Goal: Transaction & Acquisition: Purchase product/service

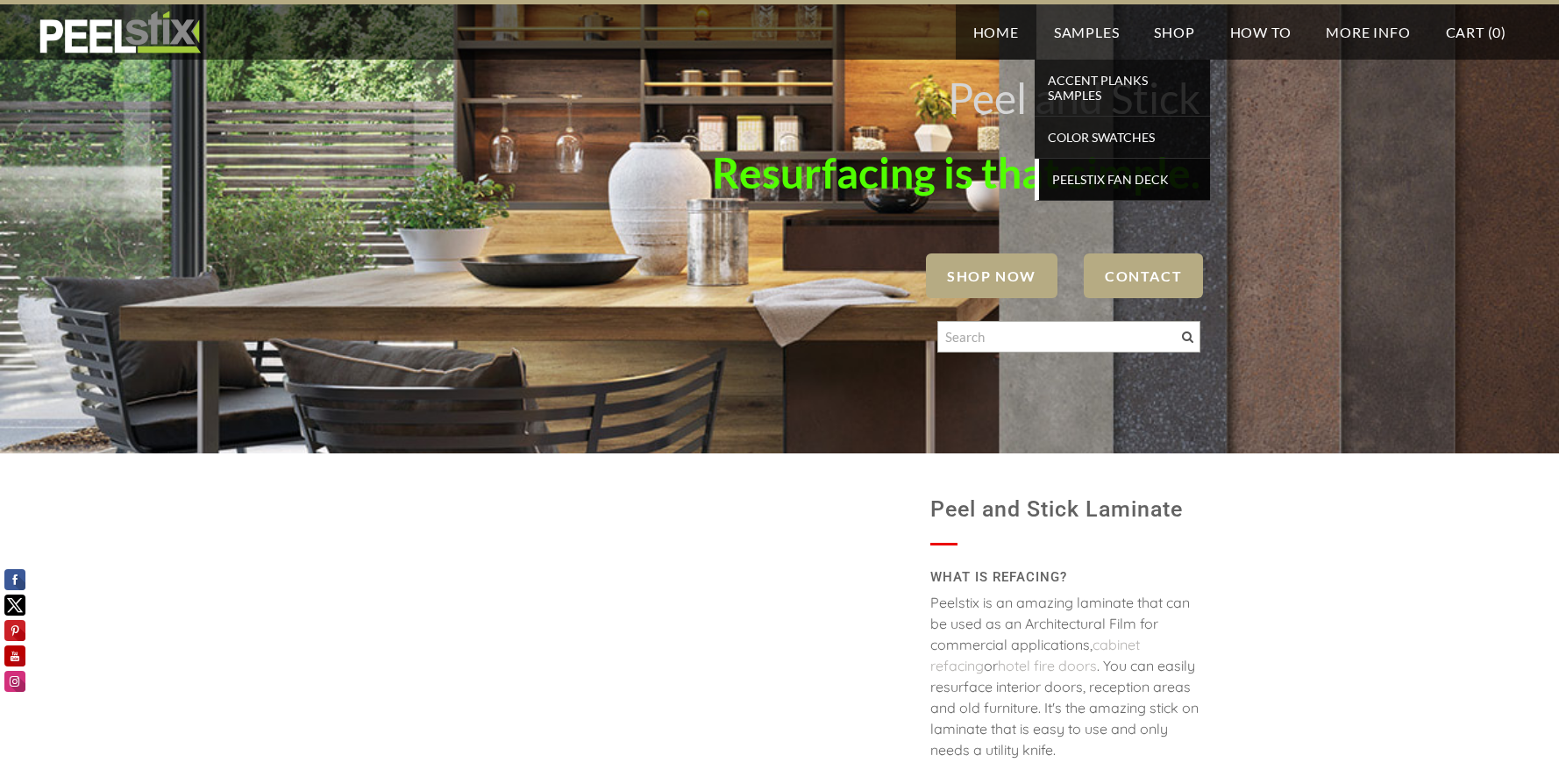
click at [1079, 178] on span "Peelstix Fan Deck" at bounding box center [1124, 179] width 162 height 24
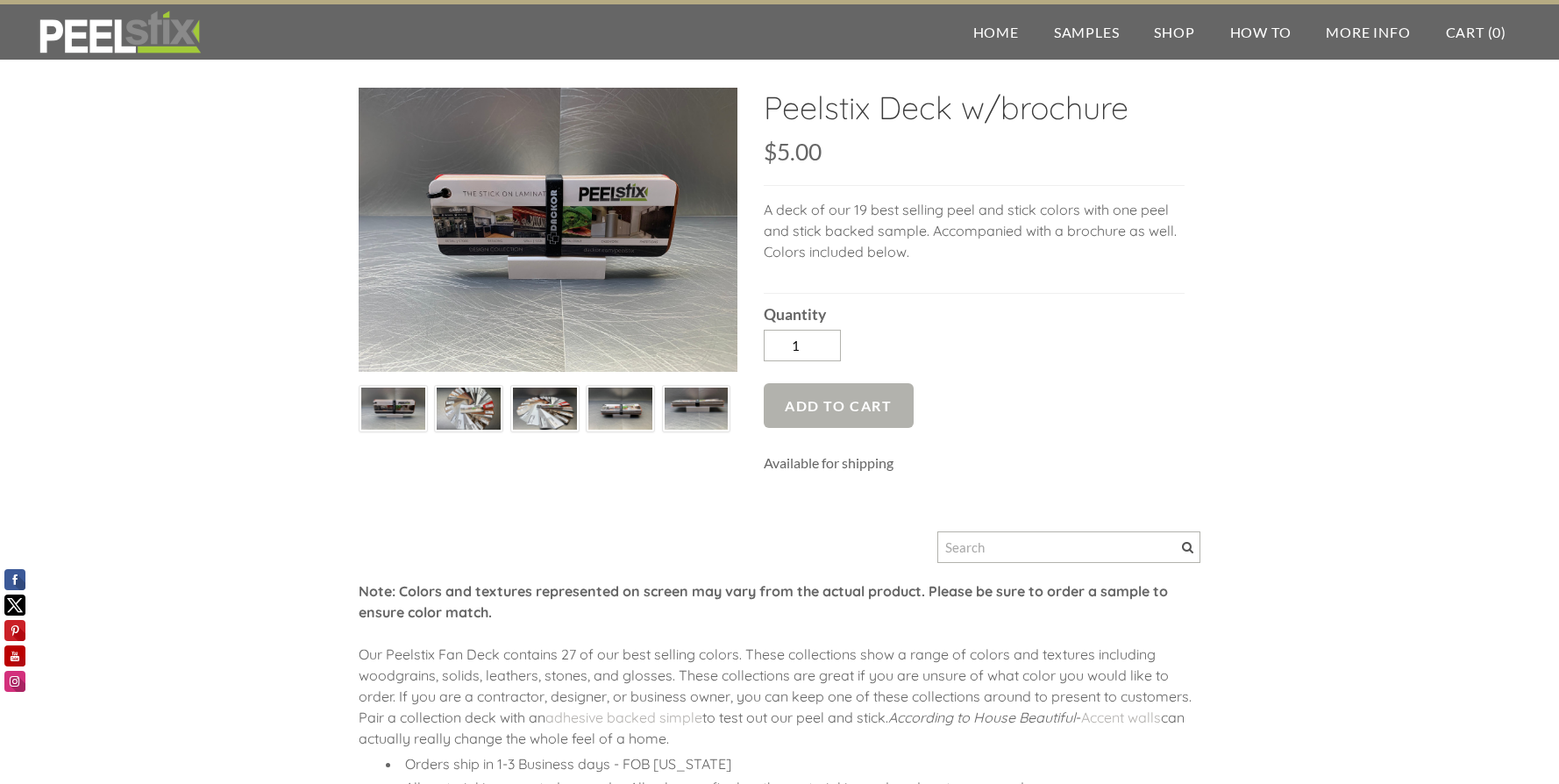
click at [861, 411] on span "Add to Cart" at bounding box center [839, 405] width 150 height 44
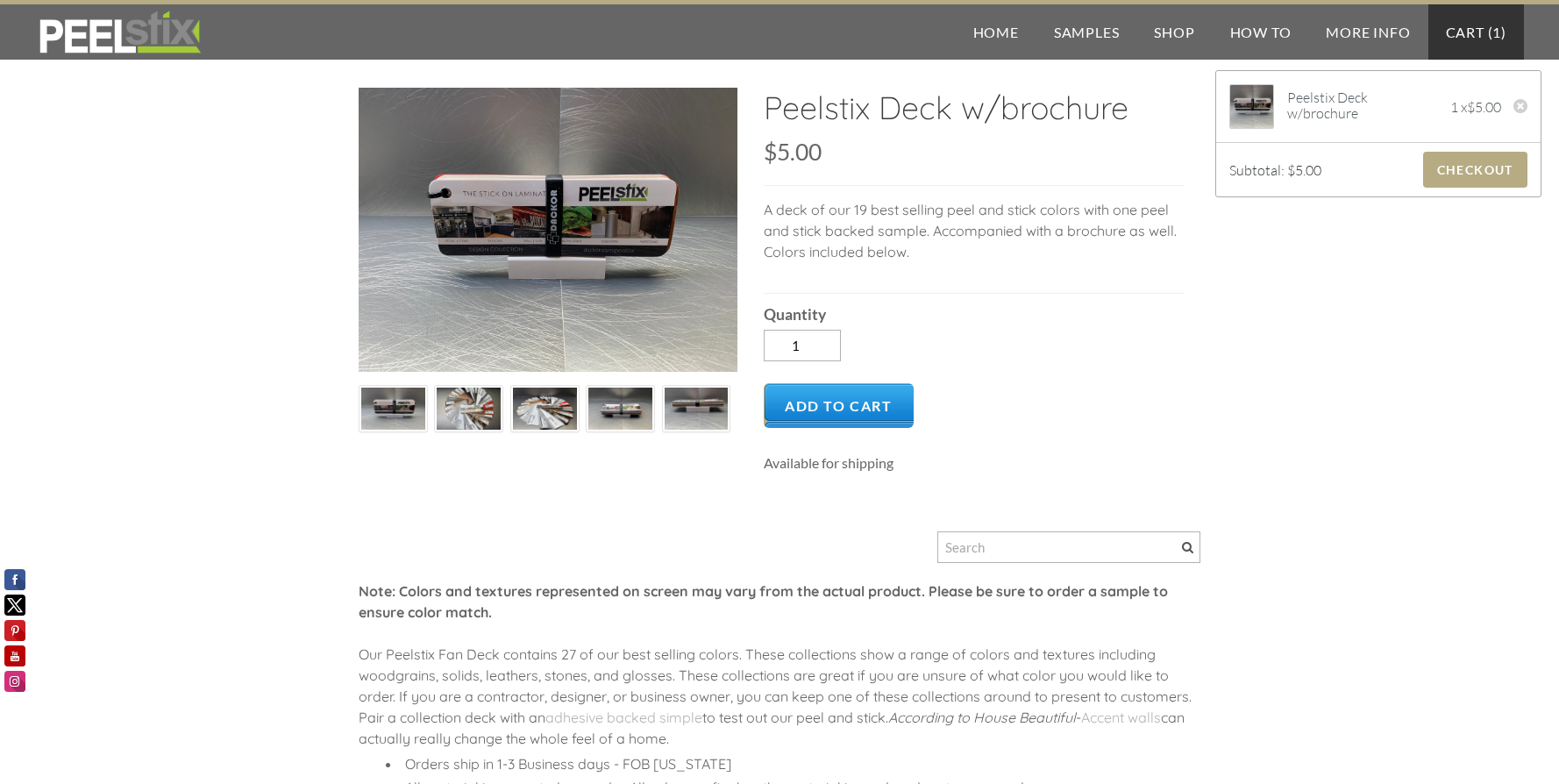
click at [1097, 351] on div "Quantity 1" at bounding box center [974, 331] width 421 height 75
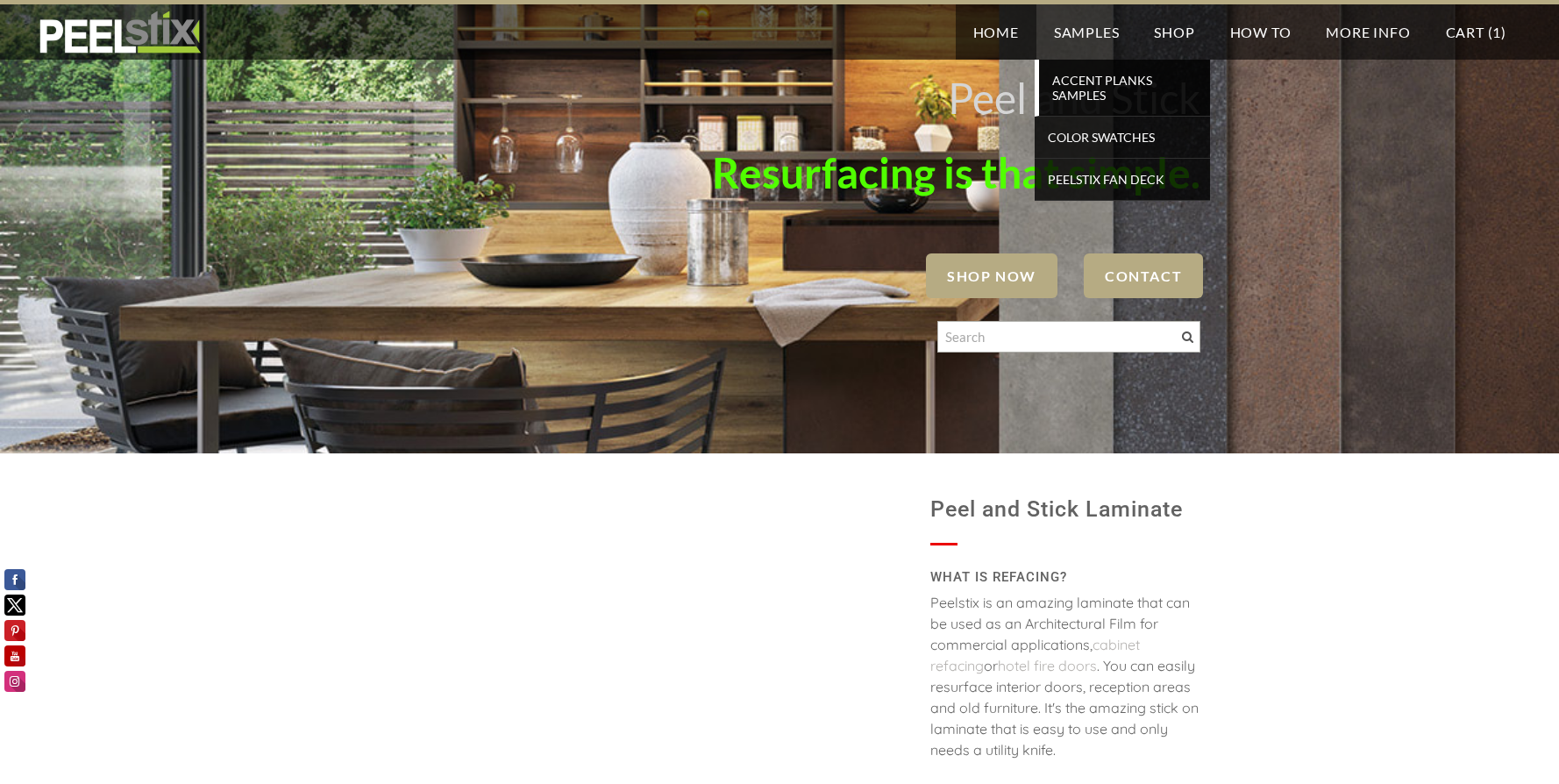
click at [1093, 81] on span "Accent Planks Samples" at bounding box center [1124, 88] width 162 height 39
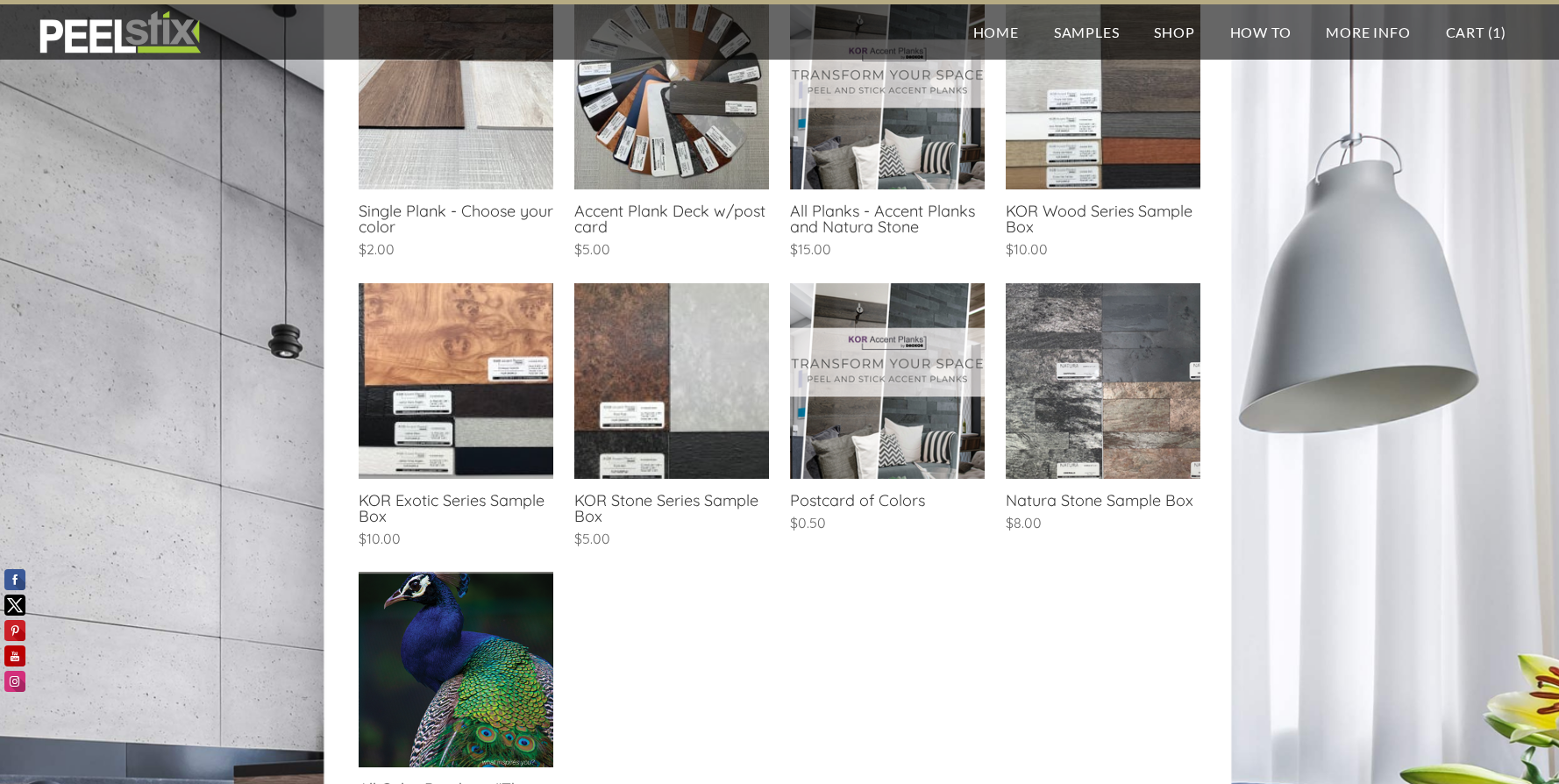
scroll to position [438, 0]
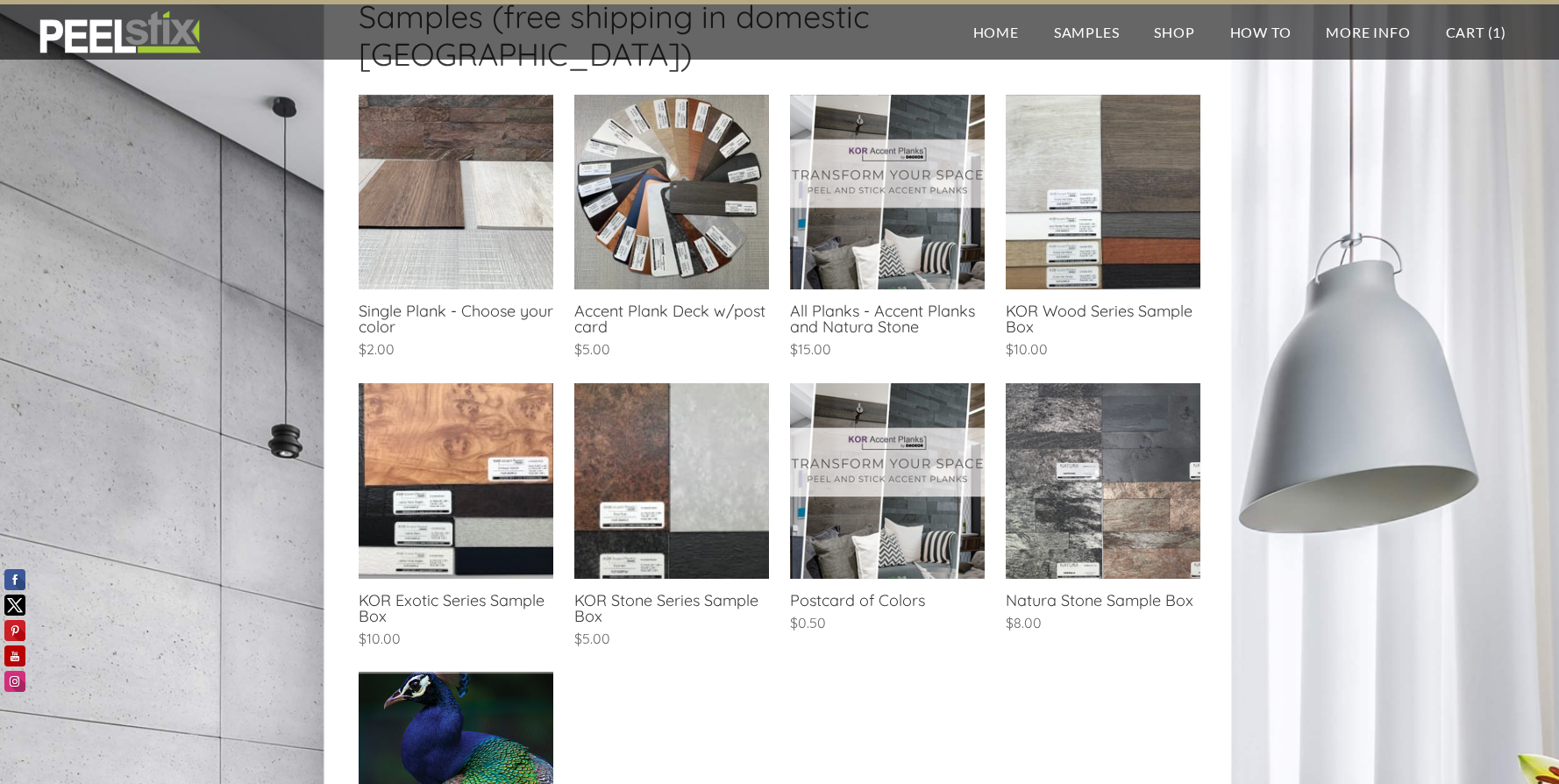
click at [1097, 493] on link at bounding box center [1103, 510] width 195 height 252
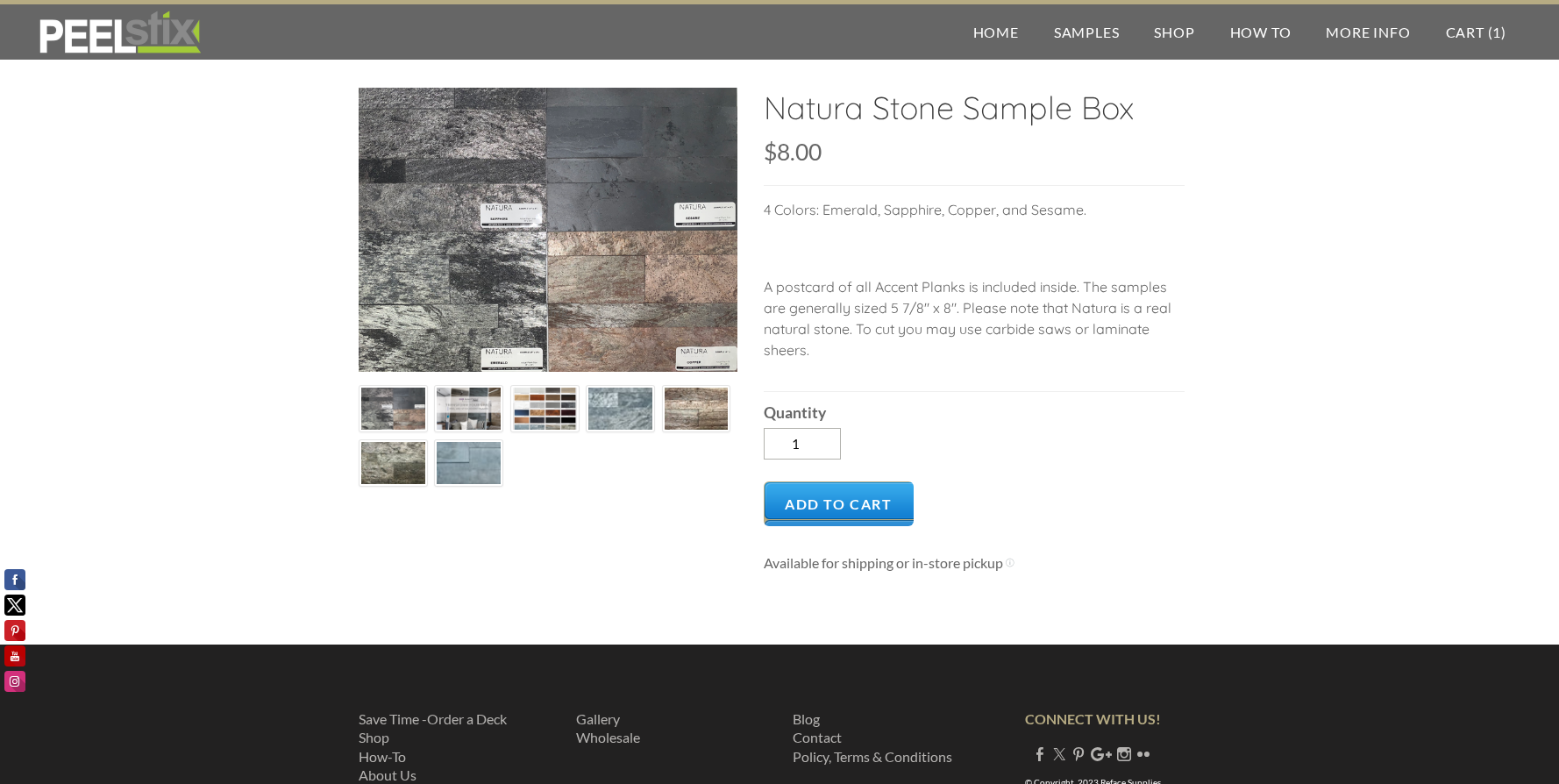
click at [472, 408] on img at bounding box center [468, 408] width 64 height 47
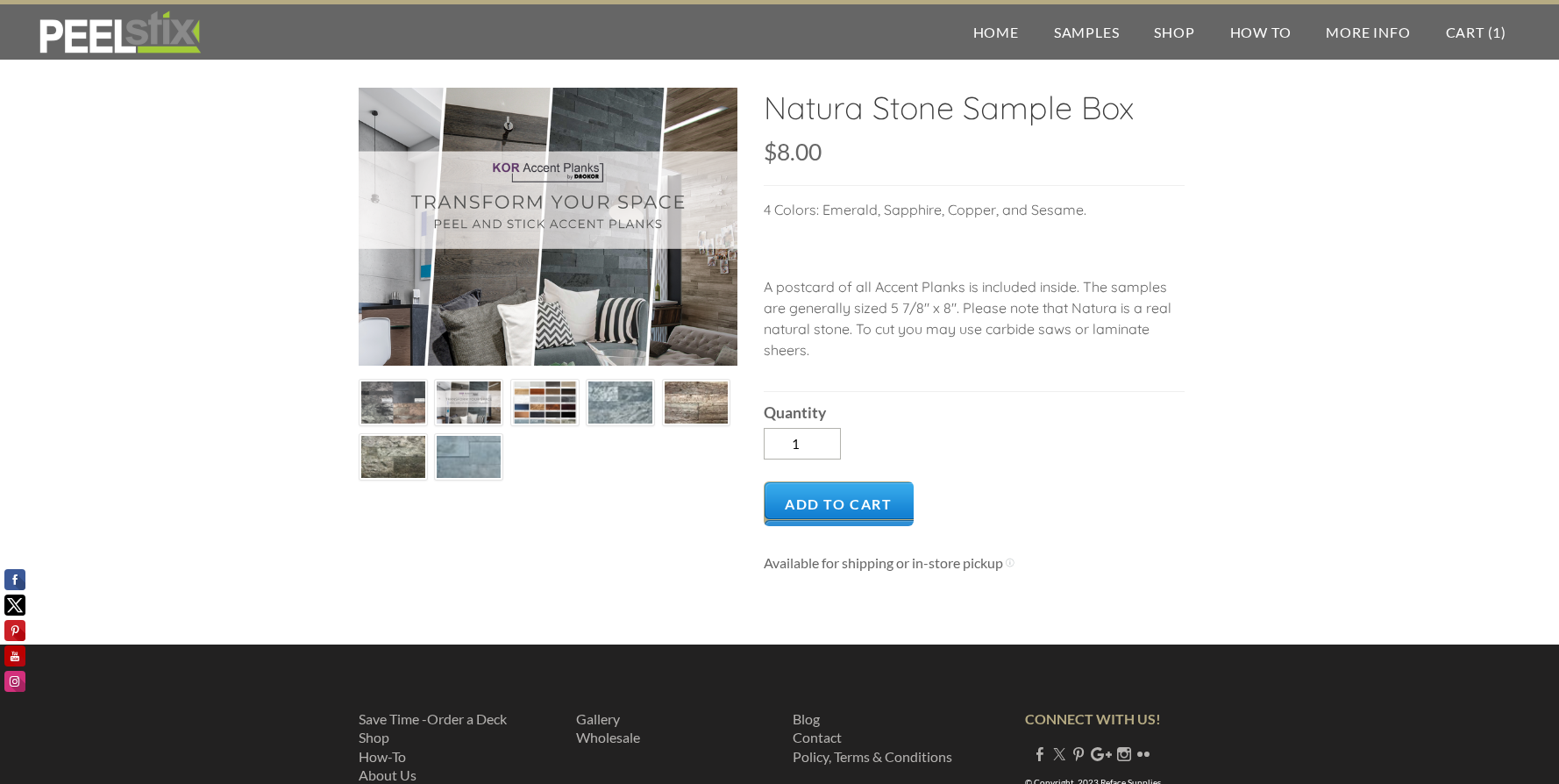
click at [557, 390] on img at bounding box center [544, 403] width 64 height 47
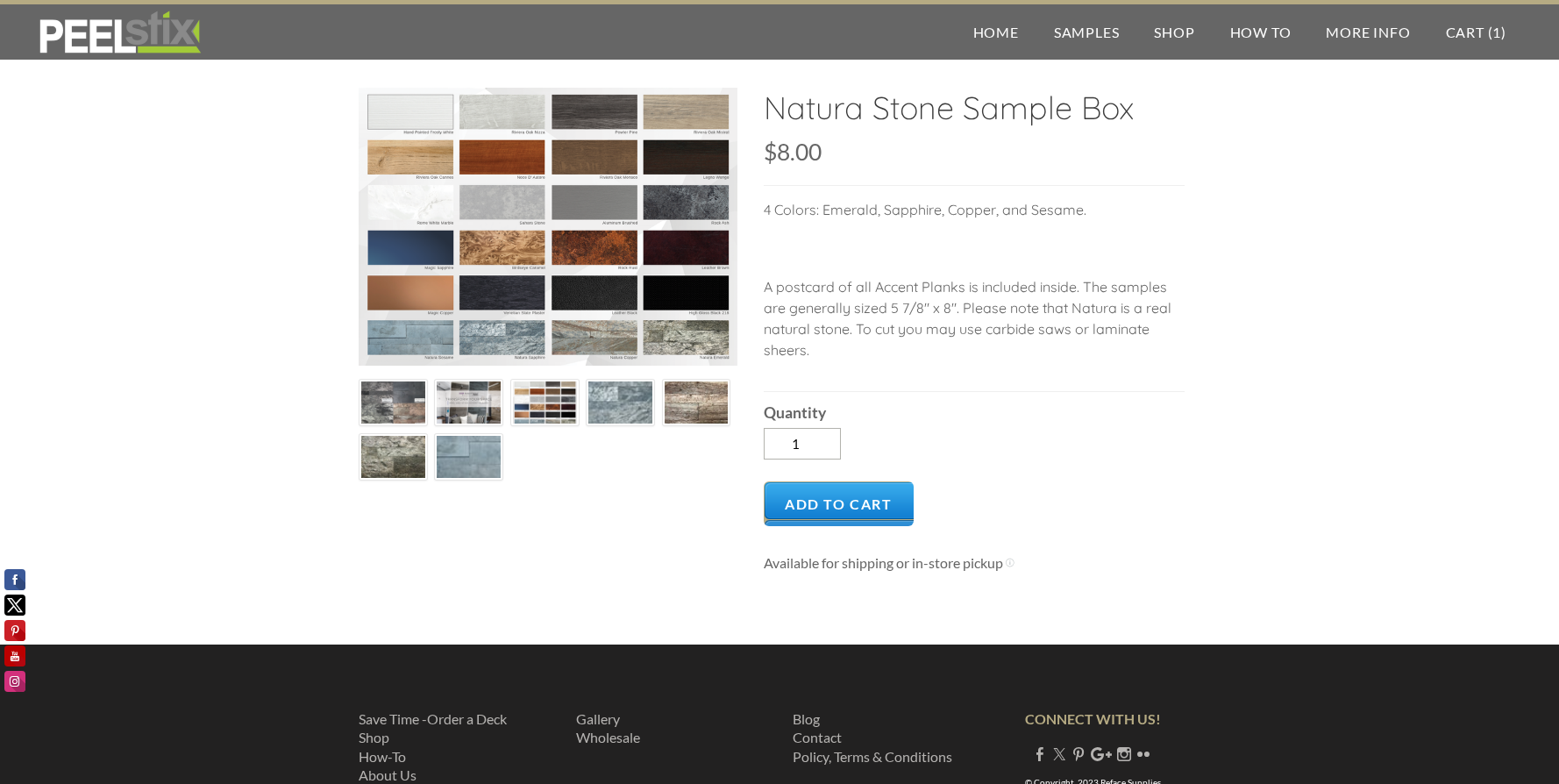
click at [632, 395] on img at bounding box center [620, 403] width 171 height 43
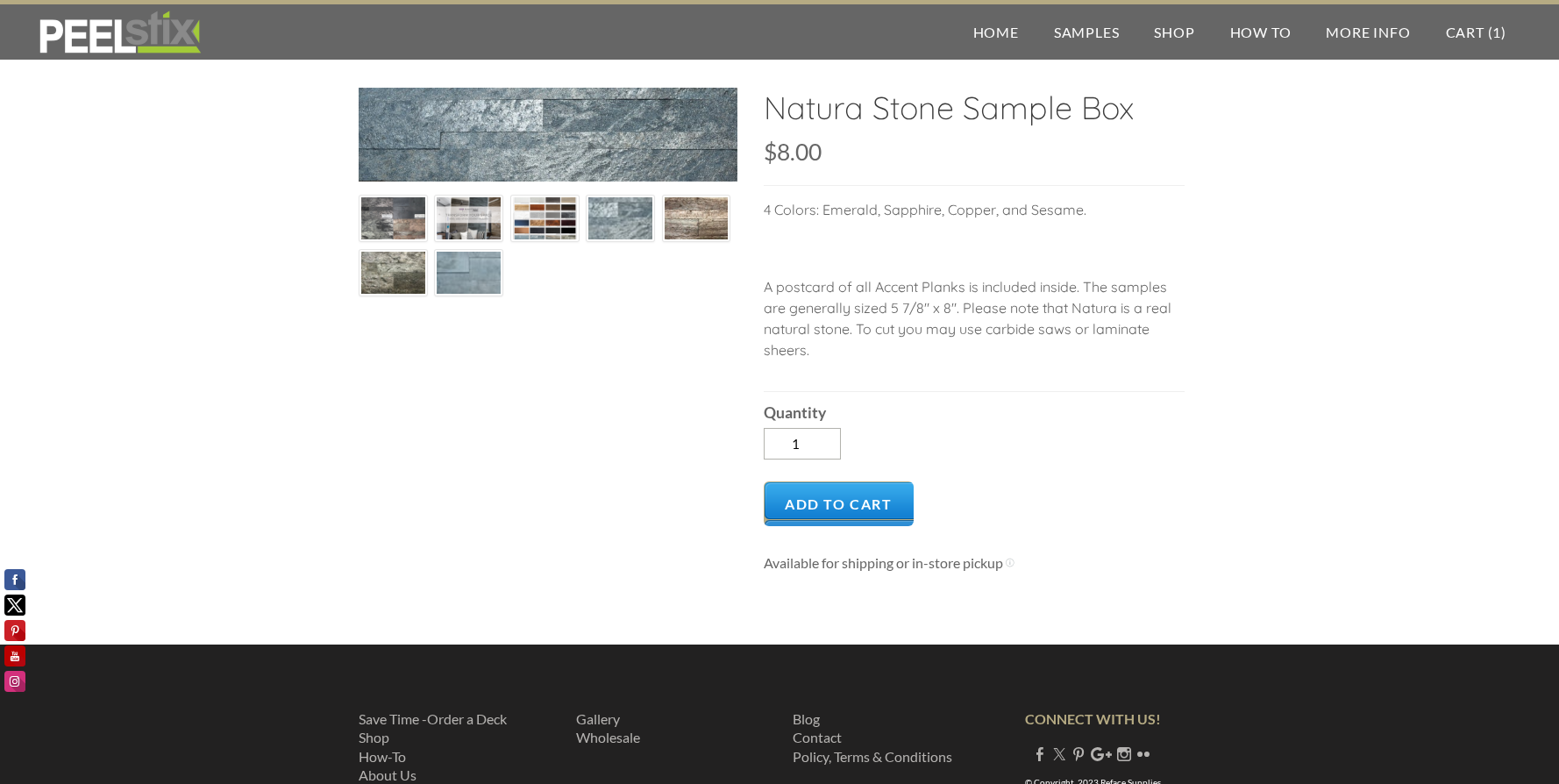
click at [690, 221] on img at bounding box center [697, 219] width 64 height 52
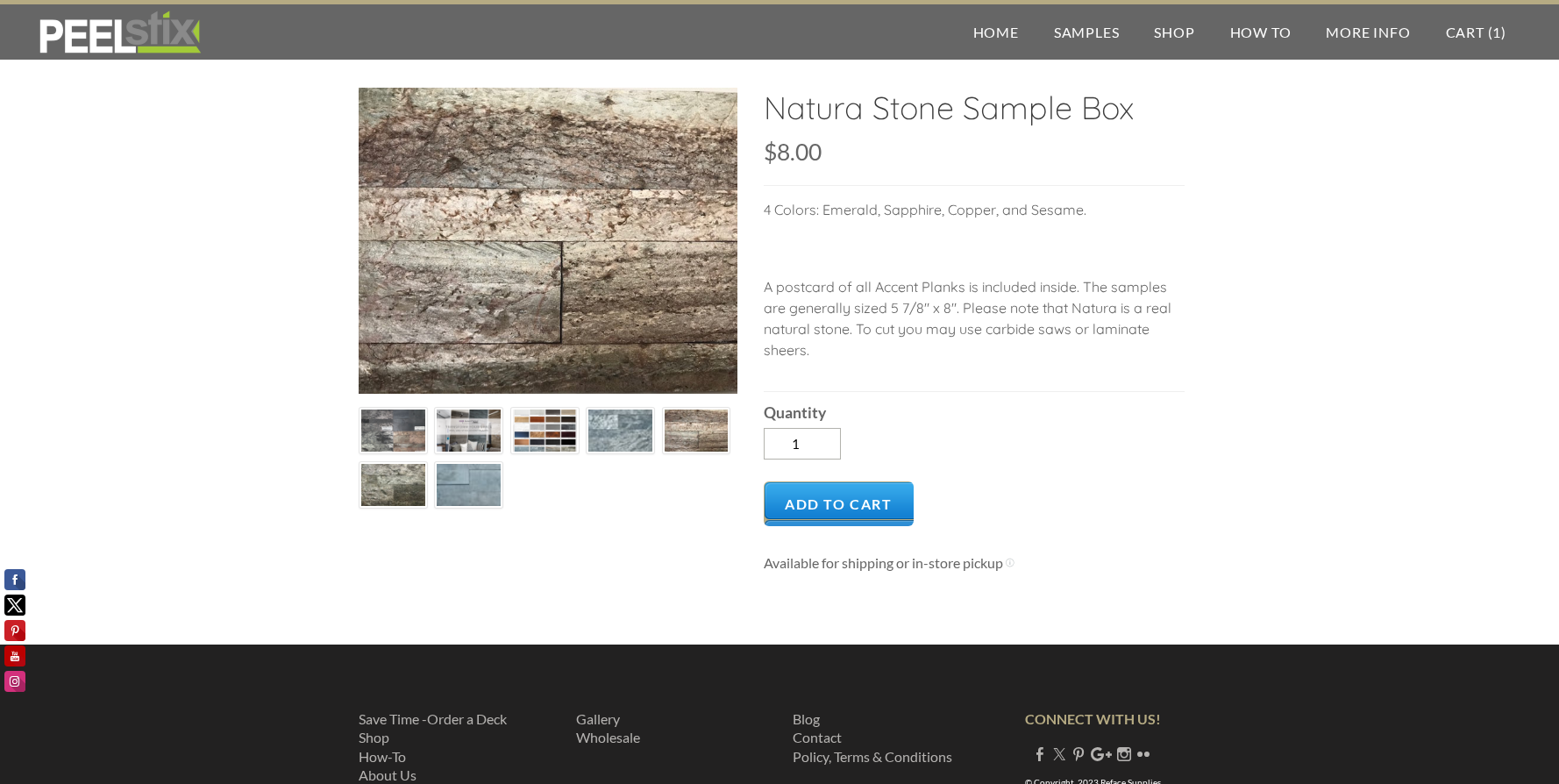
click at [398, 483] on img at bounding box center [393, 484] width 64 height 49
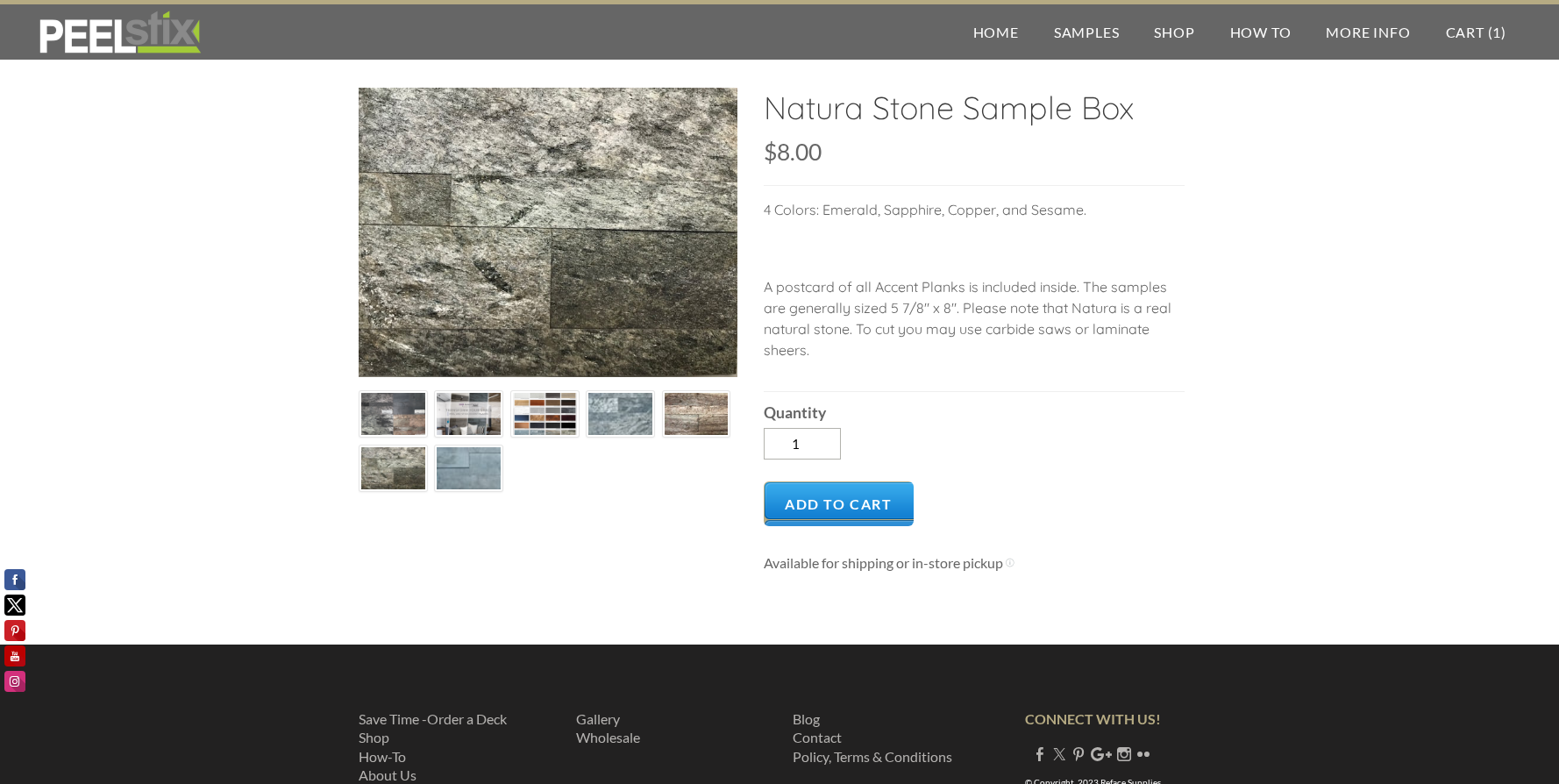
click at [451, 472] on img at bounding box center [468, 468] width 171 height 43
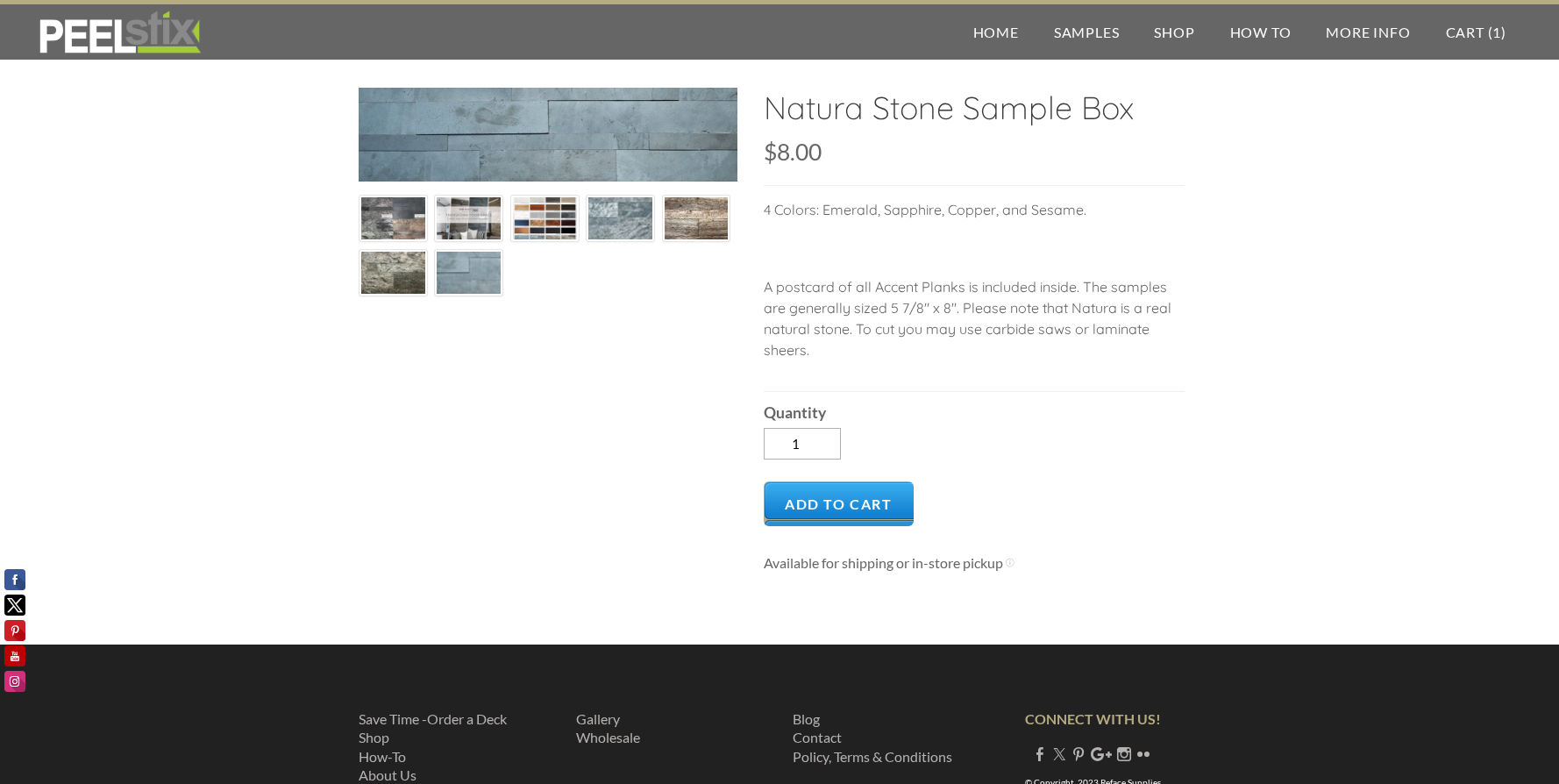
click at [384, 219] on img at bounding box center [393, 219] width 64 height 48
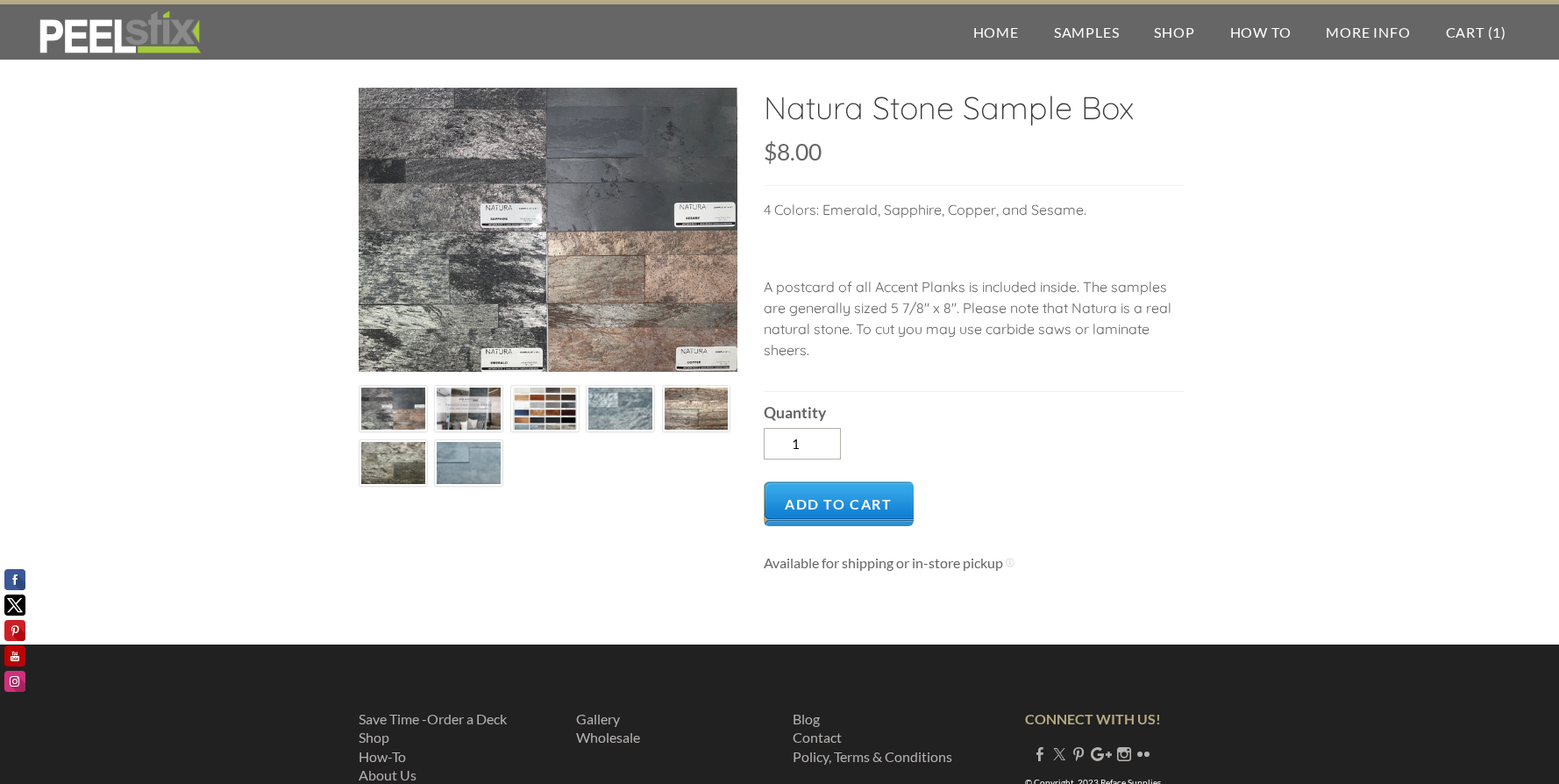
click at [553, 412] on img at bounding box center [544, 408] width 64 height 47
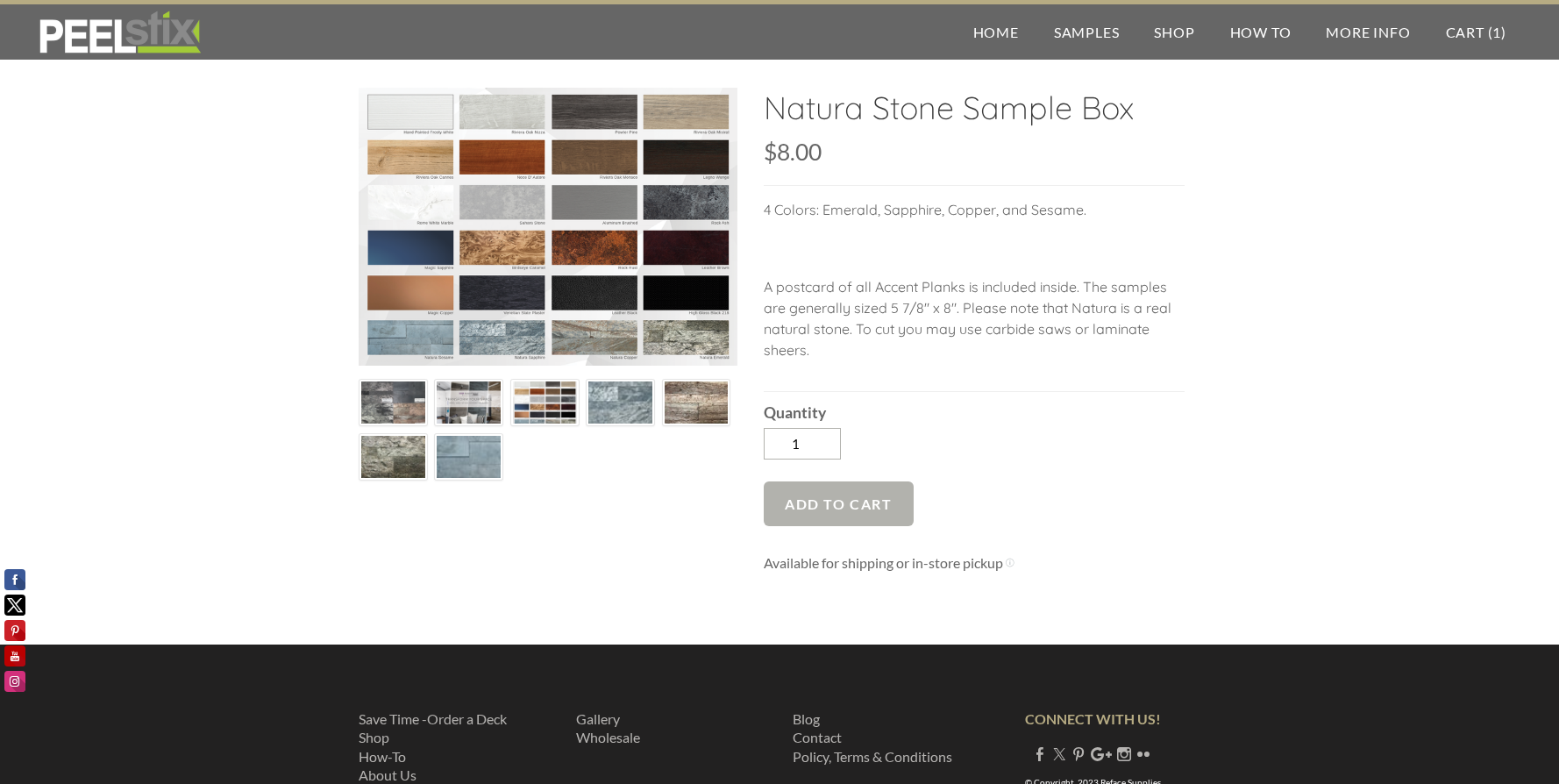
click at [836, 502] on span "Add to Cart" at bounding box center [839, 504] width 150 height 44
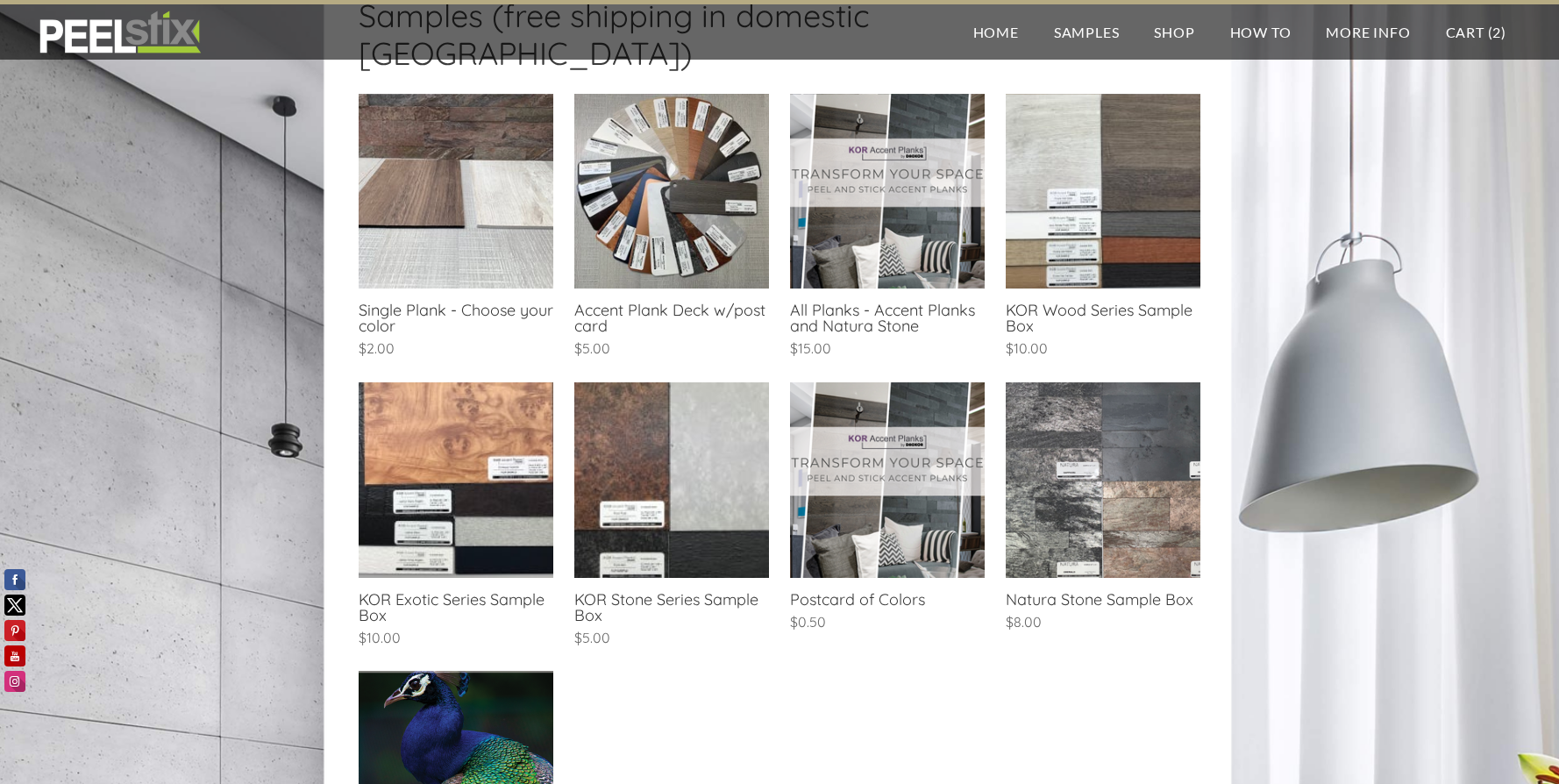
click at [738, 476] on link at bounding box center [672, 516] width 195 height 268
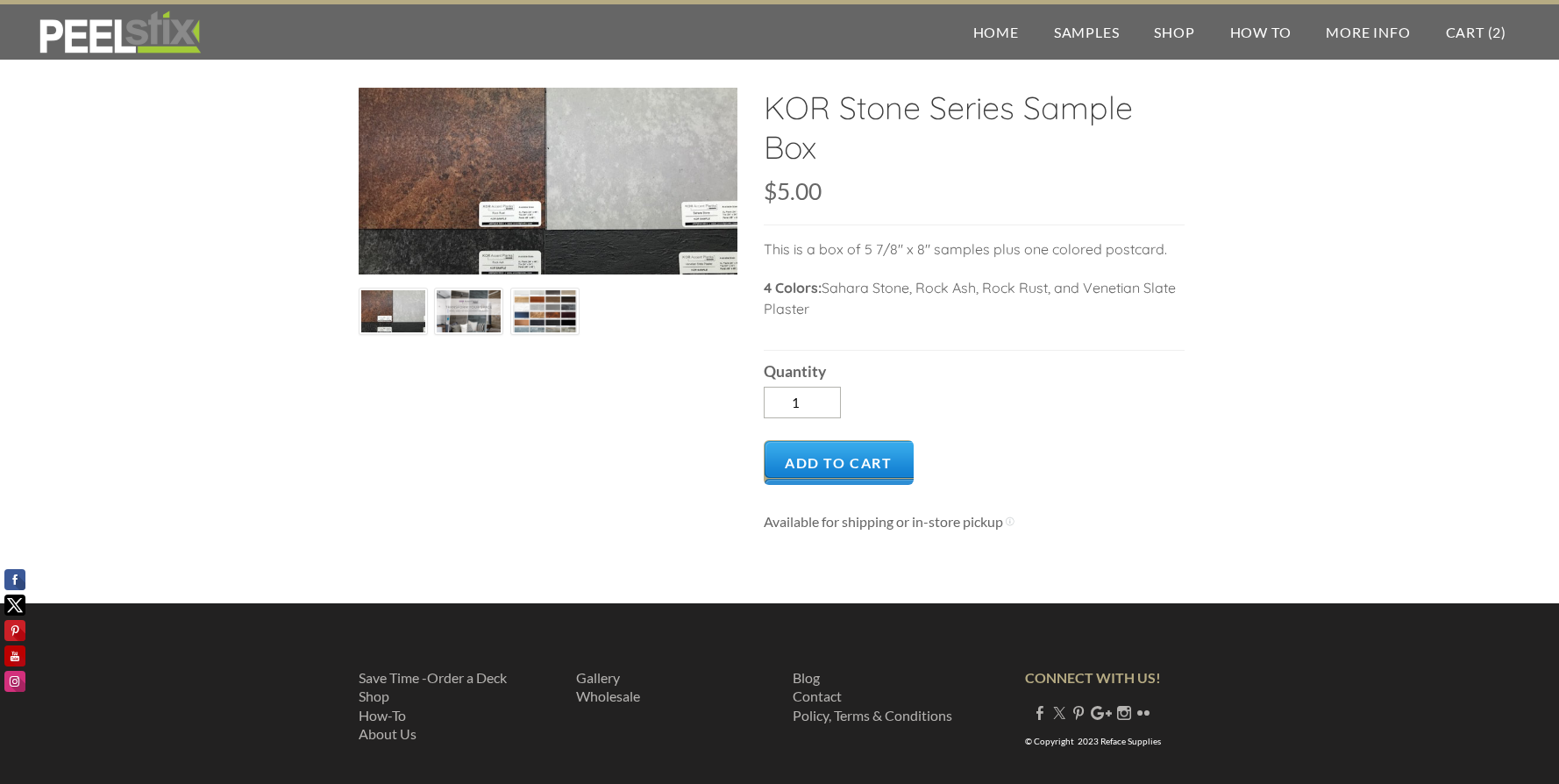
click at [467, 315] on img at bounding box center [468, 310] width 64 height 47
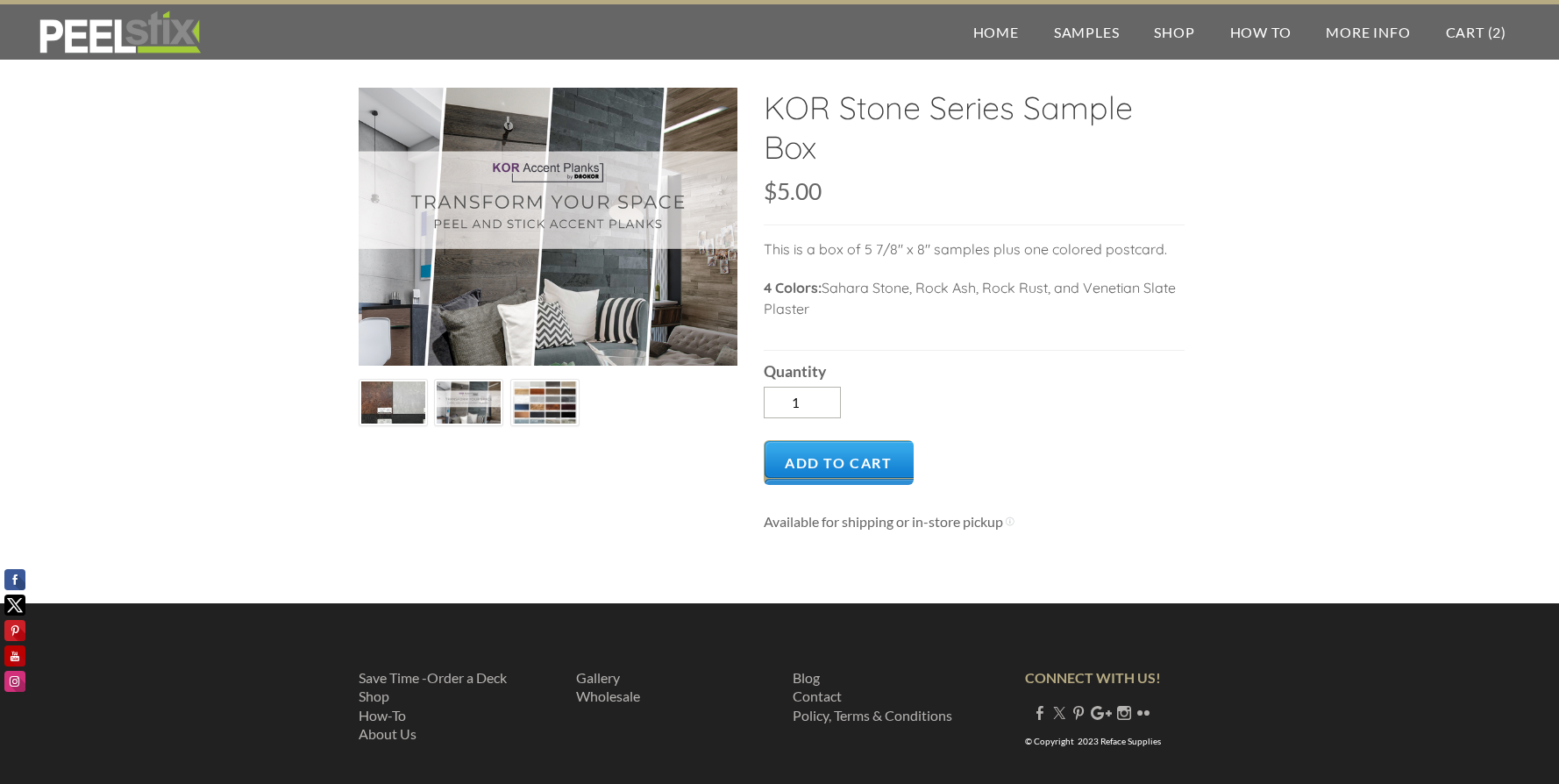
click at [530, 401] on img at bounding box center [544, 403] width 64 height 47
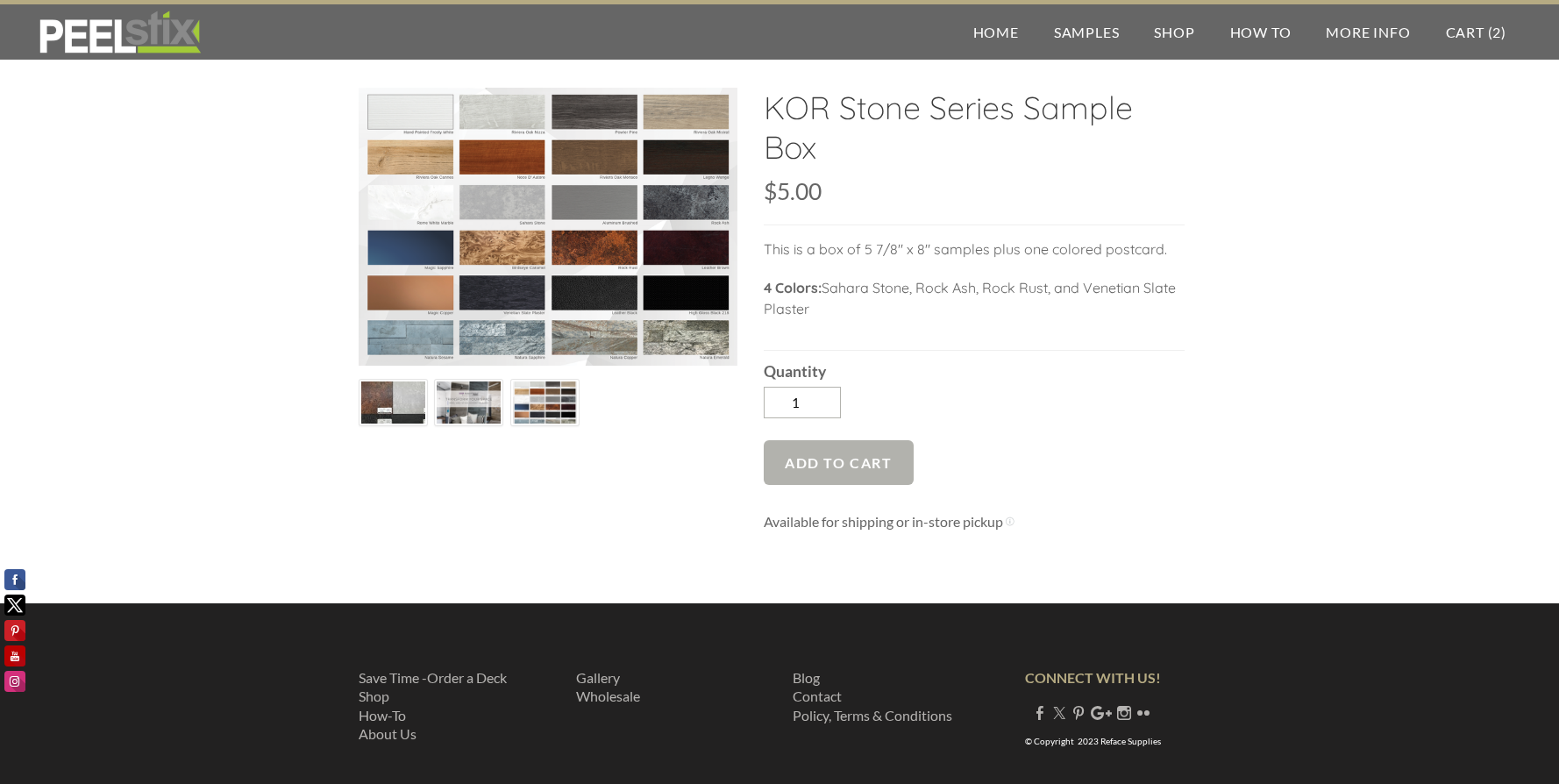
click at [840, 469] on span "Add to Cart" at bounding box center [839, 462] width 150 height 44
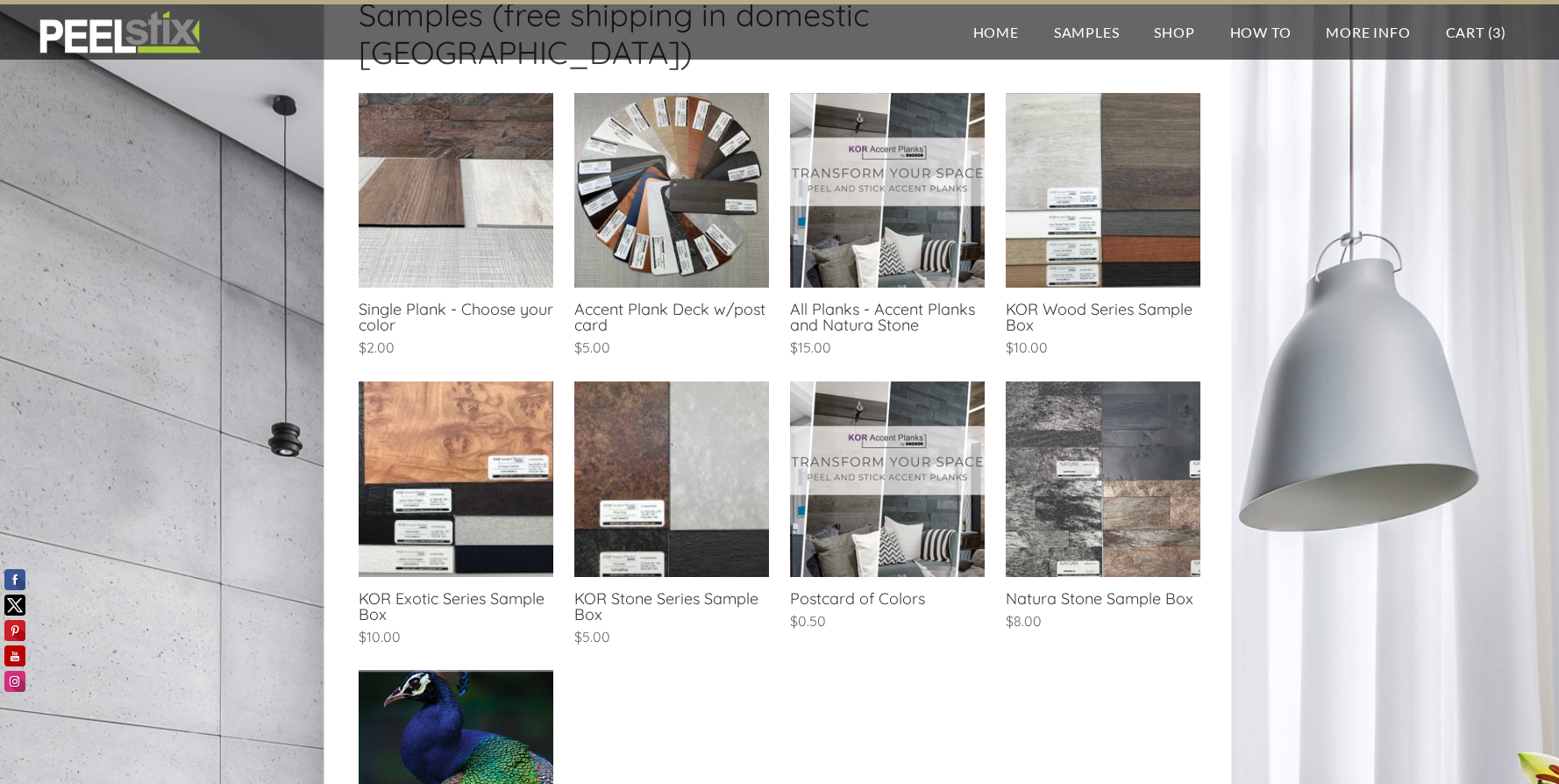
click at [461, 417] on link at bounding box center [456, 515] width 195 height 268
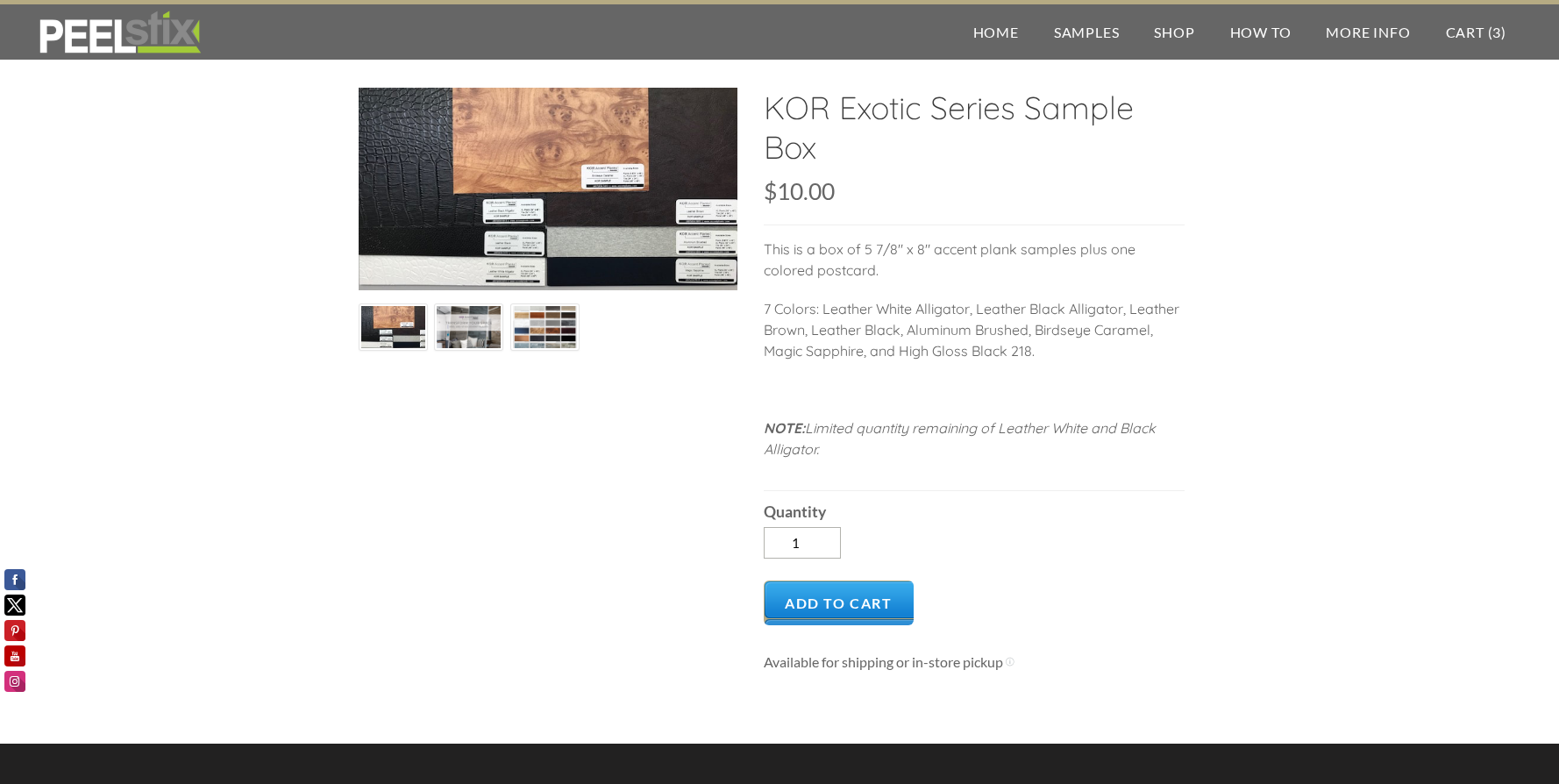
click at [474, 331] on img at bounding box center [468, 327] width 64 height 47
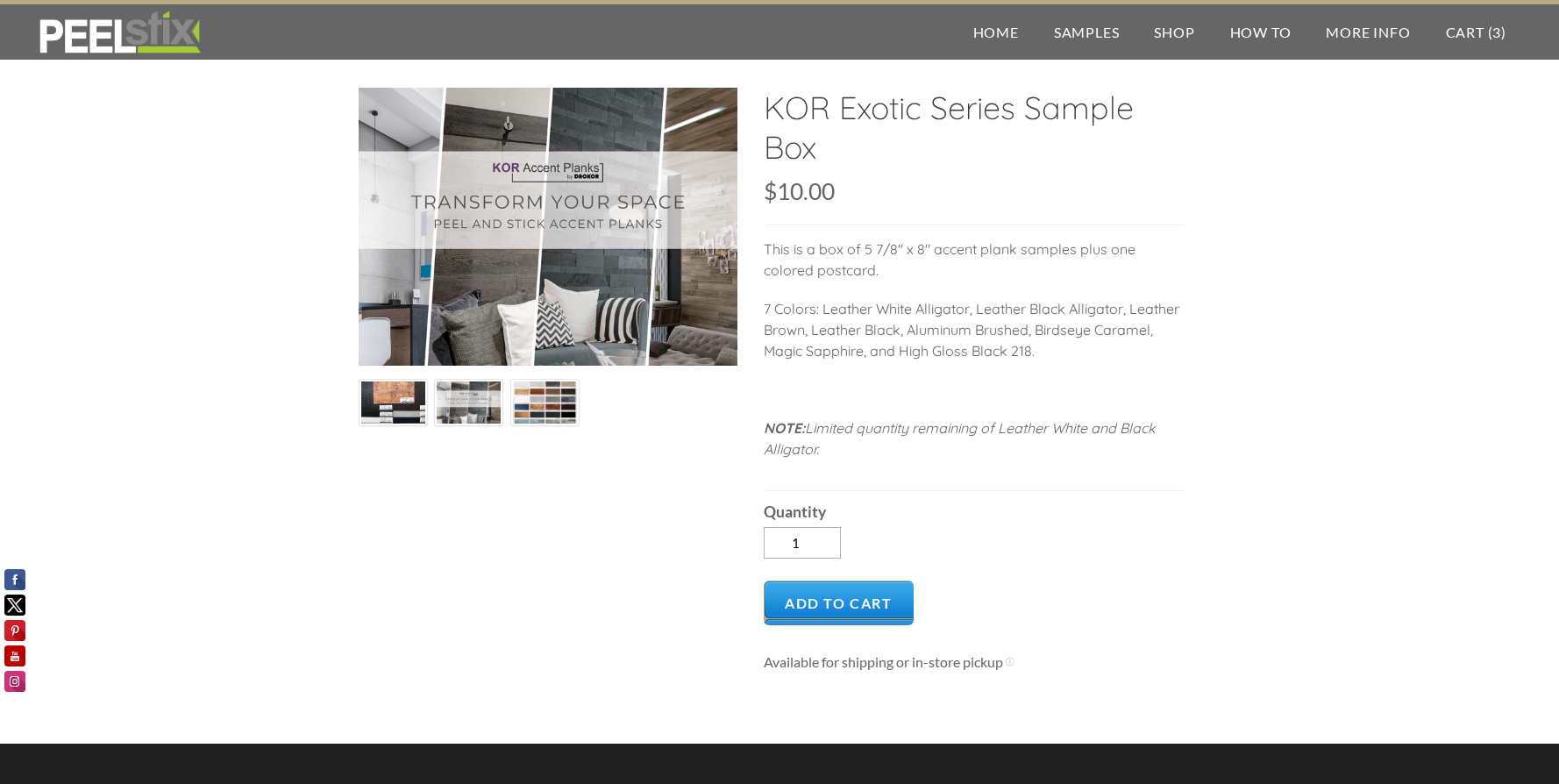
click at [549, 401] on img at bounding box center [544, 403] width 64 height 47
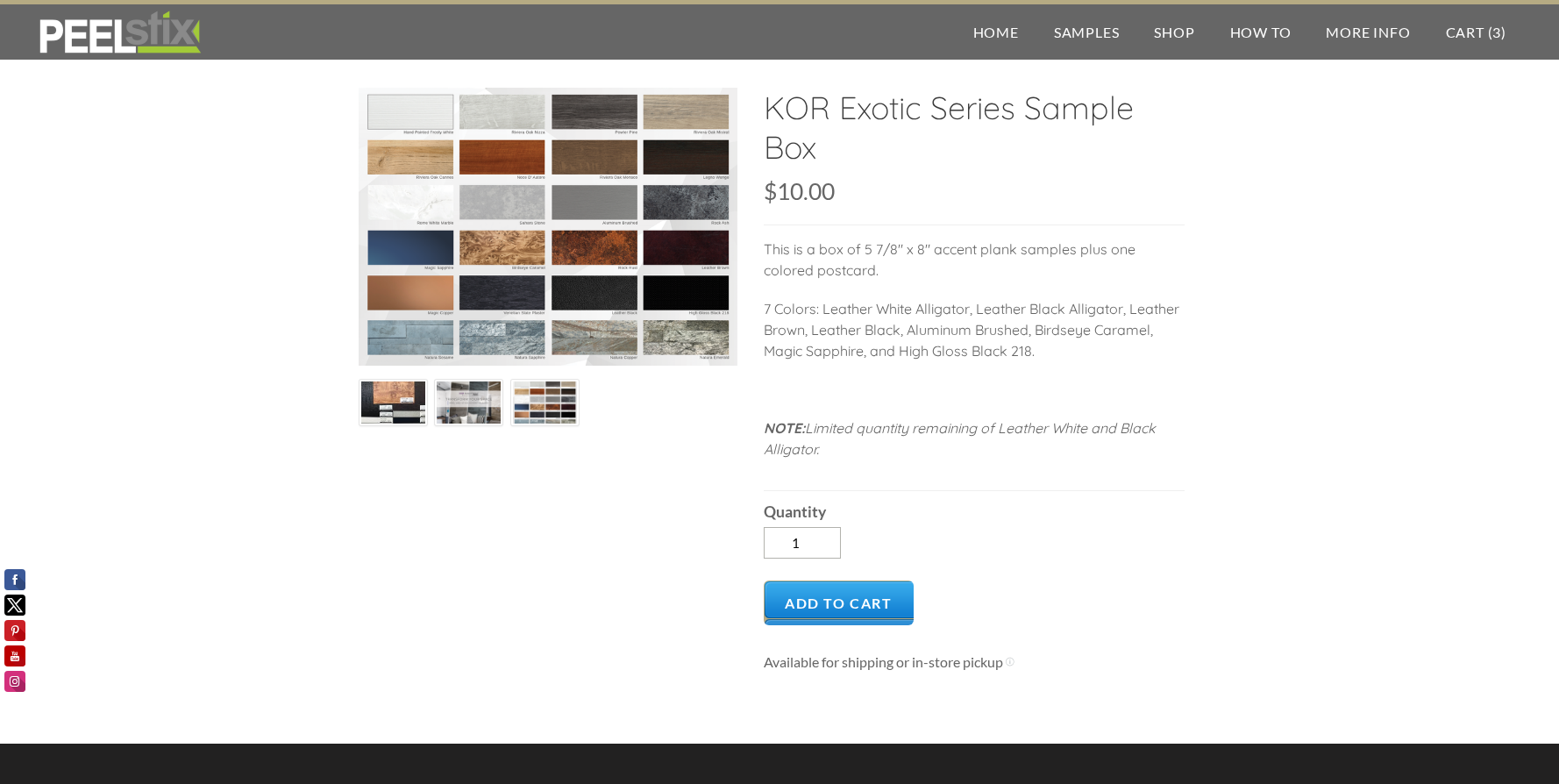
click at [397, 405] on img at bounding box center [393, 403] width 80 height 43
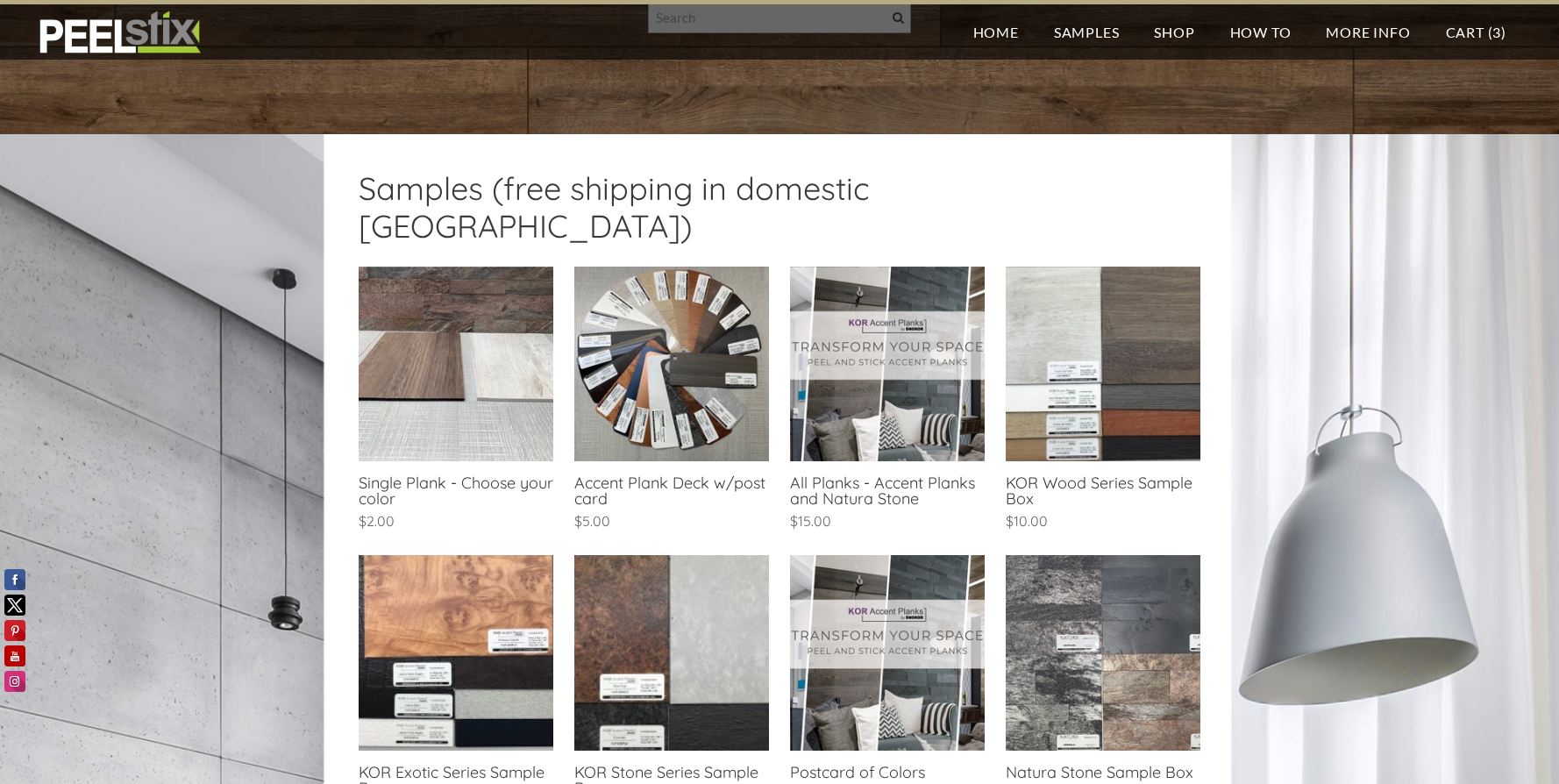
scroll to position [266, 0]
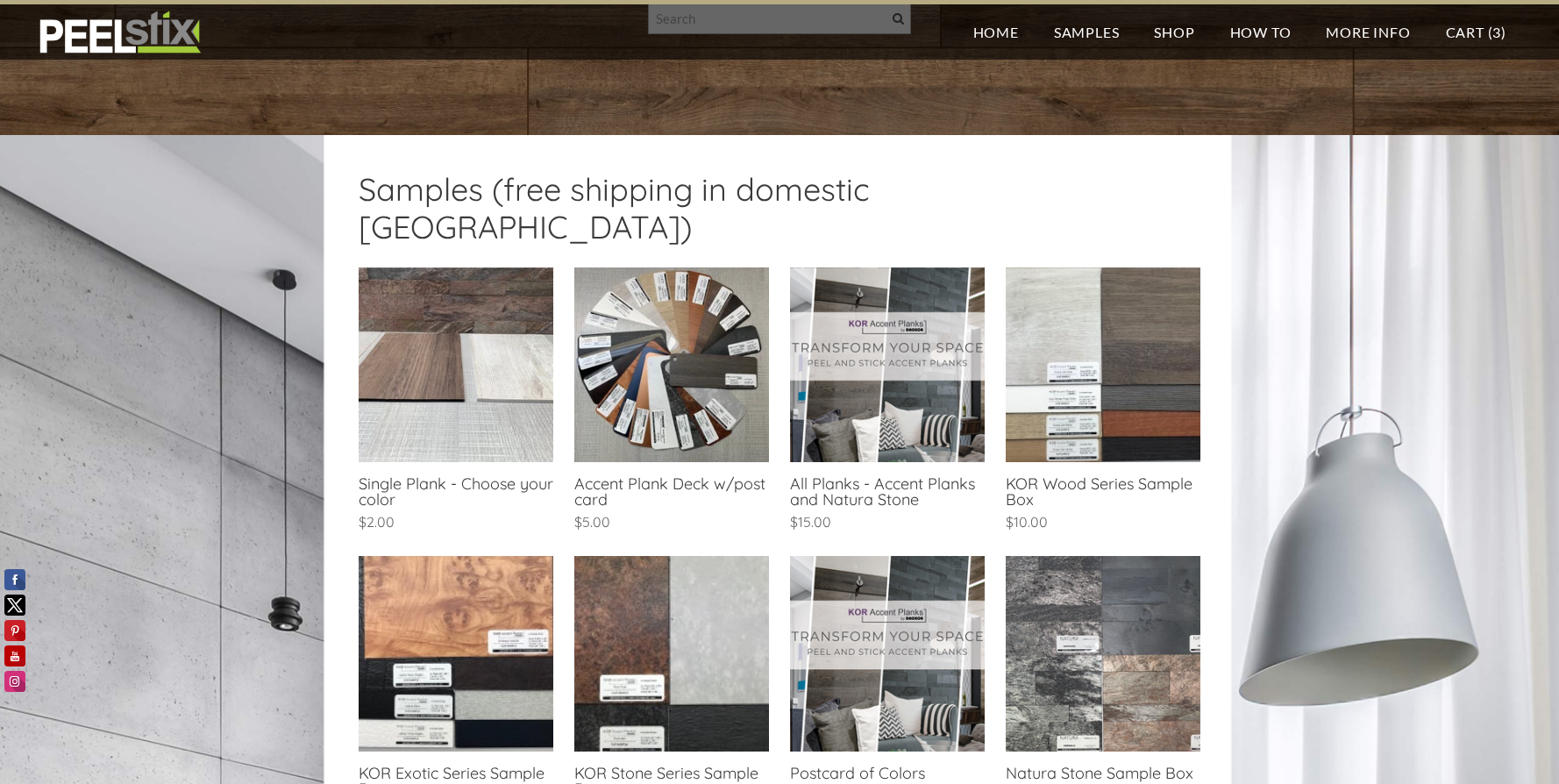
click at [881, 392] on link at bounding box center [887, 402] width 195 height 268
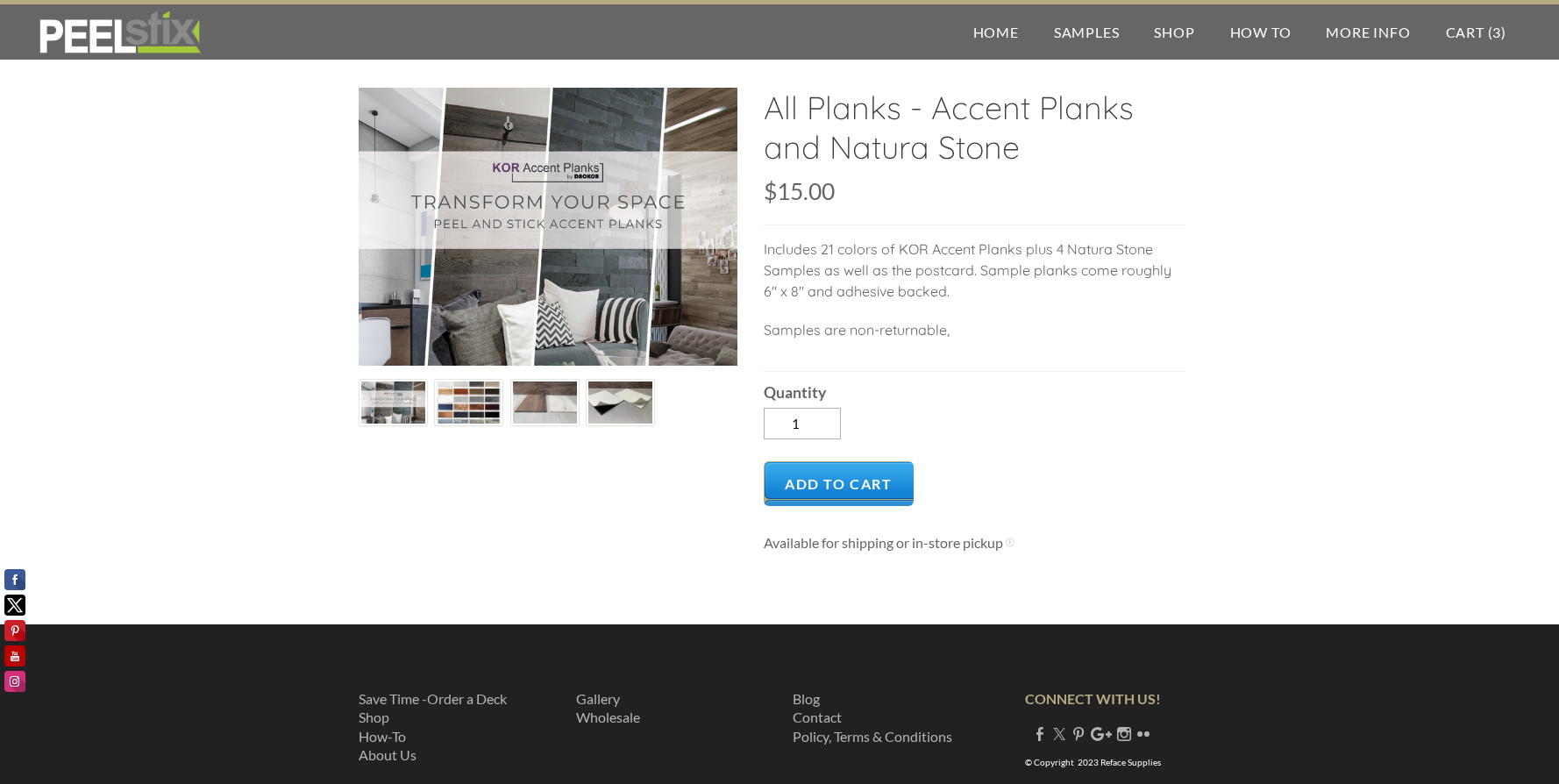
click at [447, 394] on img at bounding box center [468, 403] width 64 height 47
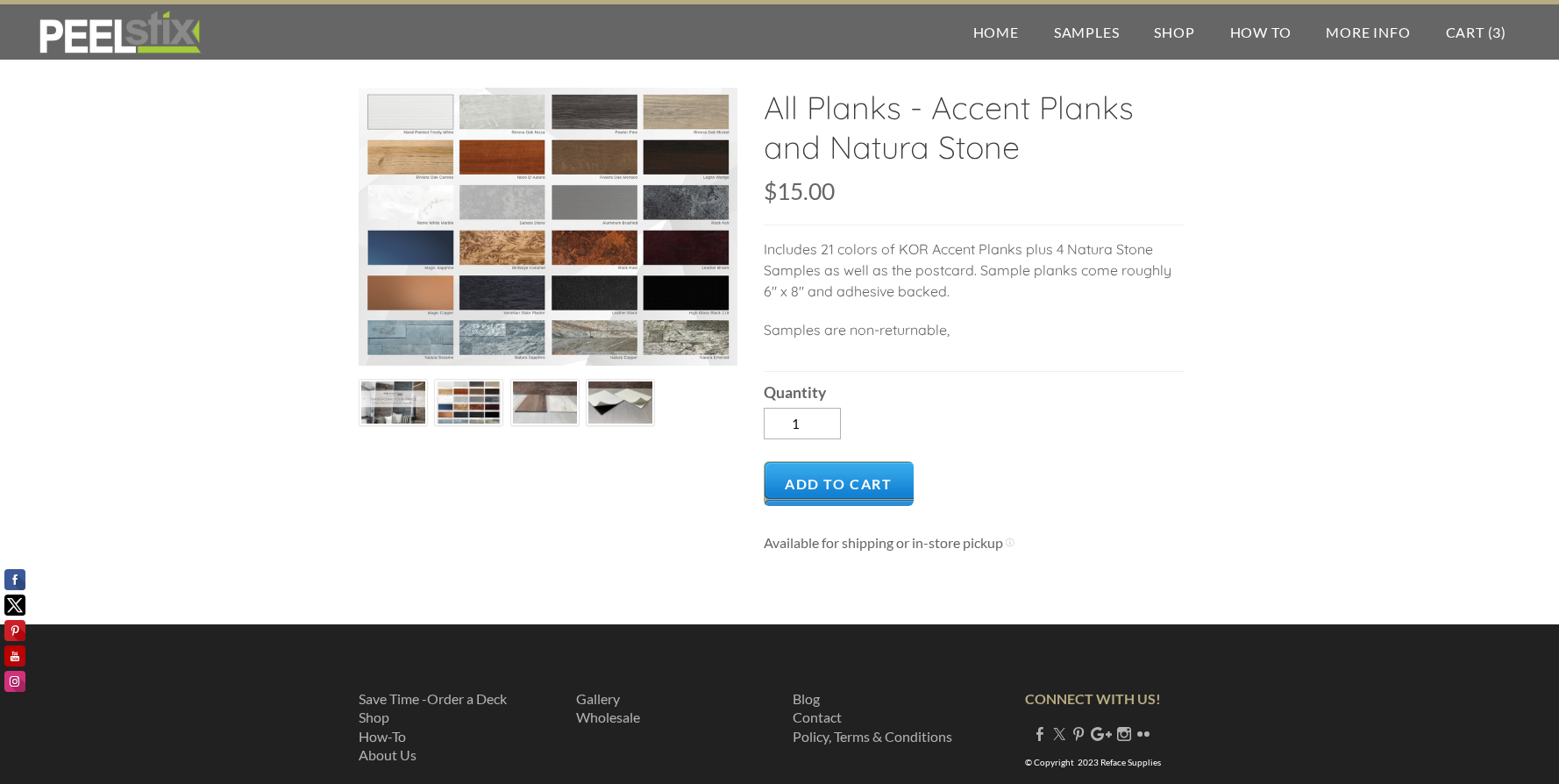
click at [526, 405] on img at bounding box center [544, 403] width 64 height 48
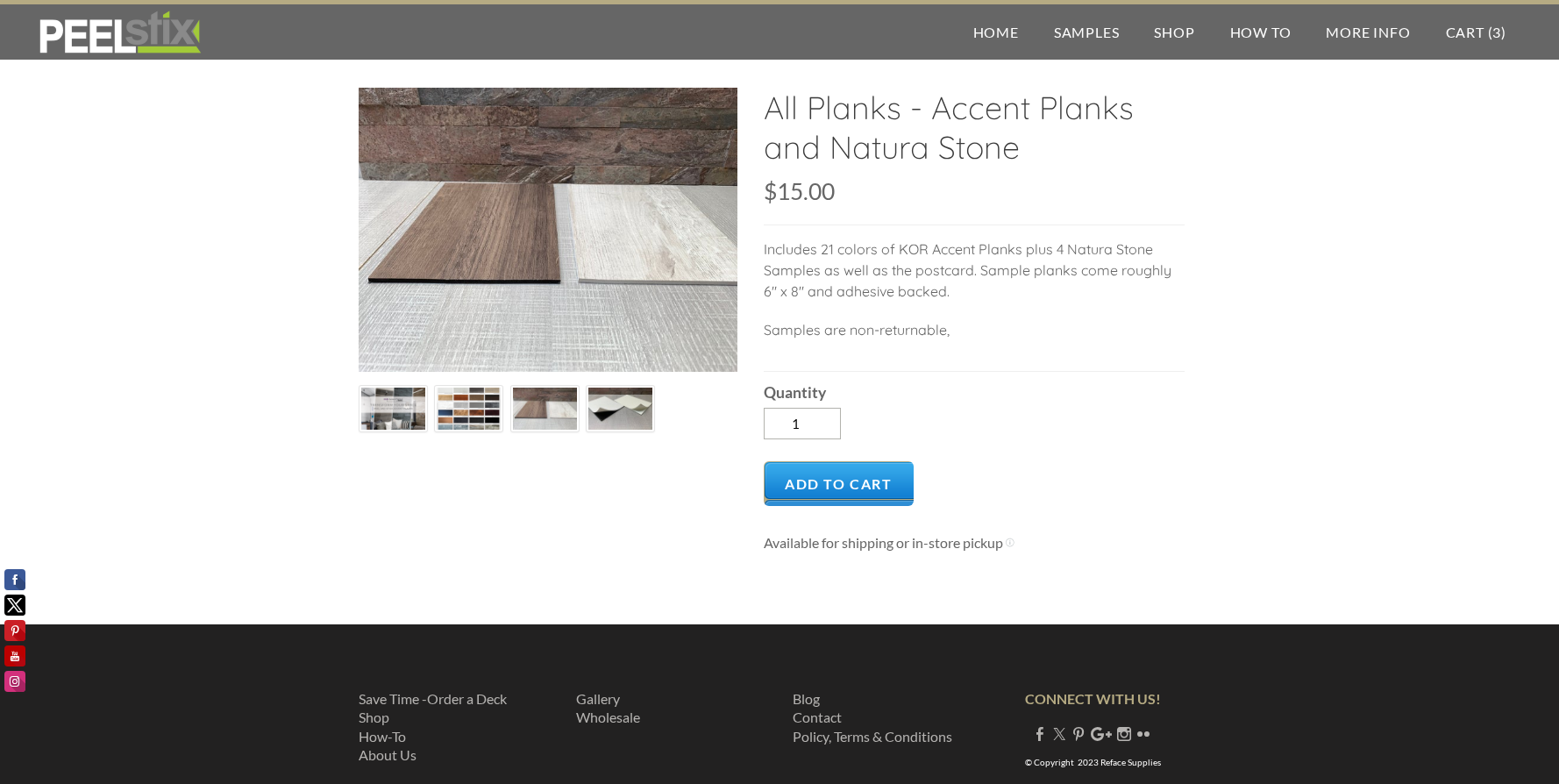
click at [607, 419] on img at bounding box center [621, 408] width 64 height 48
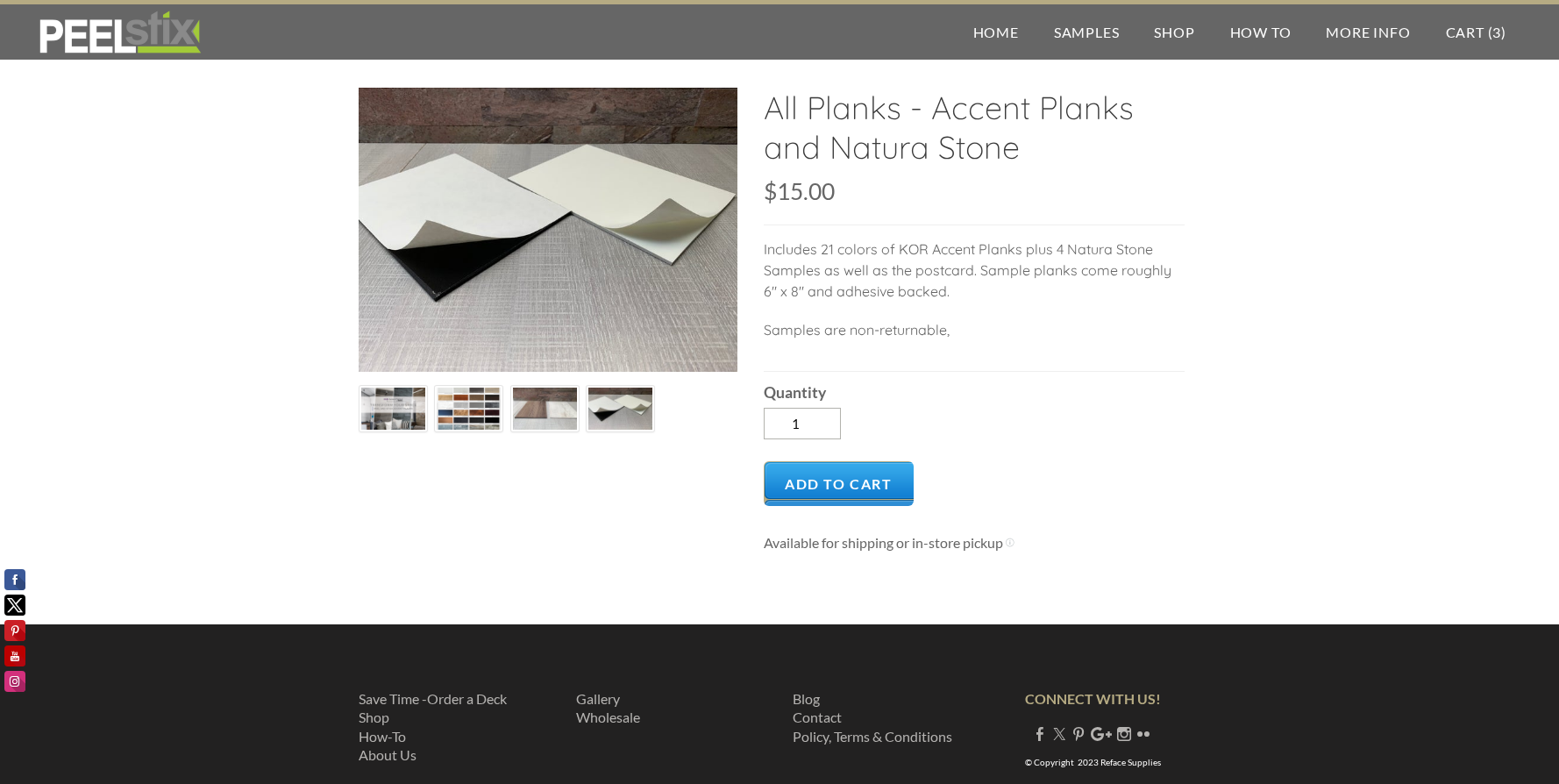
click at [397, 414] on img at bounding box center [393, 408] width 64 height 47
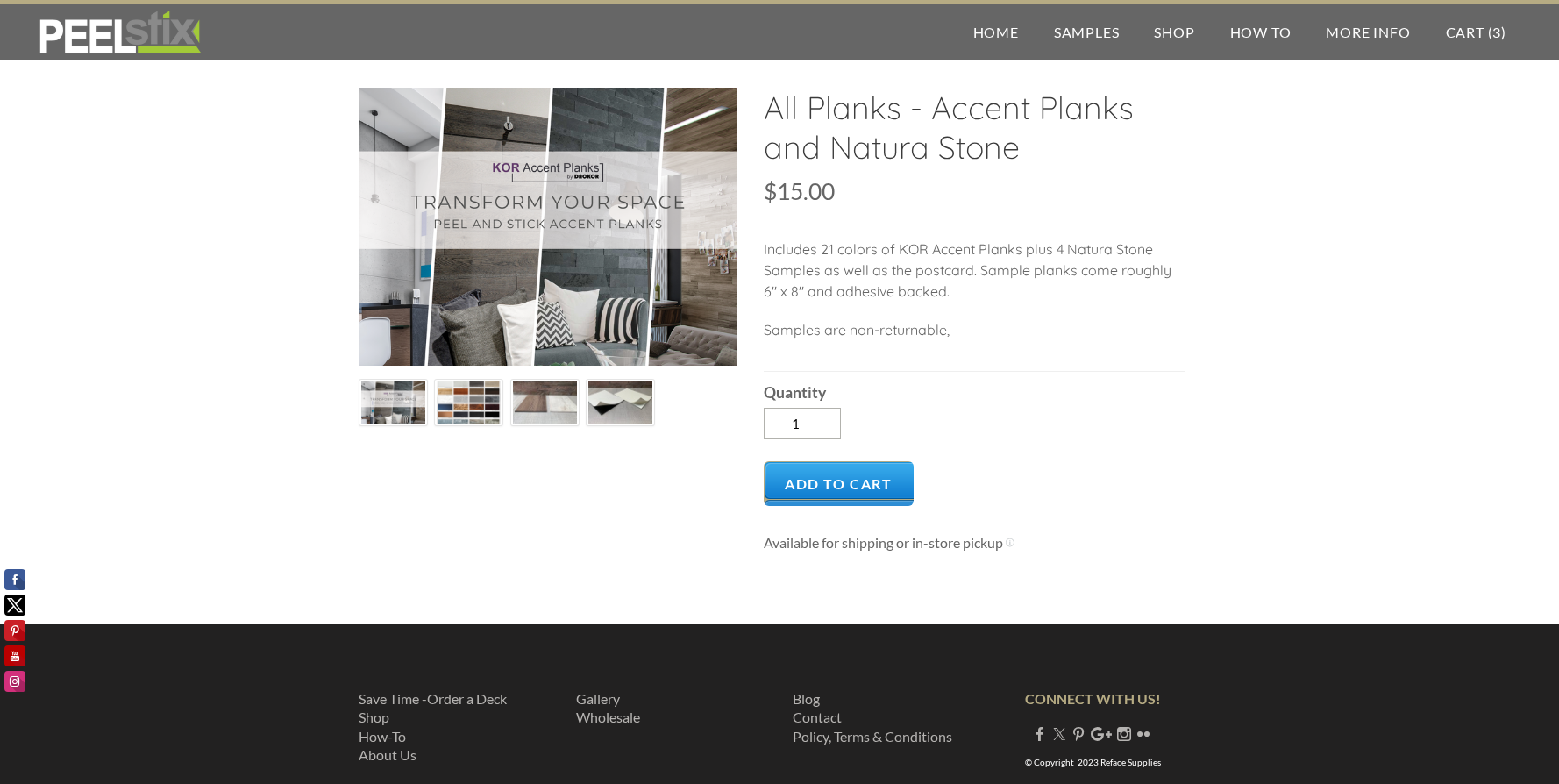
click at [472, 409] on img at bounding box center [468, 403] width 64 height 47
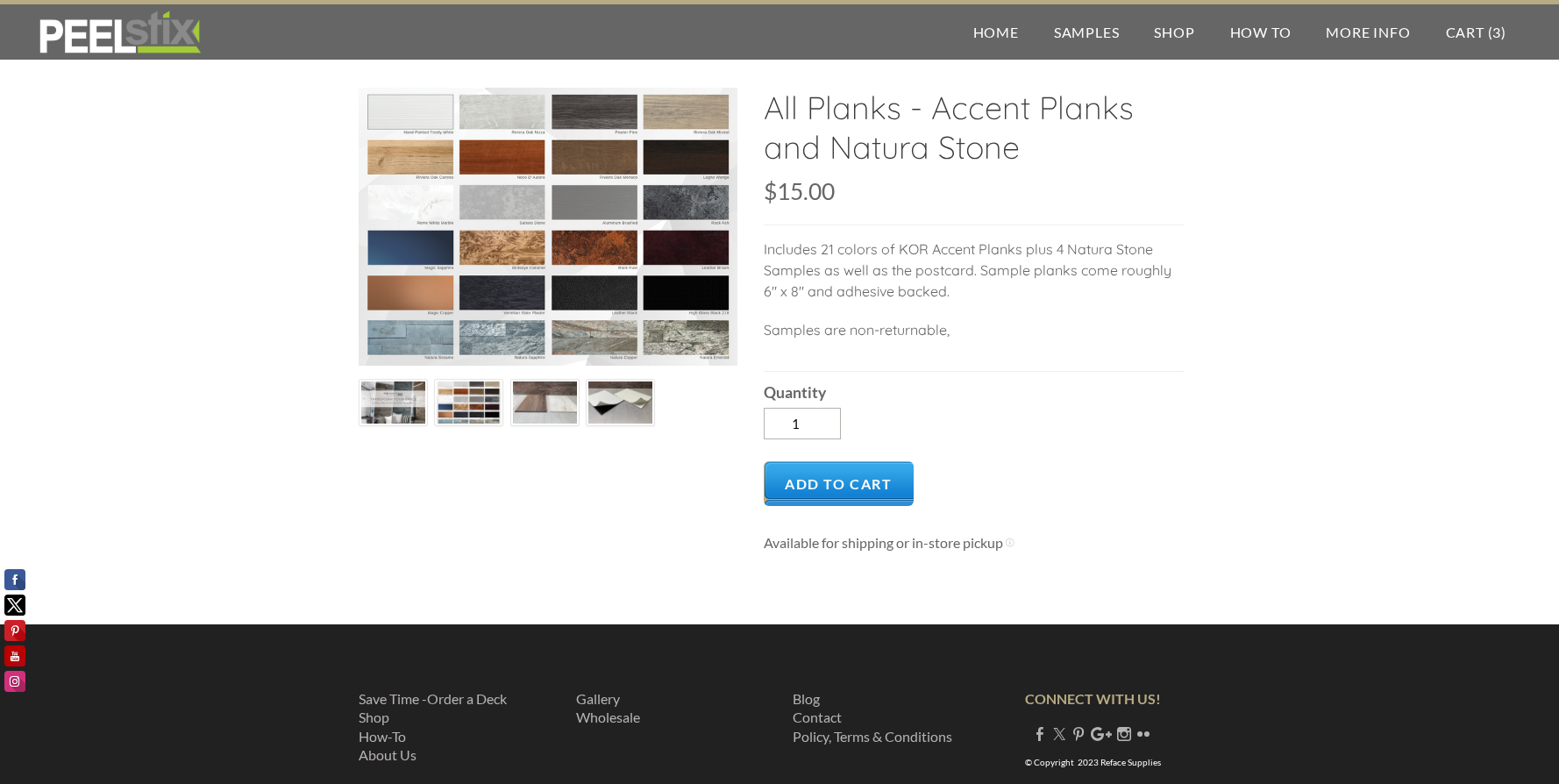
click at [521, 403] on img at bounding box center [544, 403] width 64 height 48
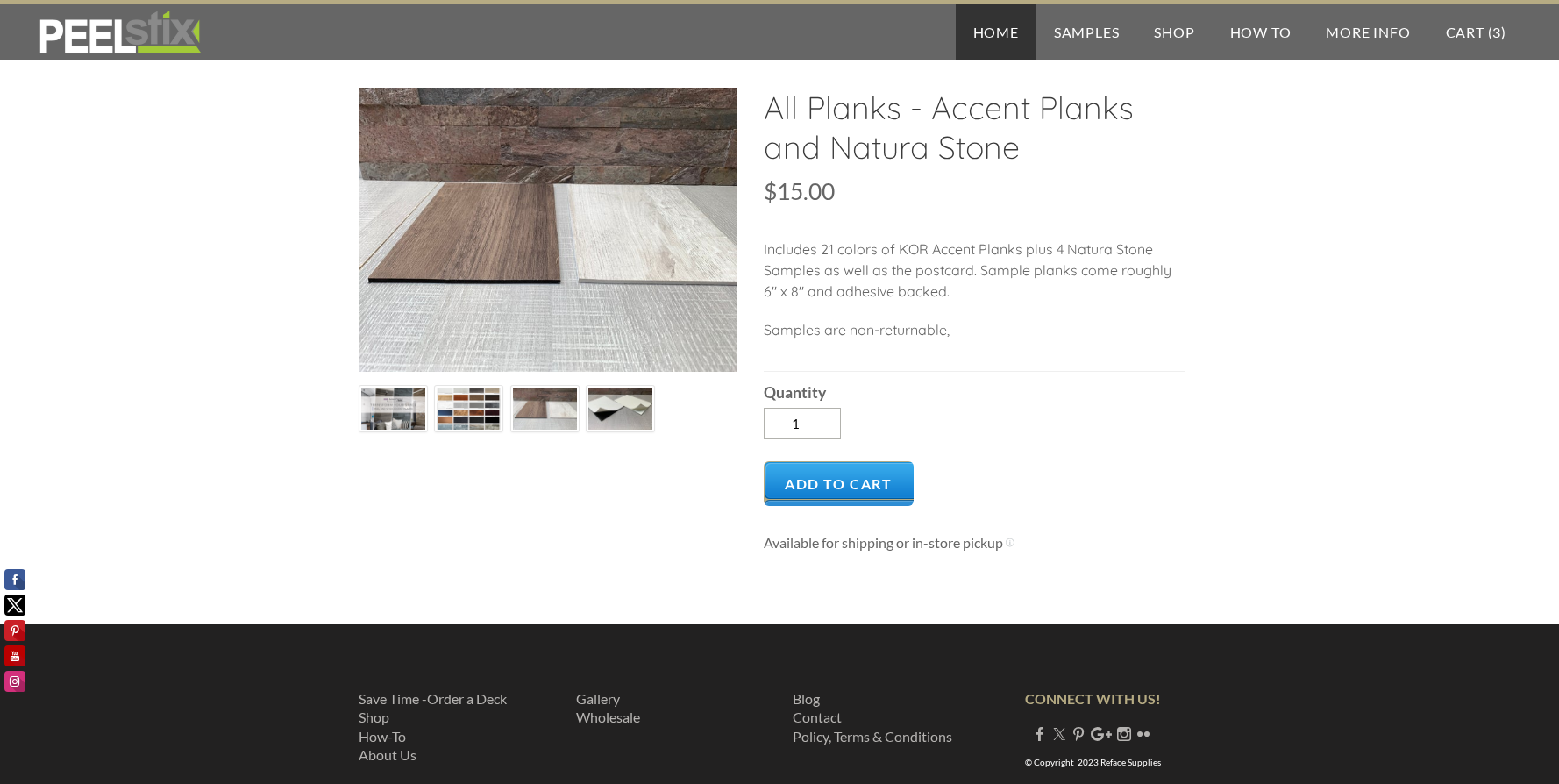
click at [1006, 37] on link "Home" at bounding box center [996, 32] width 81 height 55
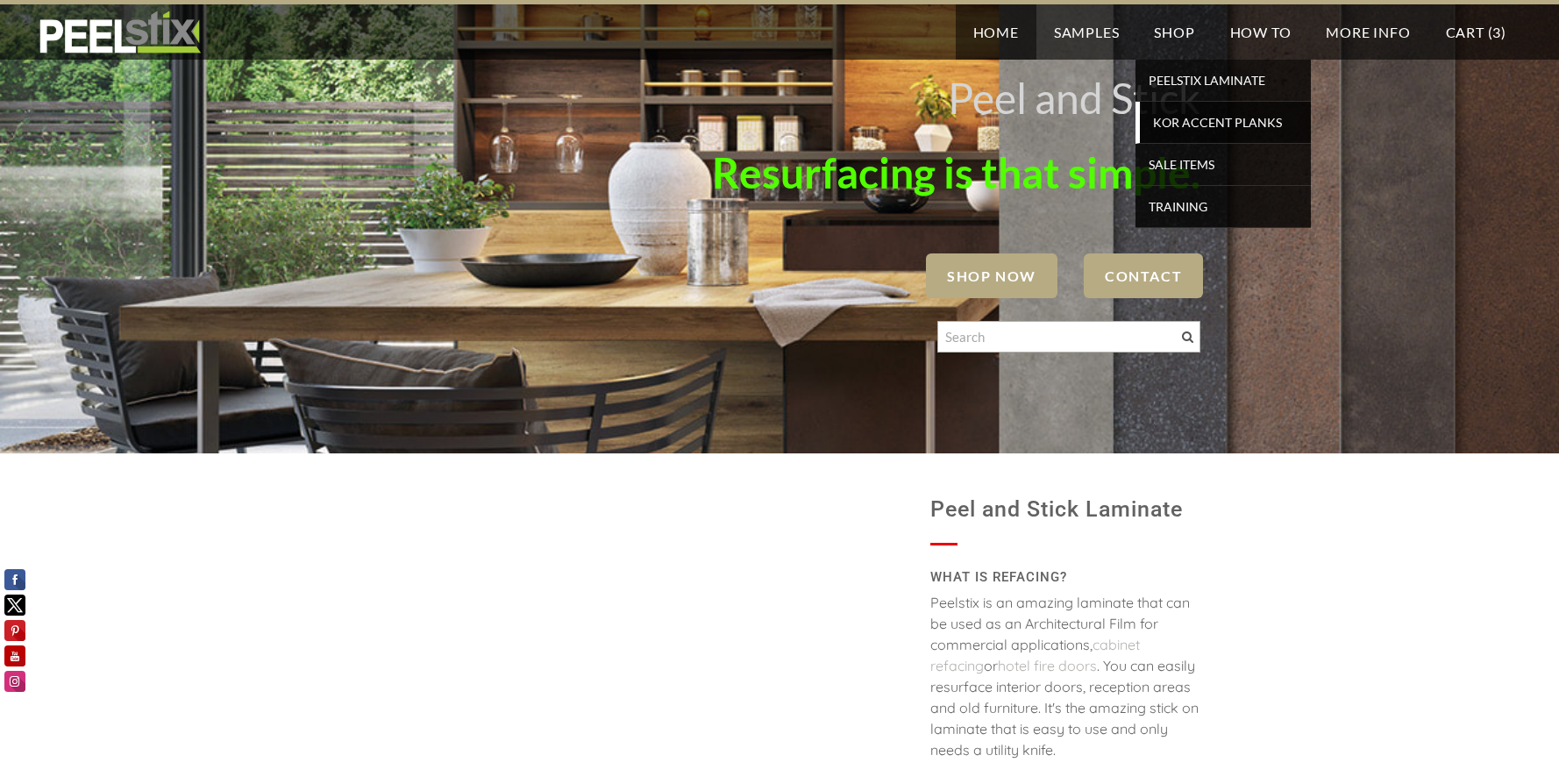
click at [1176, 125] on span "KOR Accent Planks" at bounding box center [1226, 122] width 162 height 24
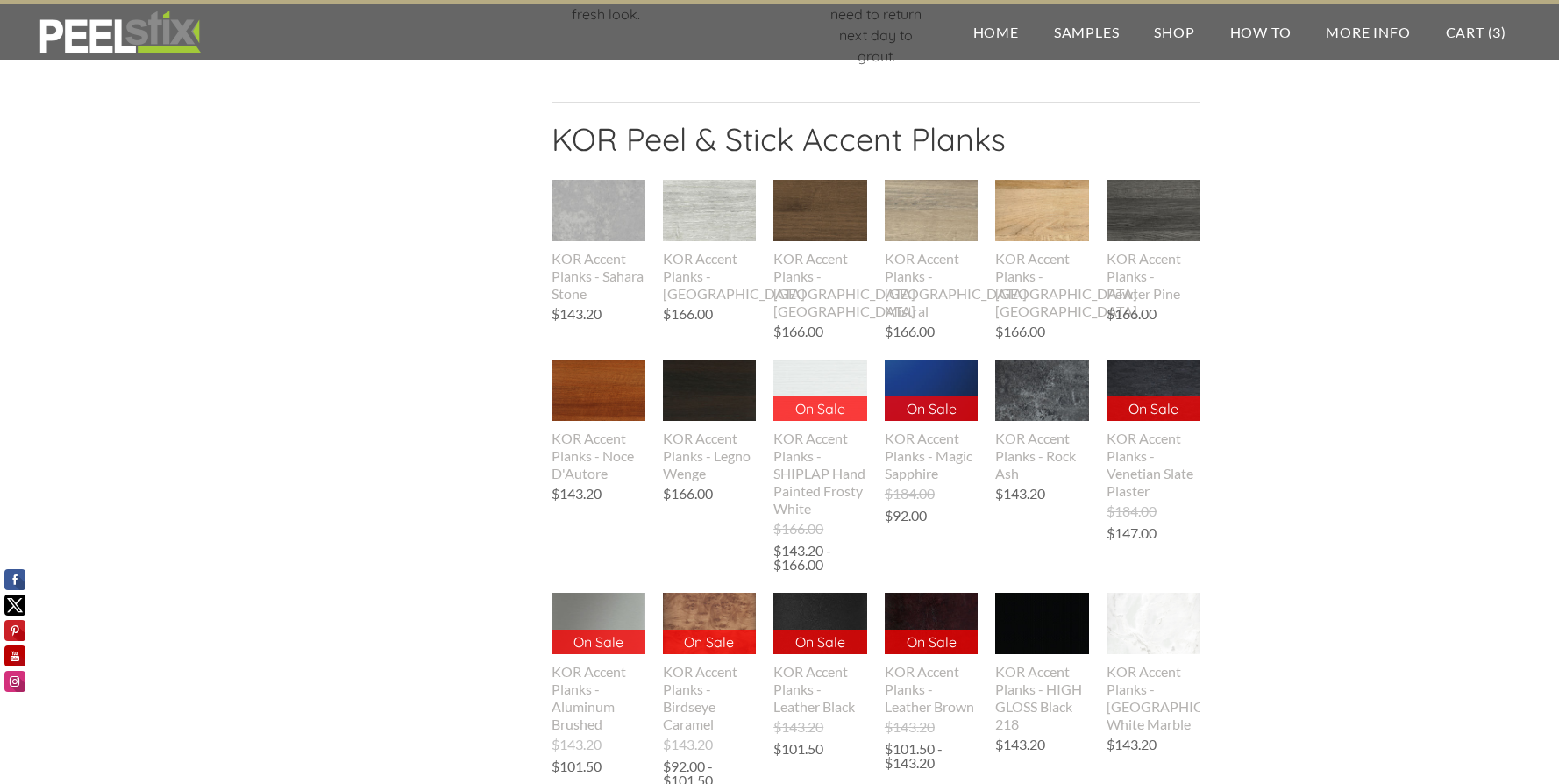
scroll to position [2717, 0]
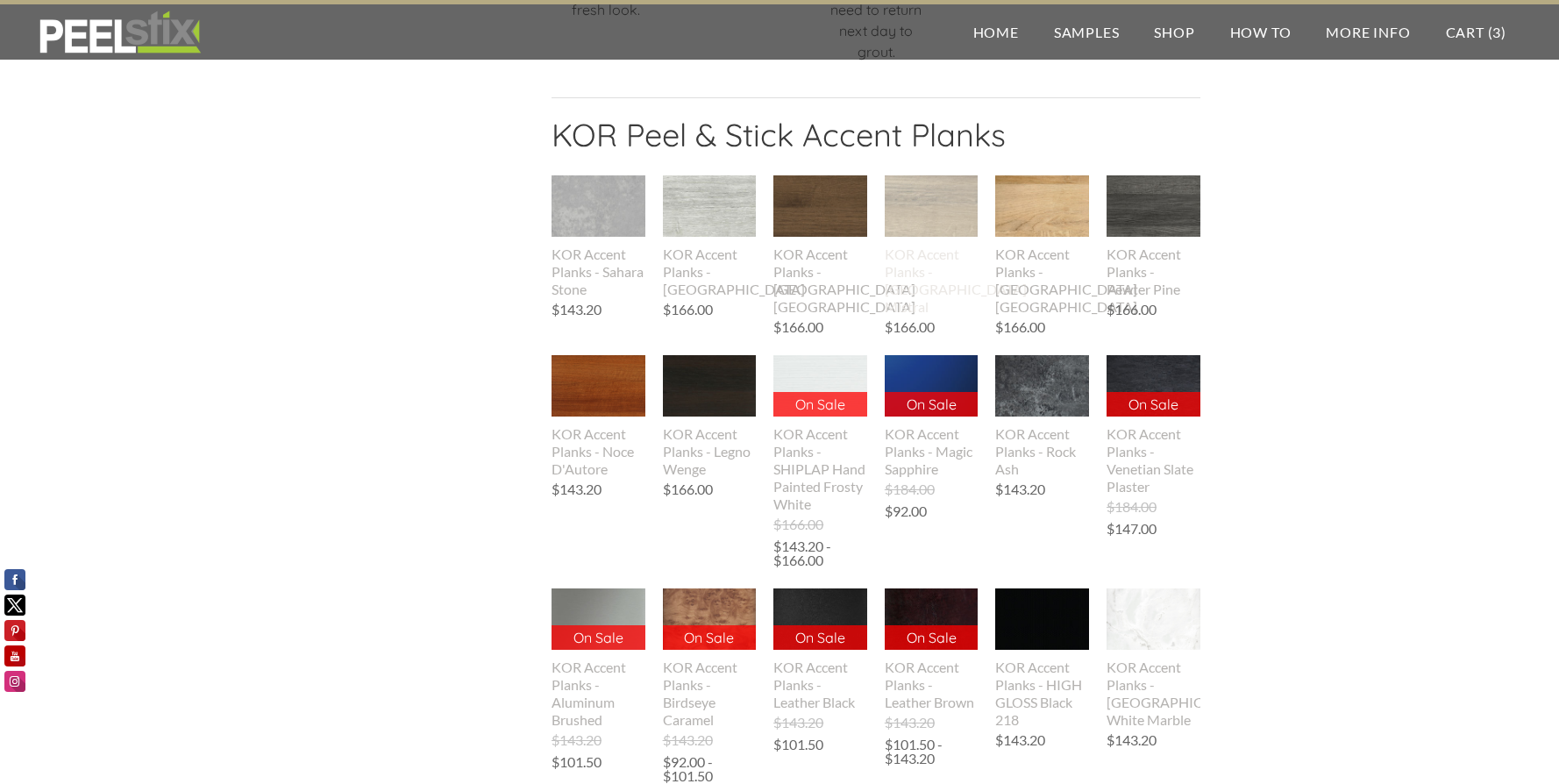
click at [942, 277] on img at bounding box center [931, 207] width 93 height 141
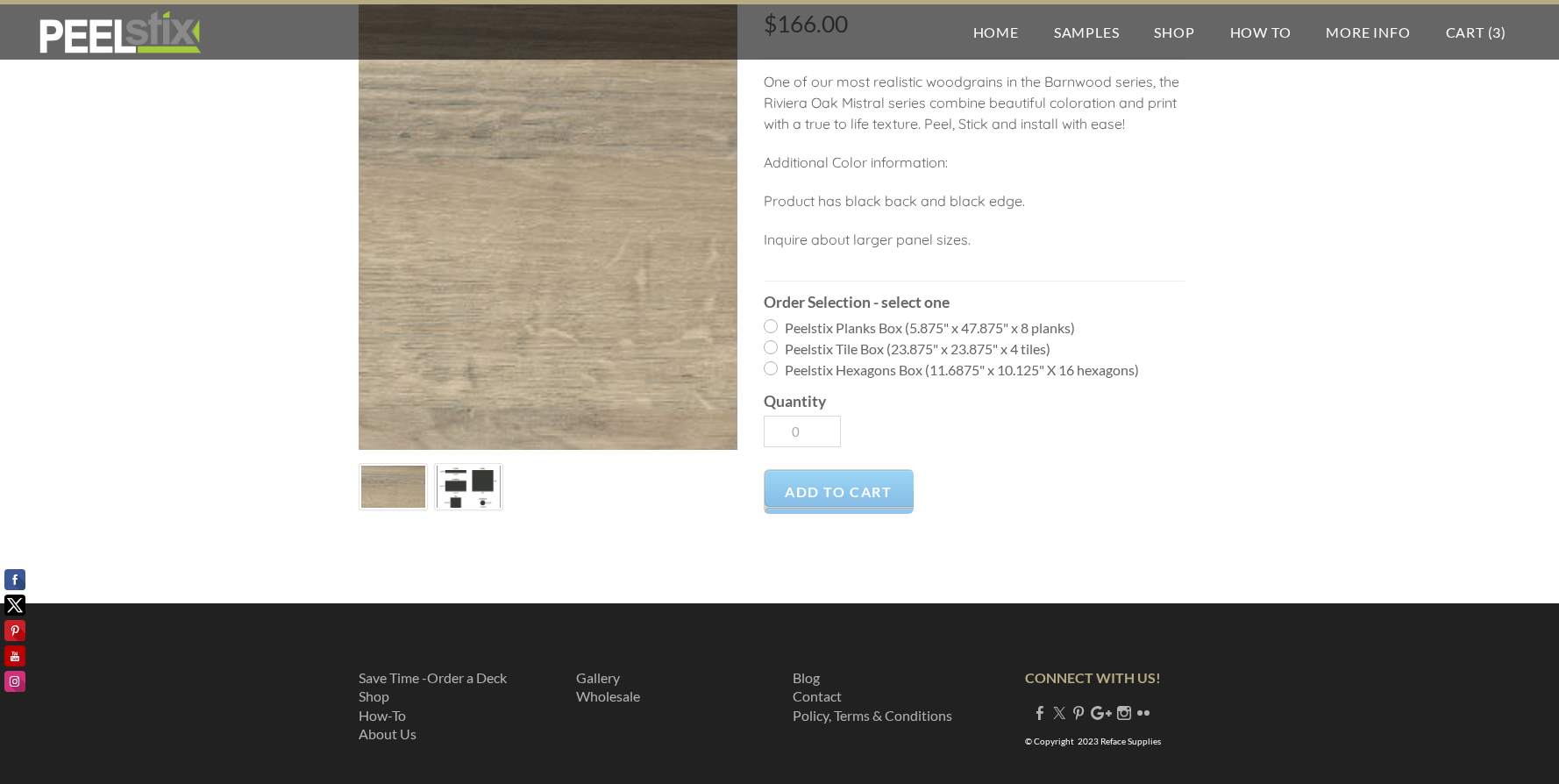
scroll to position [264, 0]
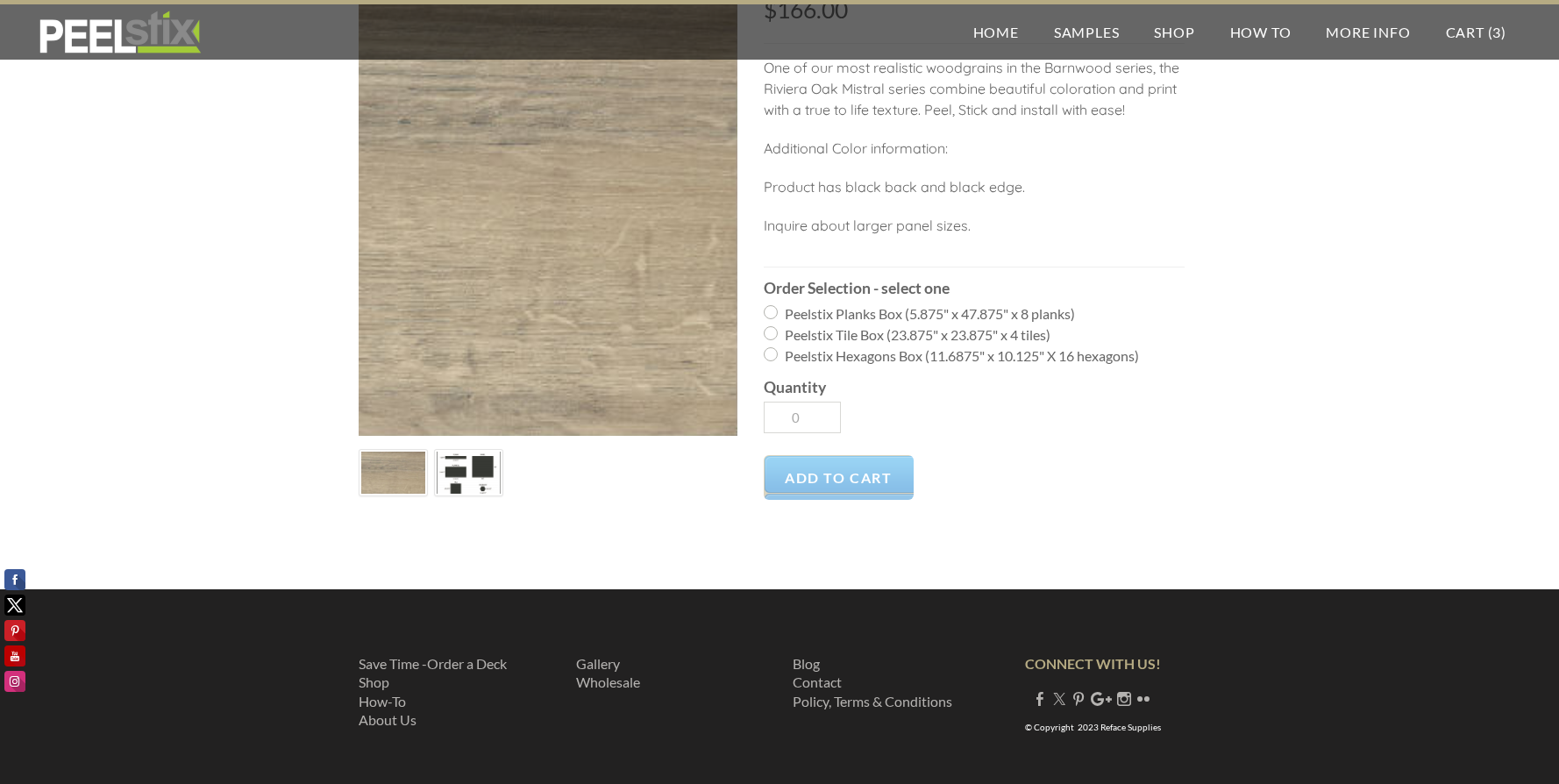
click at [484, 483] on img at bounding box center [468, 473] width 64 height 54
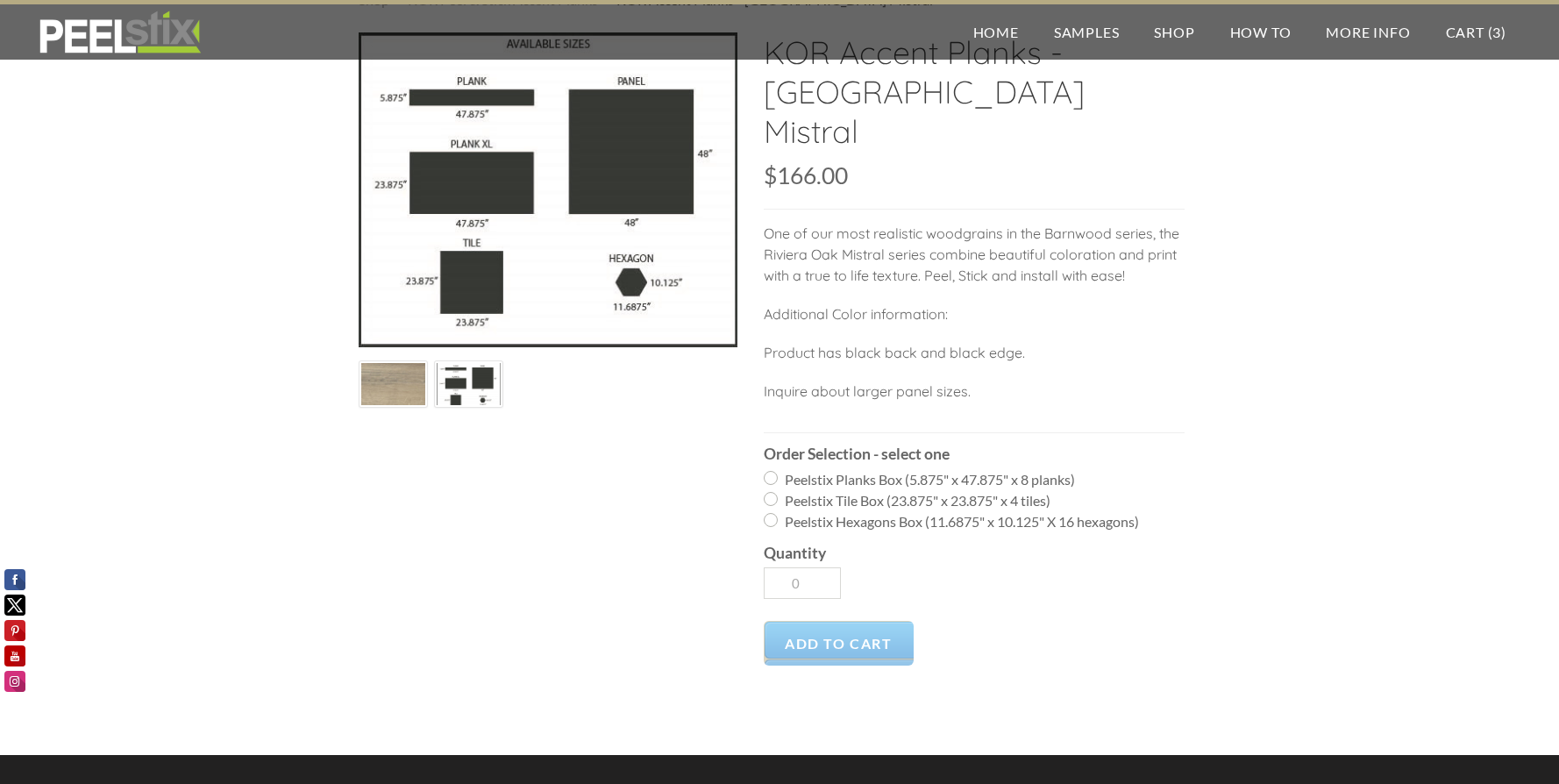
scroll to position [0, 0]
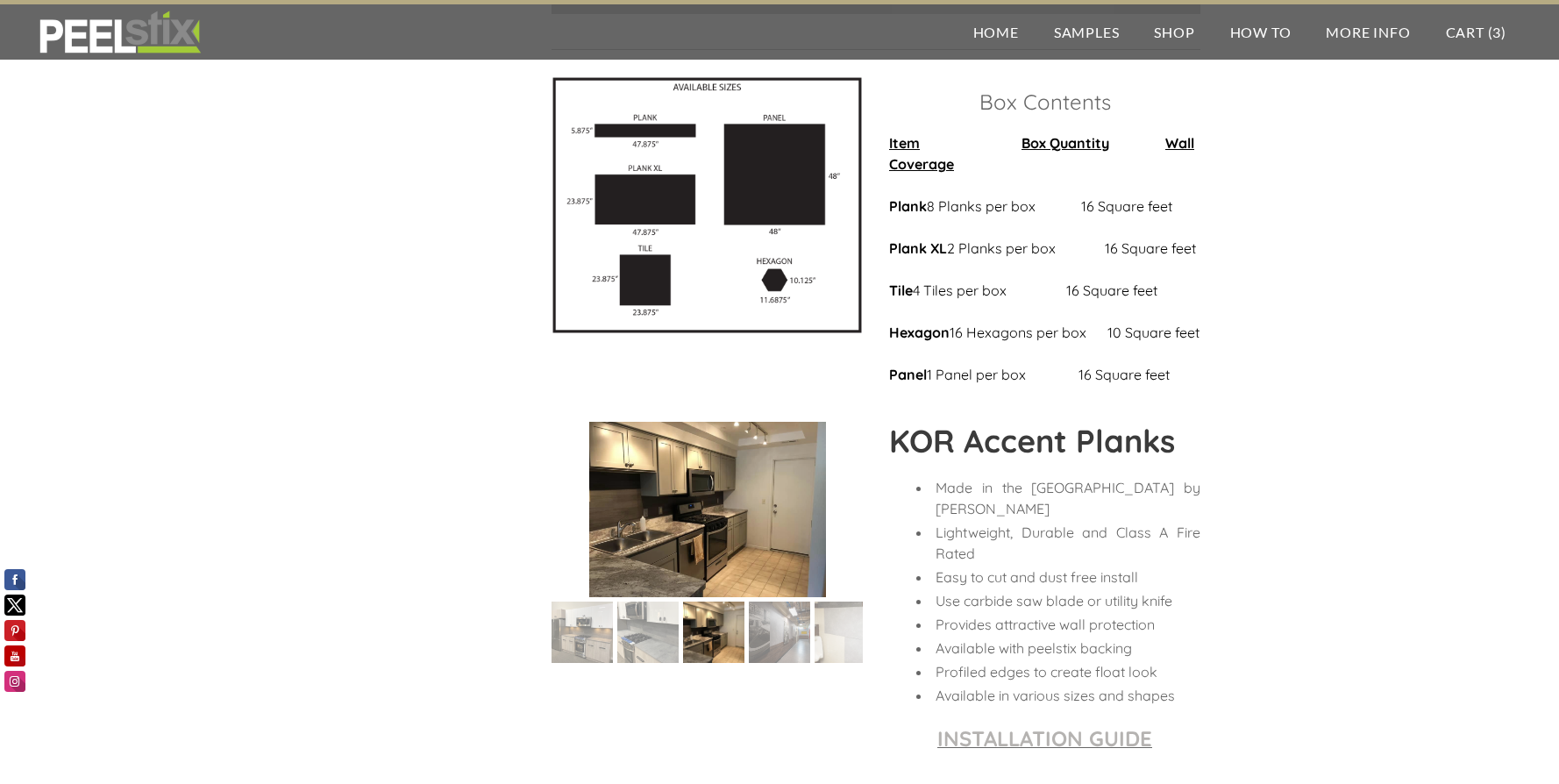
scroll to position [1667, 0]
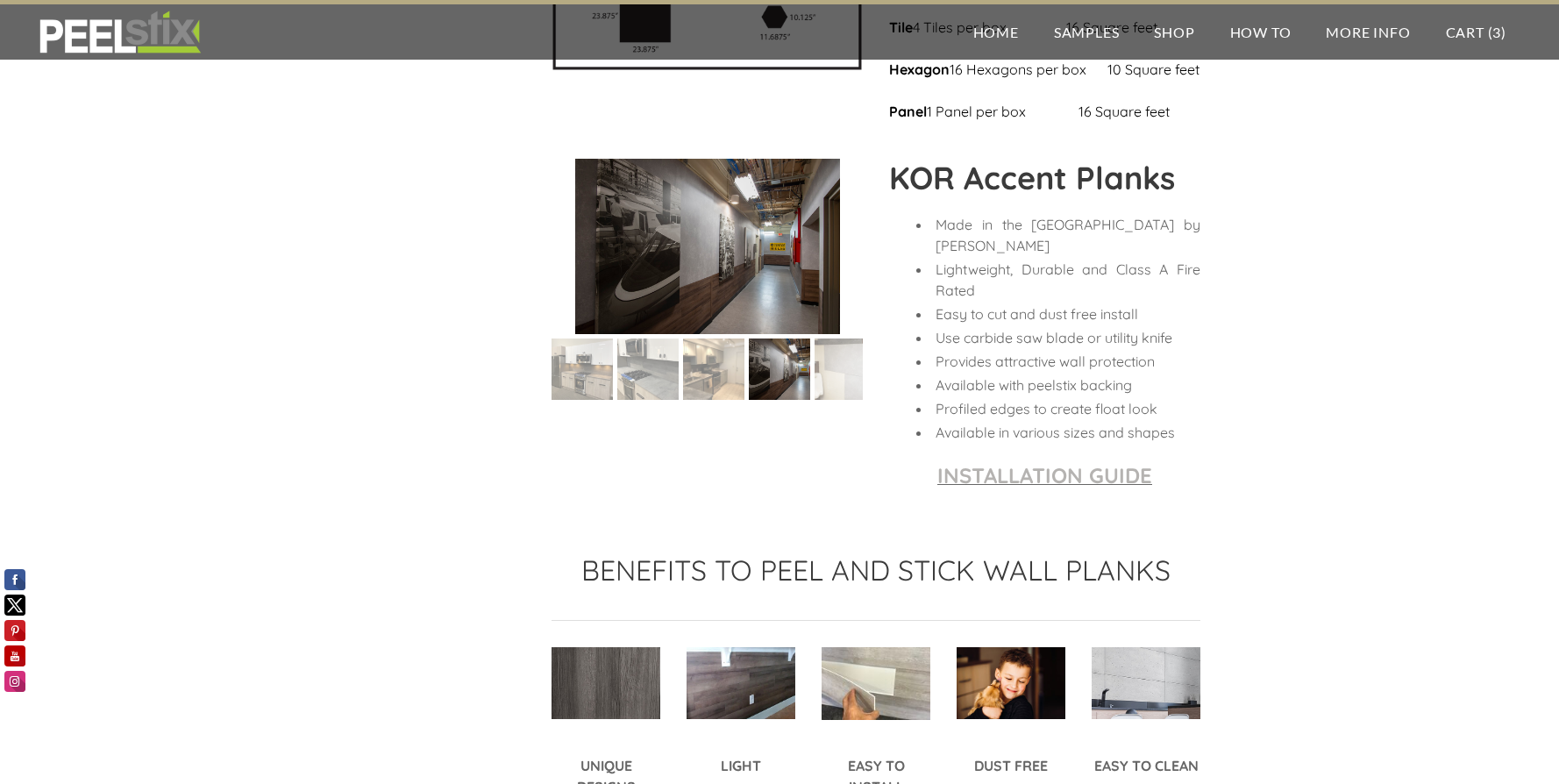
click at [653, 400] on img at bounding box center [648, 369] width 83 height 62
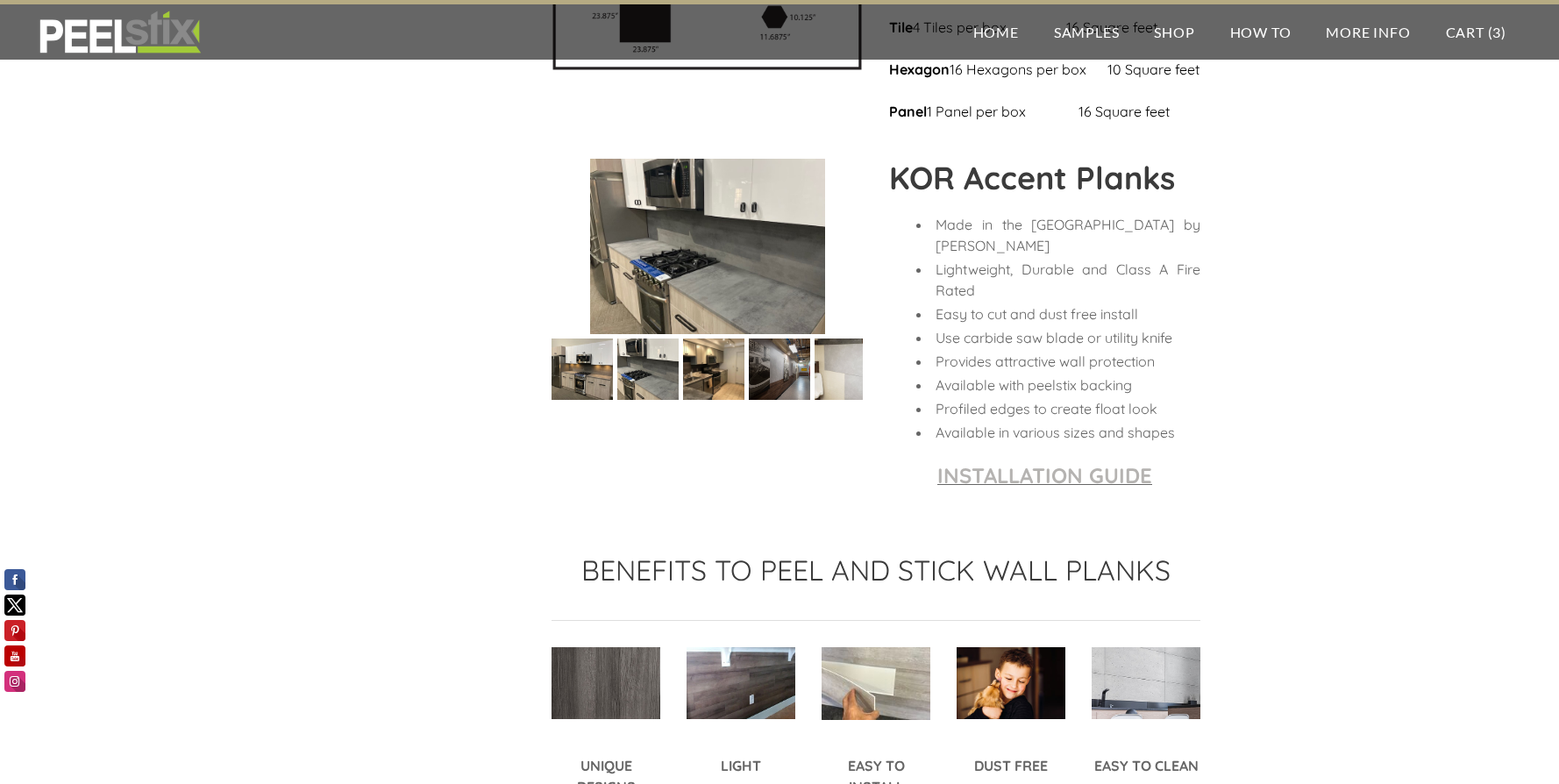
click at [705, 400] on img at bounding box center [714, 369] width 83 height 62
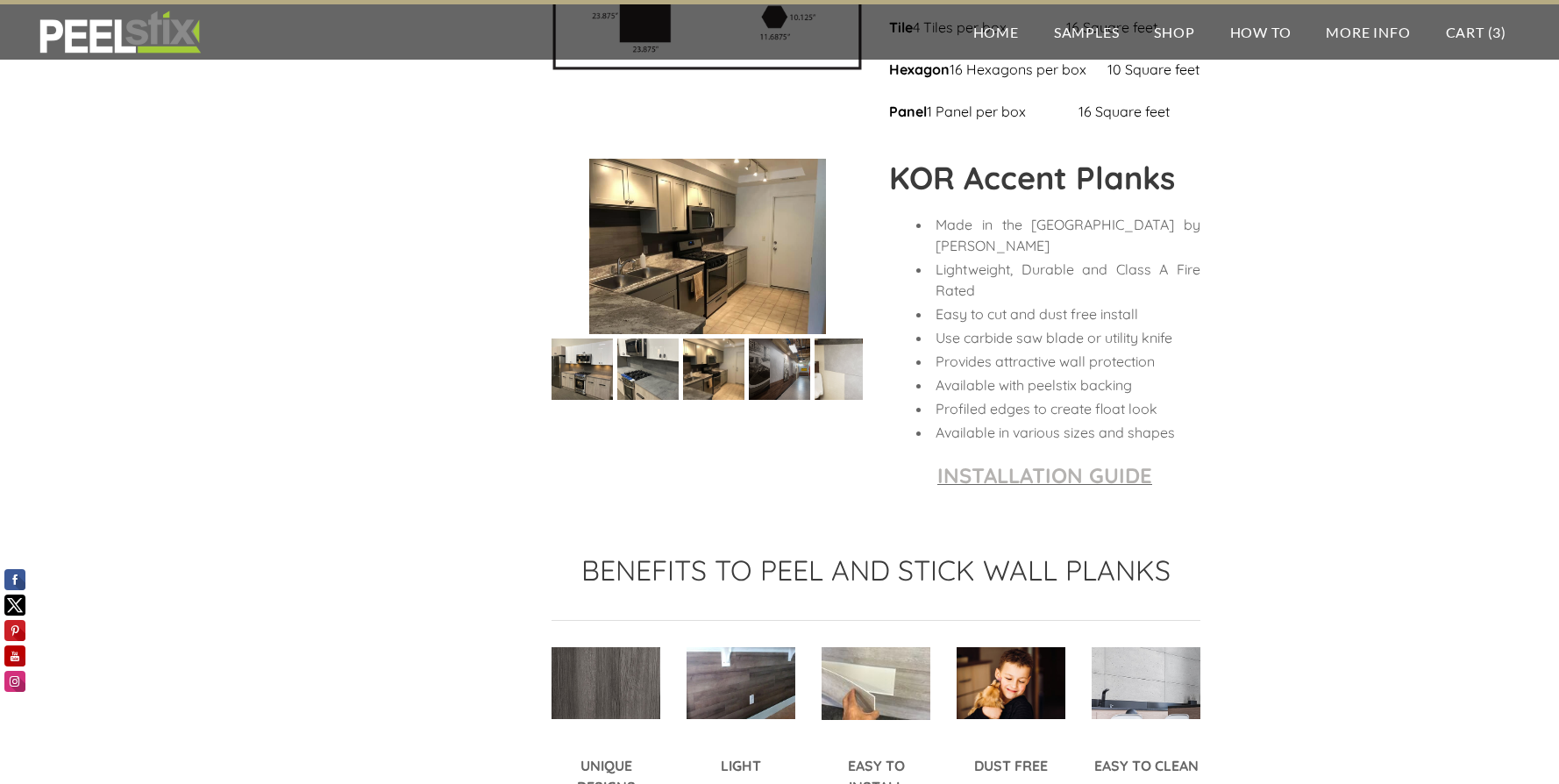
click at [761, 400] on img at bounding box center [780, 369] width 92 height 62
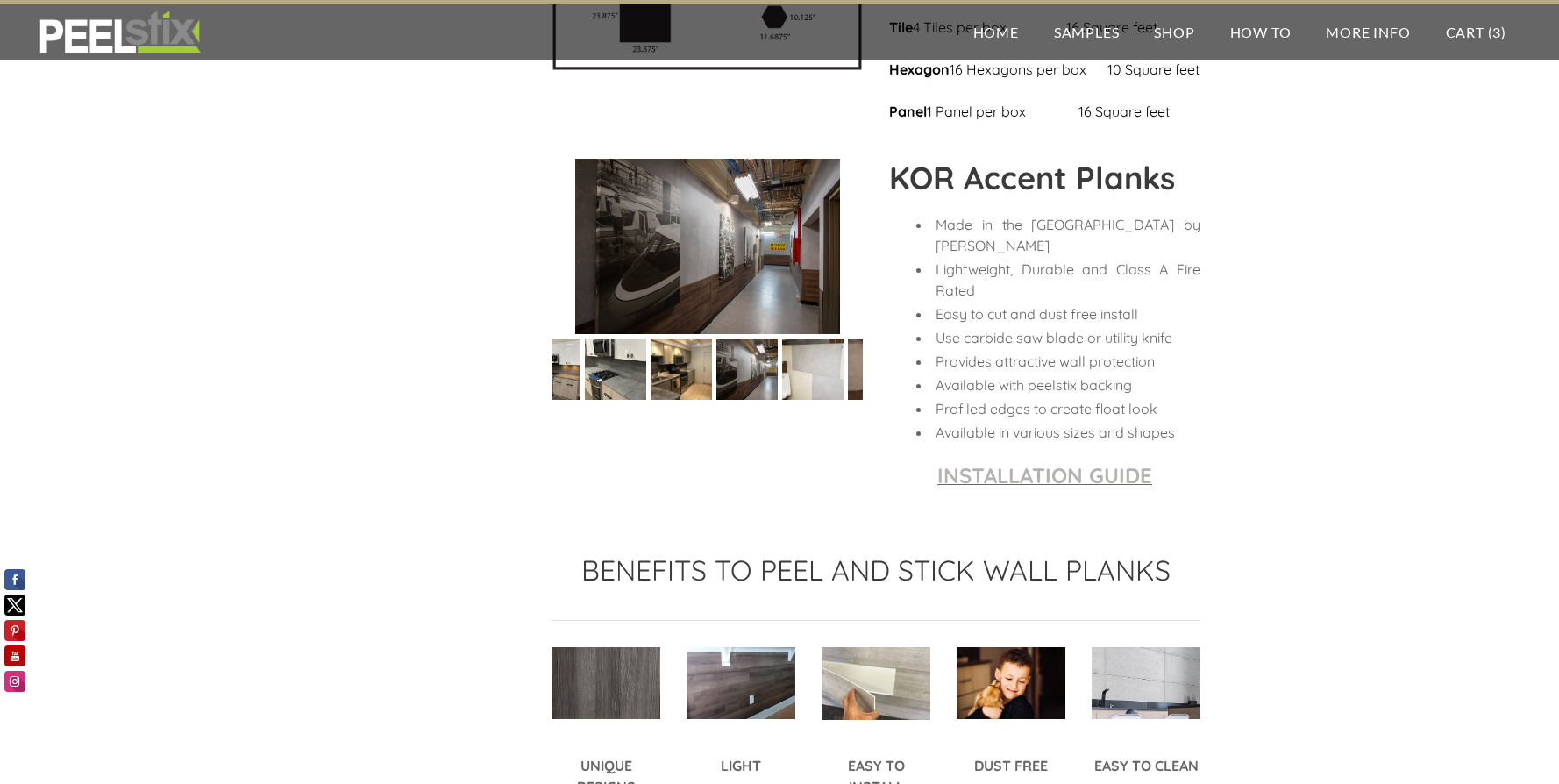
click at [840, 432] on img at bounding box center [813, 369] width 62 height 126
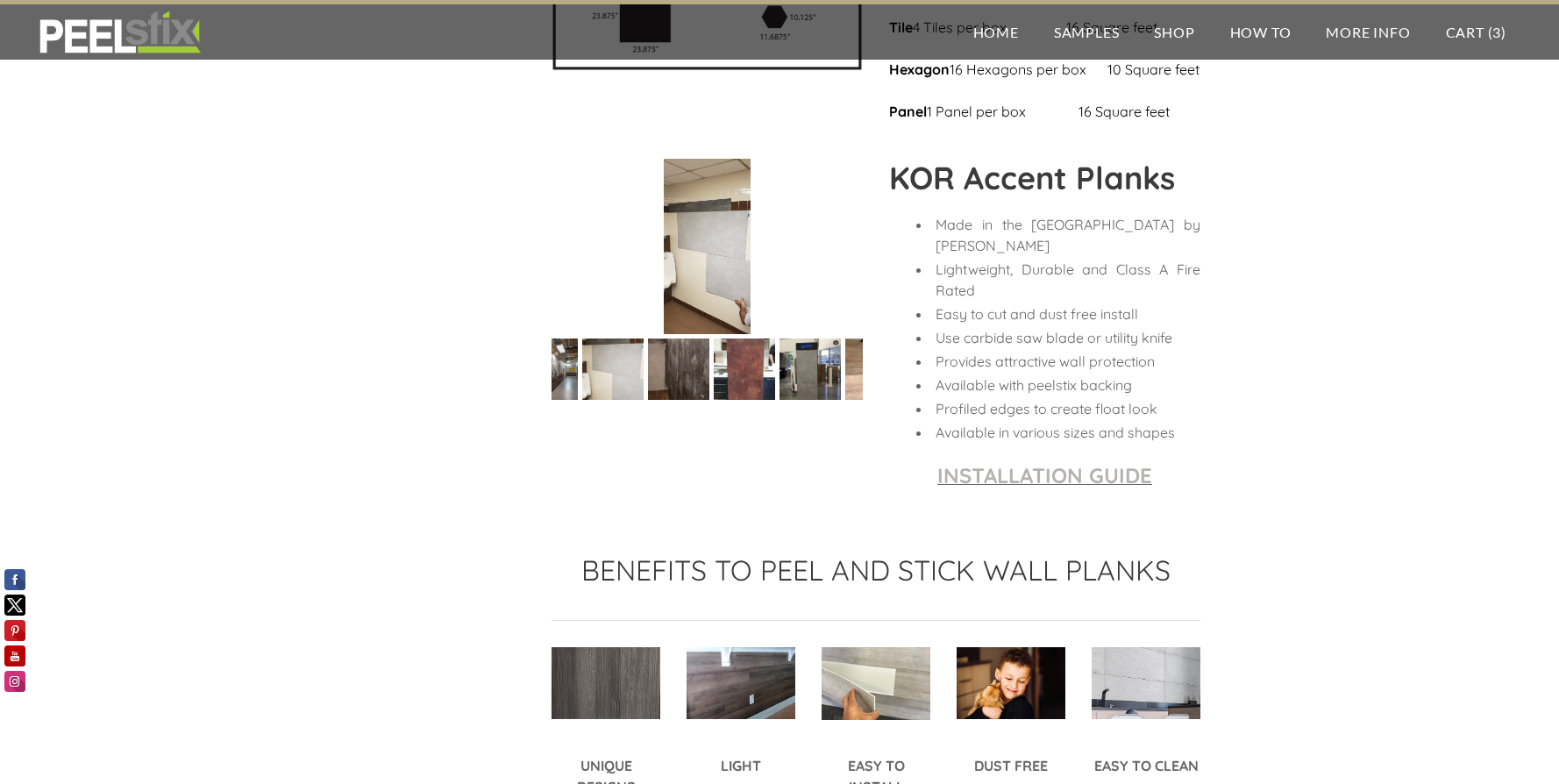
click at [736, 400] on img at bounding box center [745, 369] width 64 height 62
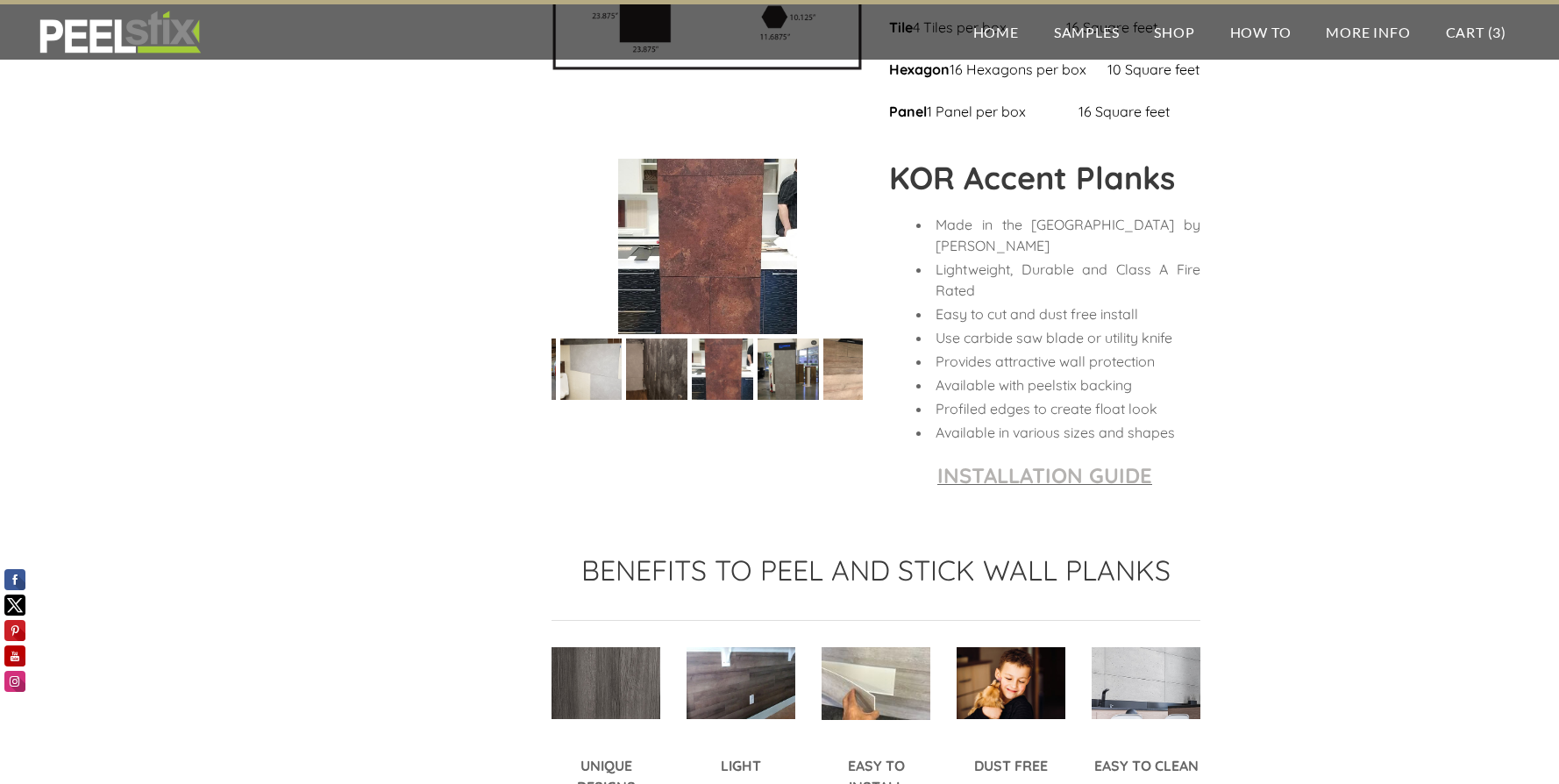
click at [798, 400] on img at bounding box center [787, 369] width 63 height 62
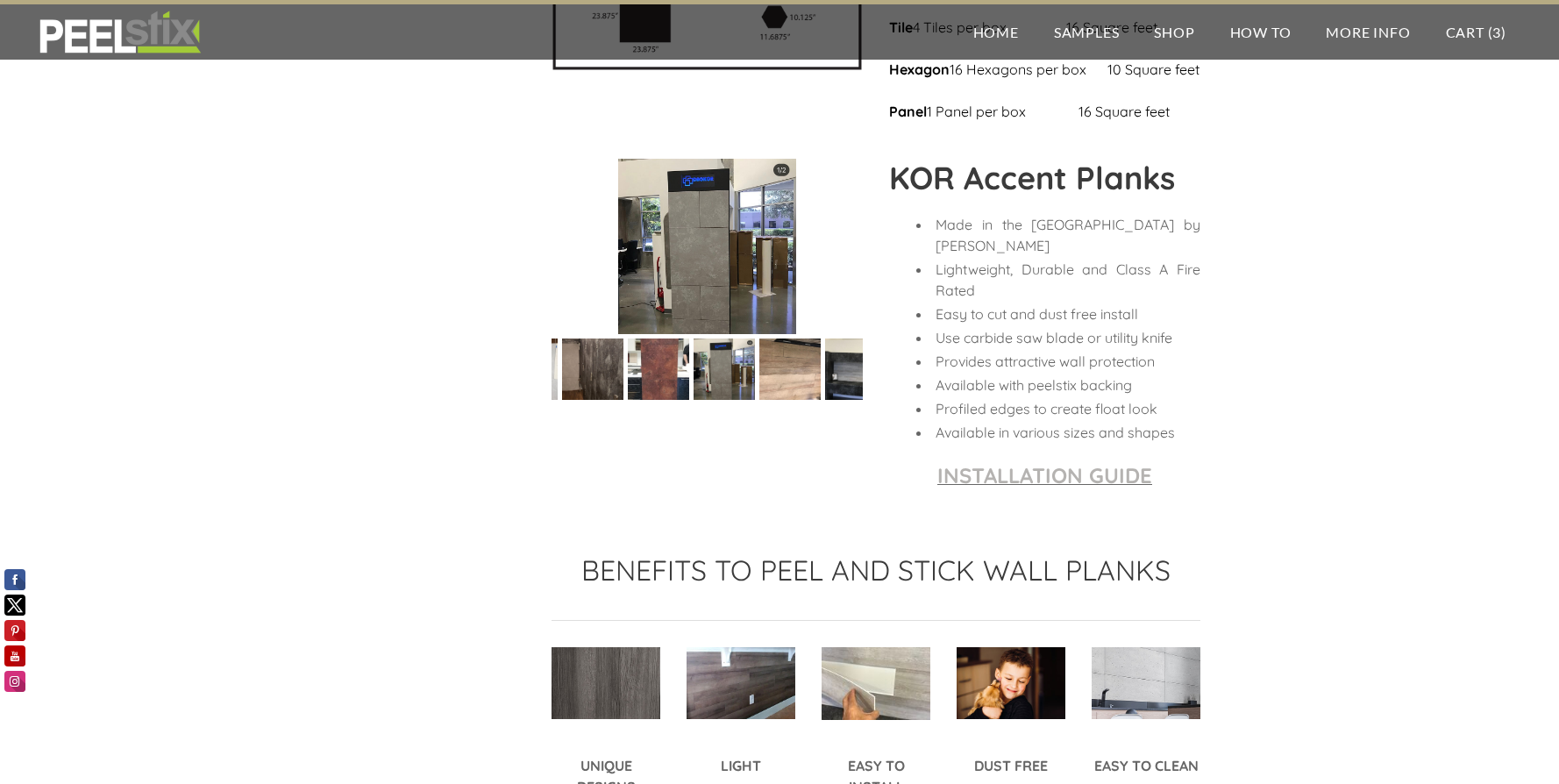
click at [824, 400] on img at bounding box center [856, 369] width 64 height 62
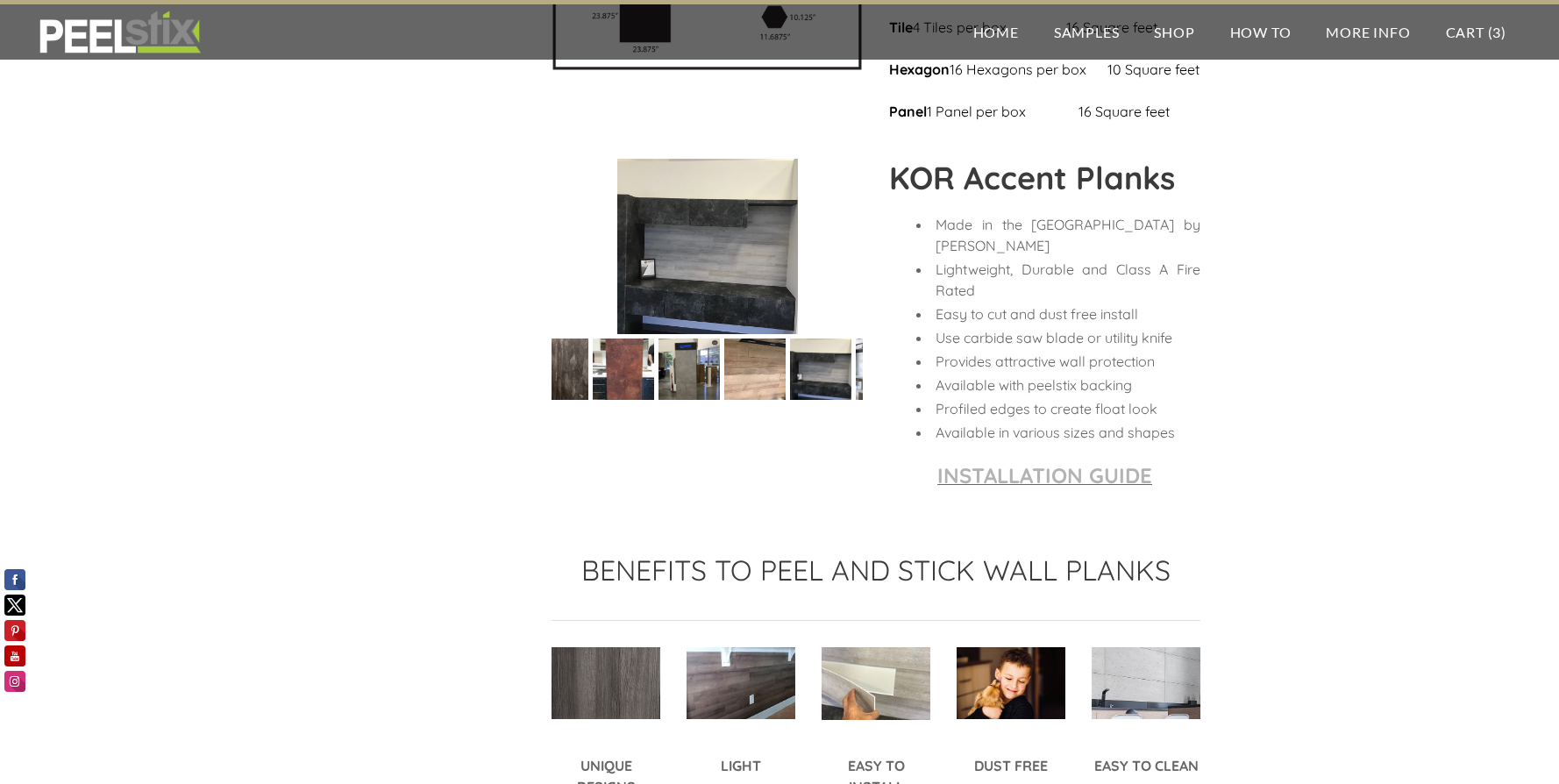
click at [753, 400] on img at bounding box center [754, 369] width 63 height 62
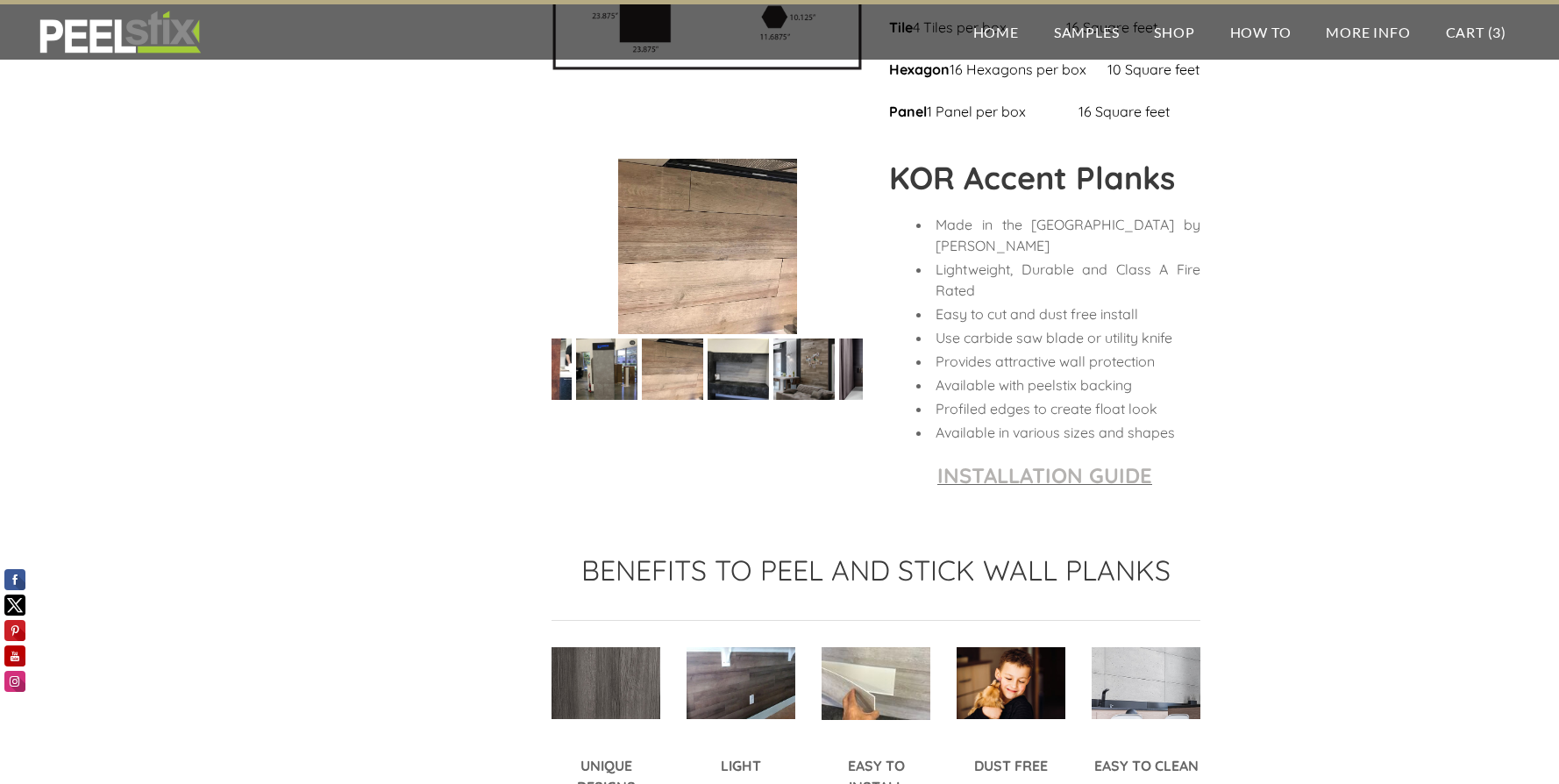
click at [751, 400] on img at bounding box center [738, 369] width 64 height 62
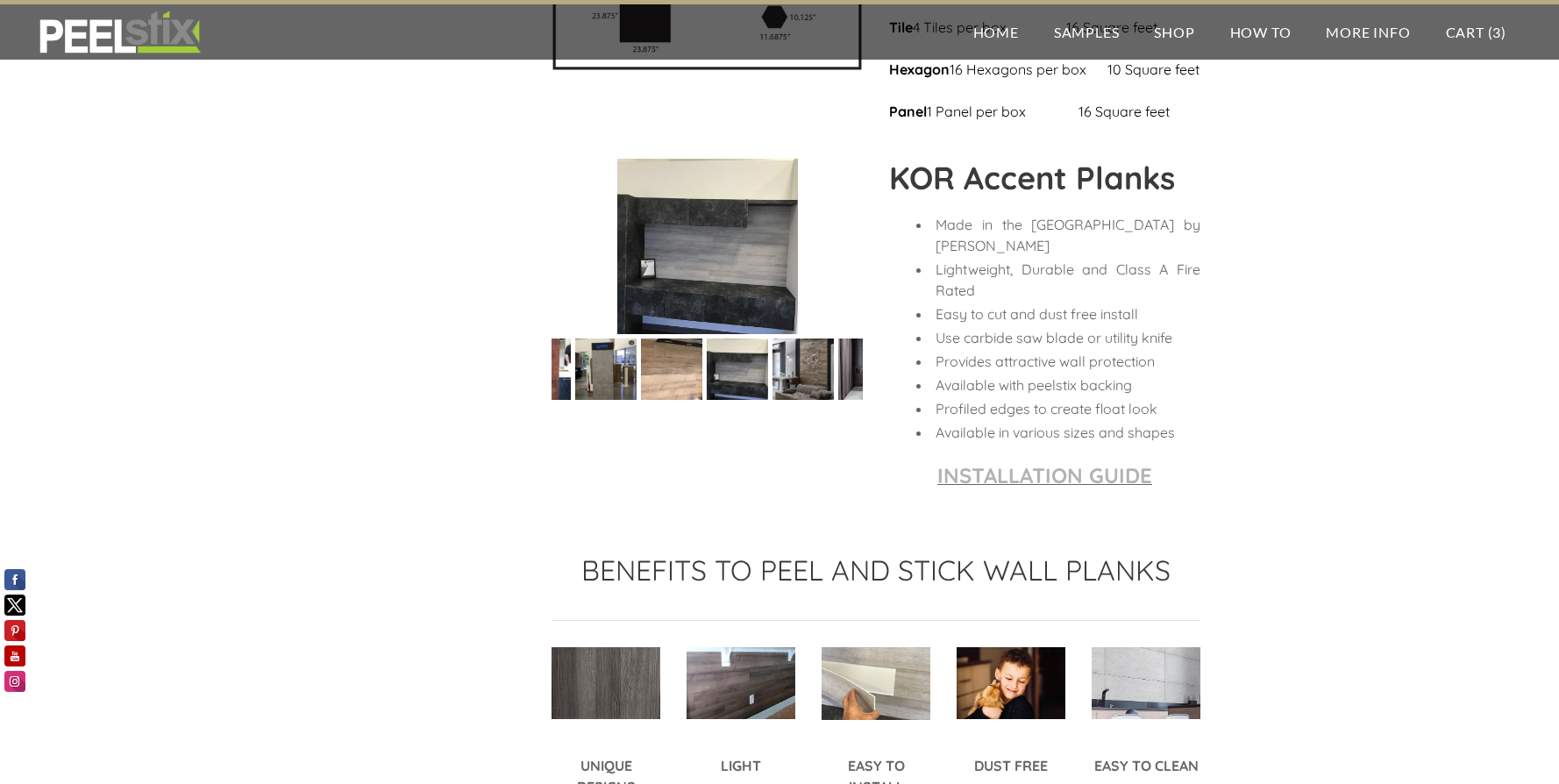
click at [800, 400] on img at bounding box center [803, 369] width 70 height 62
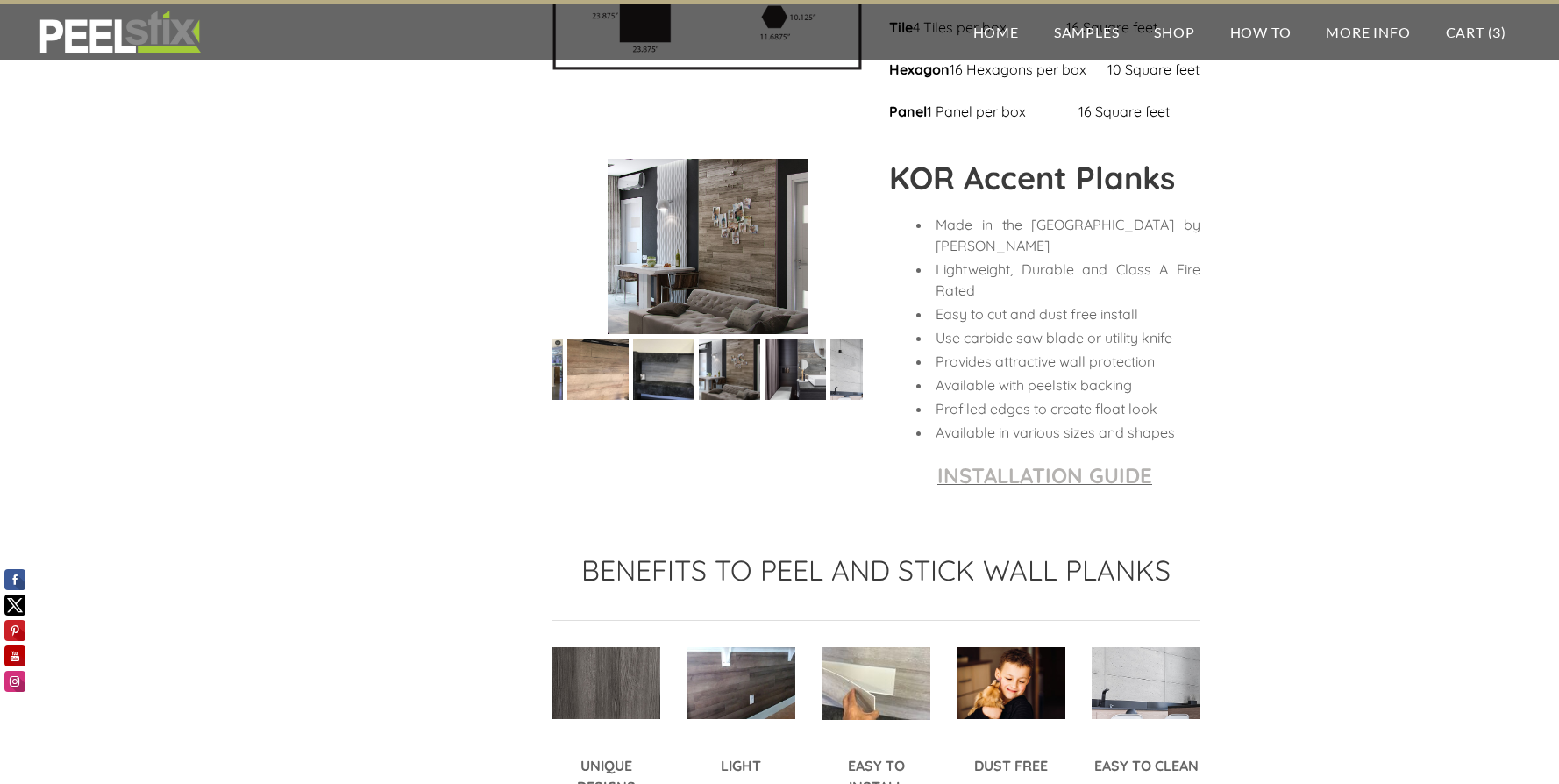
click at [746, 400] on img at bounding box center [729, 369] width 70 height 62
click at [775, 415] on img at bounding box center [791, 369] width 62 height 92
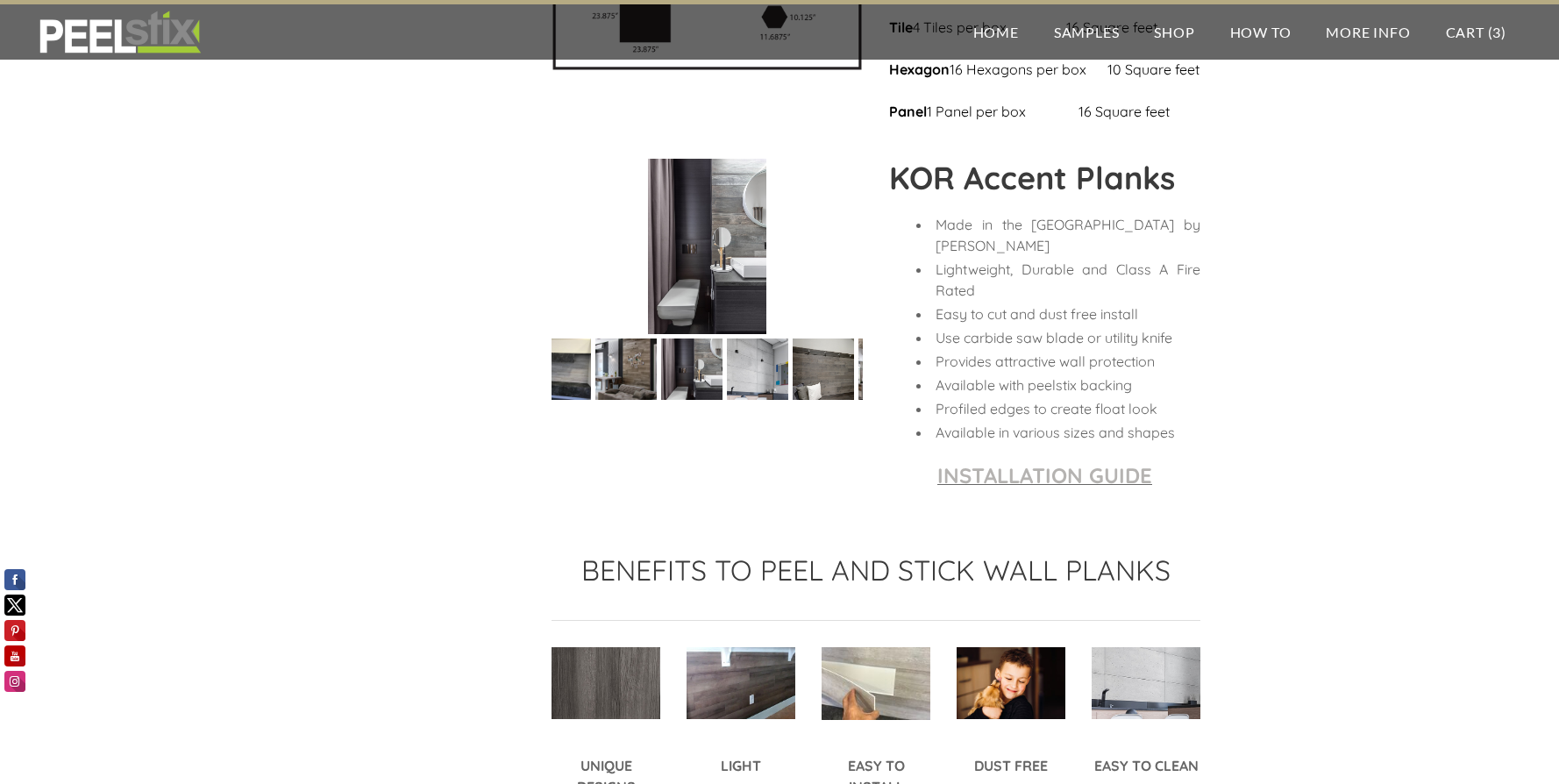
click at [755, 415] on img at bounding box center [757, 369] width 62 height 92
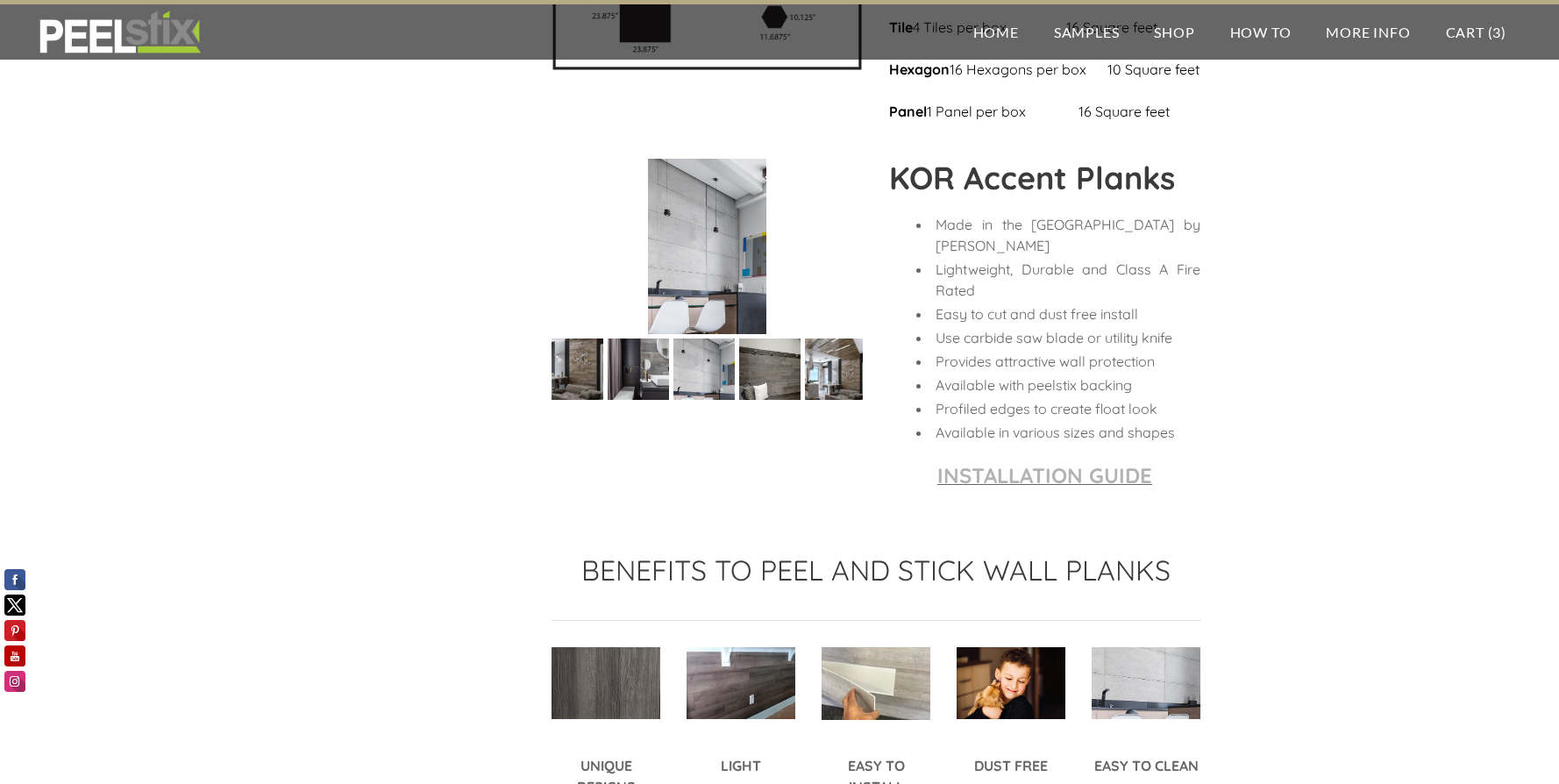
click at [762, 400] on img at bounding box center [770, 369] width 92 height 62
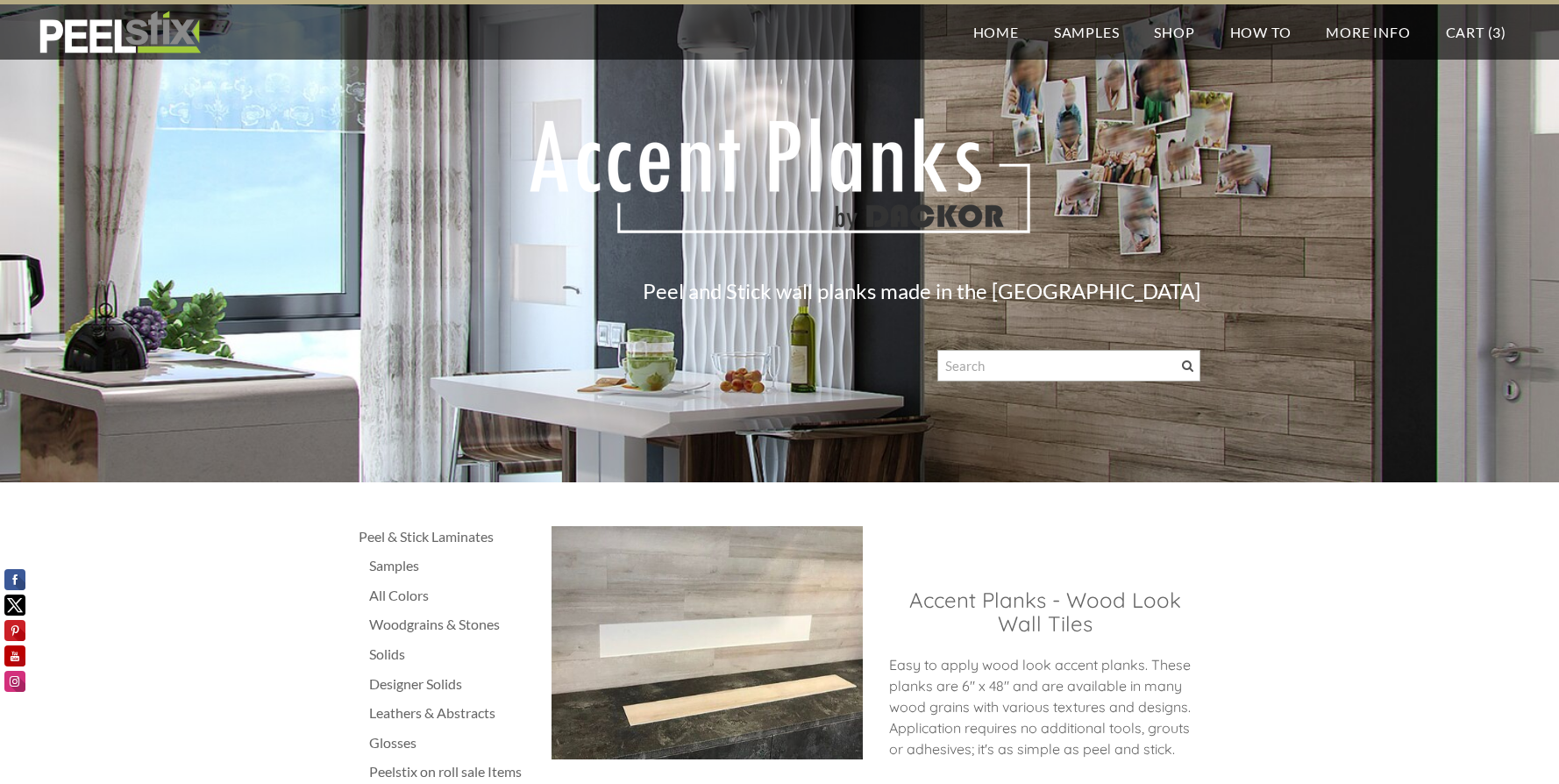
scroll to position [0, 0]
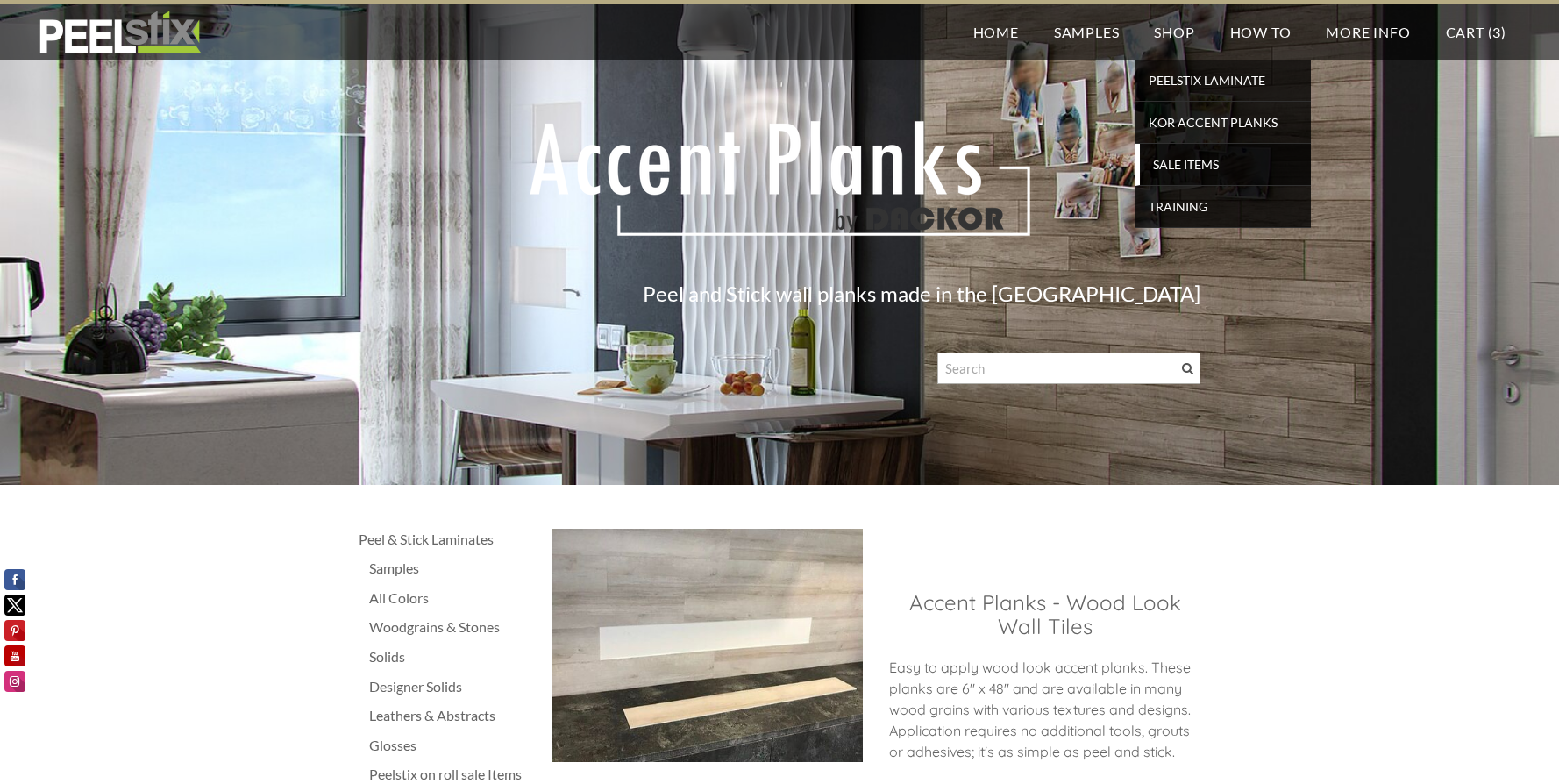
click at [1169, 166] on span "SALE ITEMS" at bounding box center [1226, 164] width 162 height 24
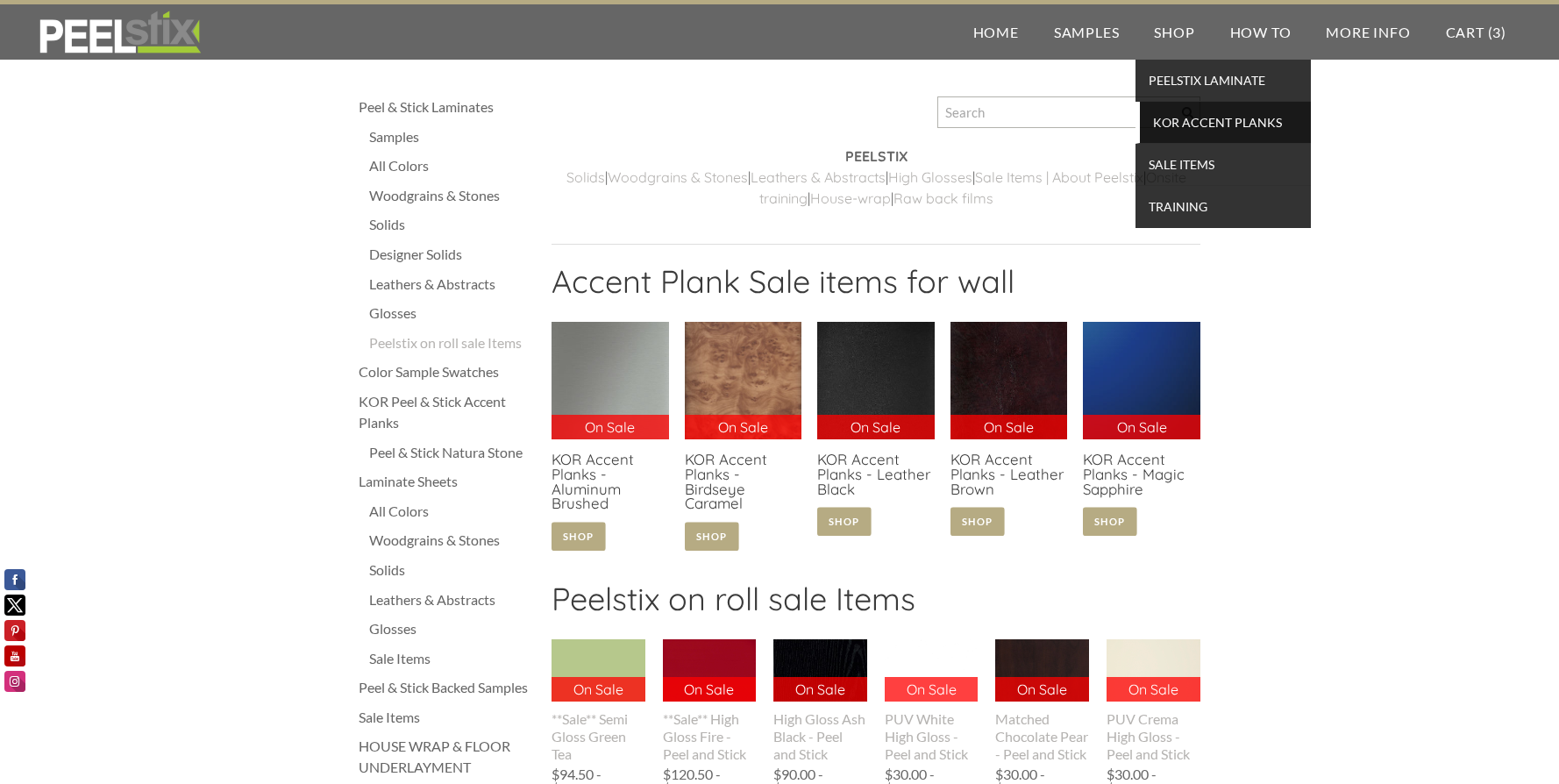
click at [1183, 120] on span "KOR Accent Planks" at bounding box center [1226, 122] width 162 height 24
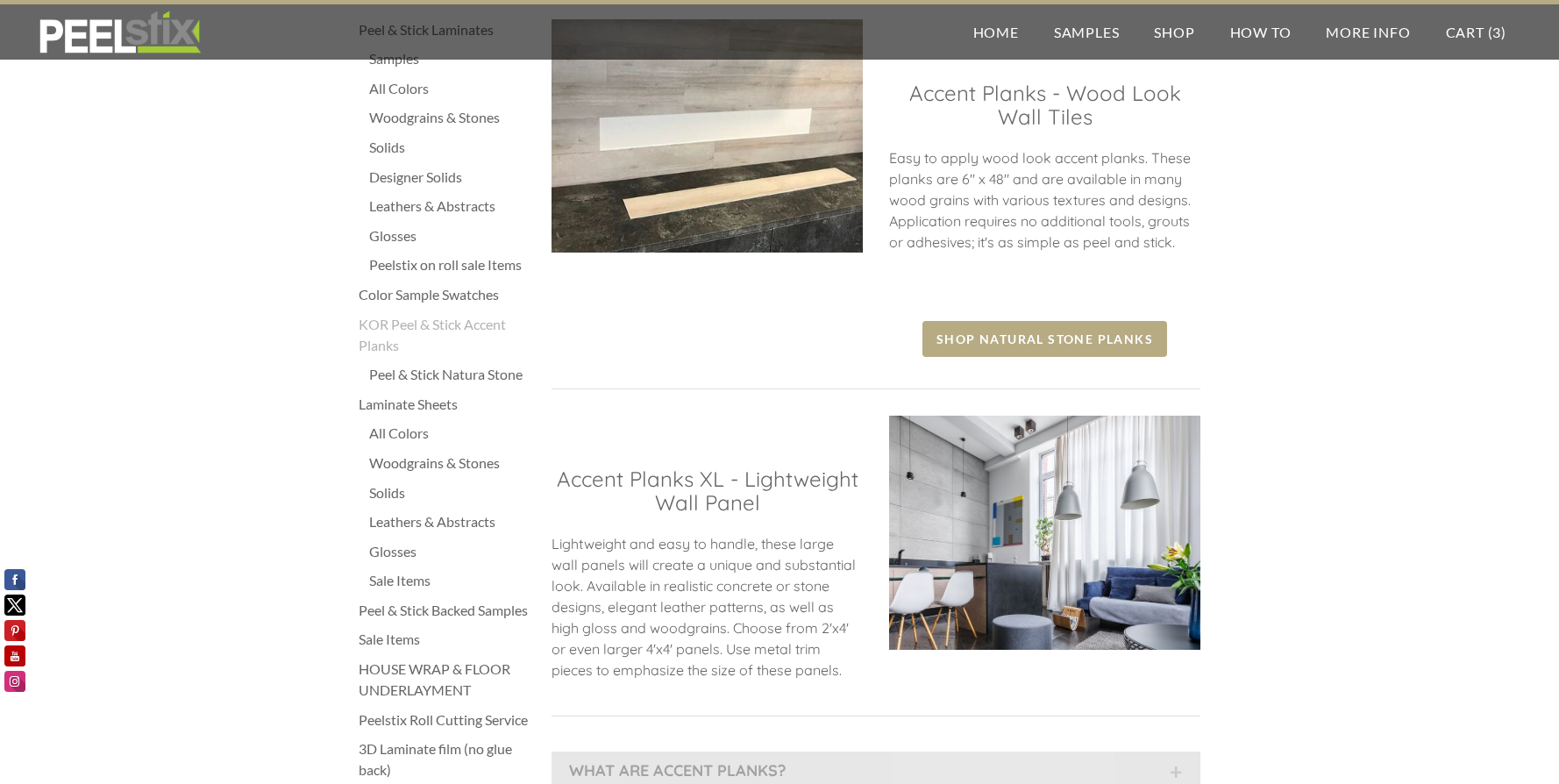
scroll to position [438, 0]
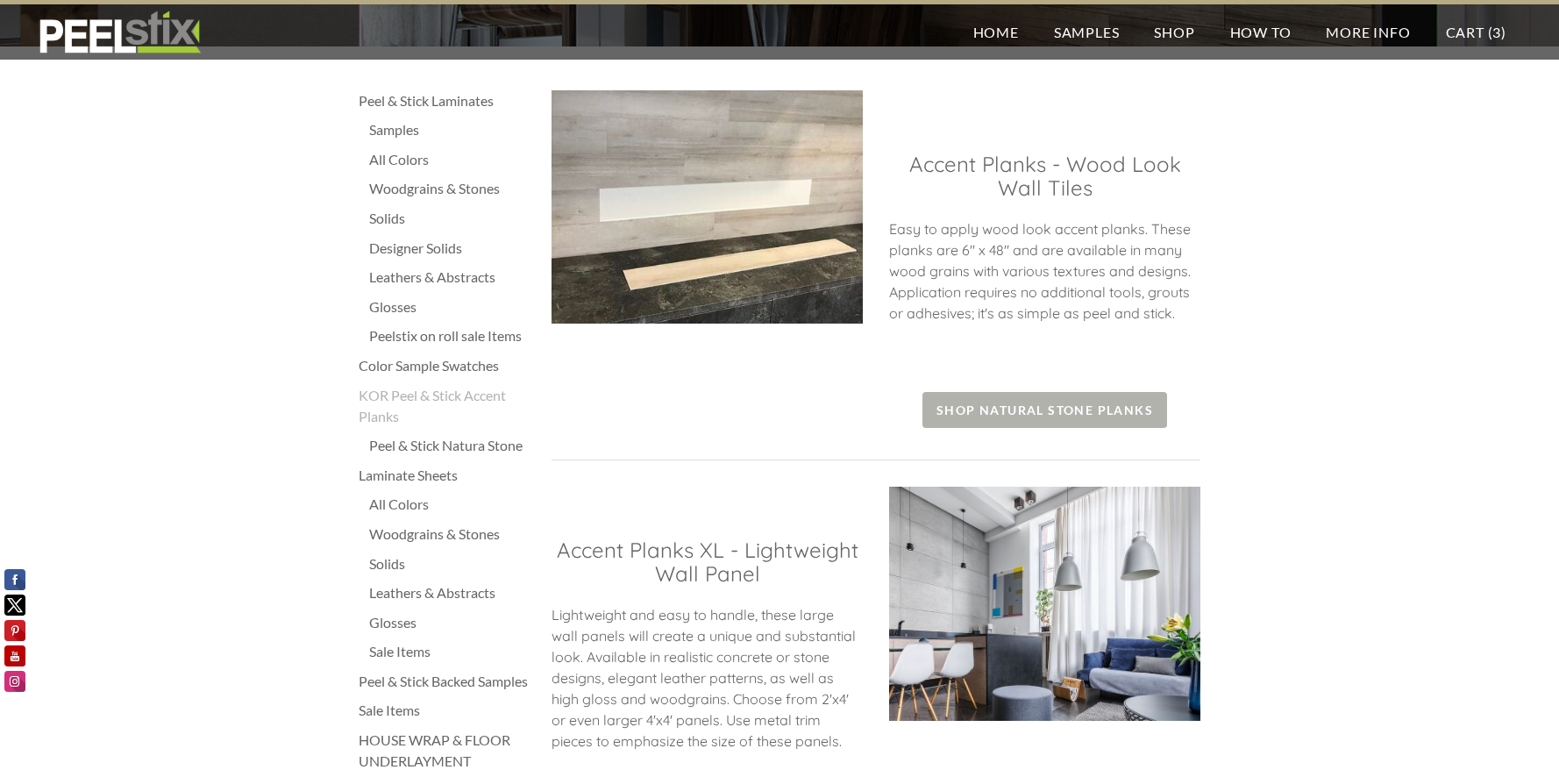
click at [1077, 406] on span "Shop Natural Stone Planks" at bounding box center [1044, 409] width 245 height 36
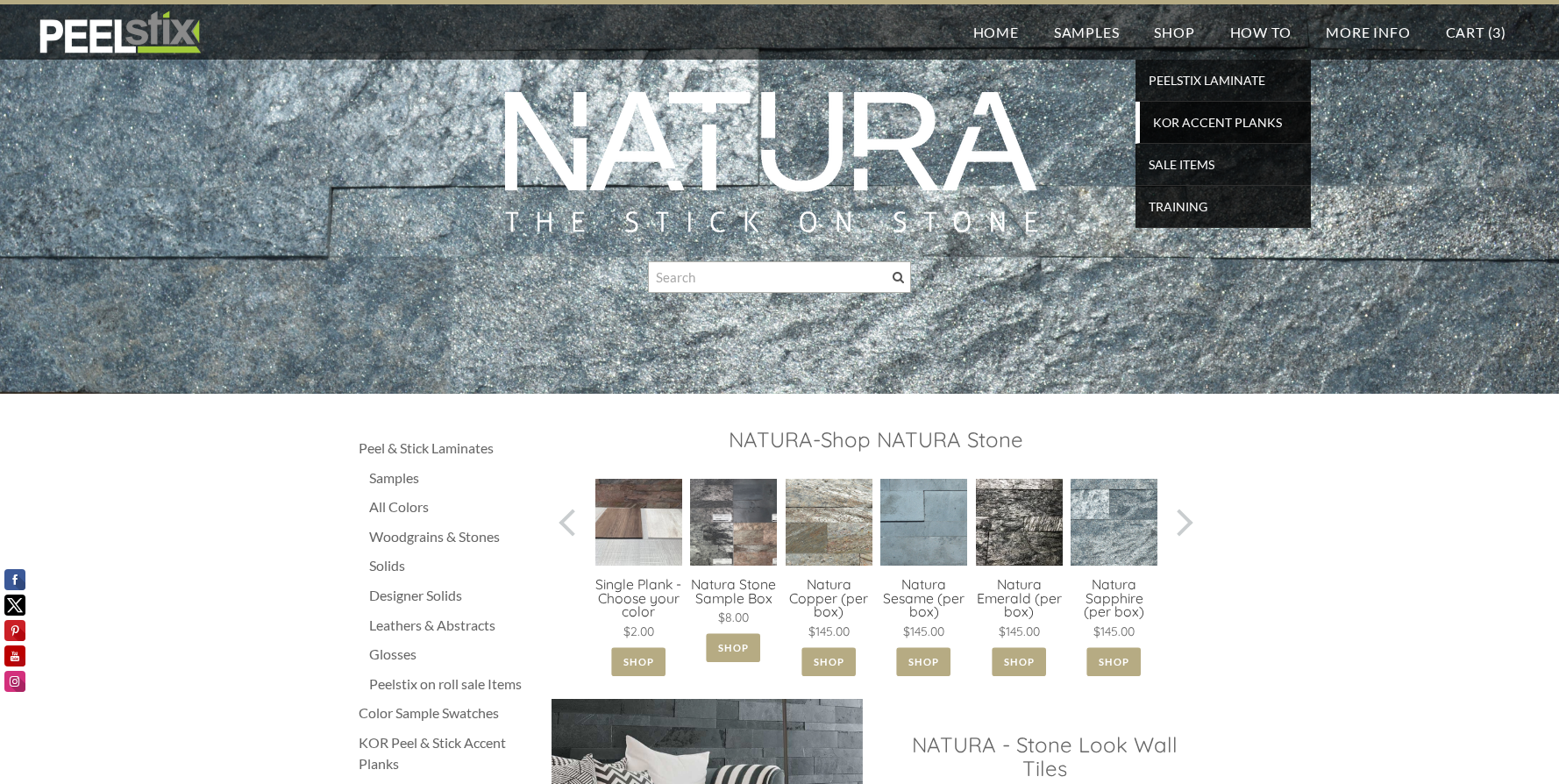
click at [1188, 121] on span "KOR Accent Planks" at bounding box center [1226, 122] width 162 height 24
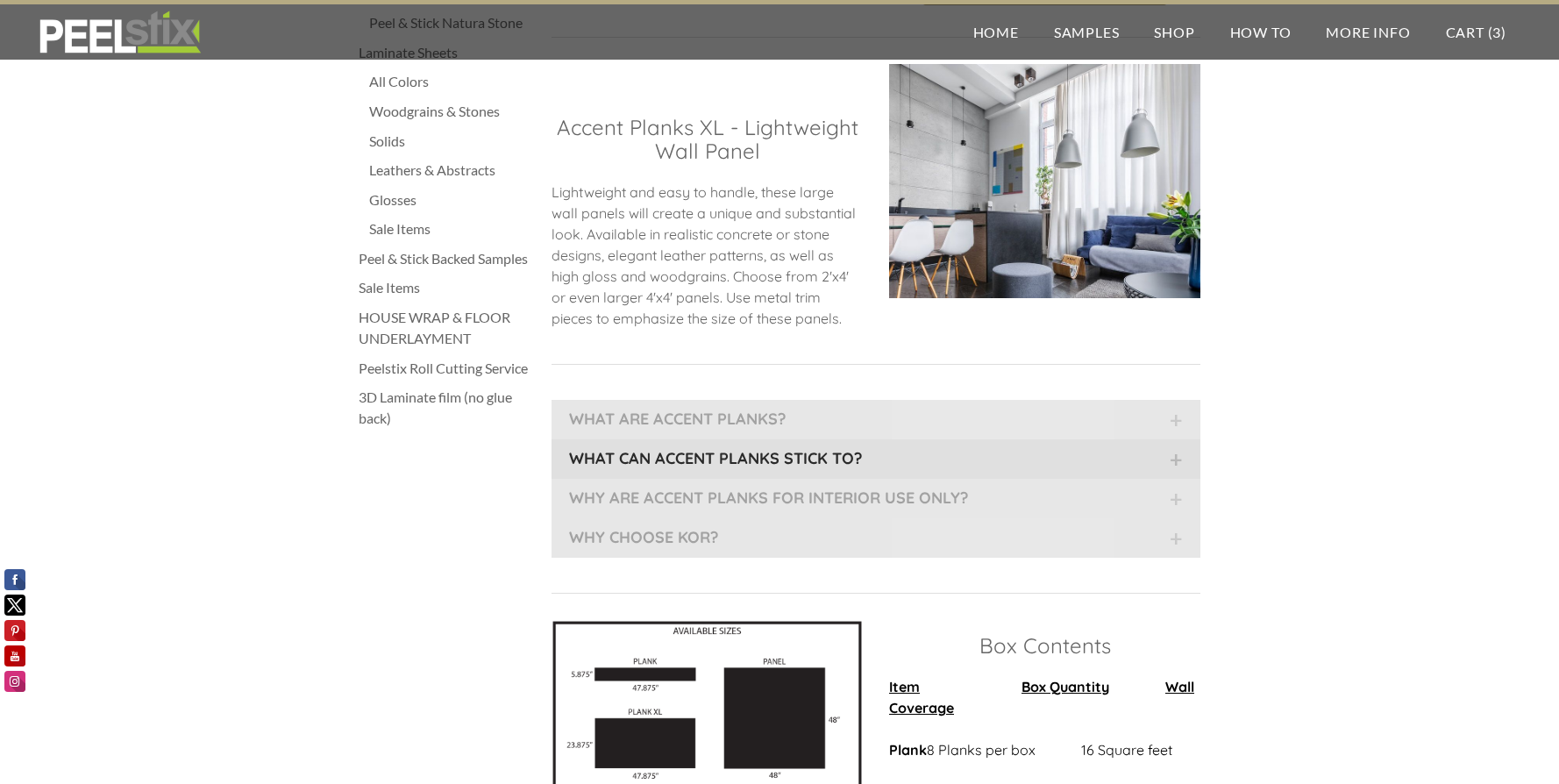
scroll to position [876, 0]
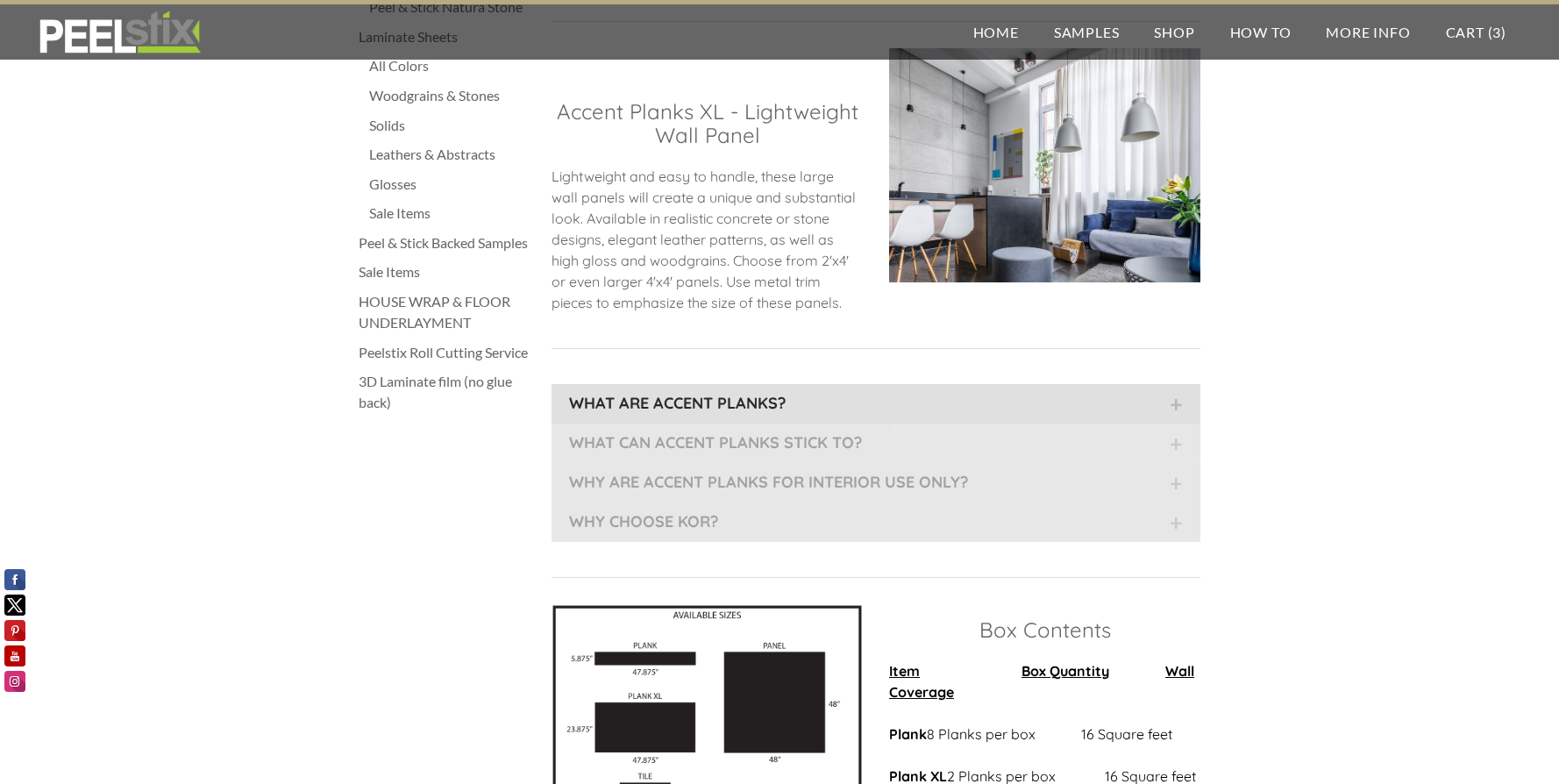
click at [1181, 410] on div "​WHAT ARE ACCENT PLANKS?" at bounding box center [875, 404] width 648 height 39
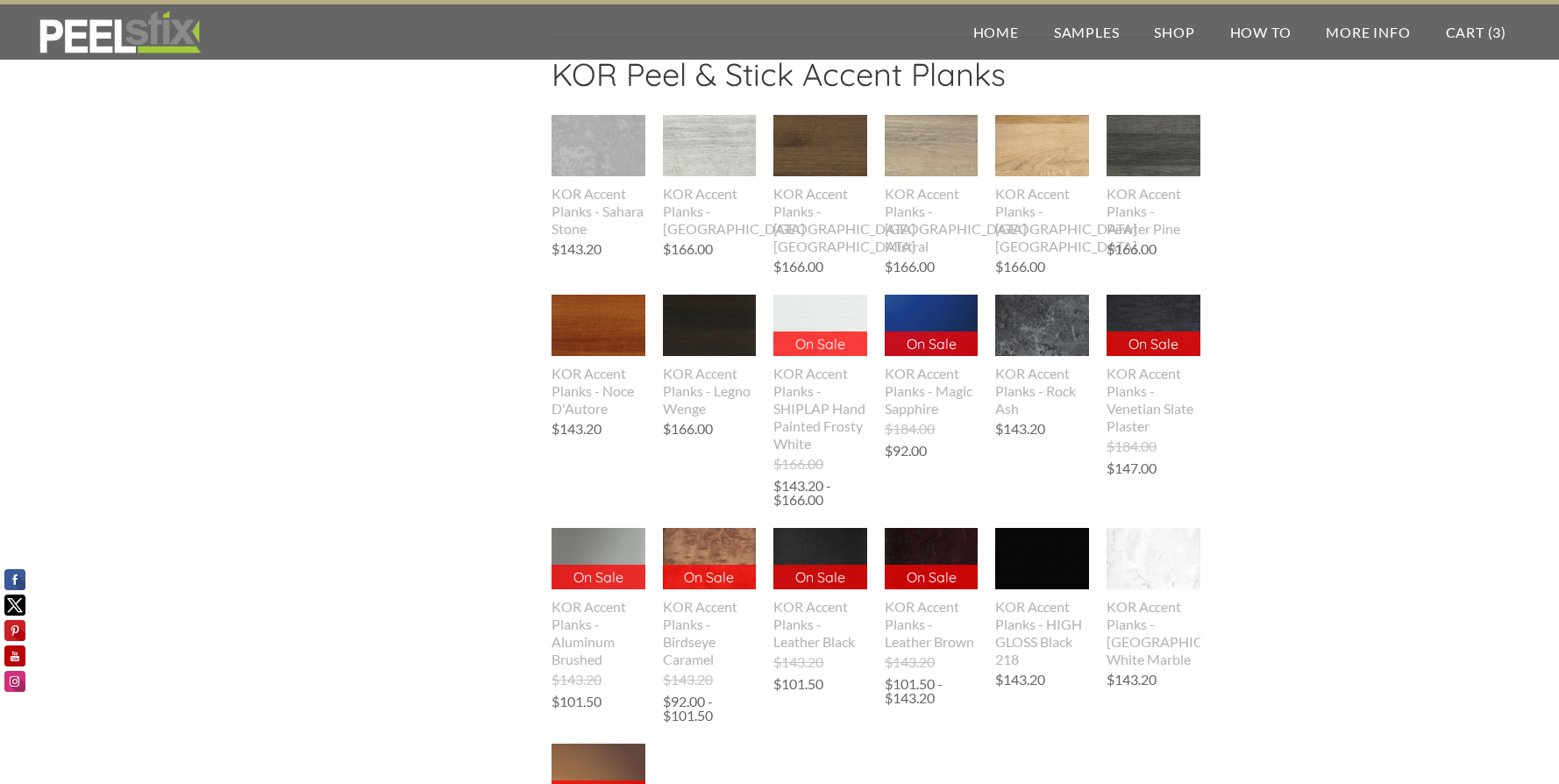
scroll to position [3331, 0]
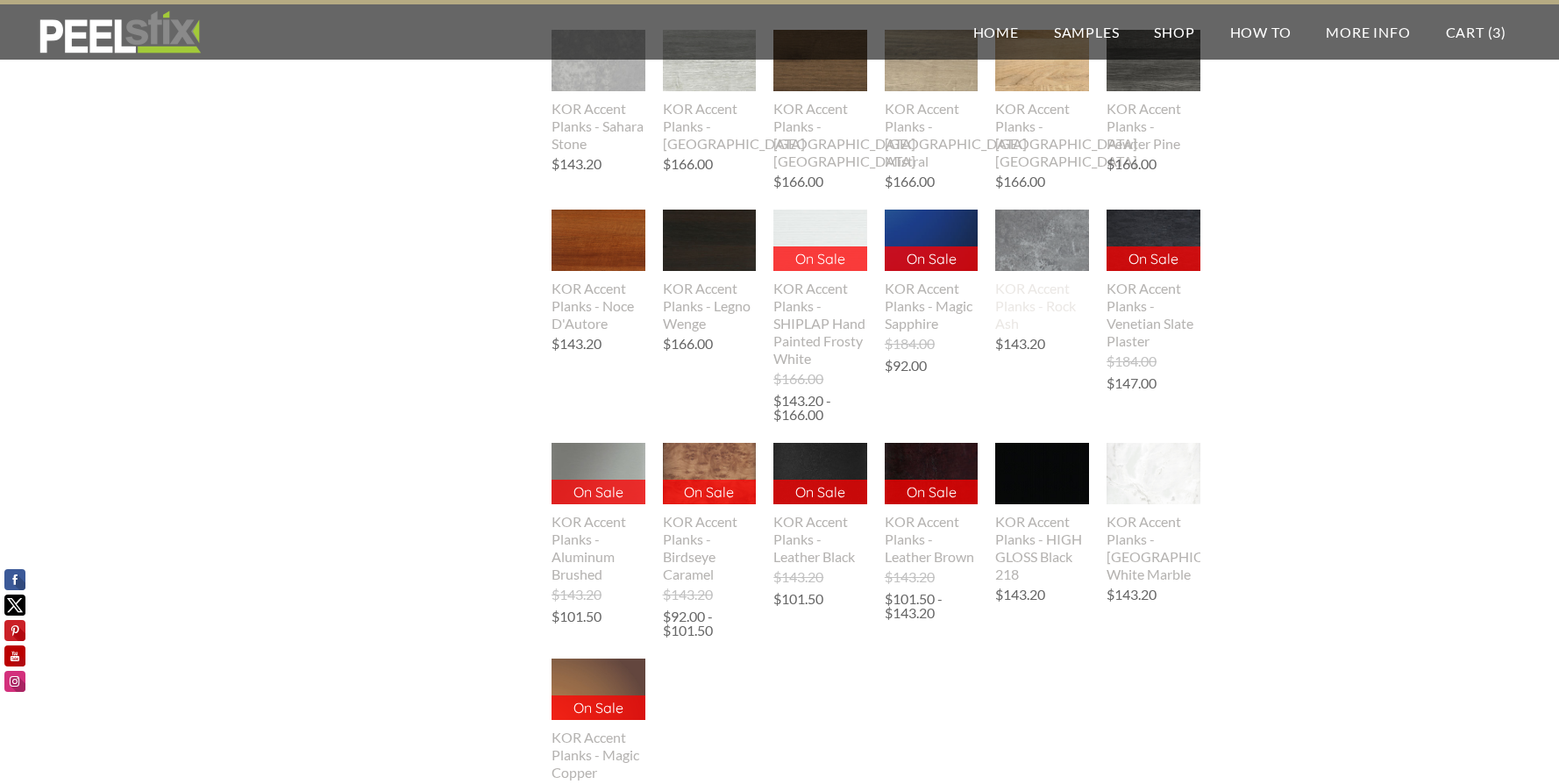
click at [1037, 311] on img at bounding box center [1042, 241] width 93 height 141
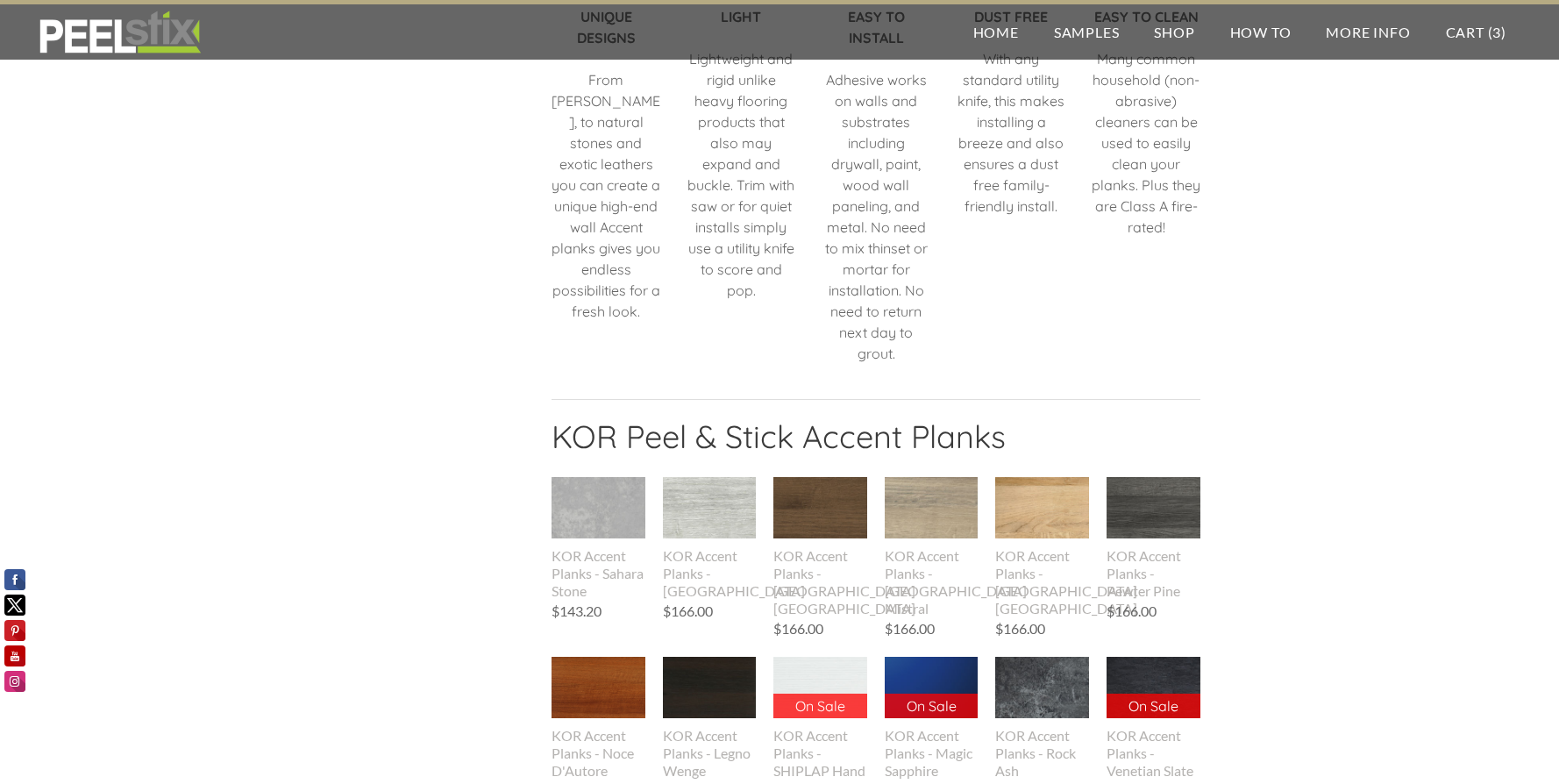
scroll to position [2470, 0]
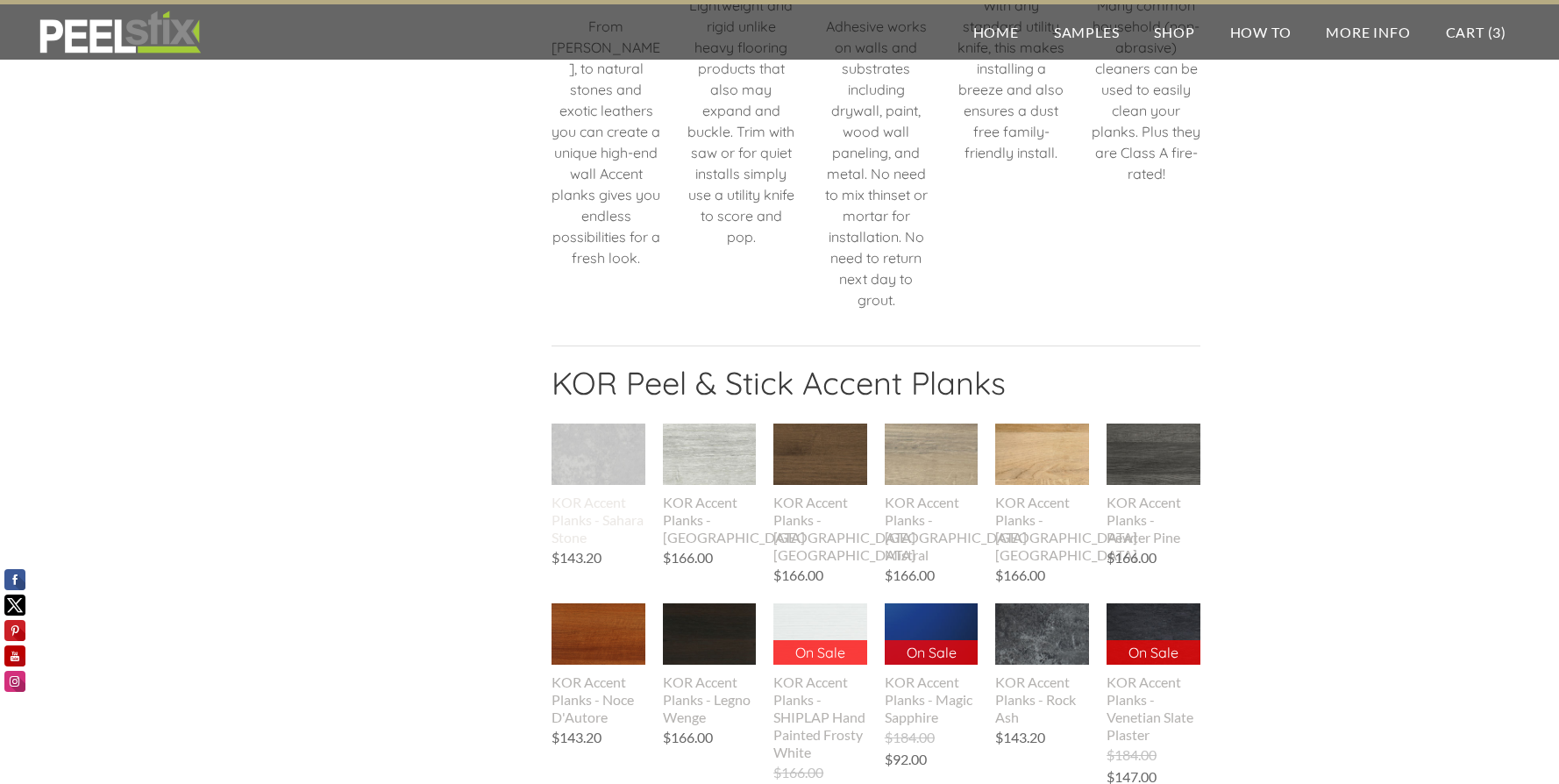
click at [612, 525] on img at bounding box center [597, 455] width 93 height 141
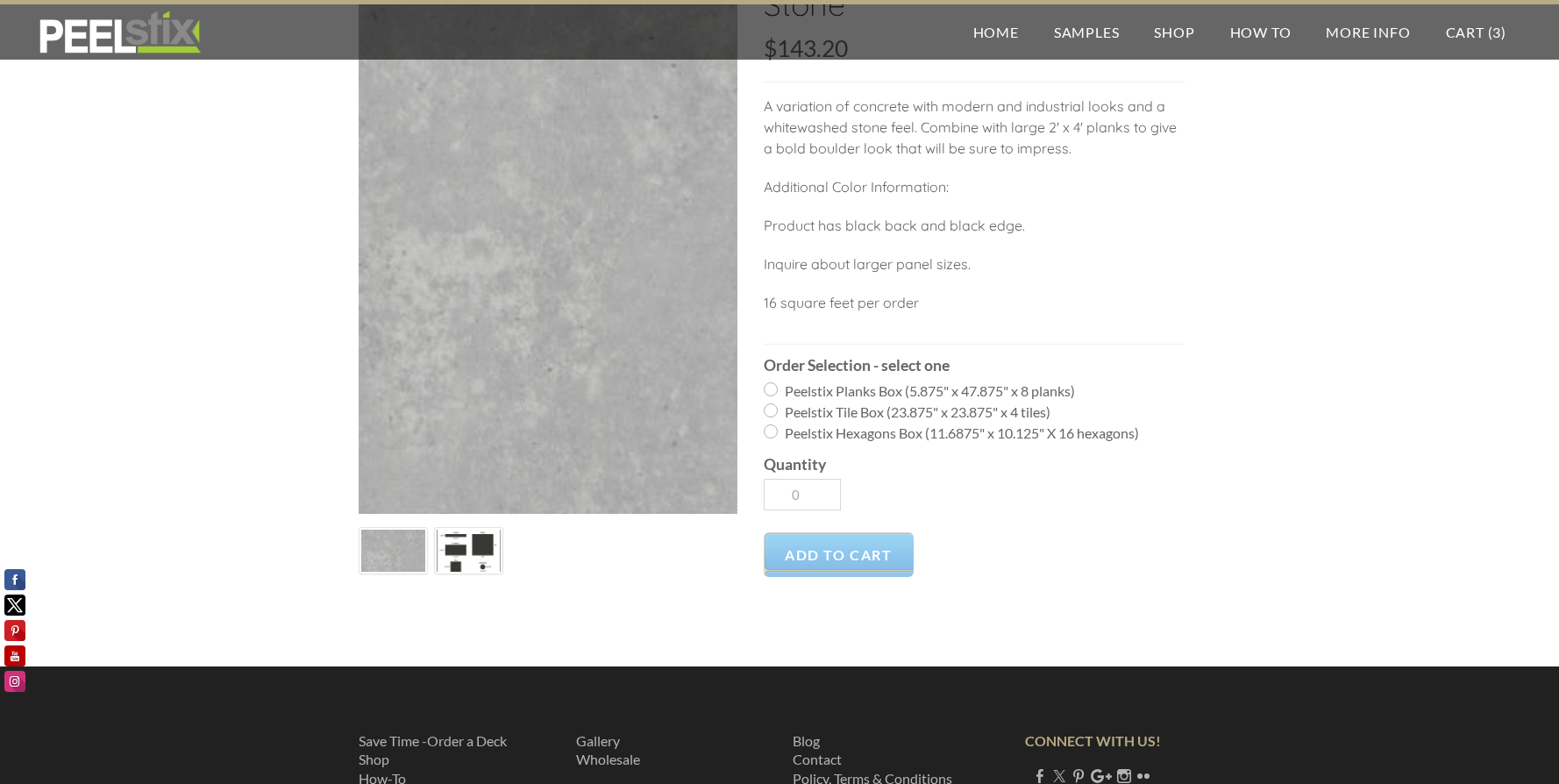
scroll to position [263, 0]
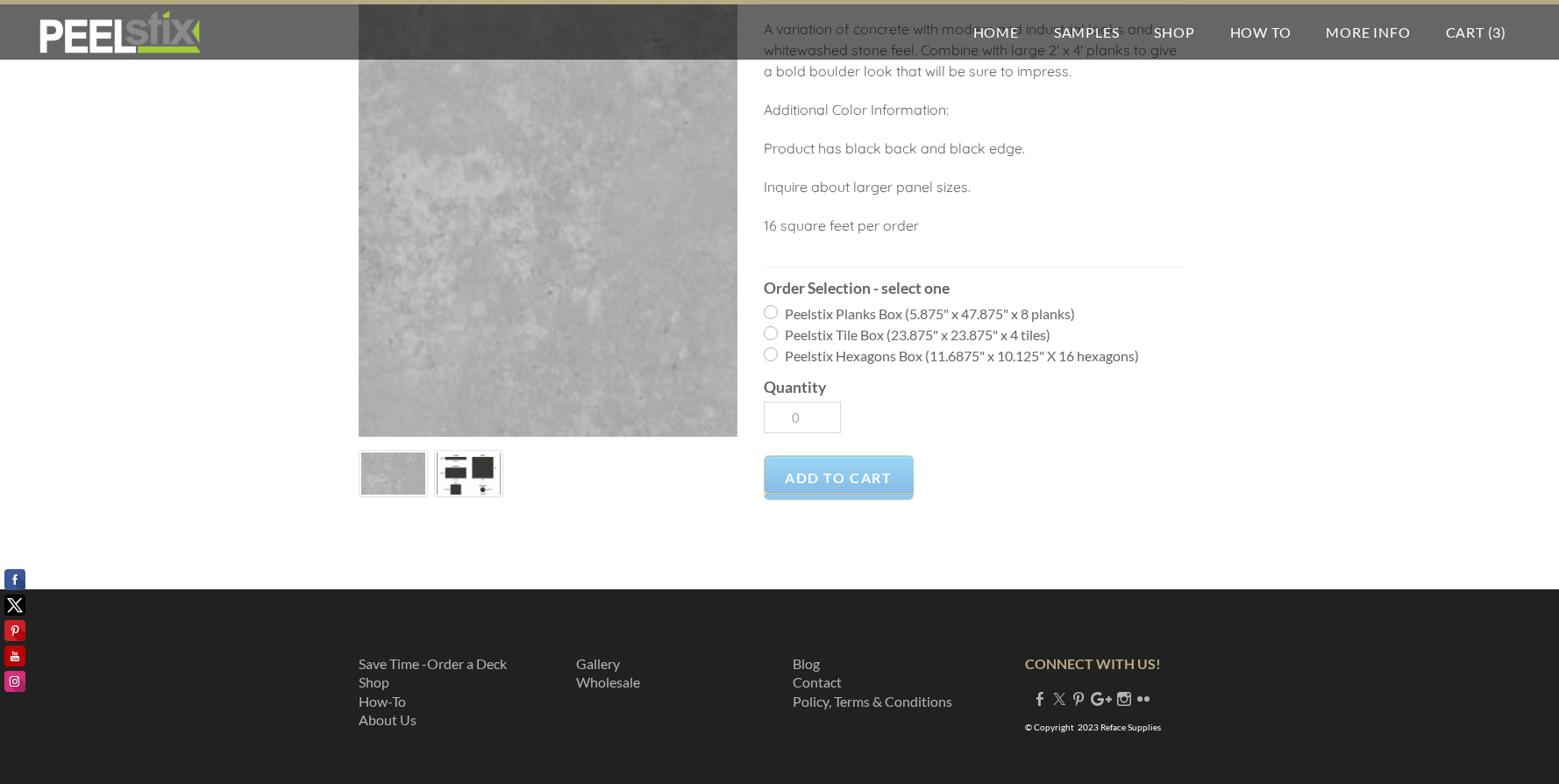
click at [461, 484] on img at bounding box center [468, 474] width 64 height 54
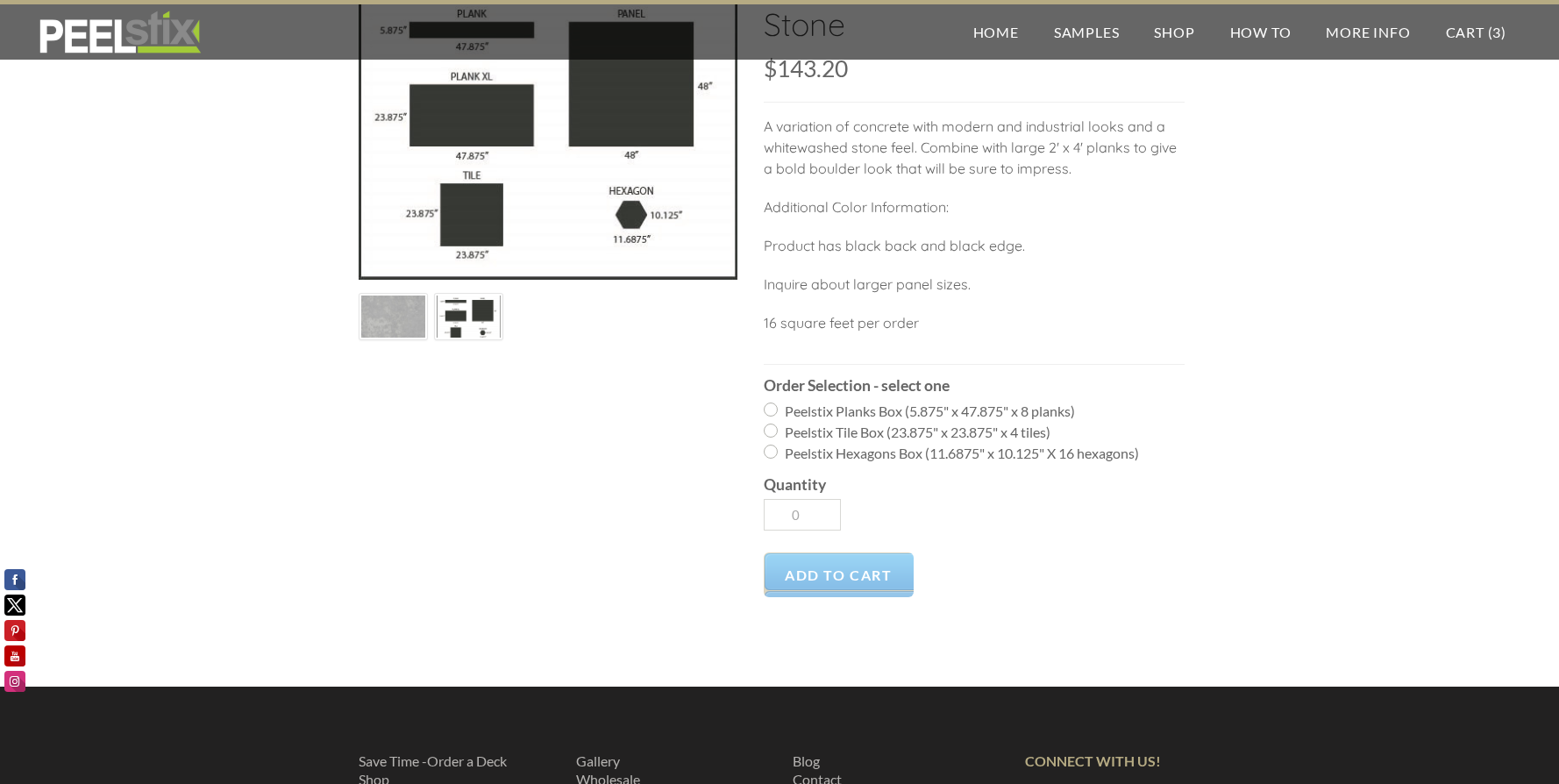
scroll to position [0, 0]
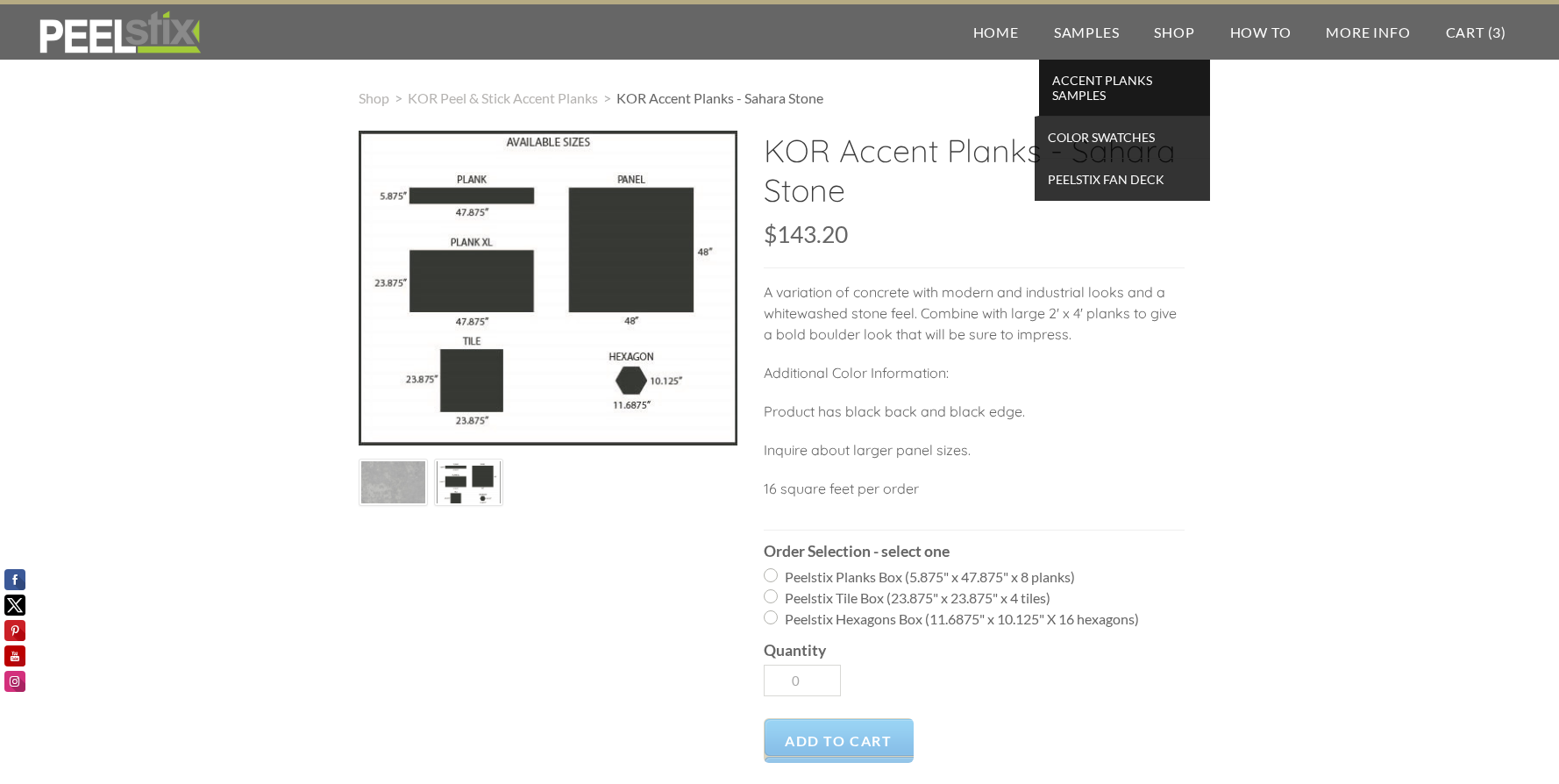
click at [1087, 95] on span "Accent Planks Samples" at bounding box center [1124, 88] width 162 height 39
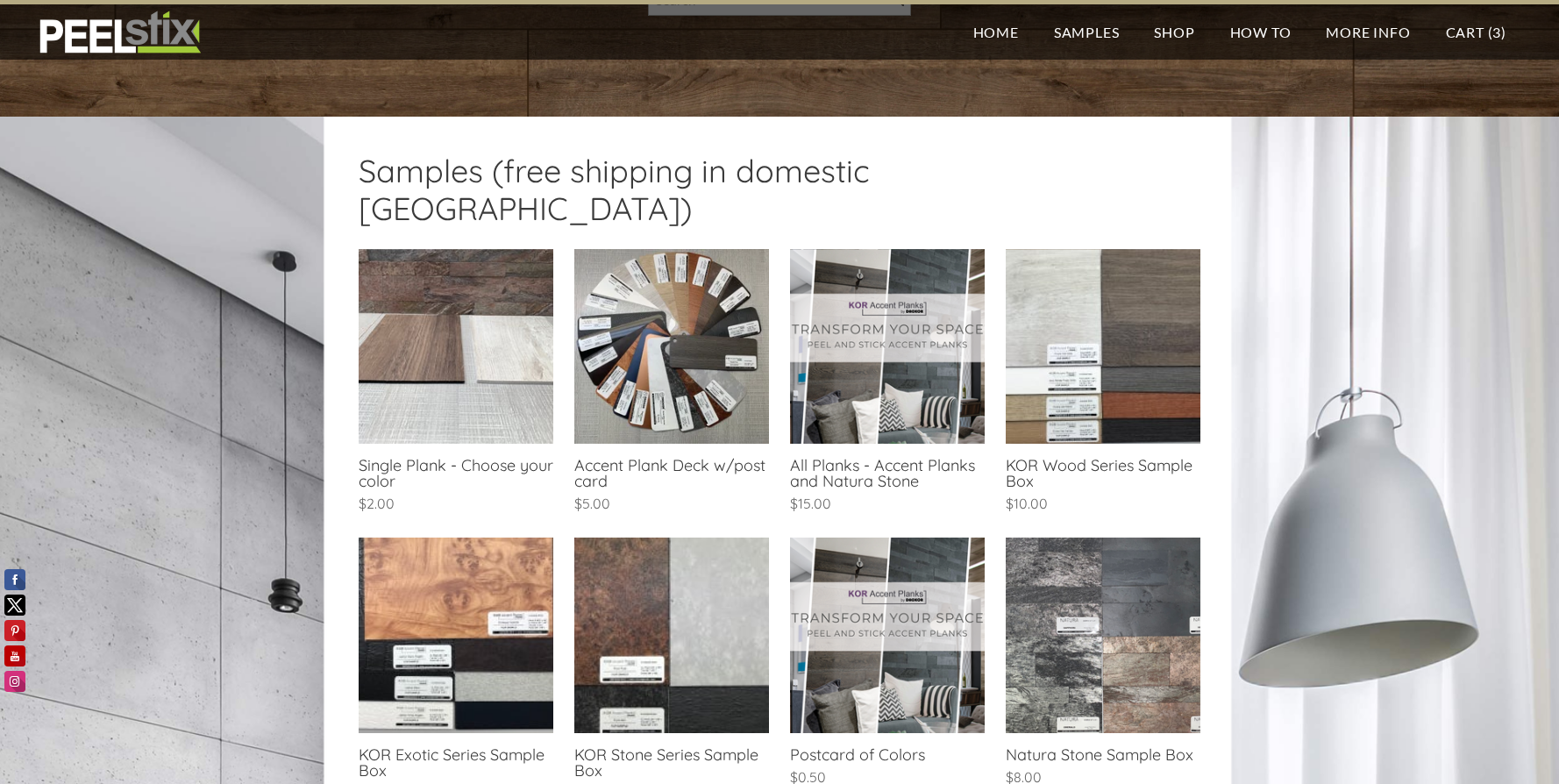
scroll to position [263, 0]
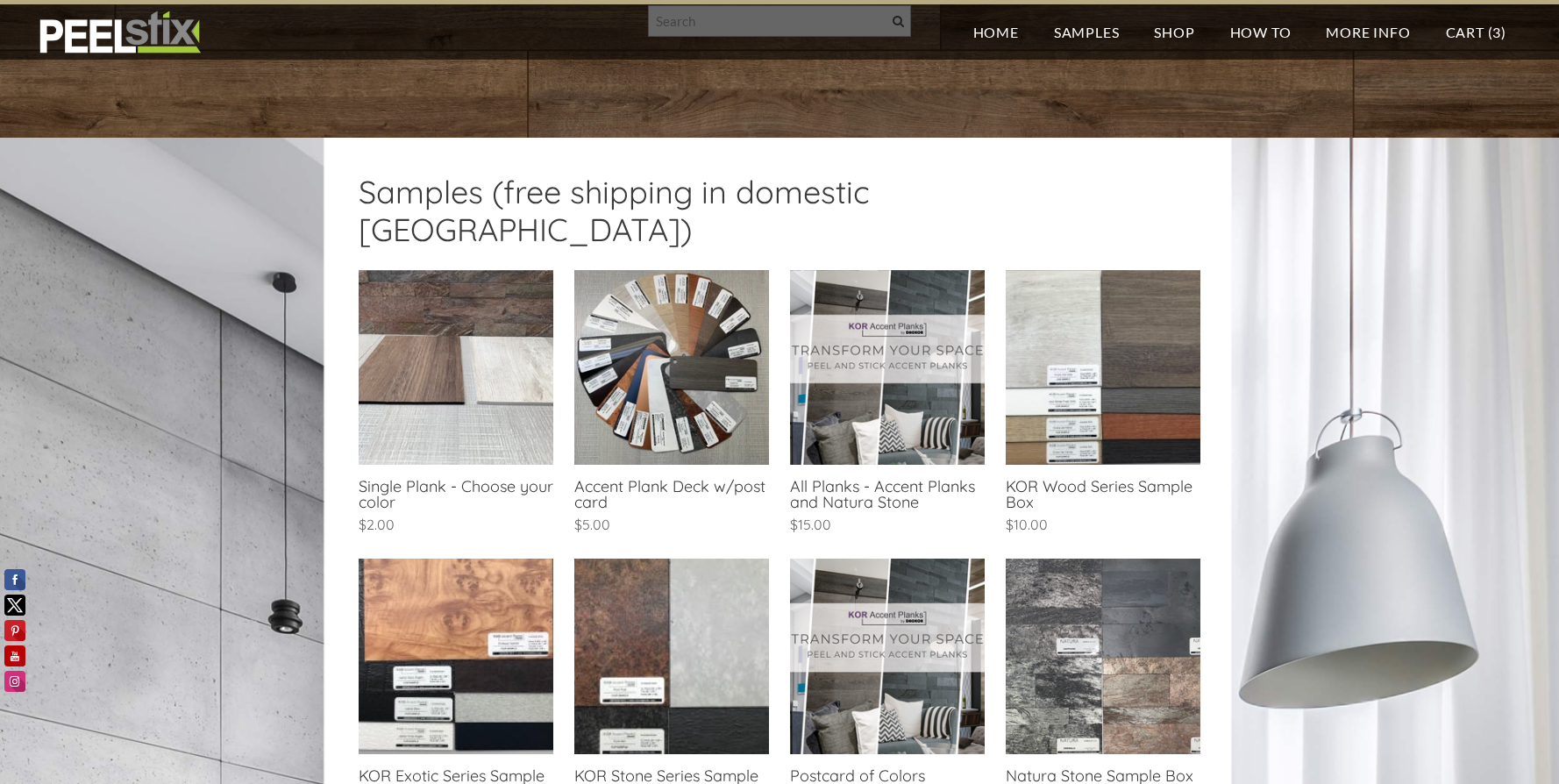
click at [896, 451] on link at bounding box center [887, 404] width 195 height 268
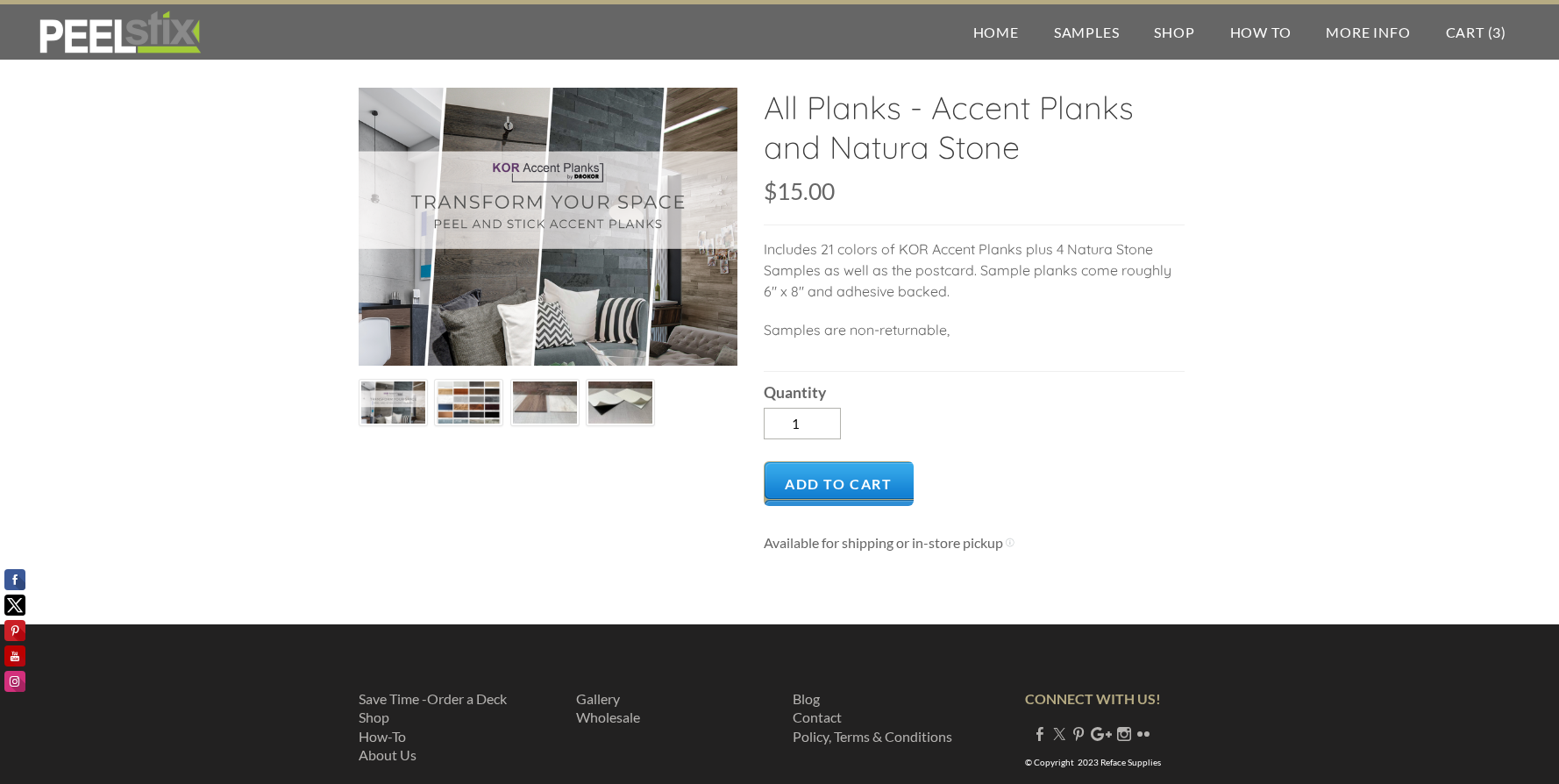
click at [401, 406] on img at bounding box center [393, 403] width 64 height 47
click at [444, 412] on img at bounding box center [468, 403] width 64 height 47
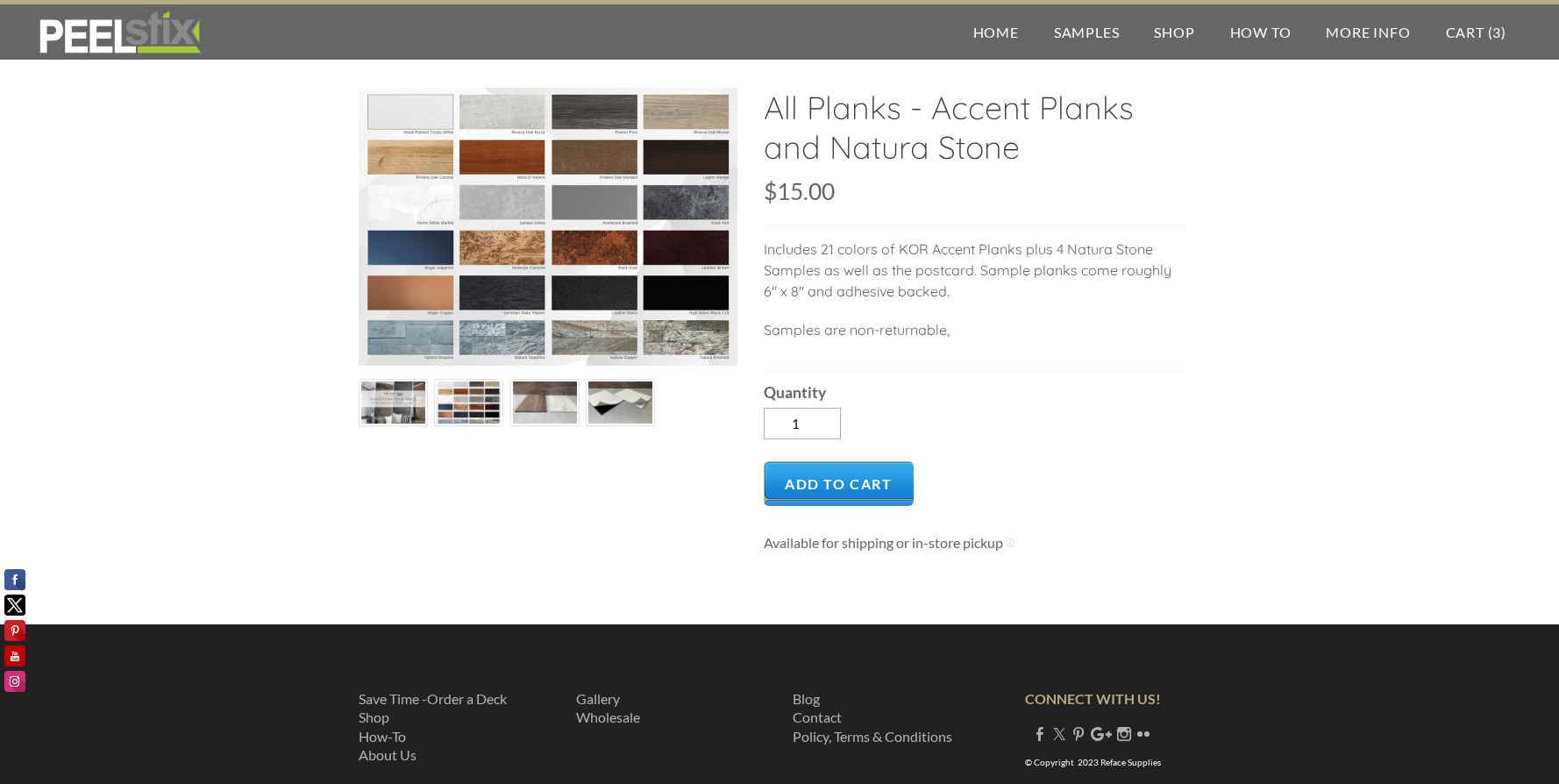
click at [522, 406] on img at bounding box center [544, 403] width 64 height 48
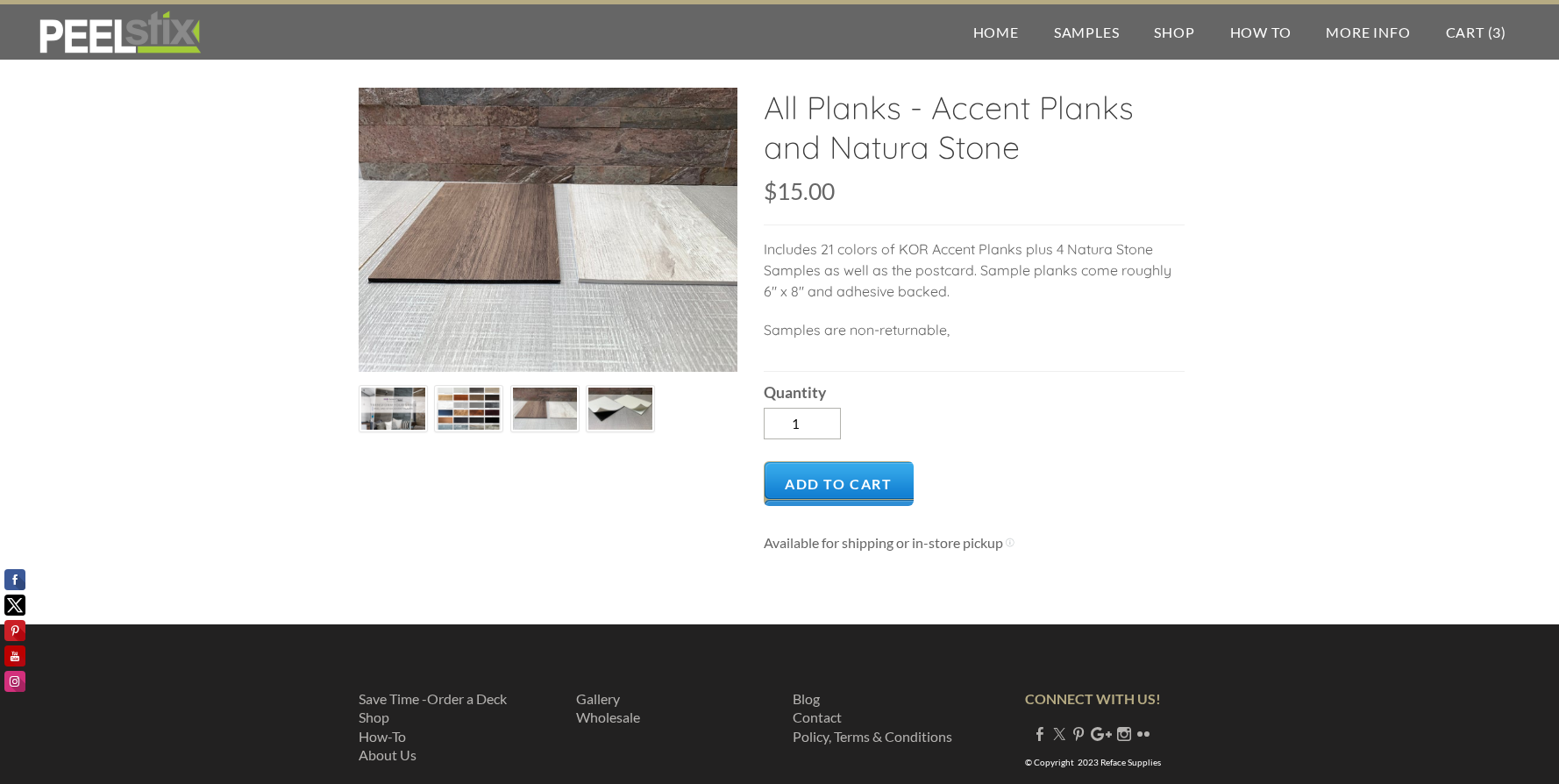
click at [606, 405] on img at bounding box center [621, 408] width 64 height 48
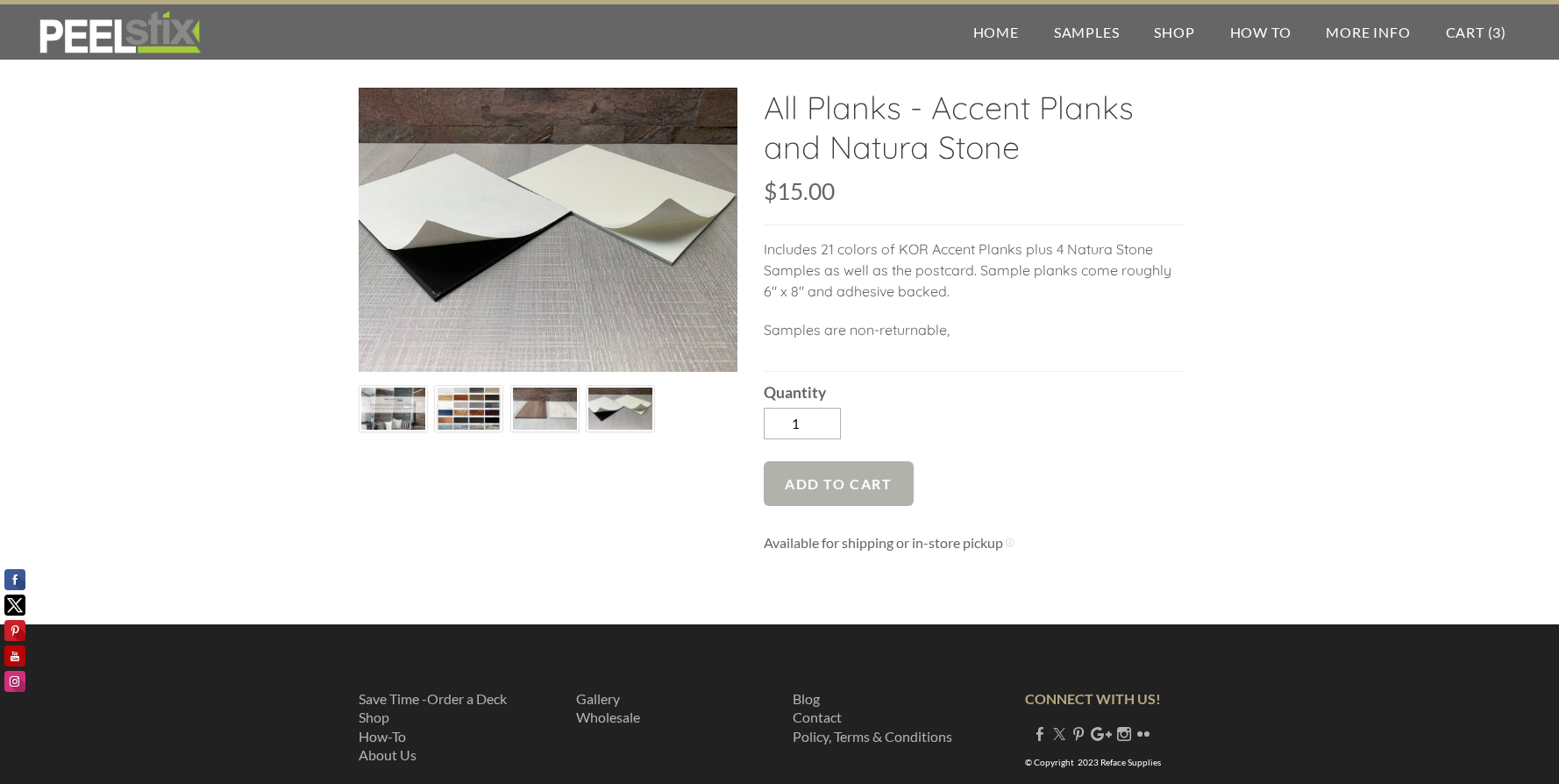
click at [850, 483] on span "Add to Cart" at bounding box center [839, 483] width 150 height 44
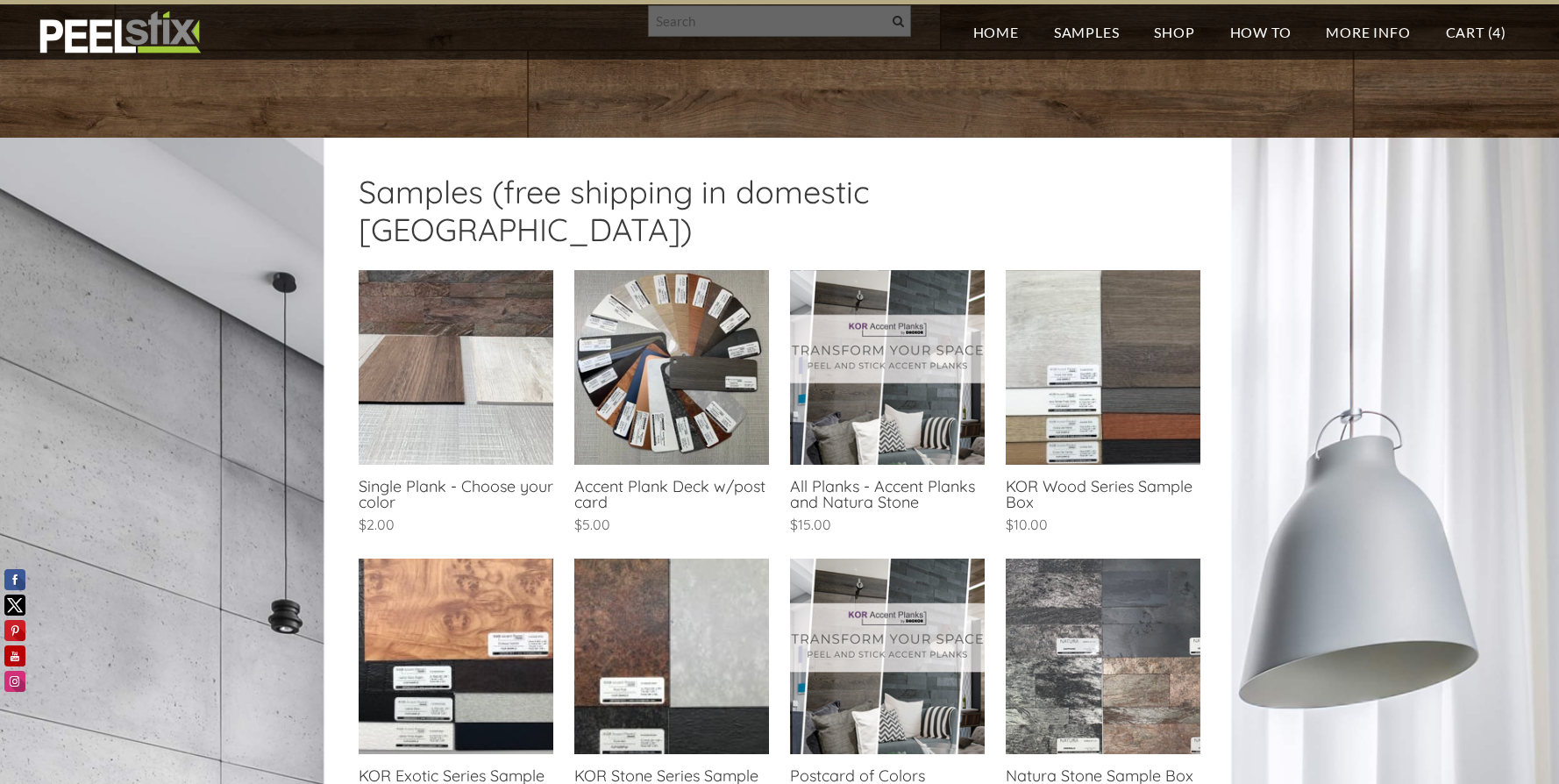
click at [674, 349] on link at bounding box center [672, 404] width 195 height 268
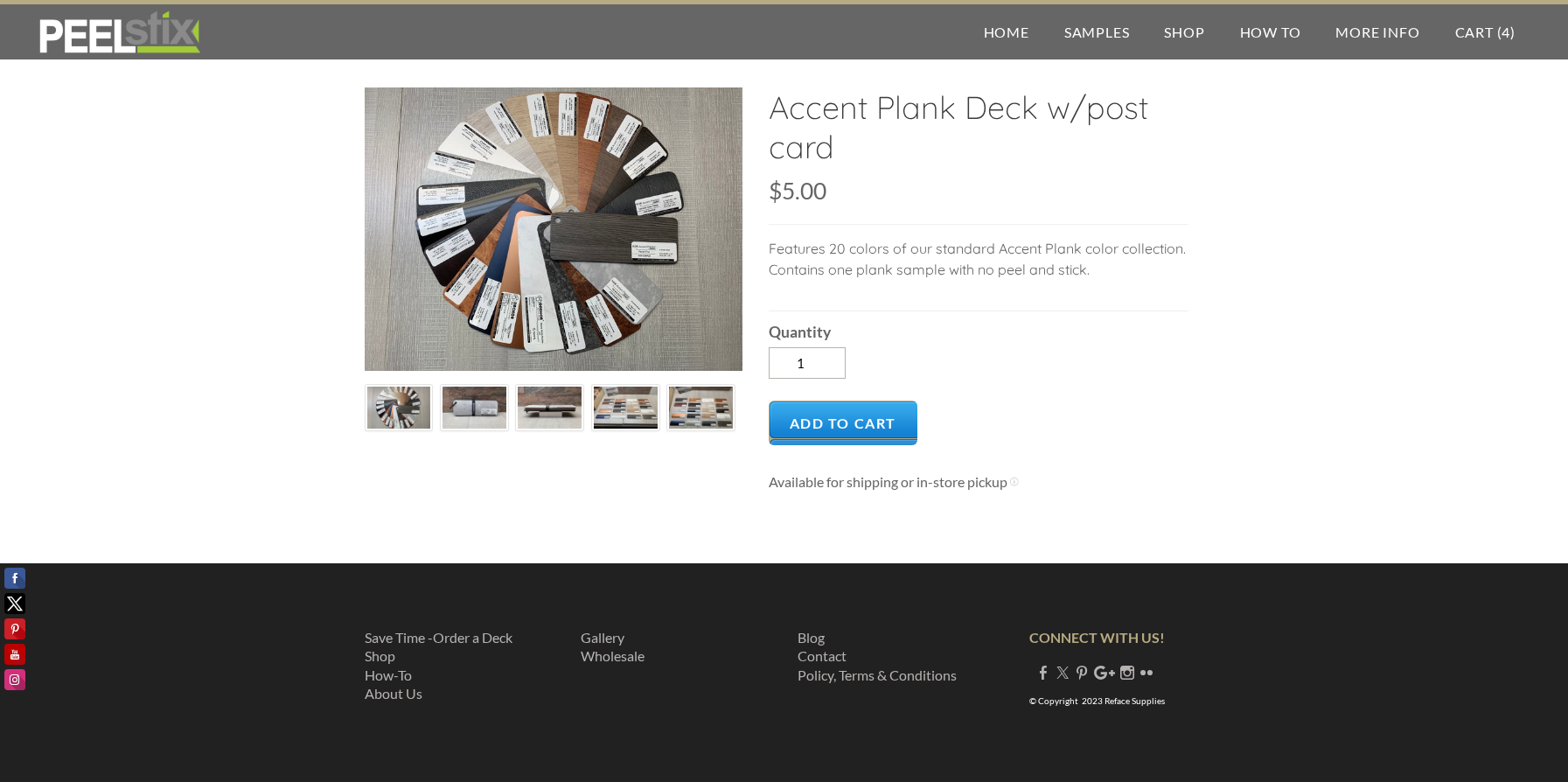
click at [489, 405] on img at bounding box center [474, 407] width 63 height 48
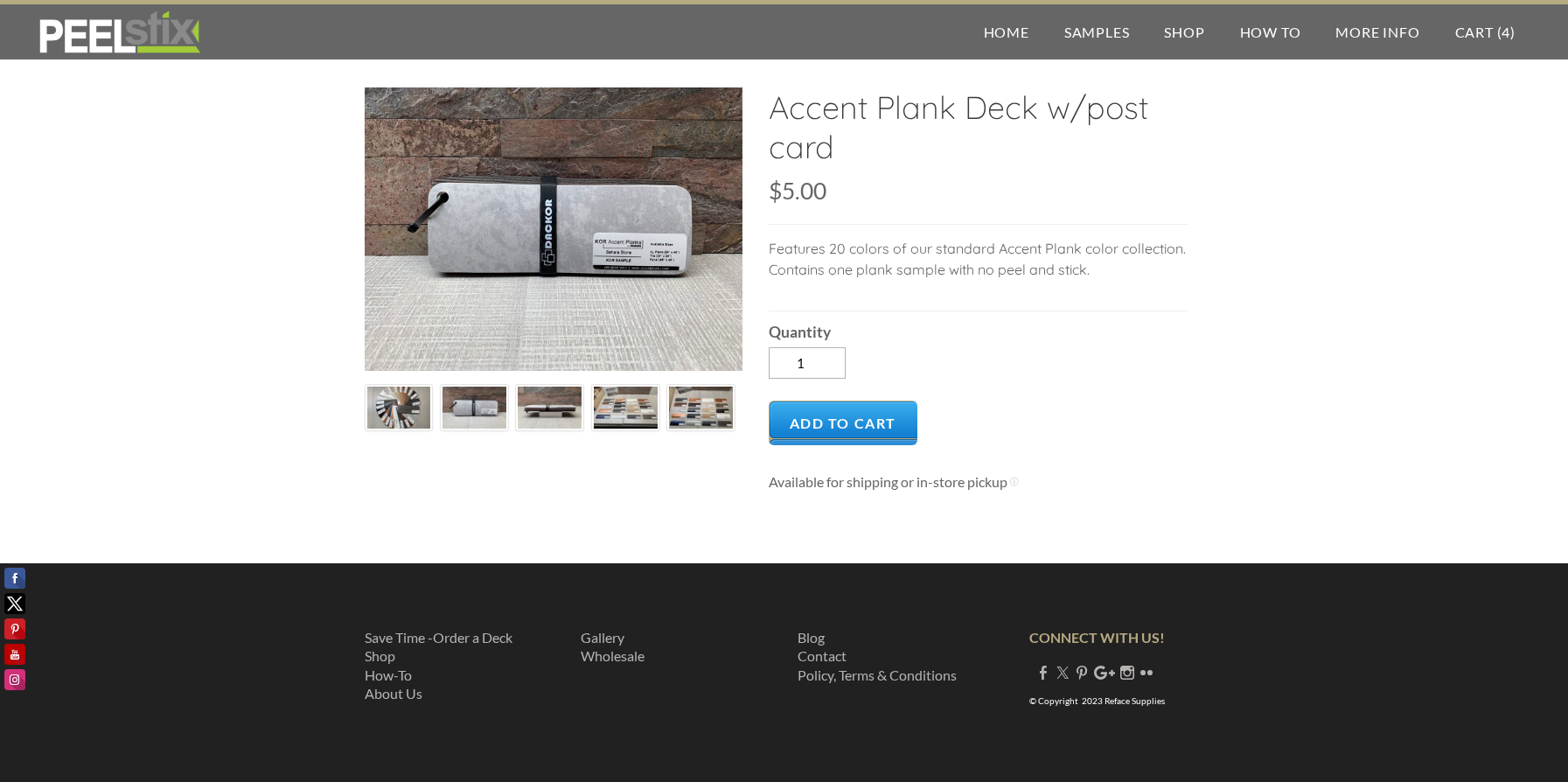
click at [539, 402] on img at bounding box center [550, 407] width 63 height 48
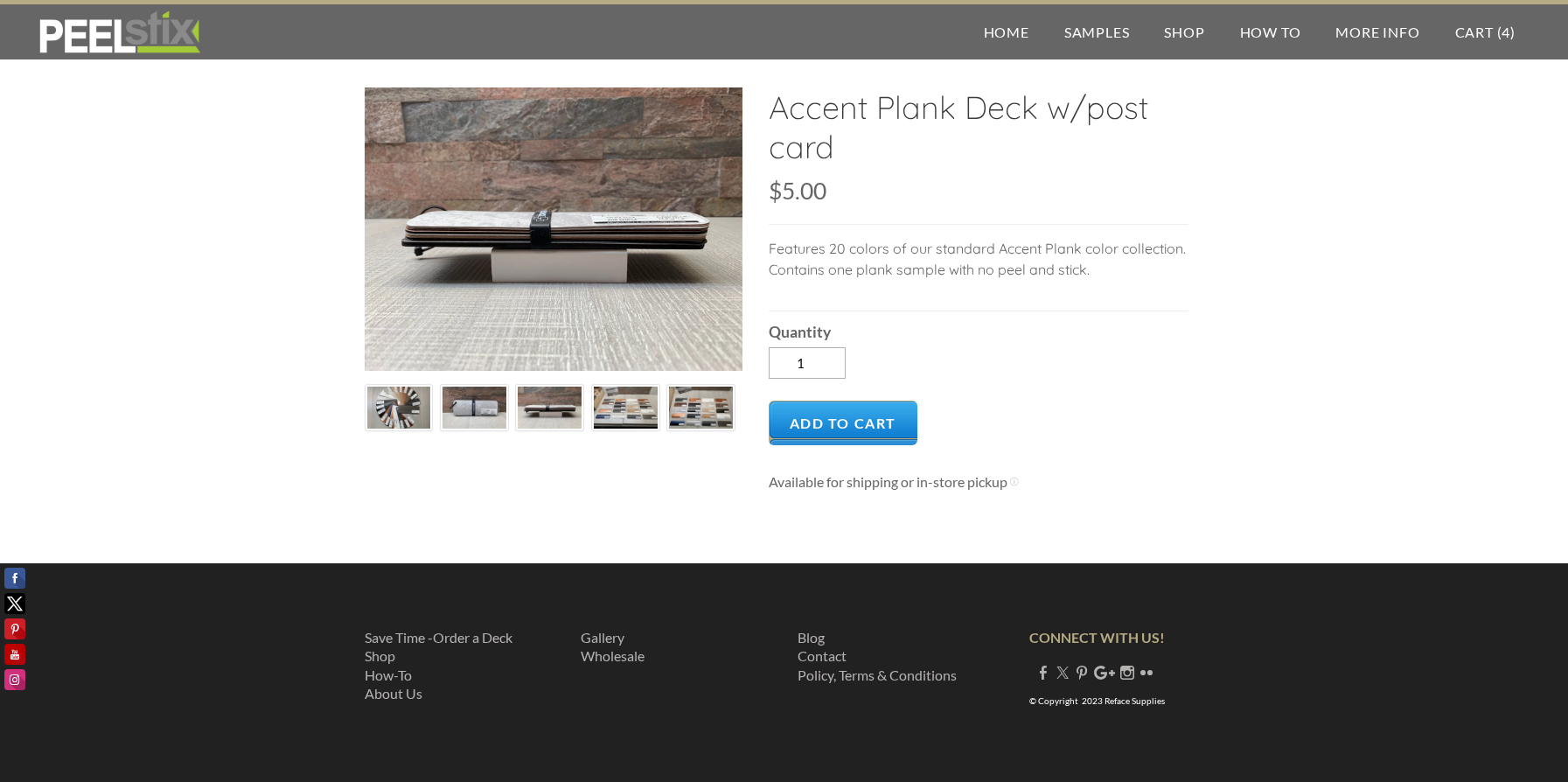
click at [626, 406] on img at bounding box center [625, 407] width 63 height 48
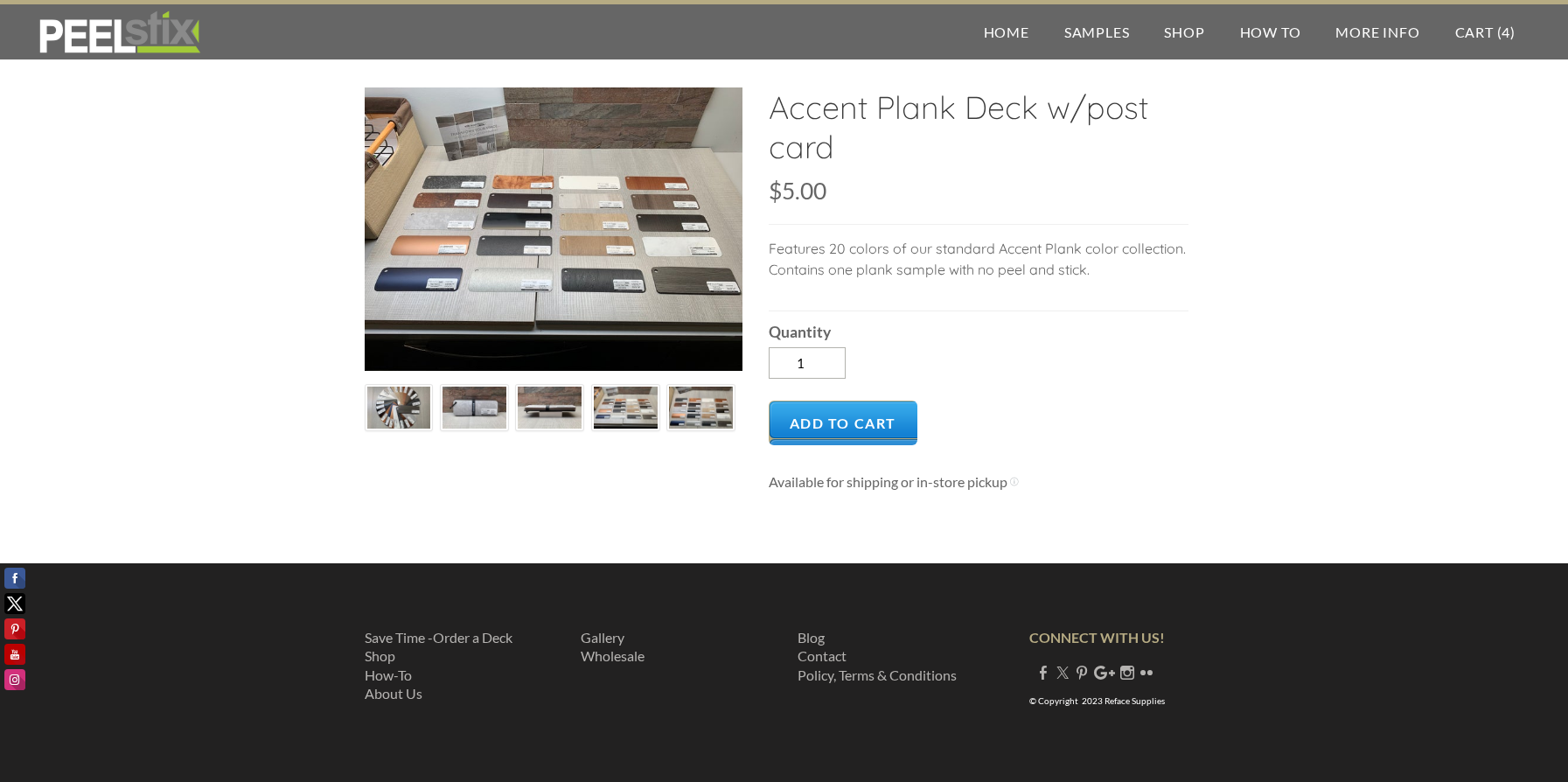
click at [626, 412] on img at bounding box center [625, 407] width 63 height 48
click at [705, 411] on img at bounding box center [700, 407] width 63 height 48
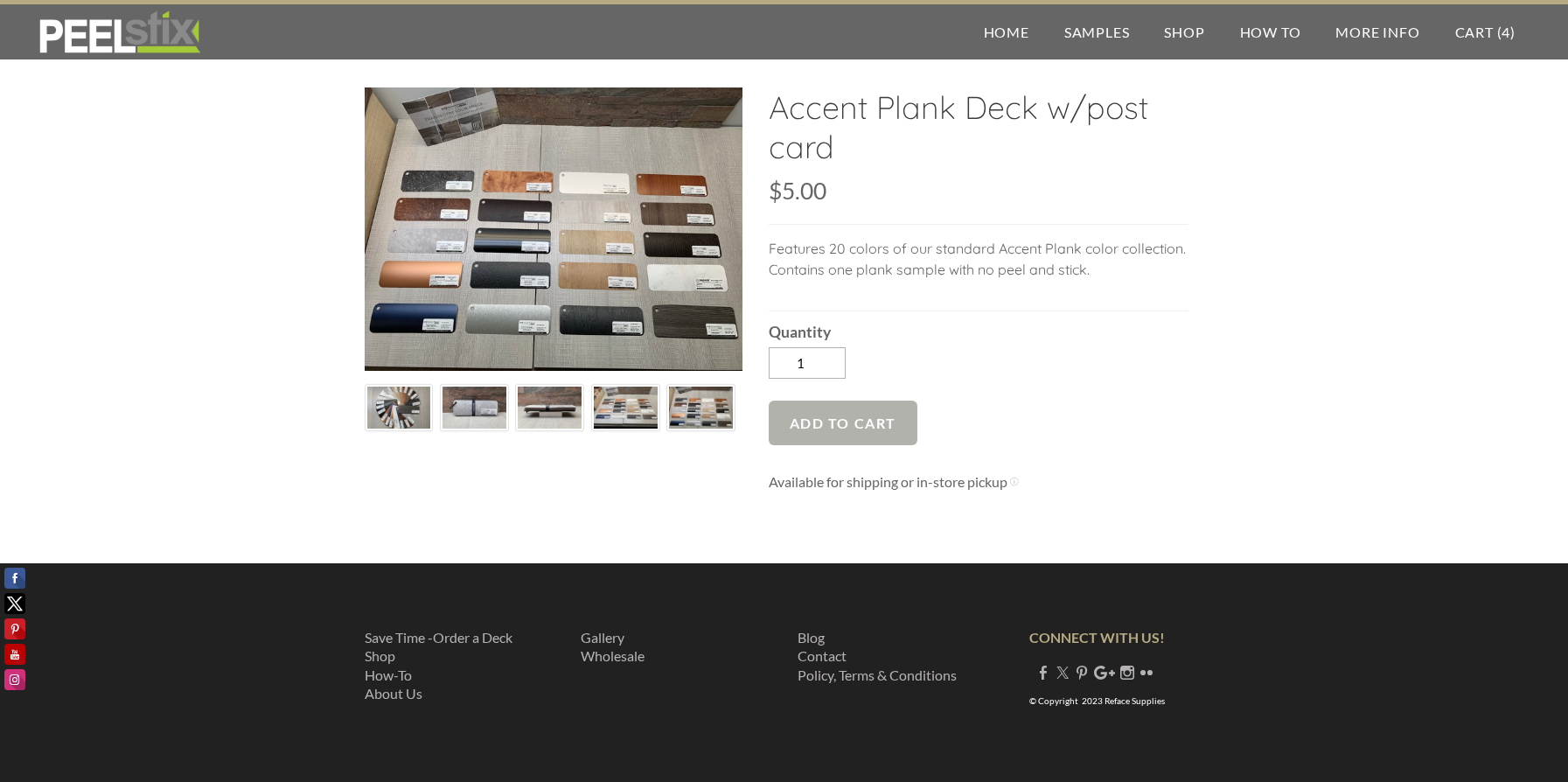
click at [813, 429] on span "Add to Cart" at bounding box center [844, 423] width 150 height 44
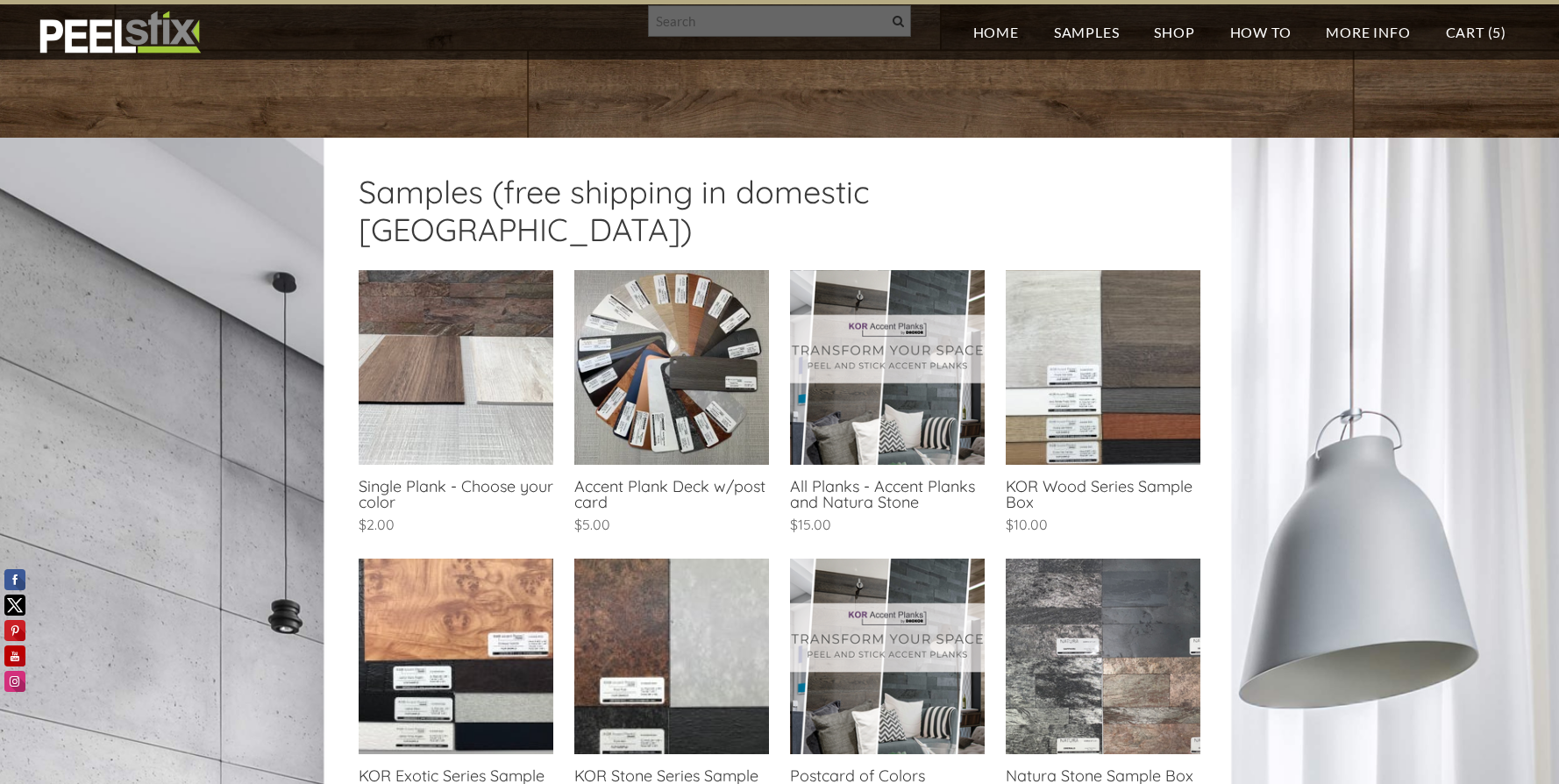
click at [1116, 449] on link at bounding box center [1103, 404] width 195 height 268
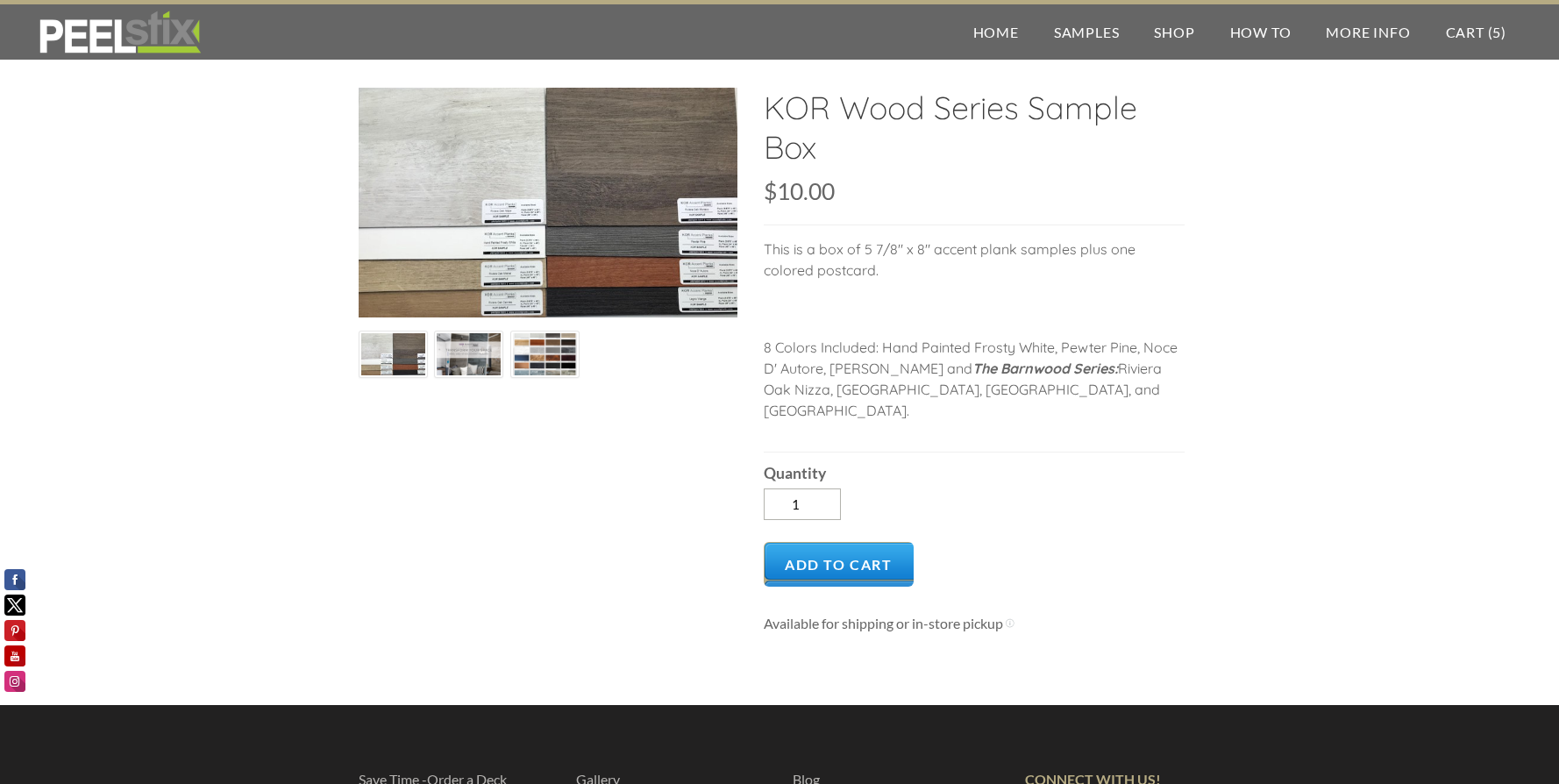
click at [542, 362] on img at bounding box center [544, 353] width 64 height 47
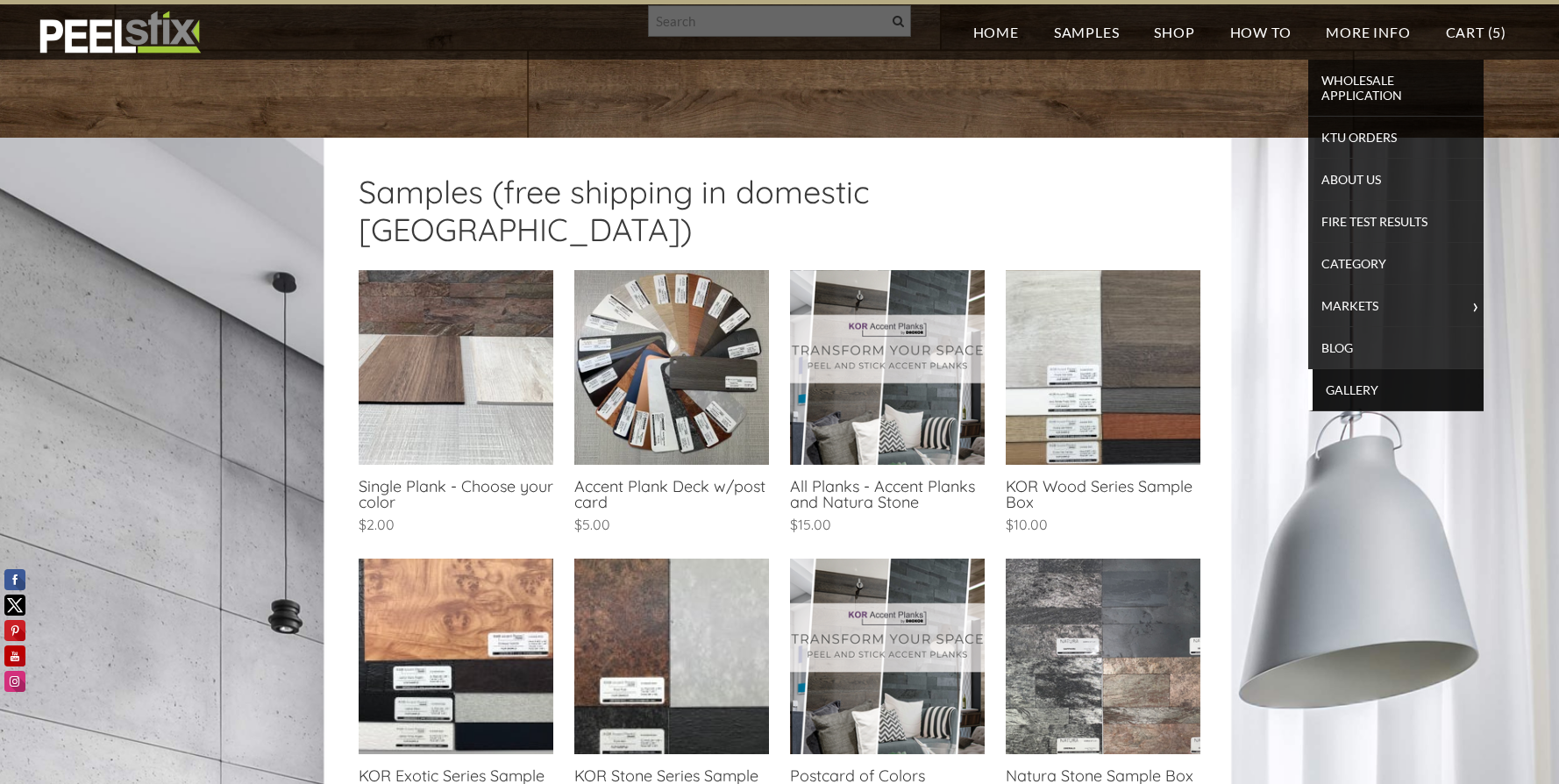
click at [1360, 393] on span "Gallery" at bounding box center [1398, 389] width 162 height 24
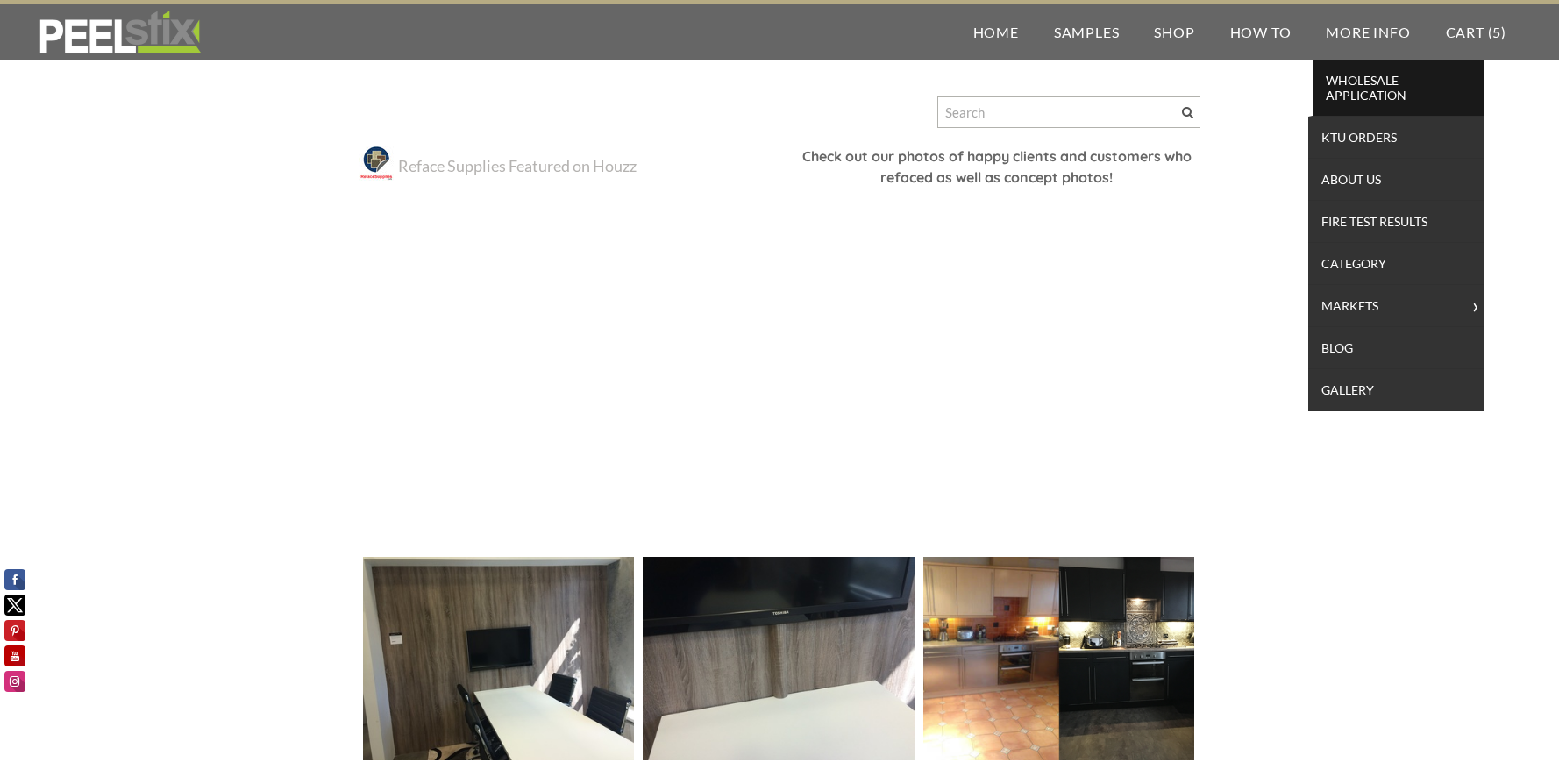
click at [1349, 92] on span "Wholesale Application" at bounding box center [1398, 88] width 162 height 39
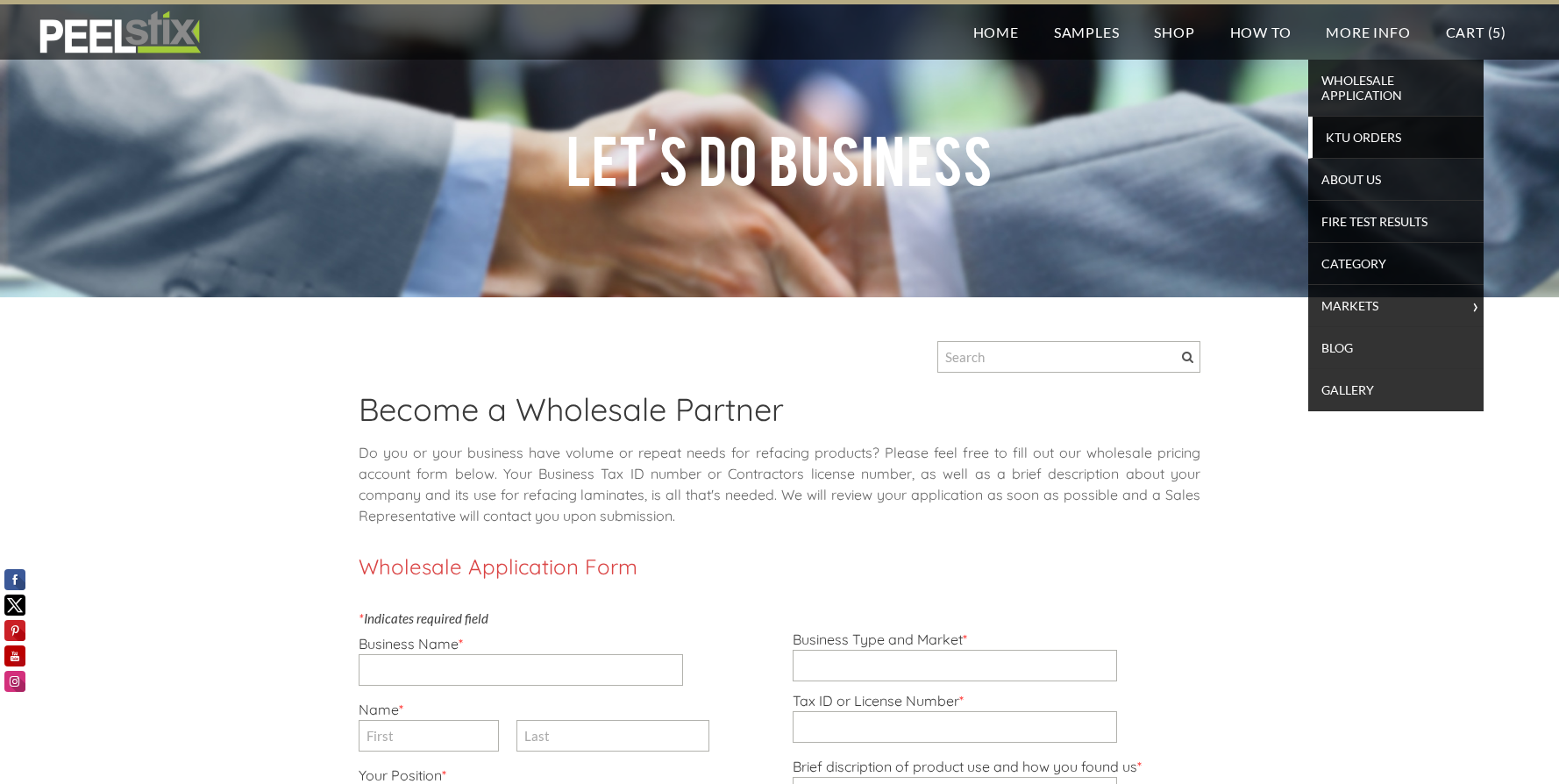
click at [1362, 134] on span "KTU Orders" at bounding box center [1398, 137] width 162 height 24
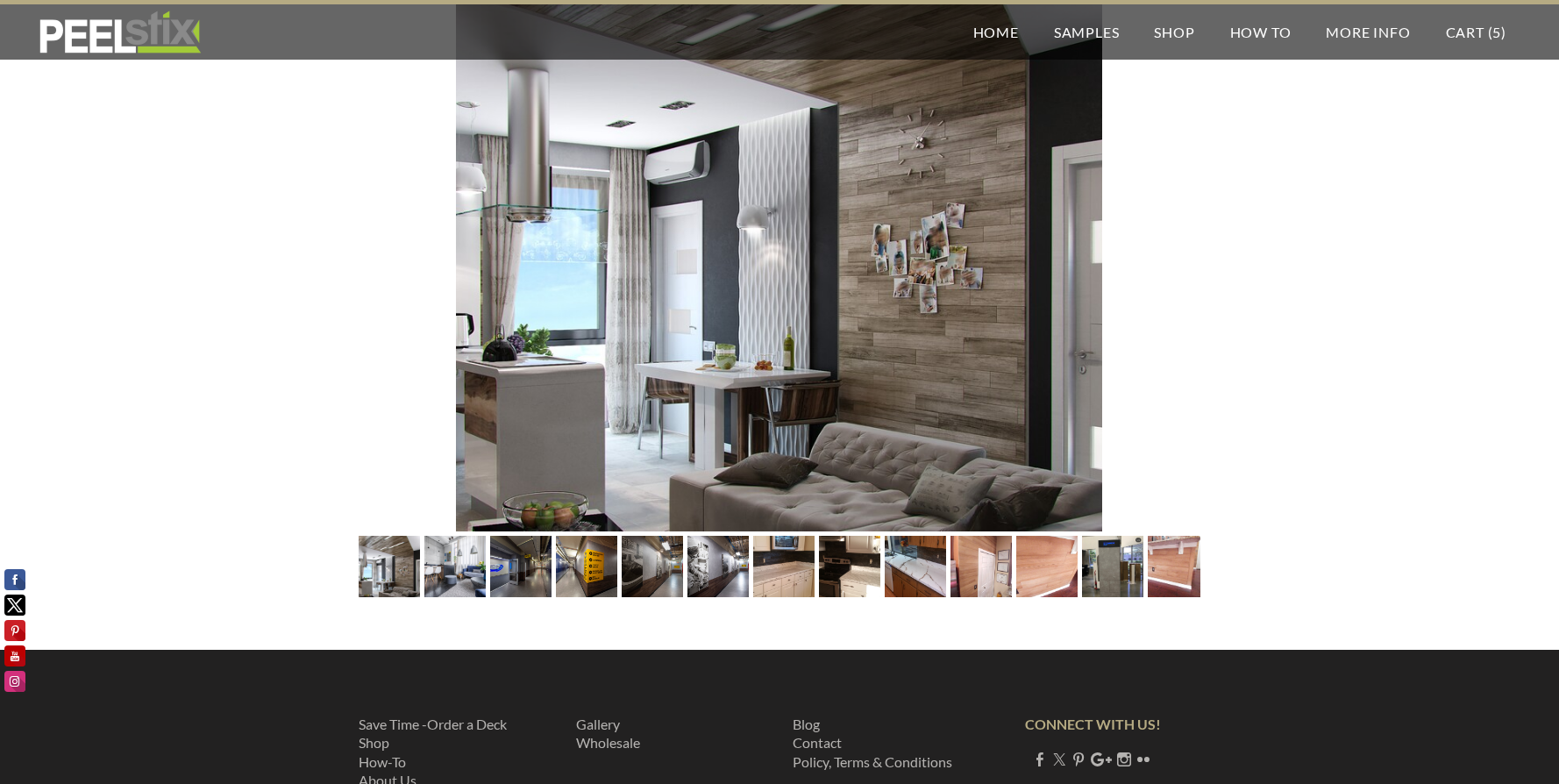
scroll to position [1763, 0]
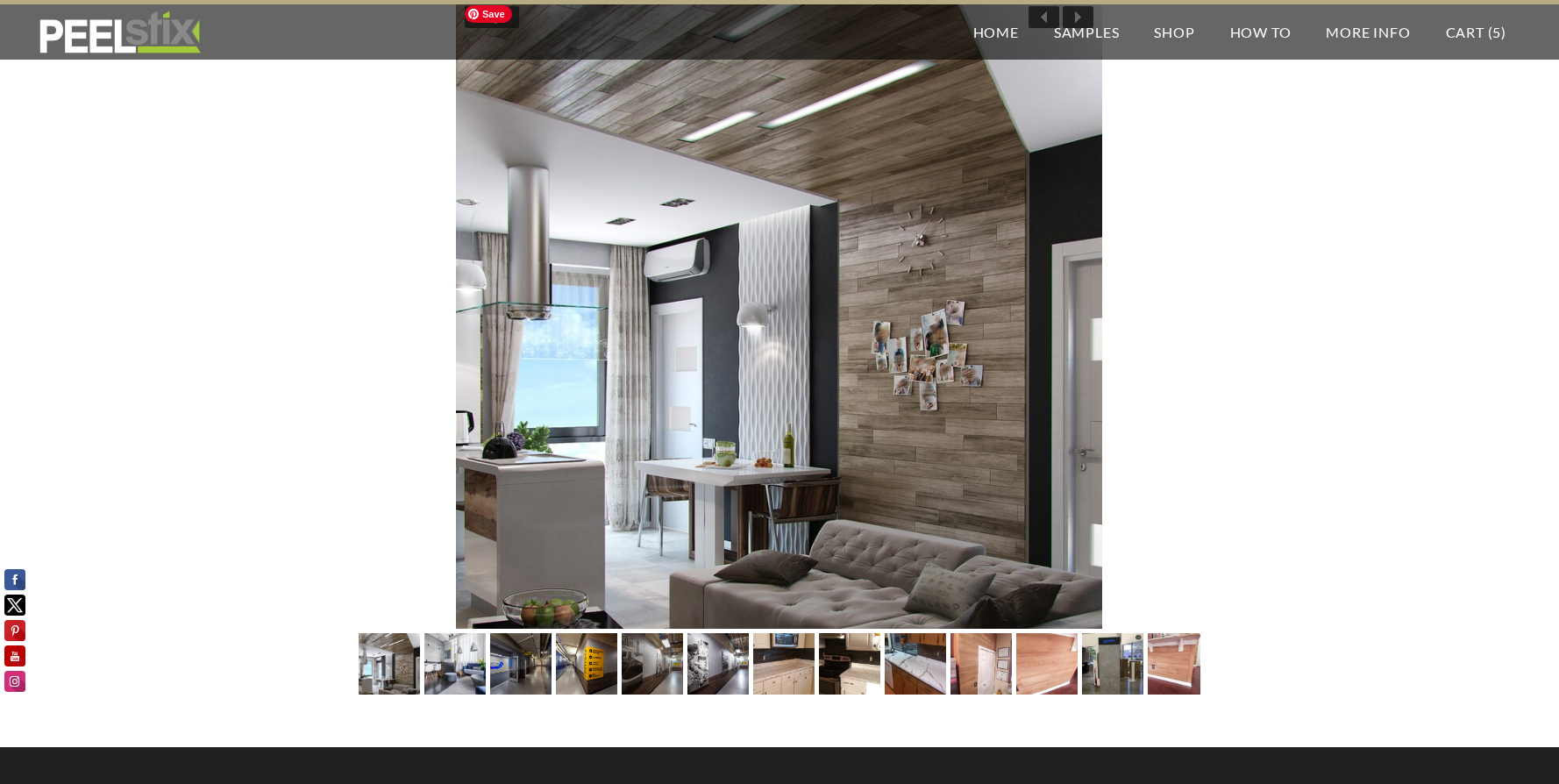
click at [1072, 345] on img at bounding box center [779, 312] width 647 height 633
click at [1084, 434] on img at bounding box center [779, 312] width 647 height 633
click at [459, 676] on img at bounding box center [455, 664] width 62 height 62
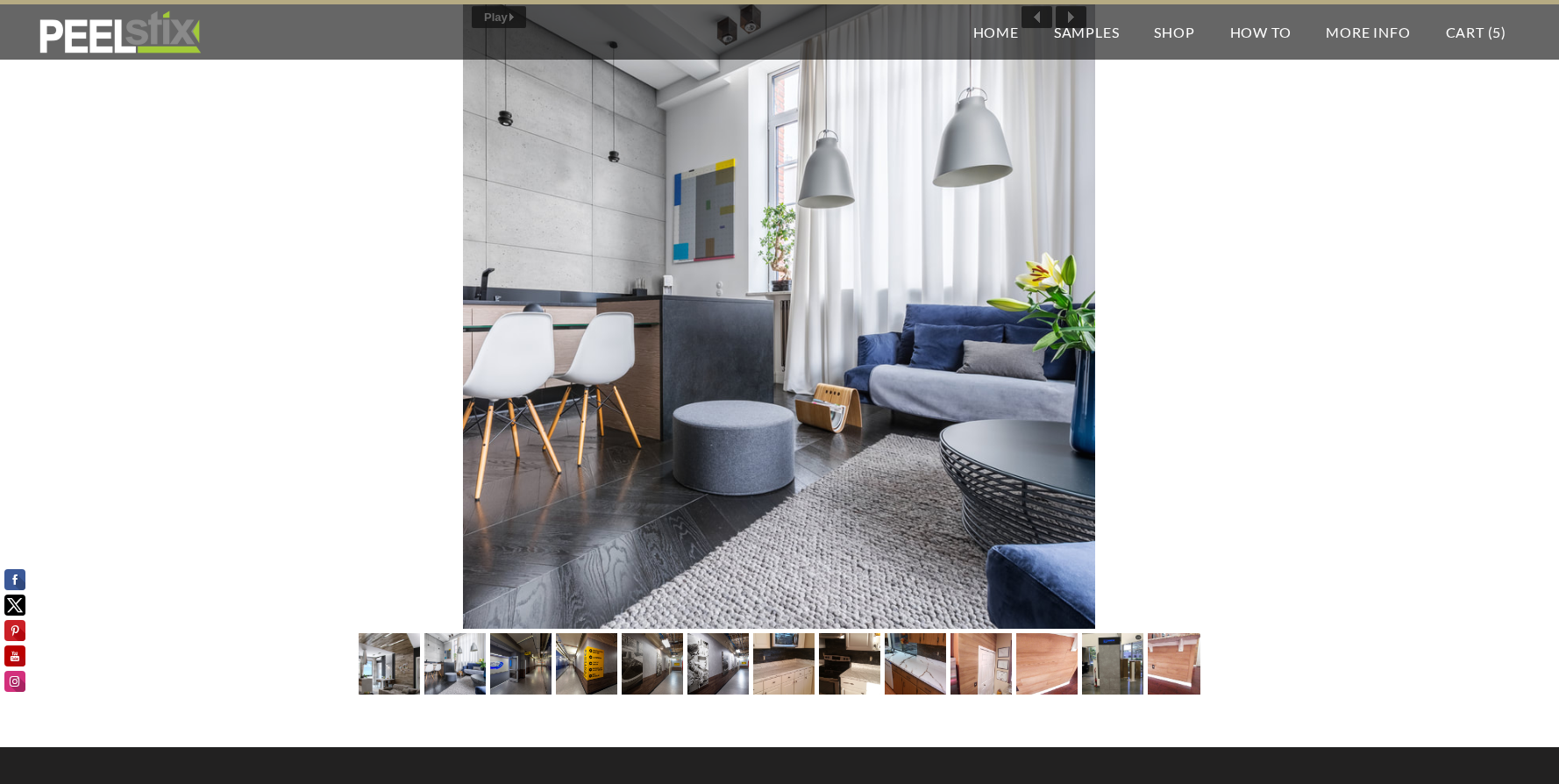
click at [531, 668] on img at bounding box center [520, 664] width 92 height 62
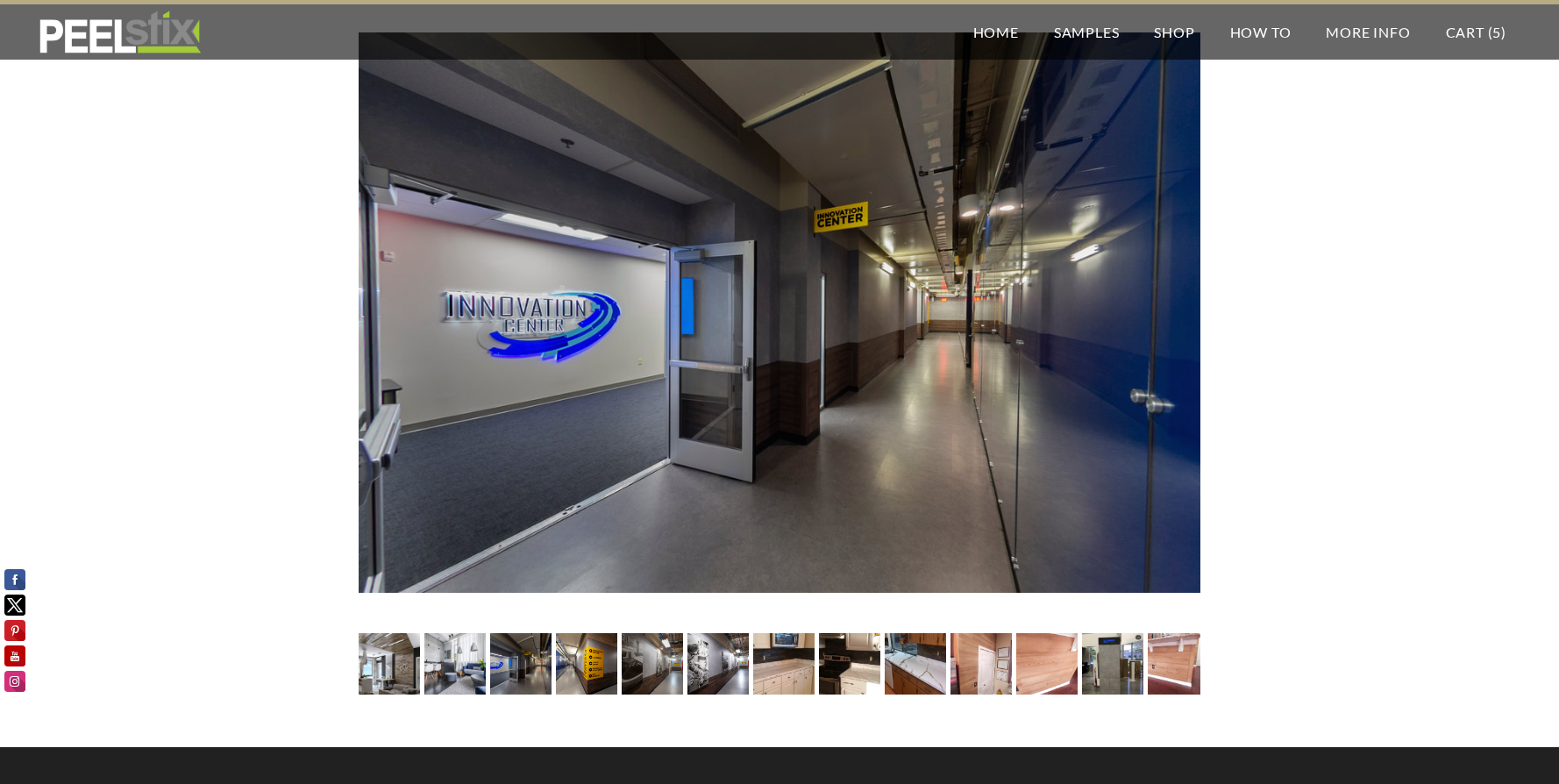
click at [592, 669] on img at bounding box center [587, 664] width 92 height 62
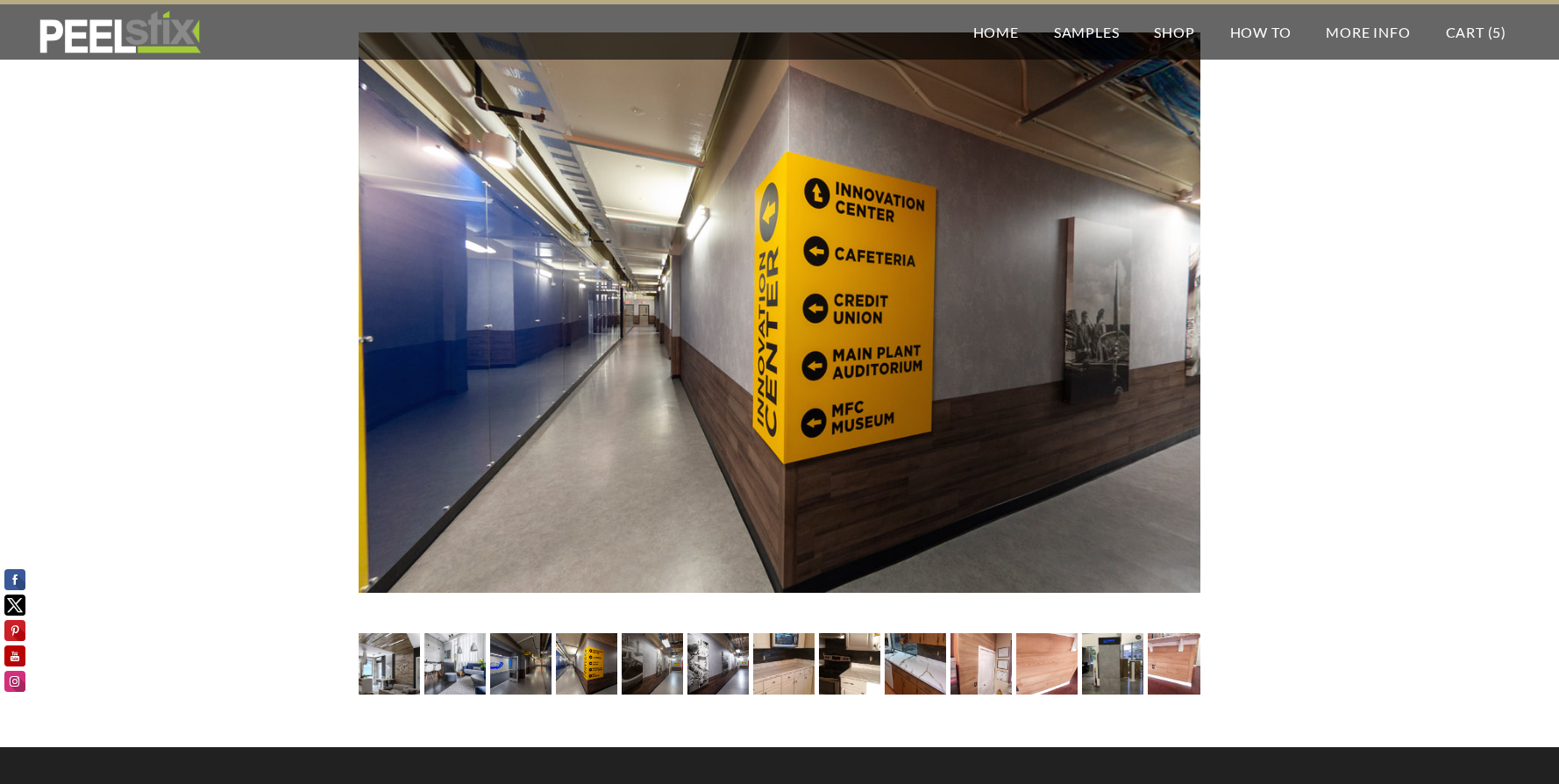
click at [642, 662] on img at bounding box center [652, 664] width 92 height 62
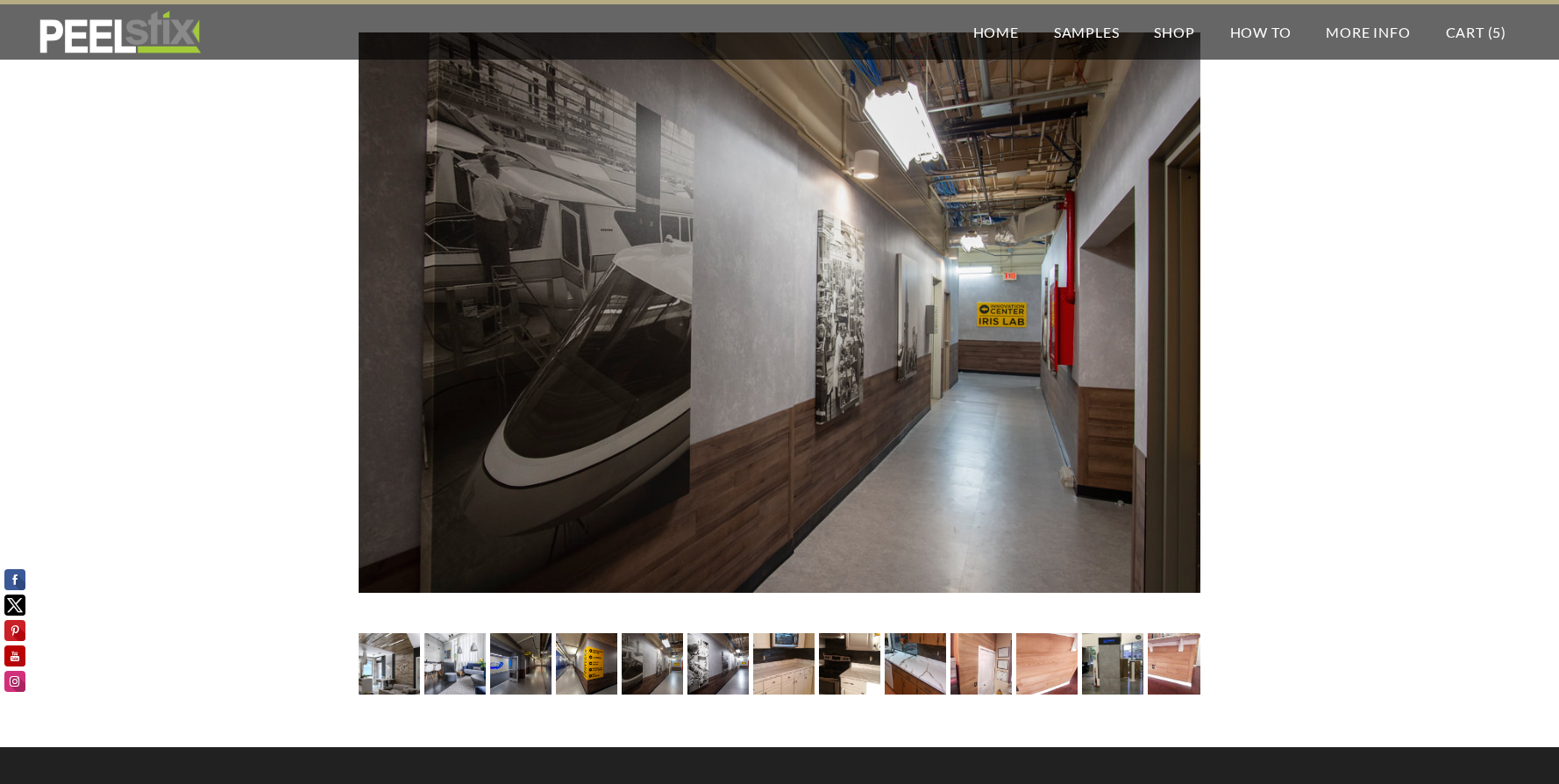
click at [712, 664] on img at bounding box center [718, 664] width 92 height 62
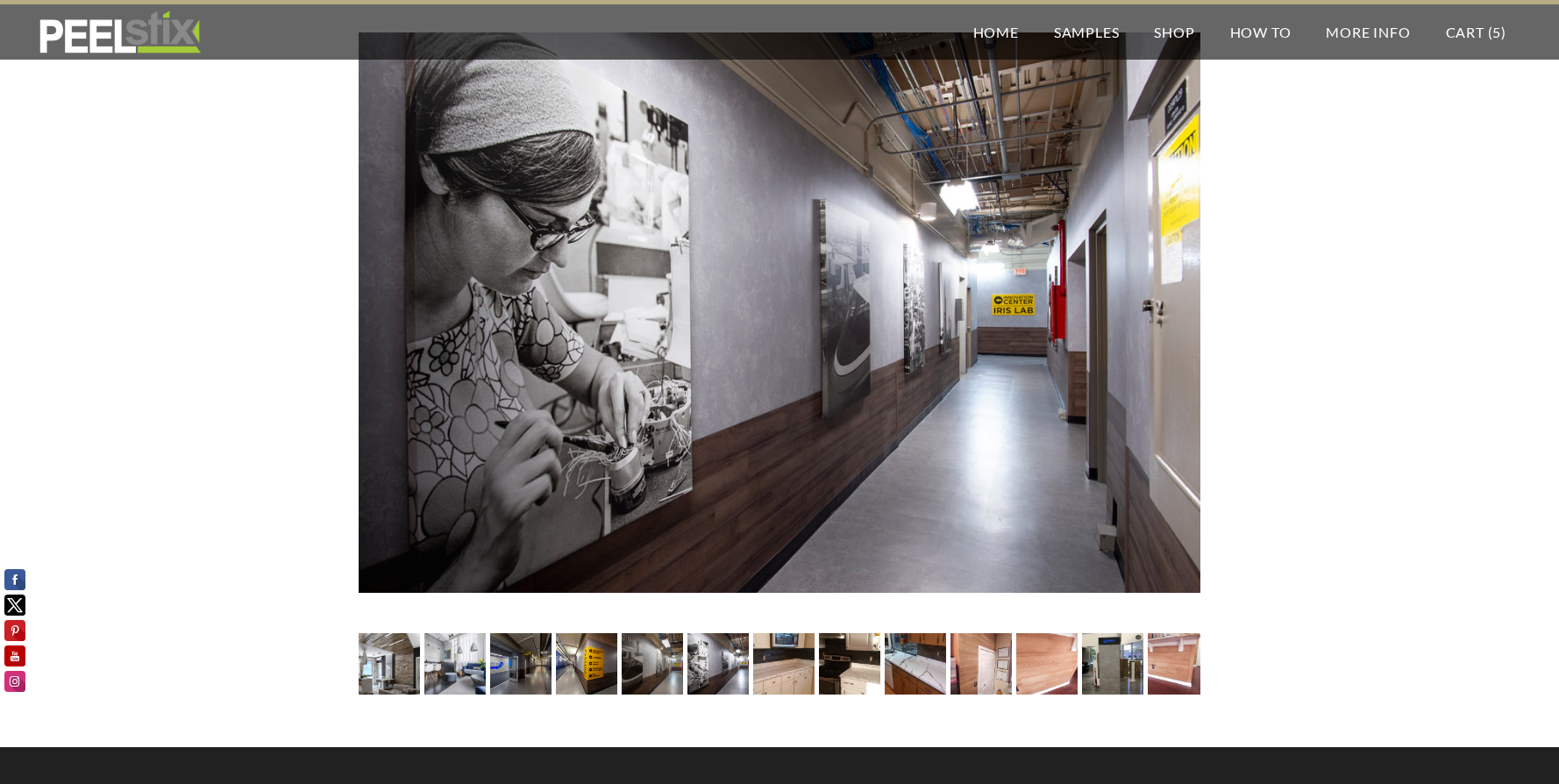
click at [790, 661] on img at bounding box center [783, 664] width 110 height 62
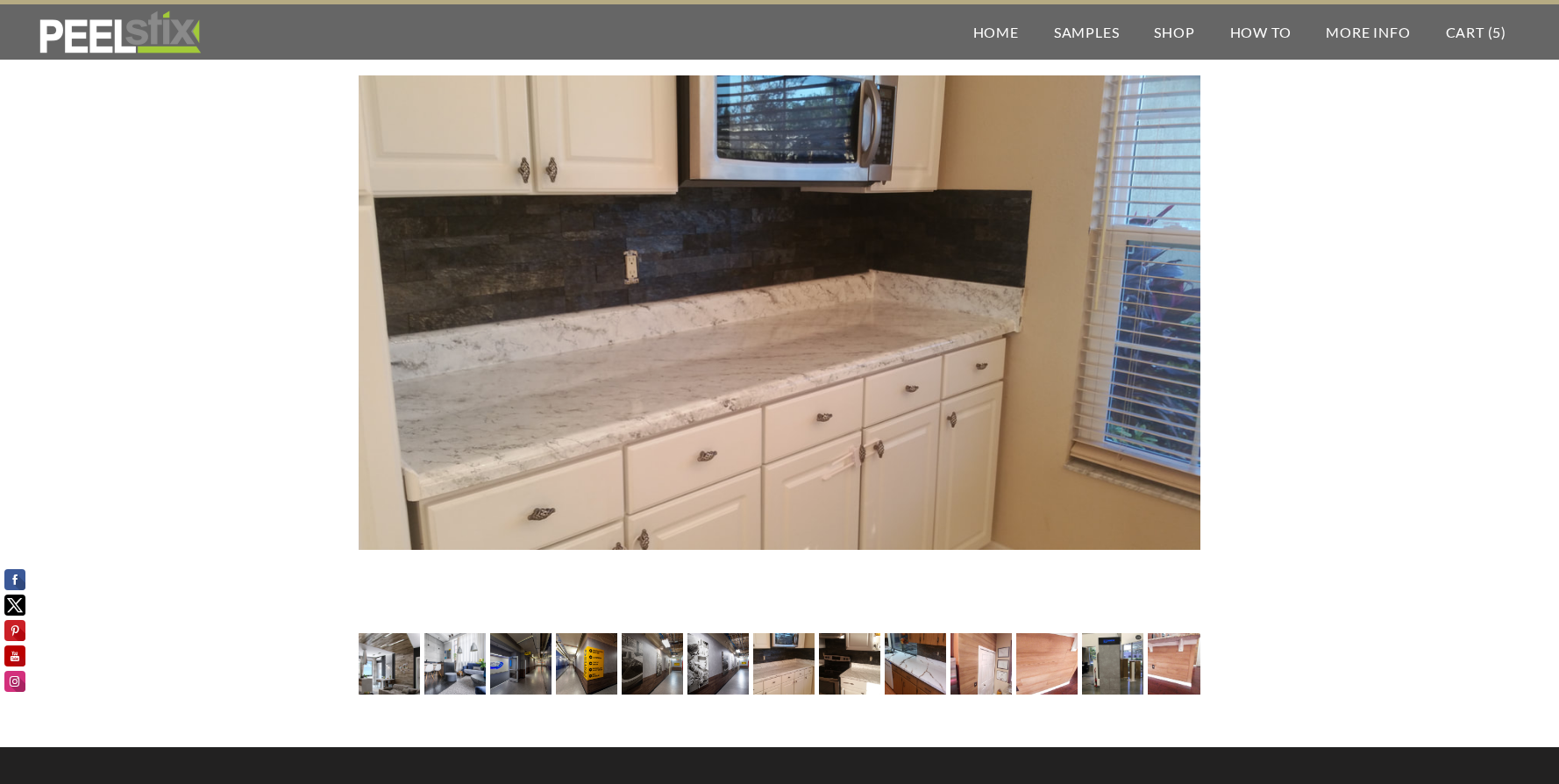
click at [849, 667] on img at bounding box center [849, 664] width 110 height 62
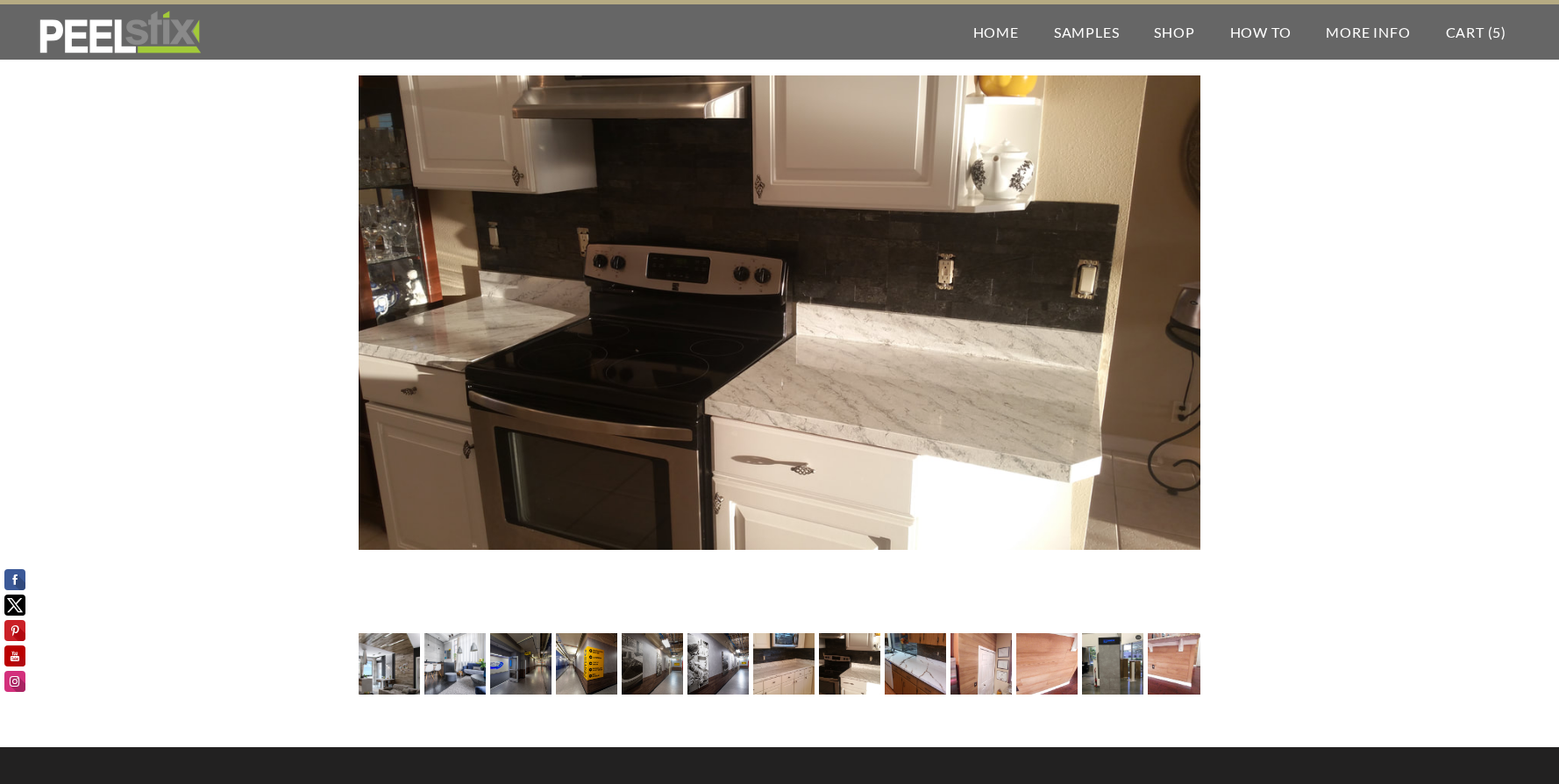
click at [897, 662] on img at bounding box center [915, 664] width 110 height 62
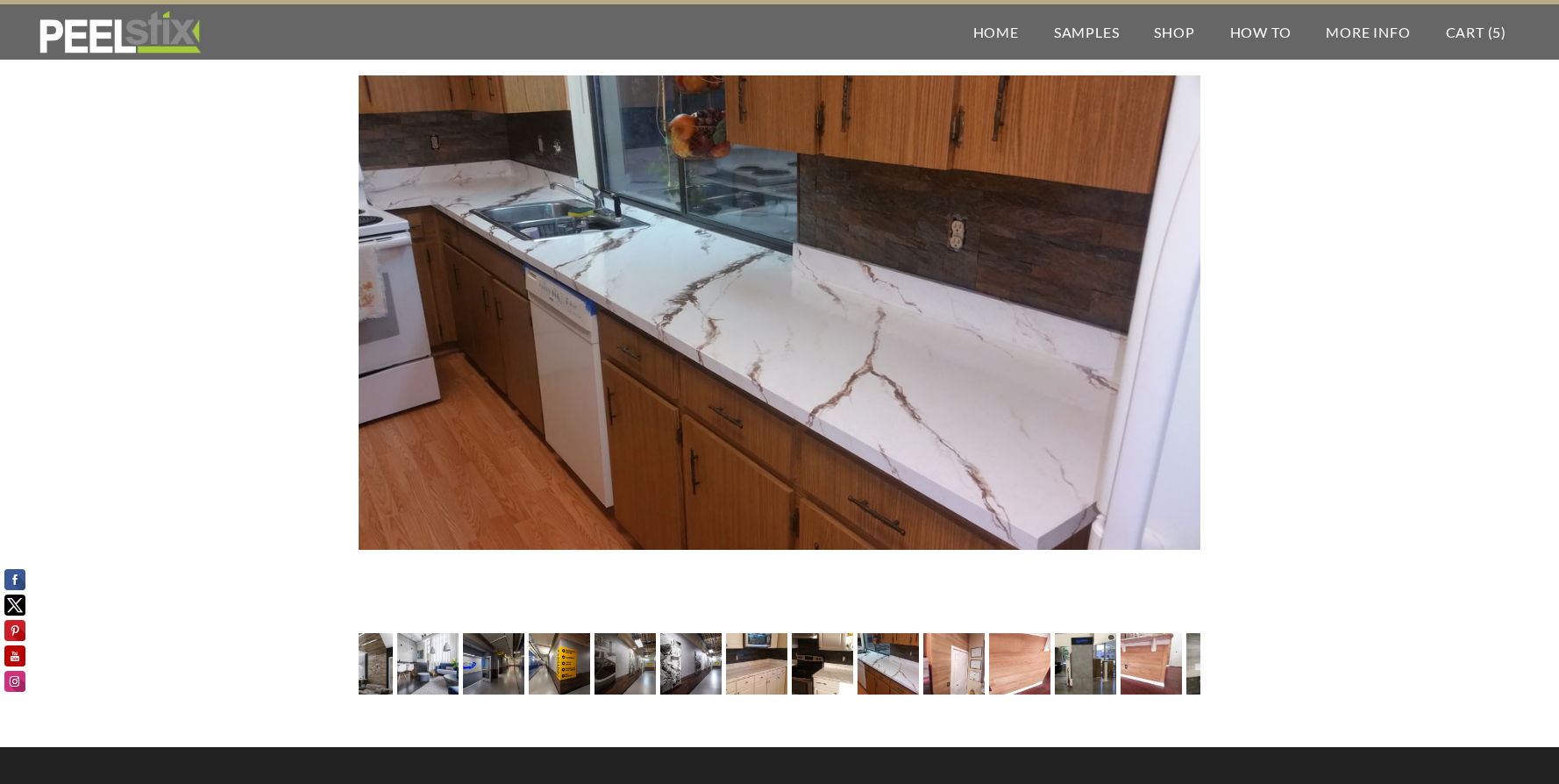
click at [946, 669] on img at bounding box center [954, 664] width 62 height 110
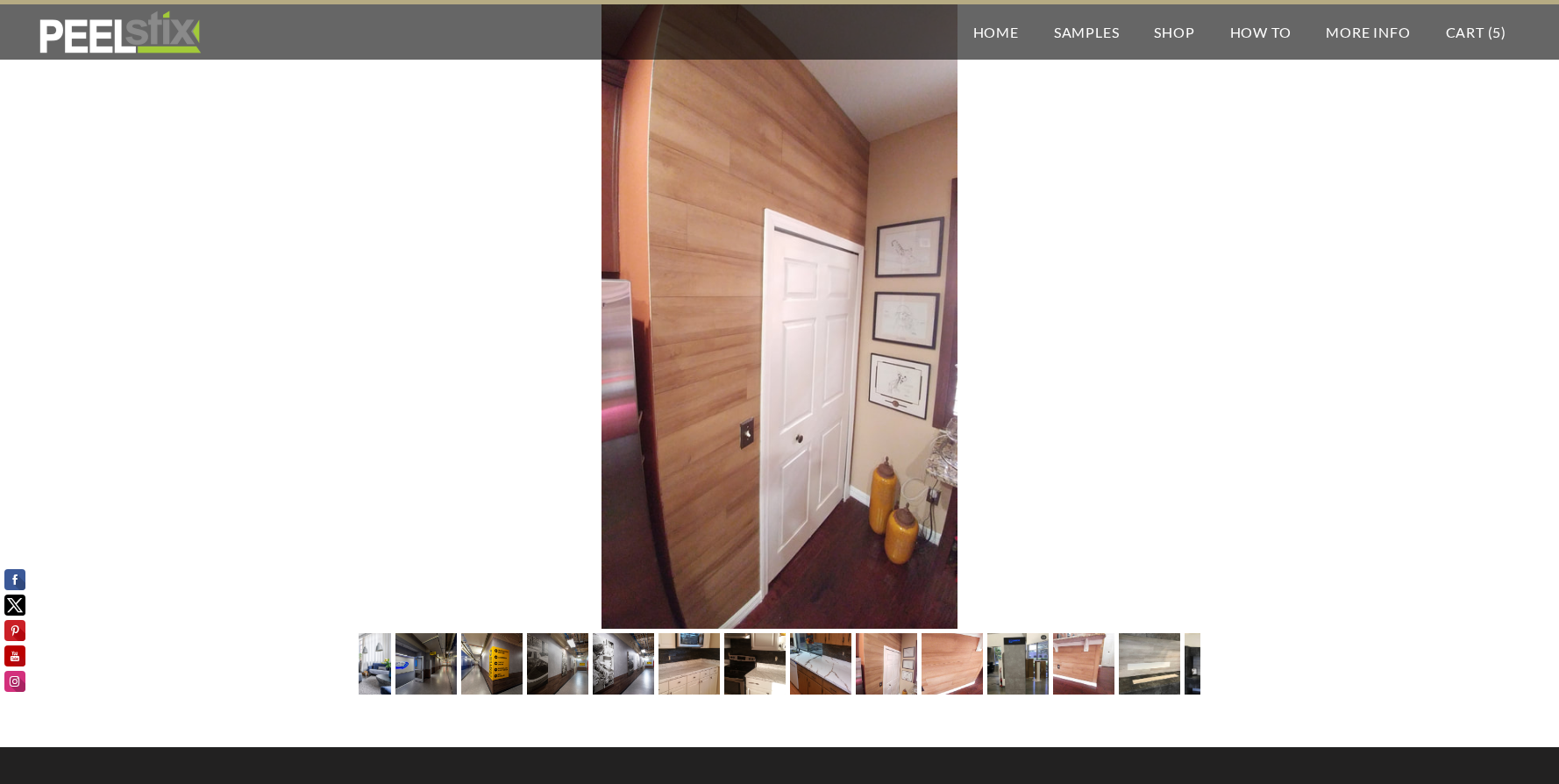
click at [976, 663] on img at bounding box center [952, 664] width 110 height 62
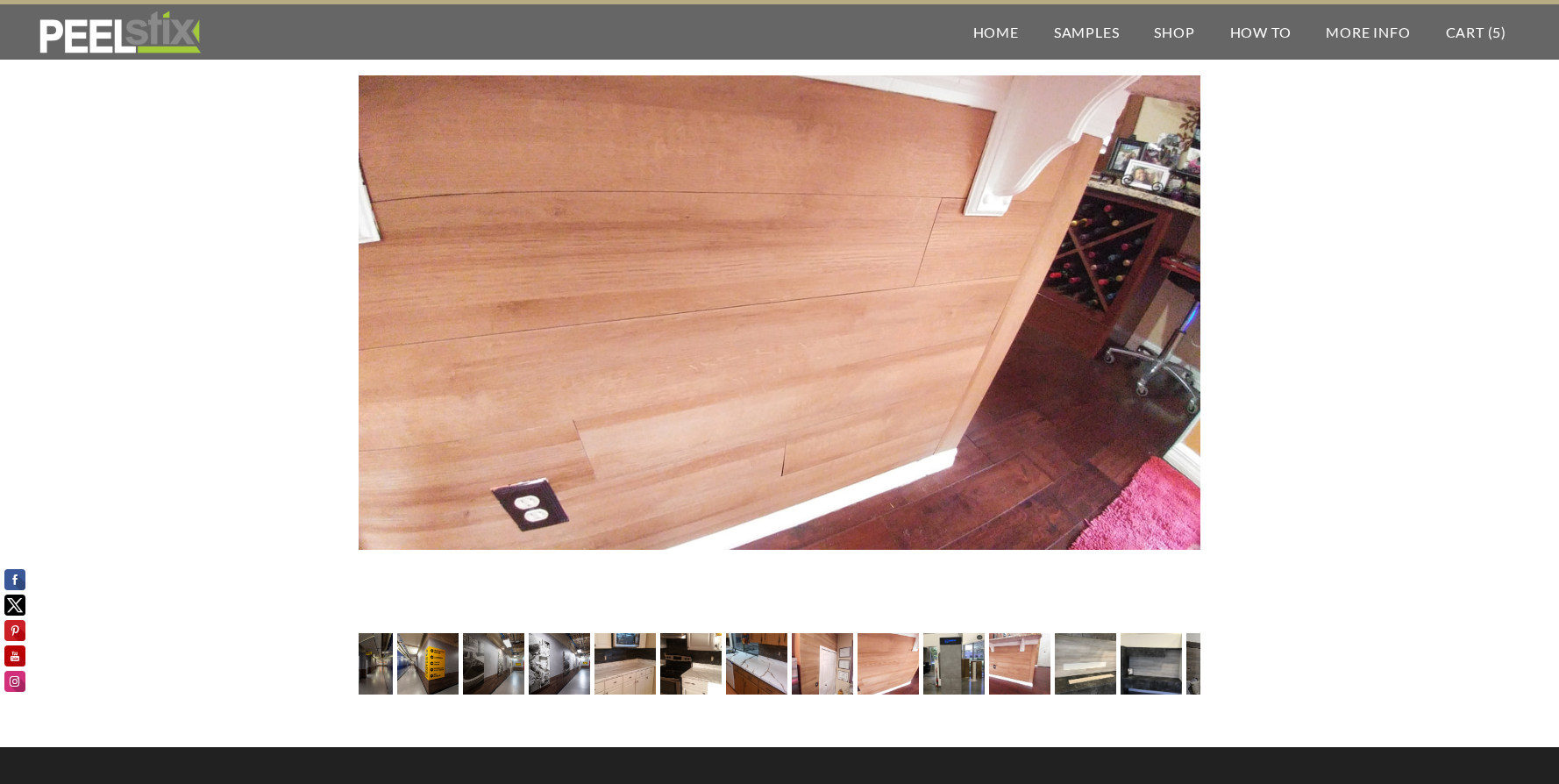
drag, startPoint x: 971, startPoint y: 677, endPoint x: 960, endPoint y: 677, distance: 11.0
click at [969, 677] on img at bounding box center [953, 664] width 63 height 62
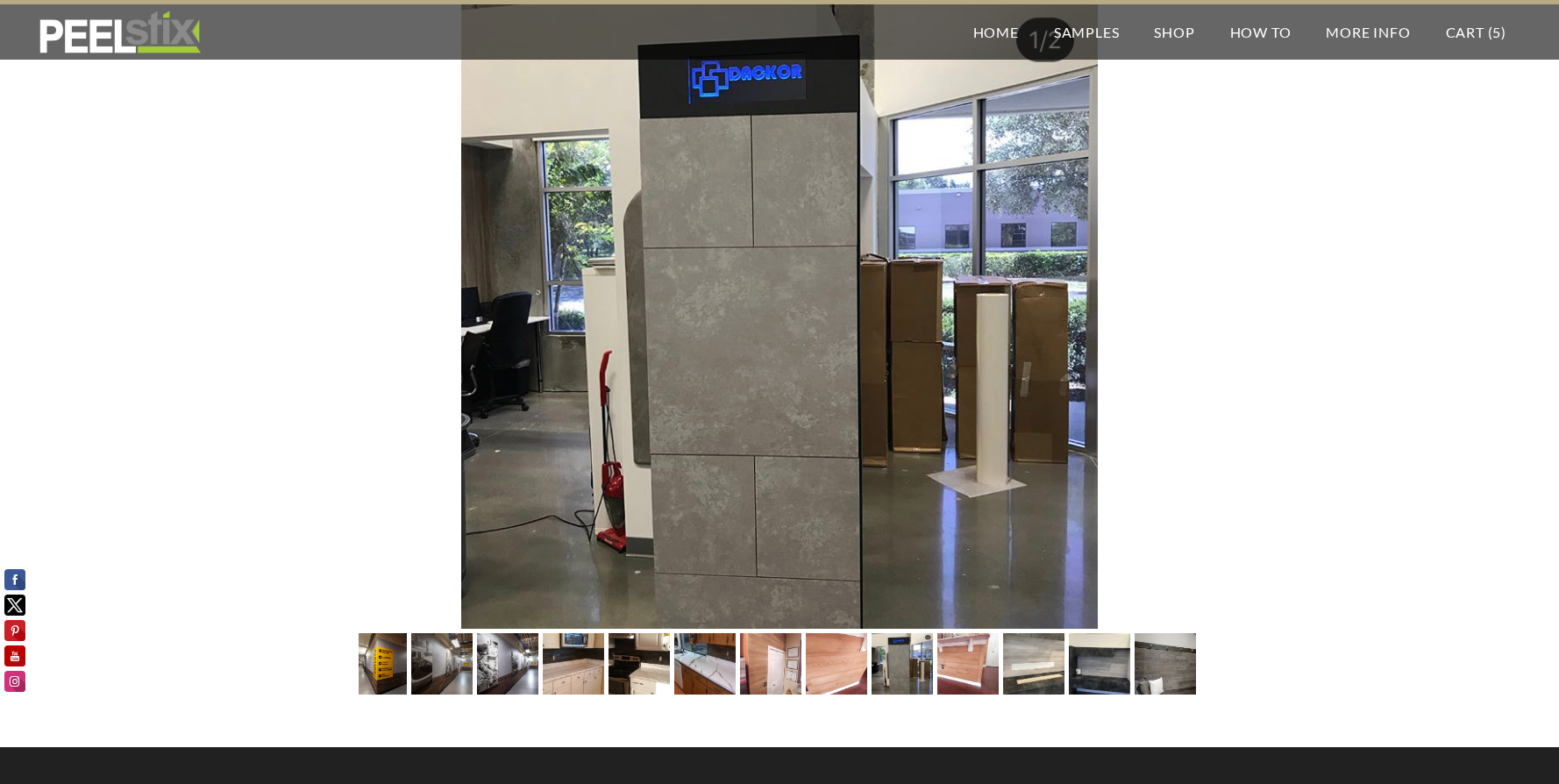
click at [952, 676] on img at bounding box center [967, 664] width 63 height 62
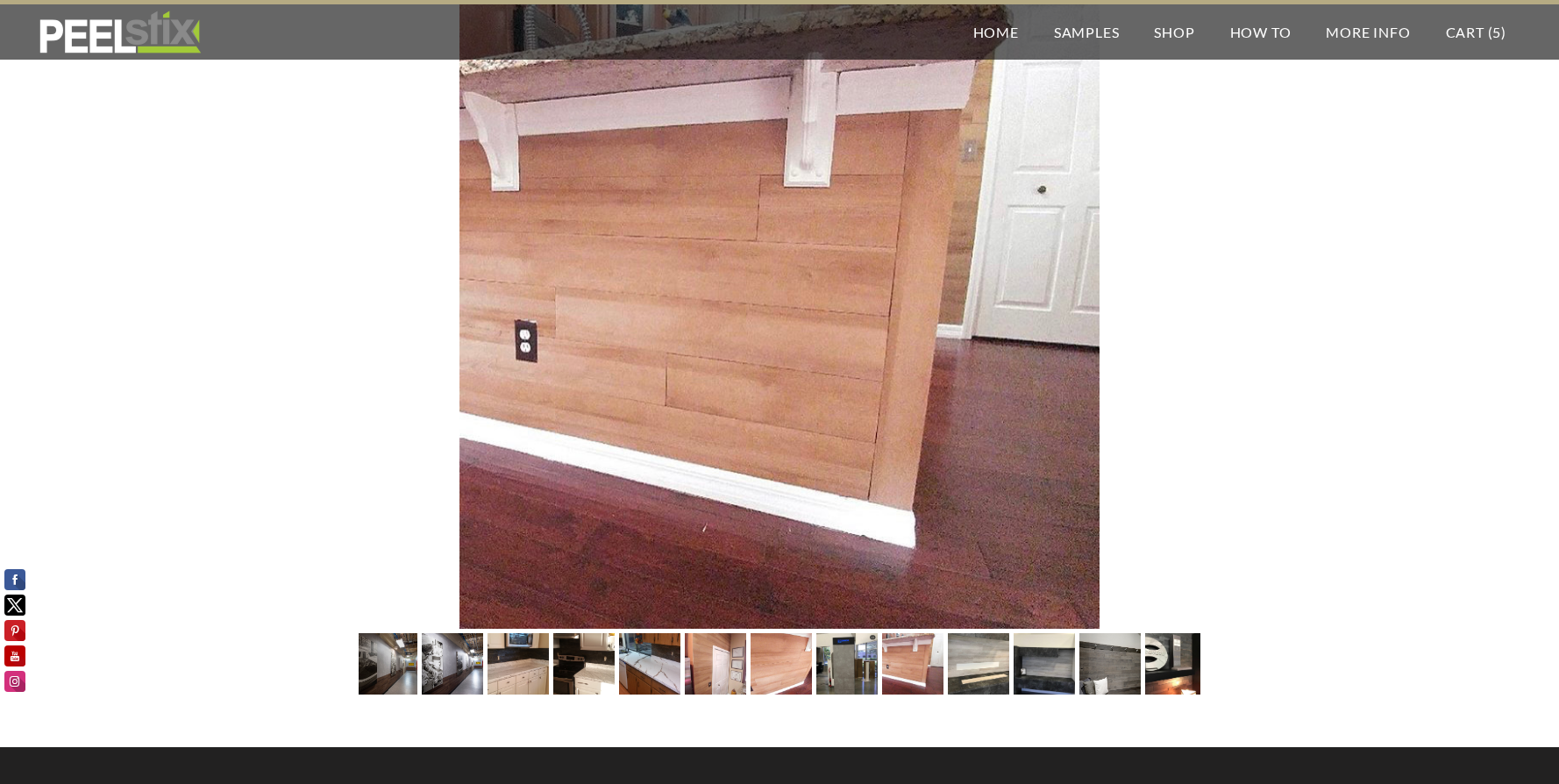
click at [962, 654] on img at bounding box center [978, 664] width 63 height 62
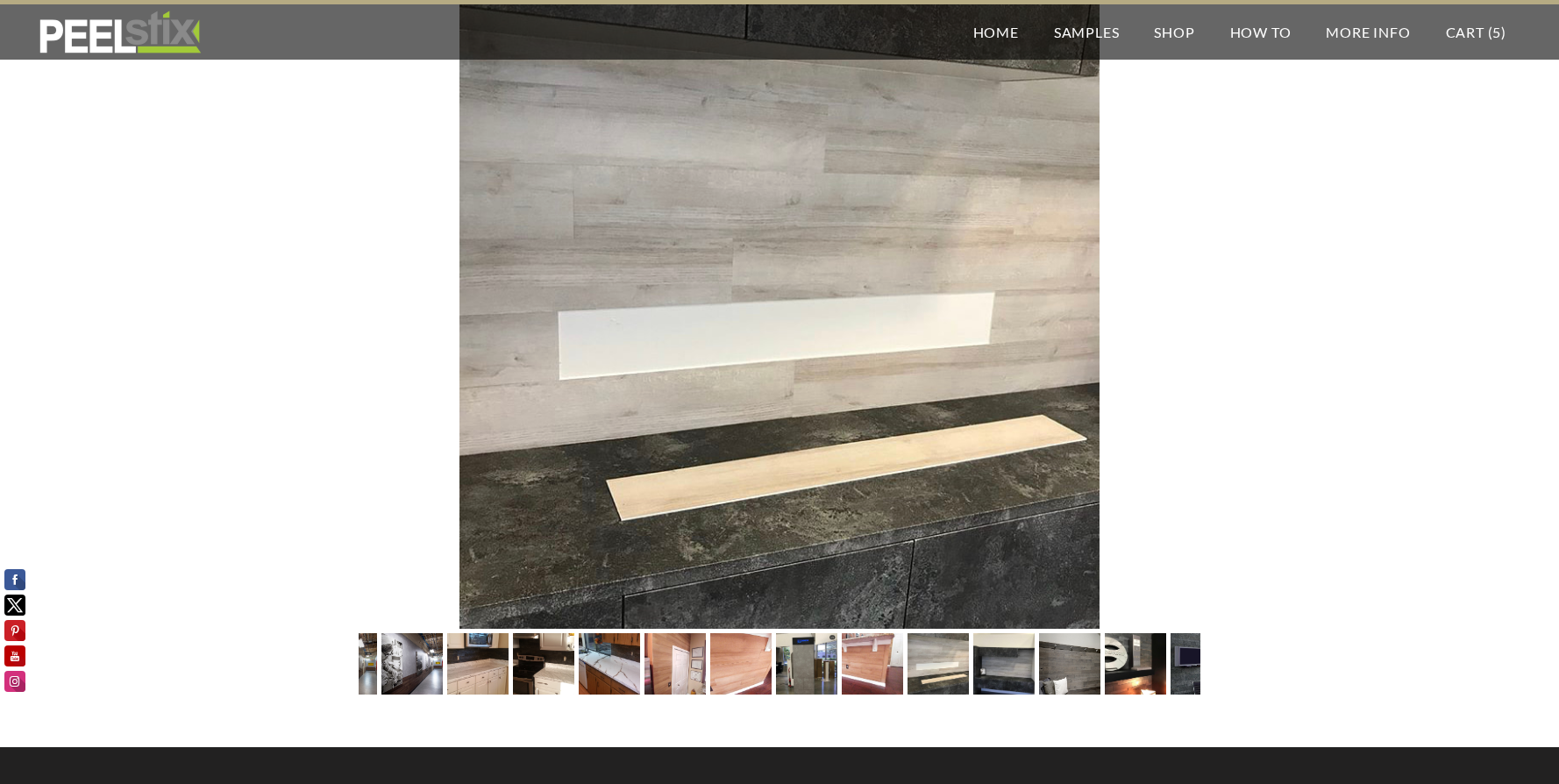
click at [1028, 680] on img at bounding box center [1004, 664] width 64 height 62
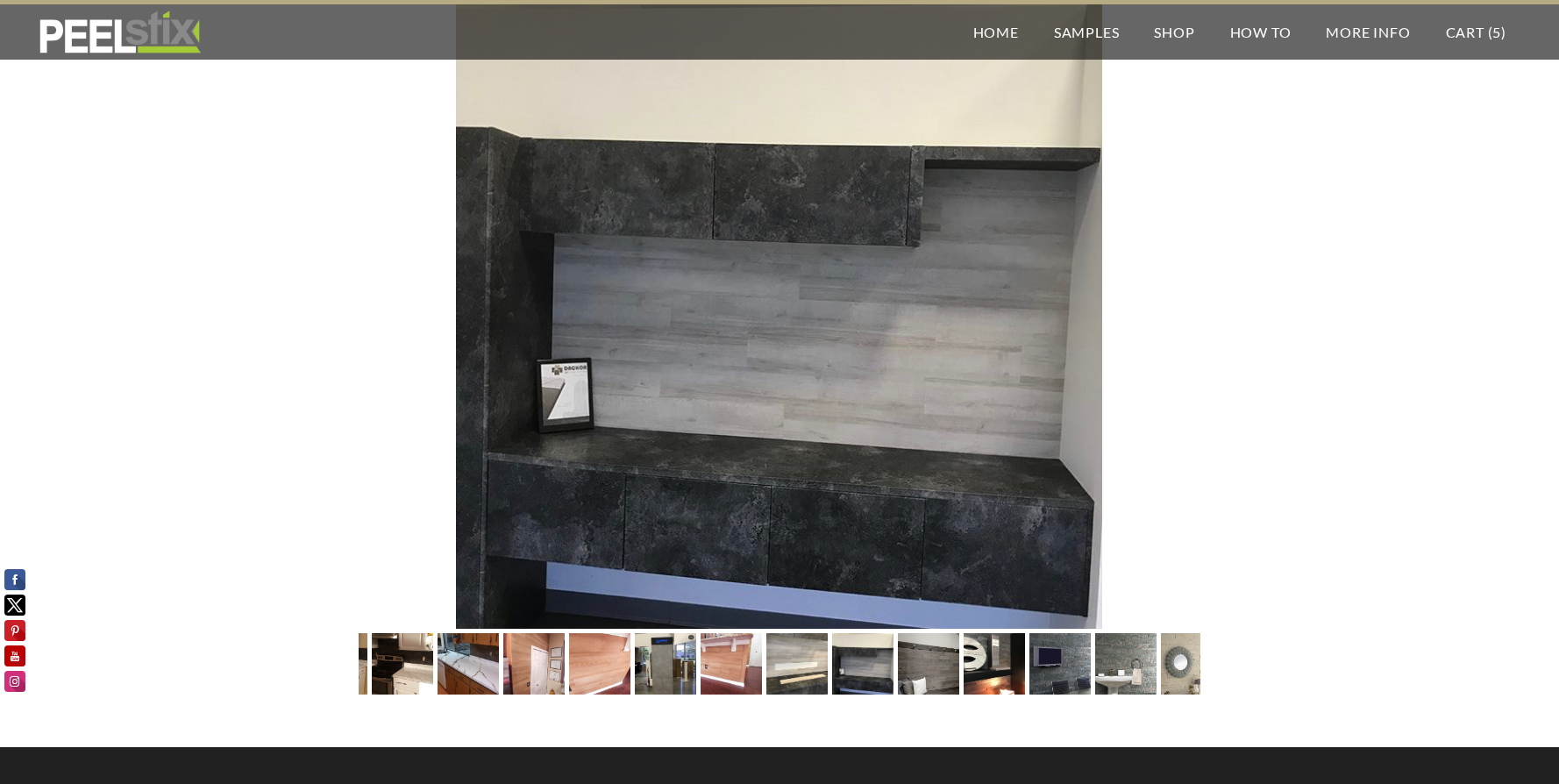
drag, startPoint x: 935, startPoint y: 676, endPoint x: 925, endPoint y: 675, distance: 10.0
click at [936, 676] on img at bounding box center [928, 664] width 92 height 62
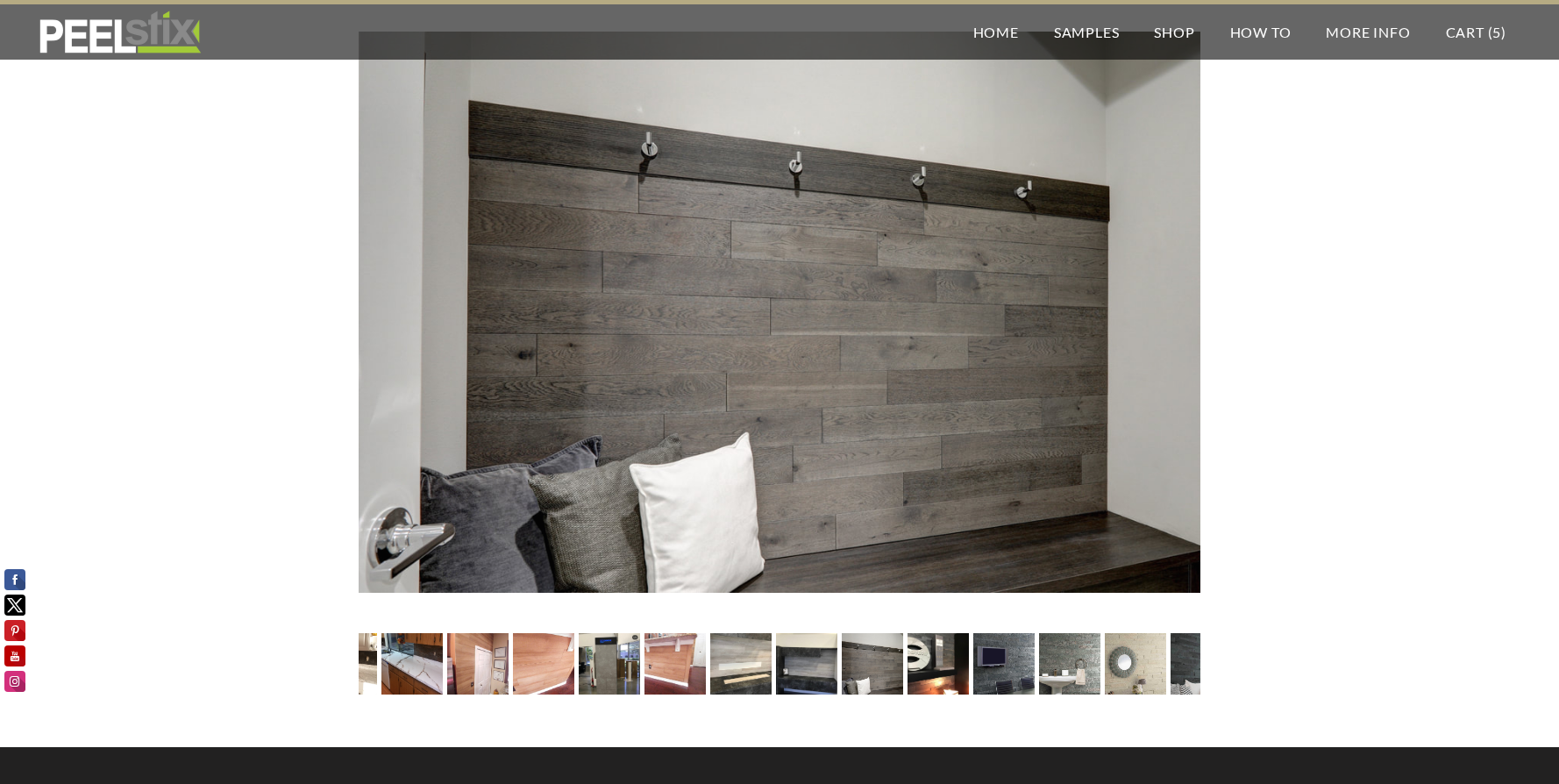
click at [999, 667] on img at bounding box center [1004, 664] width 62 height 91
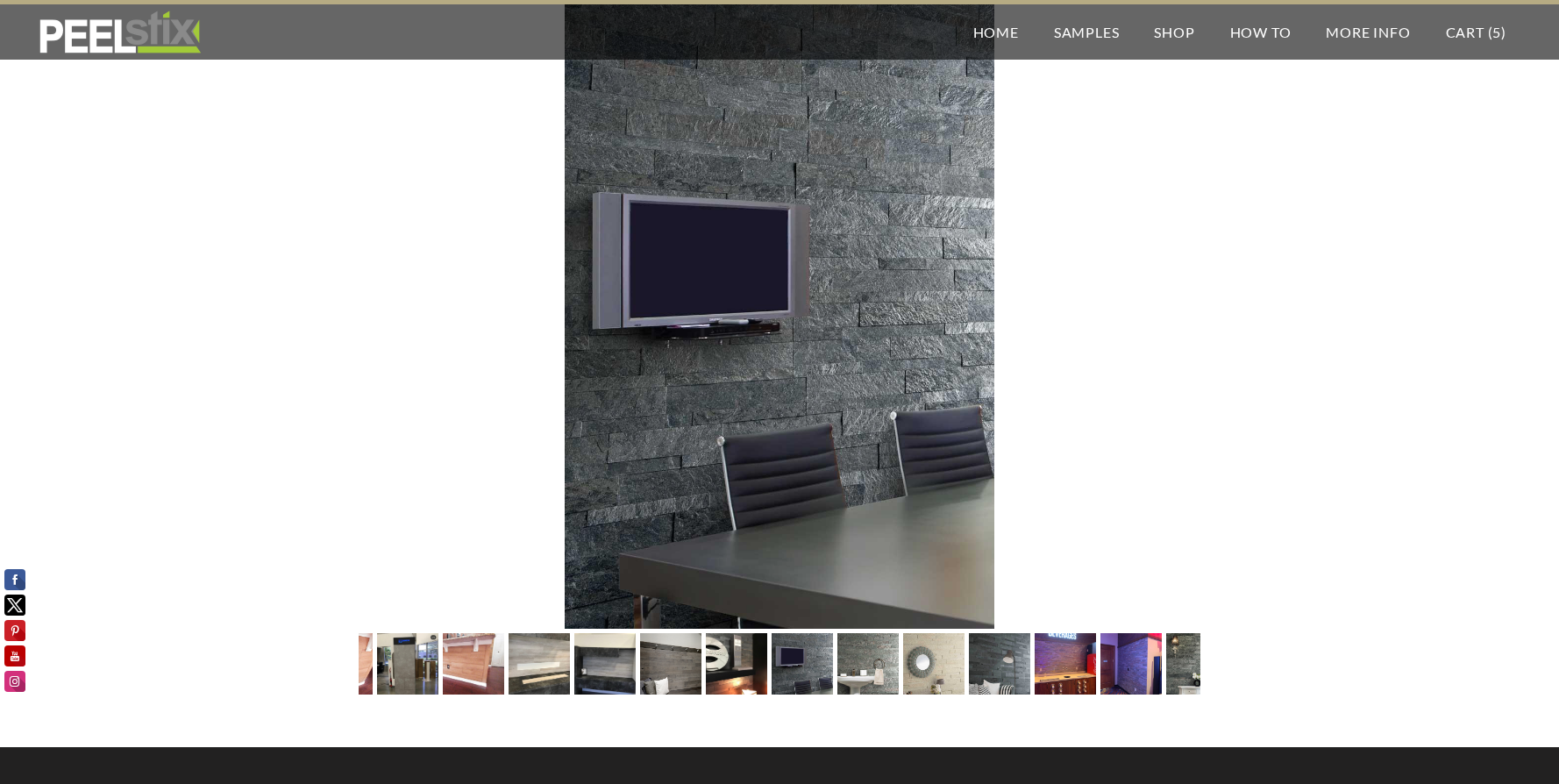
click at [861, 662] on img at bounding box center [868, 664] width 62 height 91
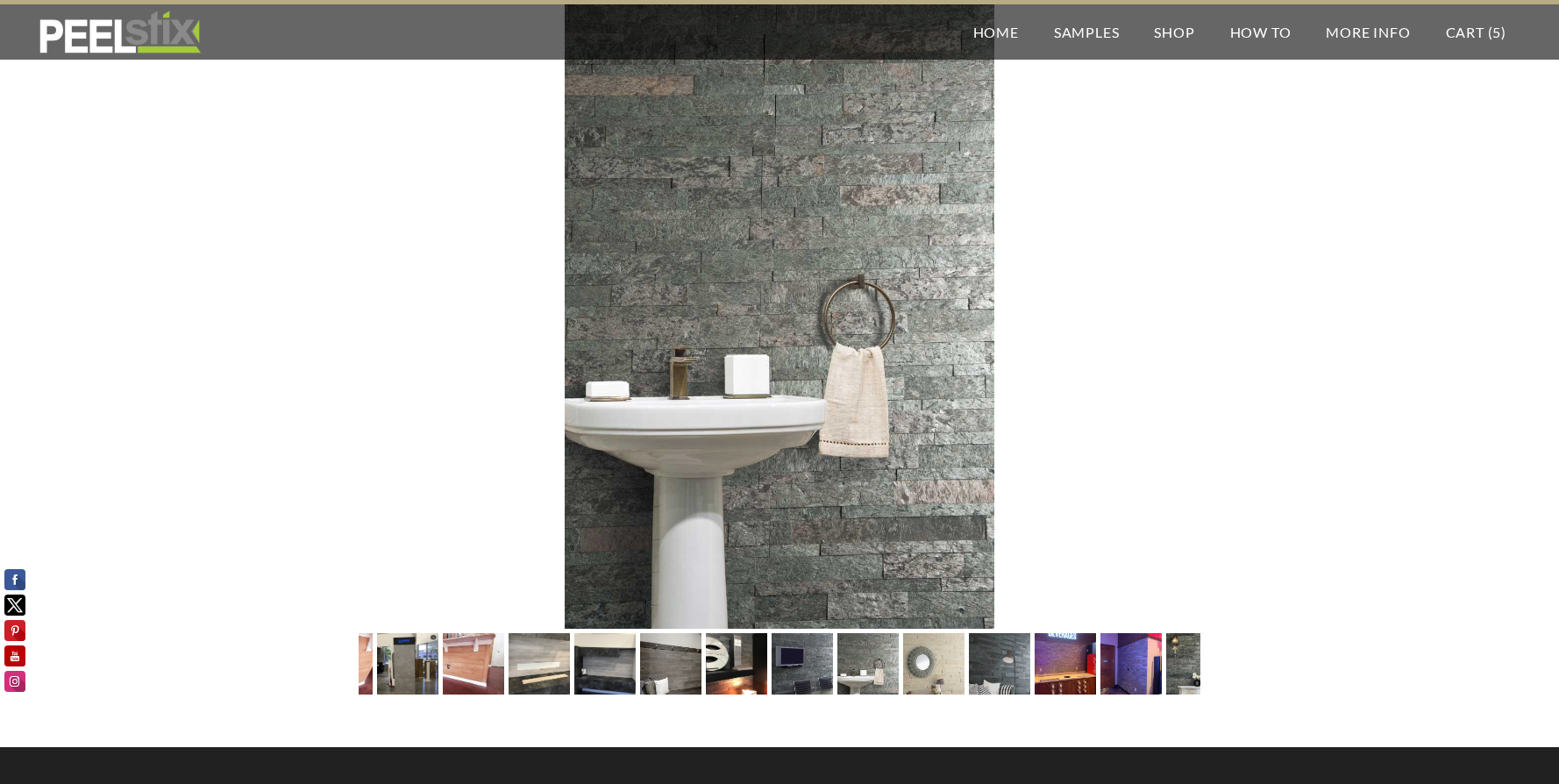
click at [917, 674] on img at bounding box center [934, 664] width 62 height 91
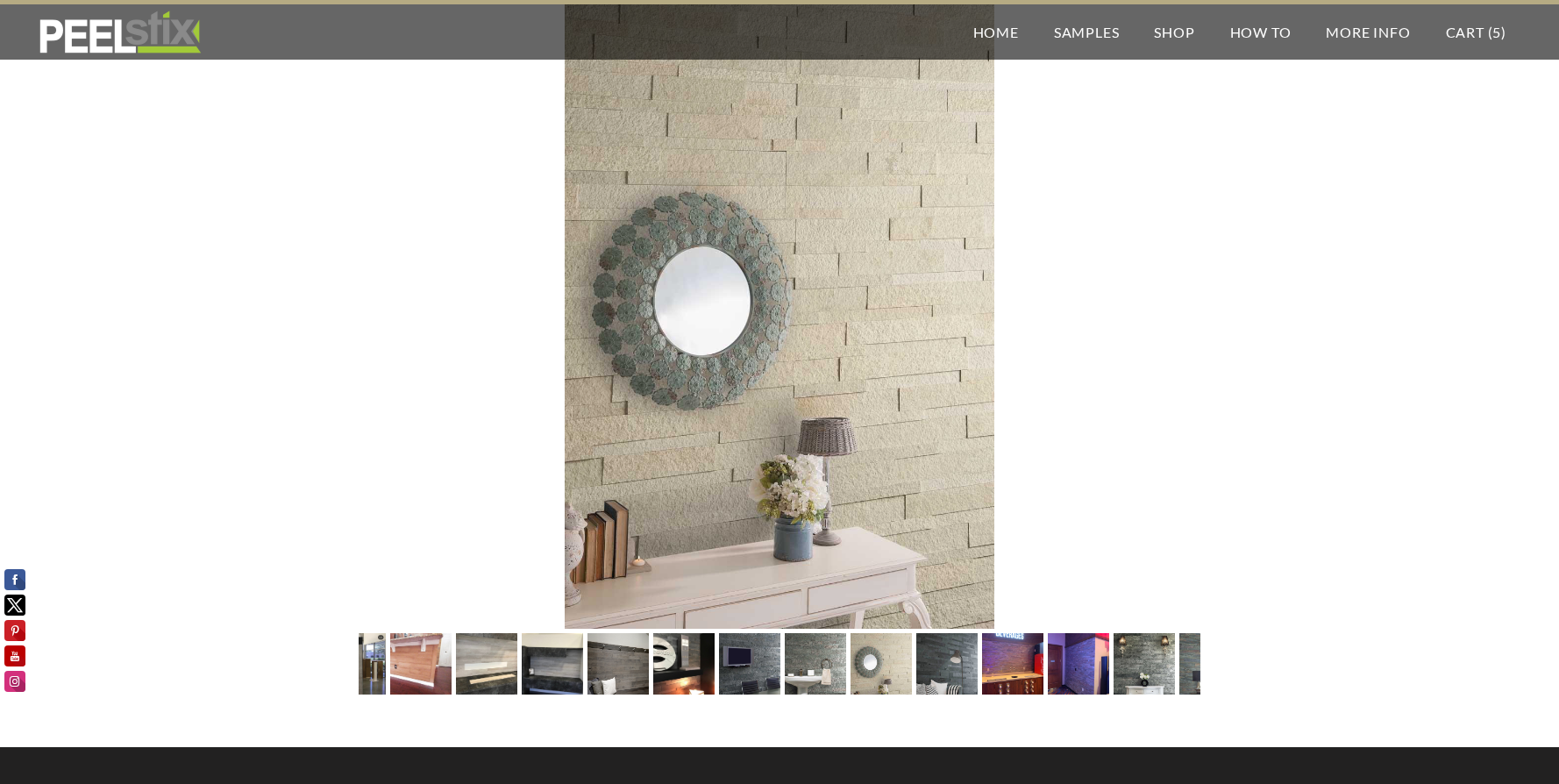
click at [943, 665] on img at bounding box center [947, 664] width 62 height 91
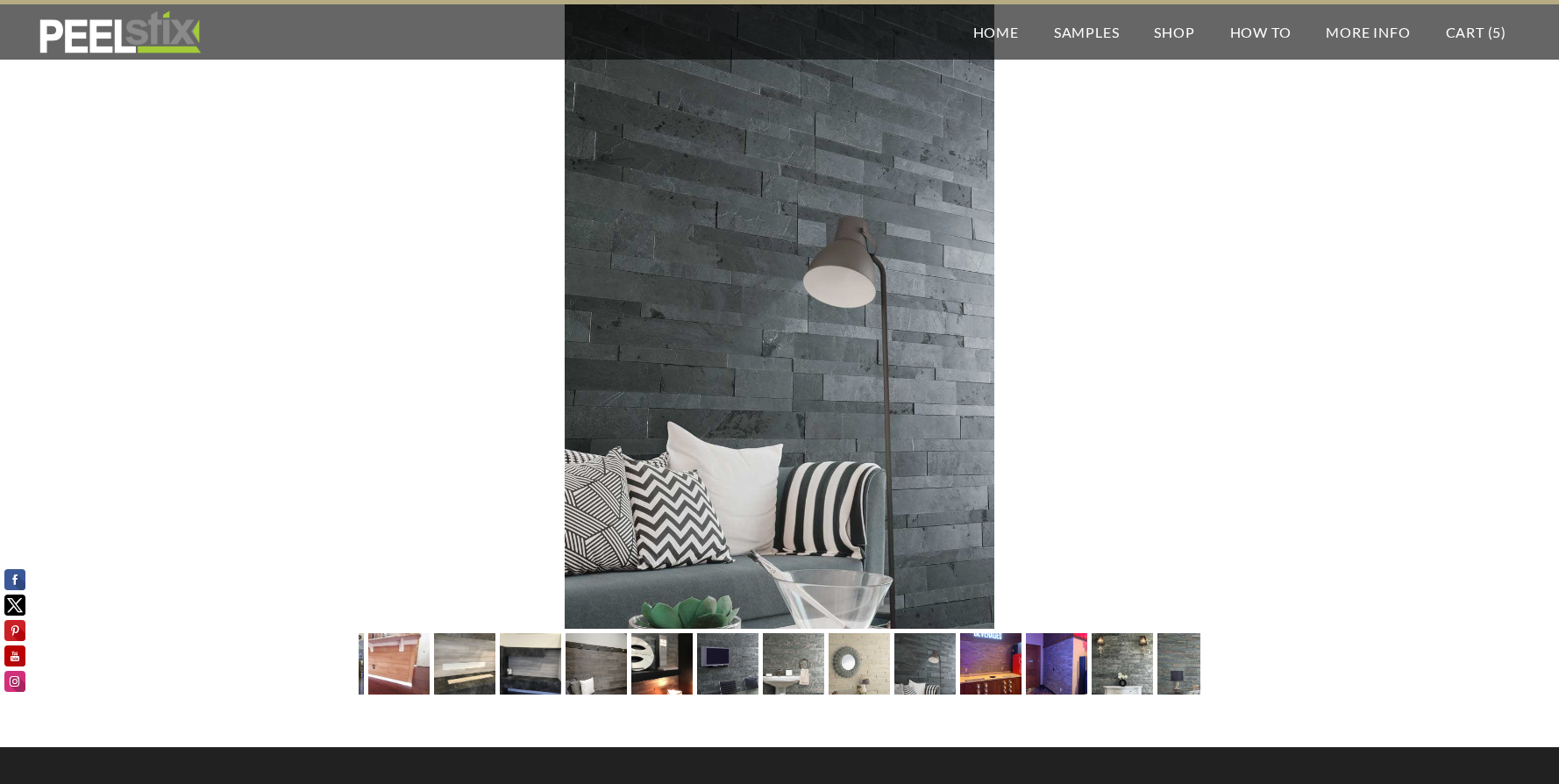
click at [996, 674] on img at bounding box center [991, 664] width 83 height 62
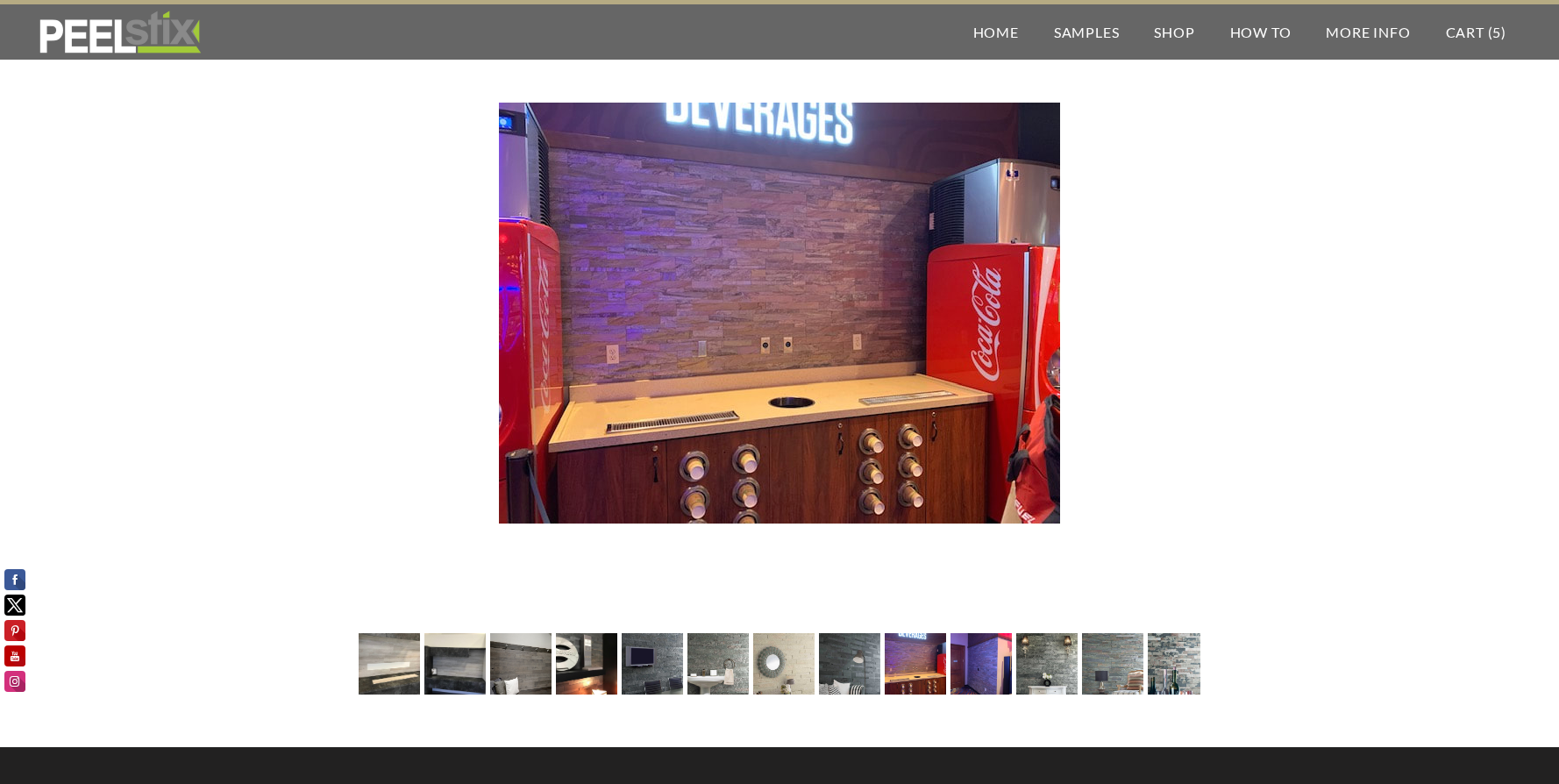
drag, startPoint x: 1001, startPoint y: 661, endPoint x: 977, endPoint y: 655, distance: 24.7
click at [984, 658] on img at bounding box center [981, 664] width 62 height 83
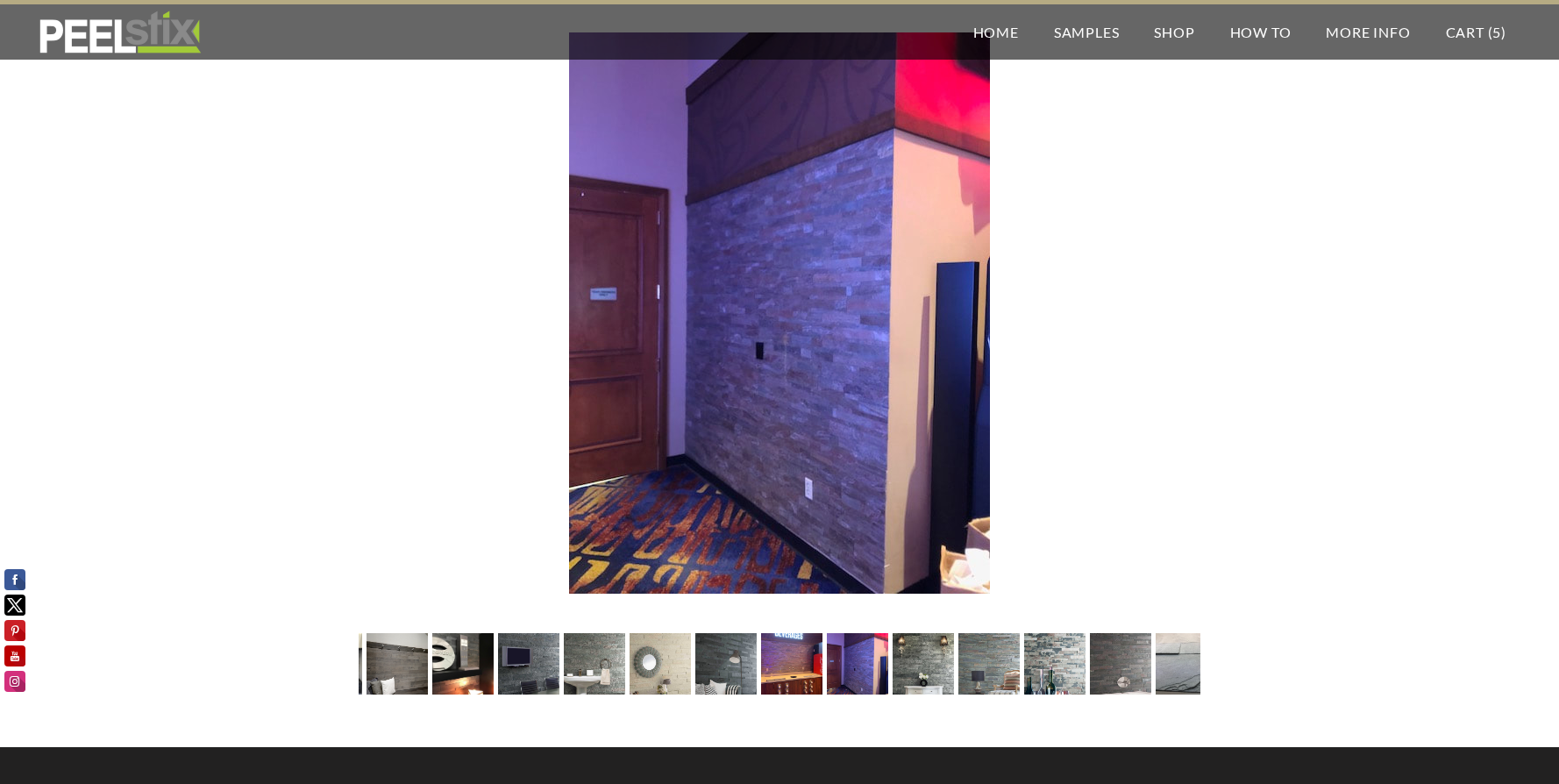
click at [933, 674] on img at bounding box center [923, 664] width 62 height 91
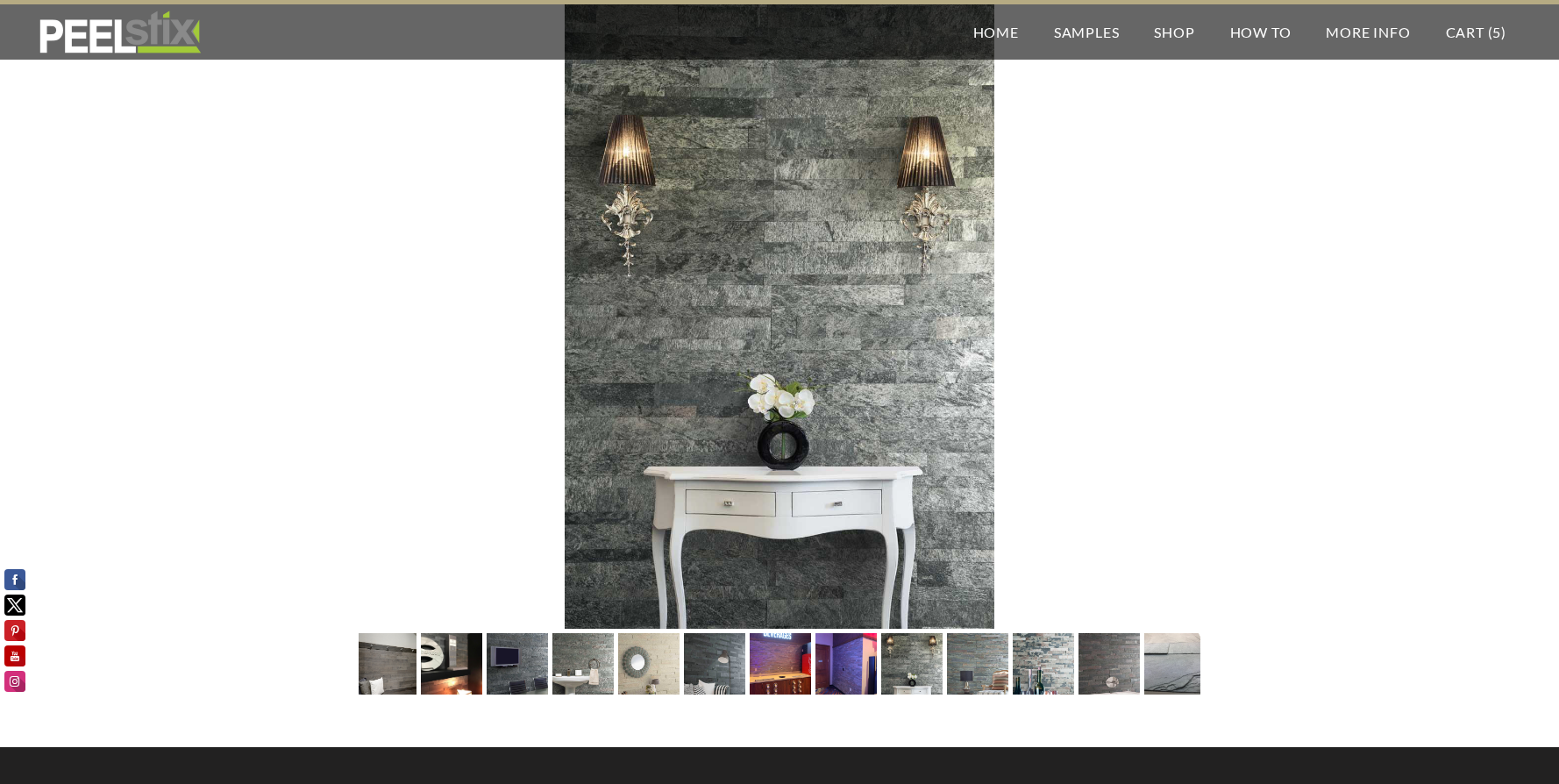
click at [989, 664] on img at bounding box center [978, 664] width 62 height 91
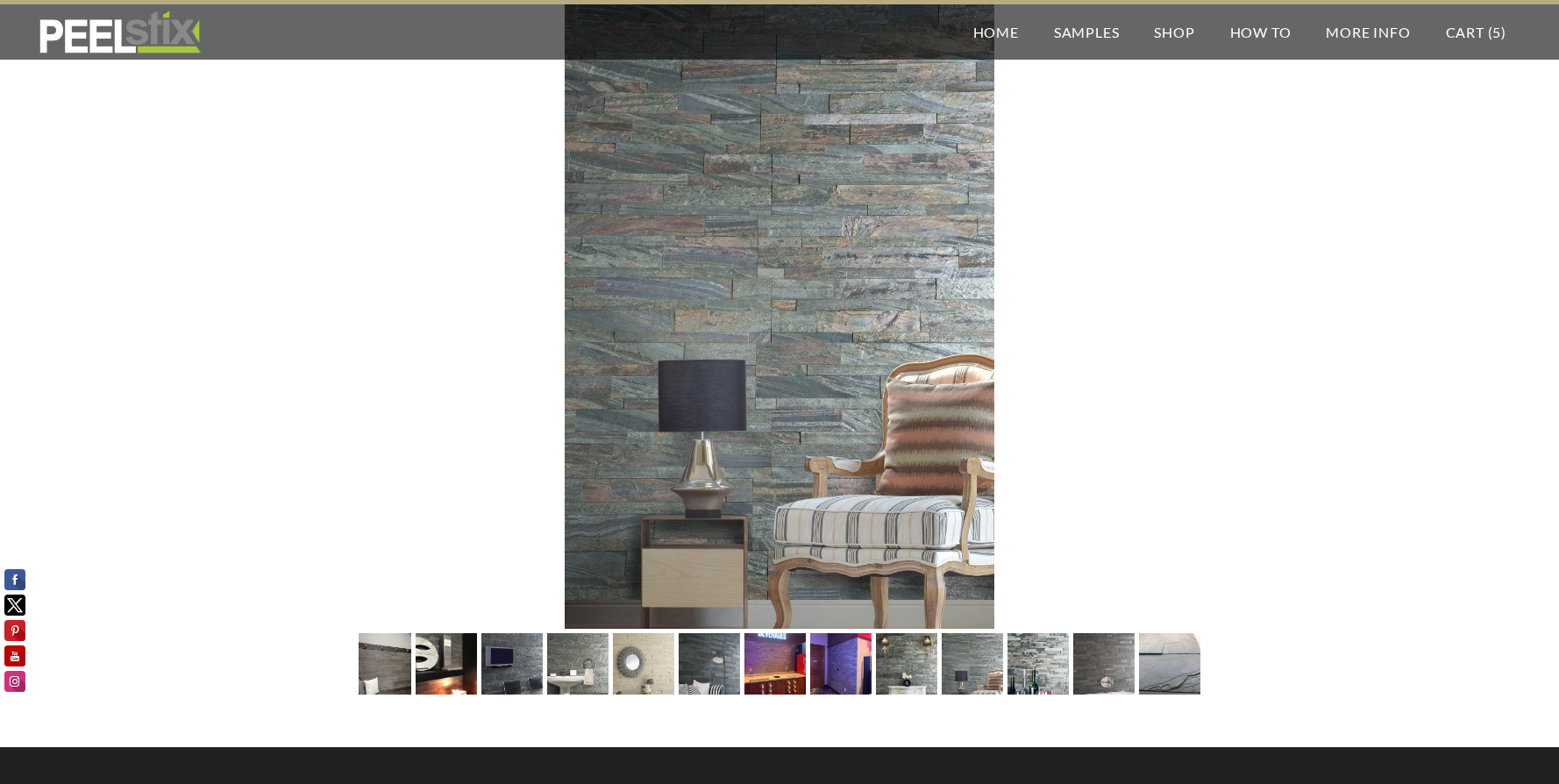
click at [1037, 663] on img at bounding box center [1039, 664] width 62 height 91
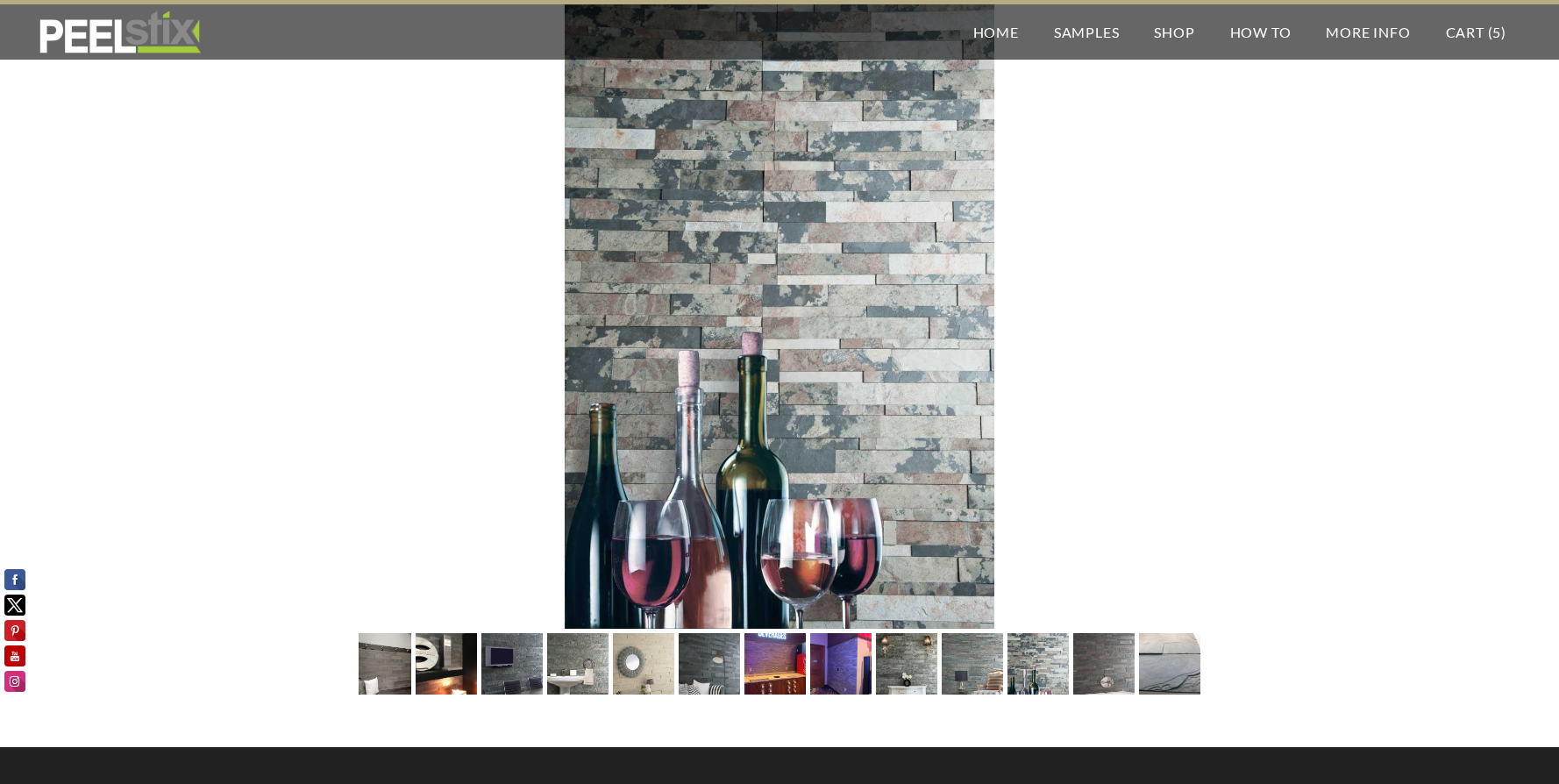
click at [1093, 650] on img at bounding box center [1104, 664] width 62 height 91
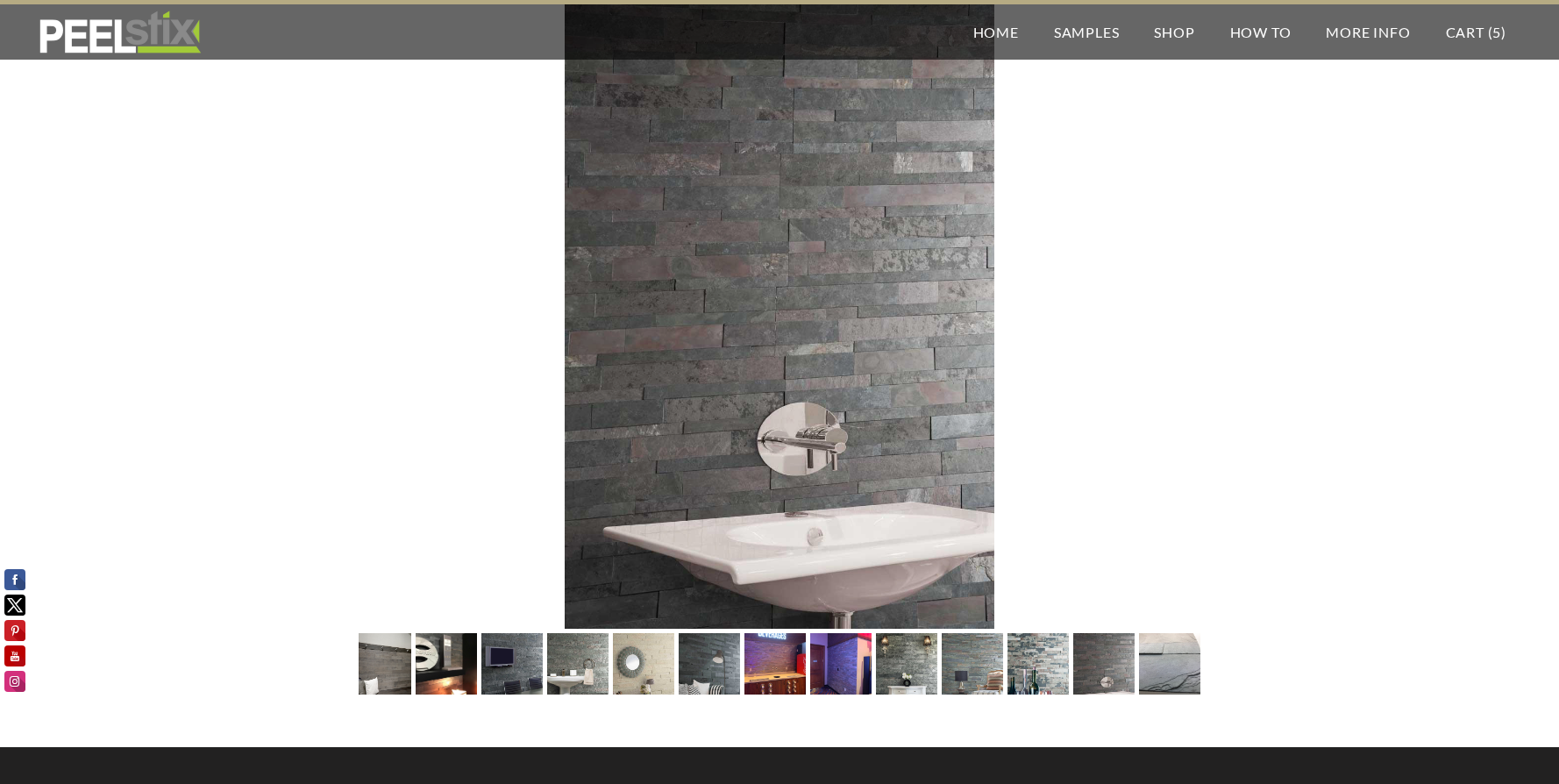
click at [1154, 648] on img at bounding box center [1170, 664] width 83 height 62
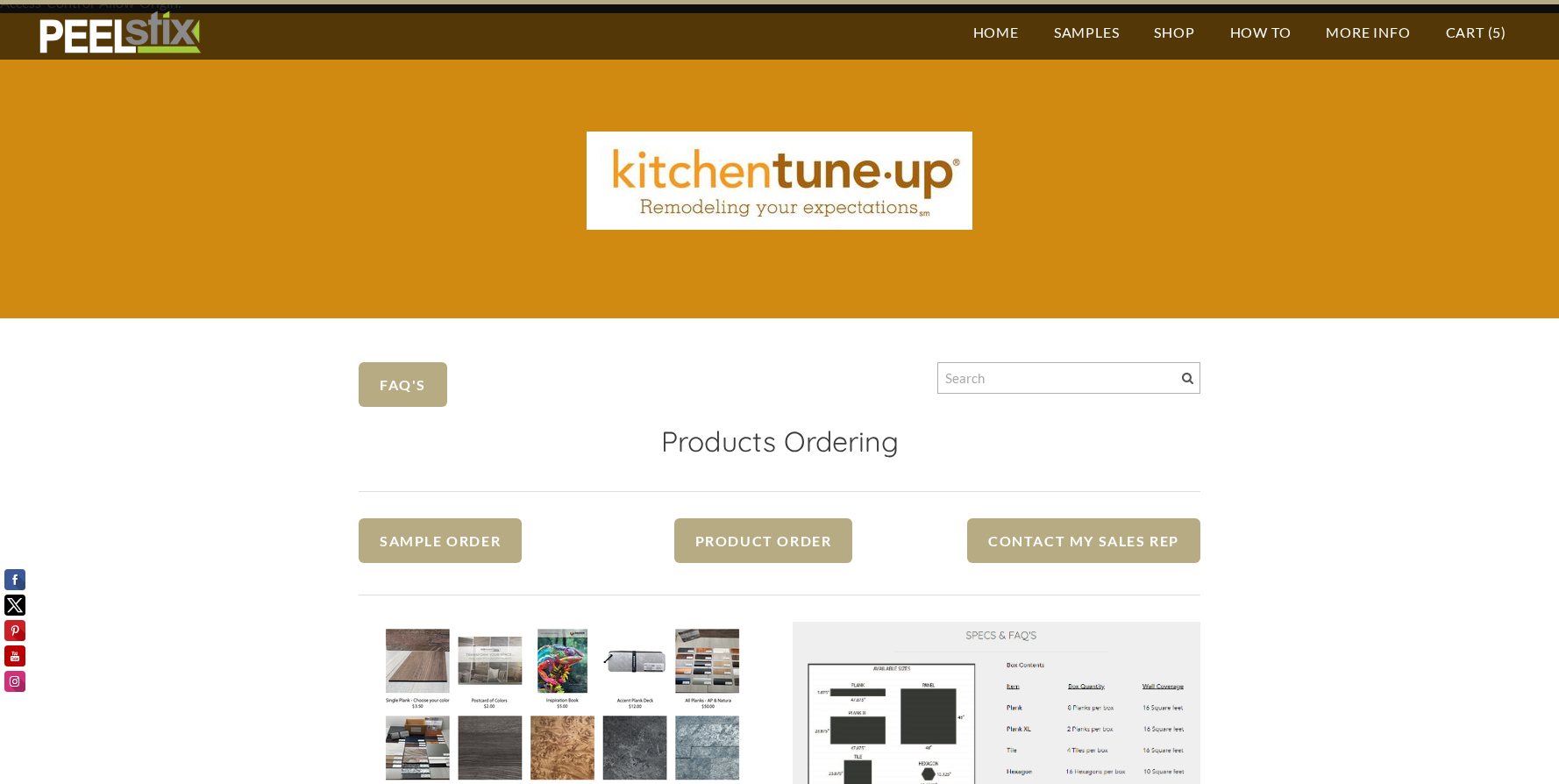
scroll to position [0, 0]
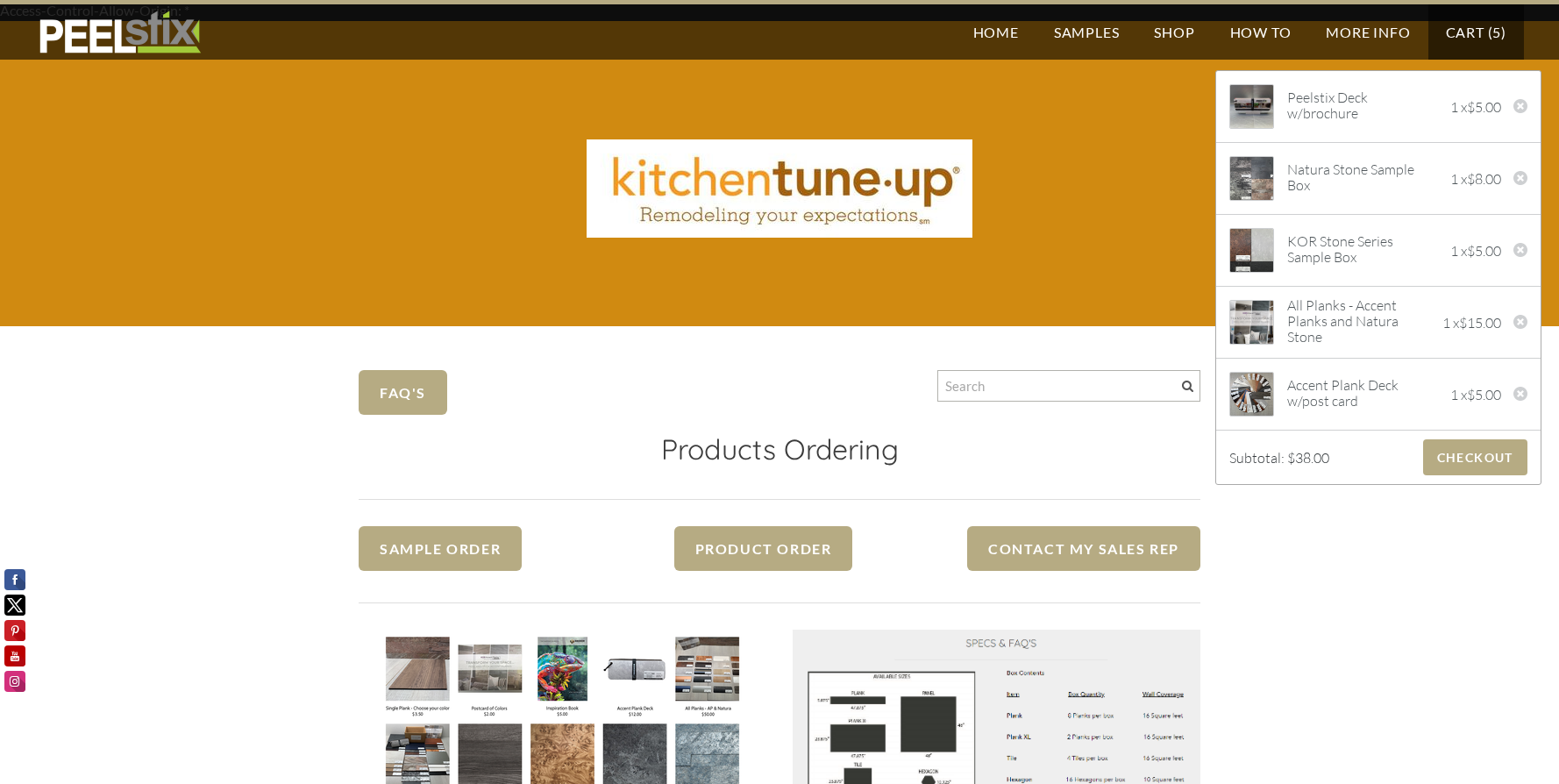
click at [1252, 311] on img at bounding box center [1252, 322] width 59 height 43
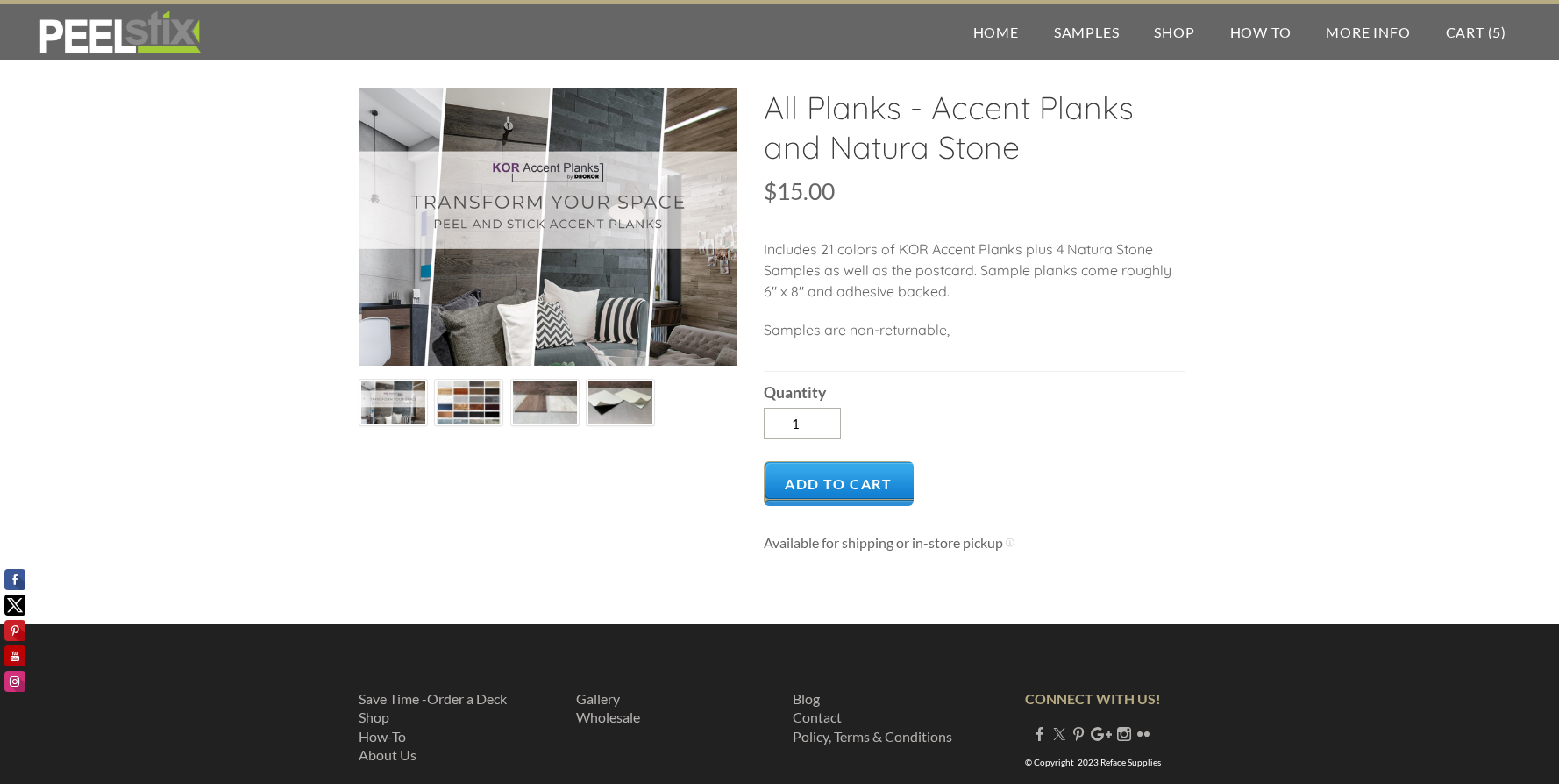
click at [469, 407] on img at bounding box center [468, 403] width 64 height 47
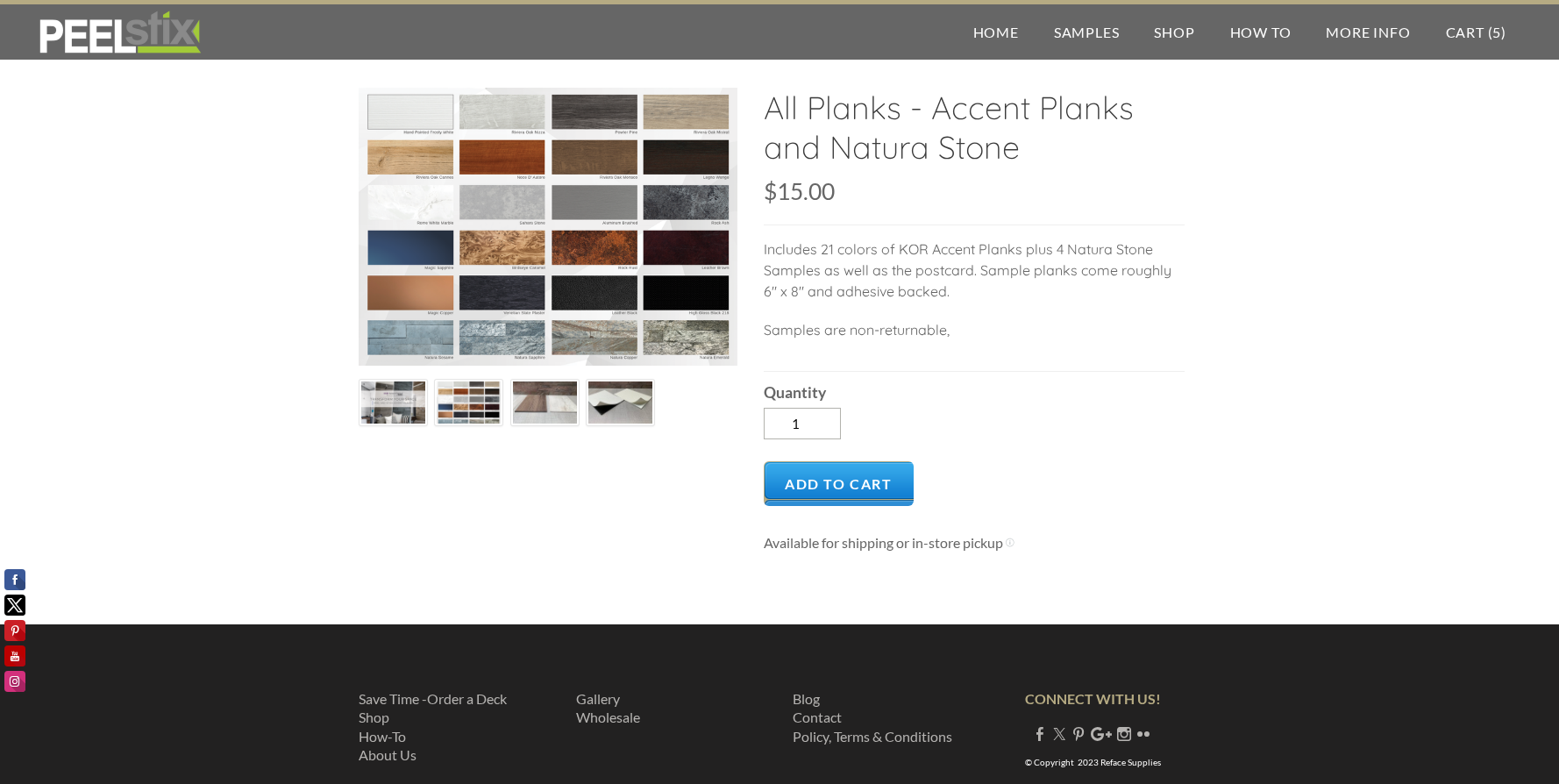
click at [529, 408] on img at bounding box center [544, 403] width 64 height 48
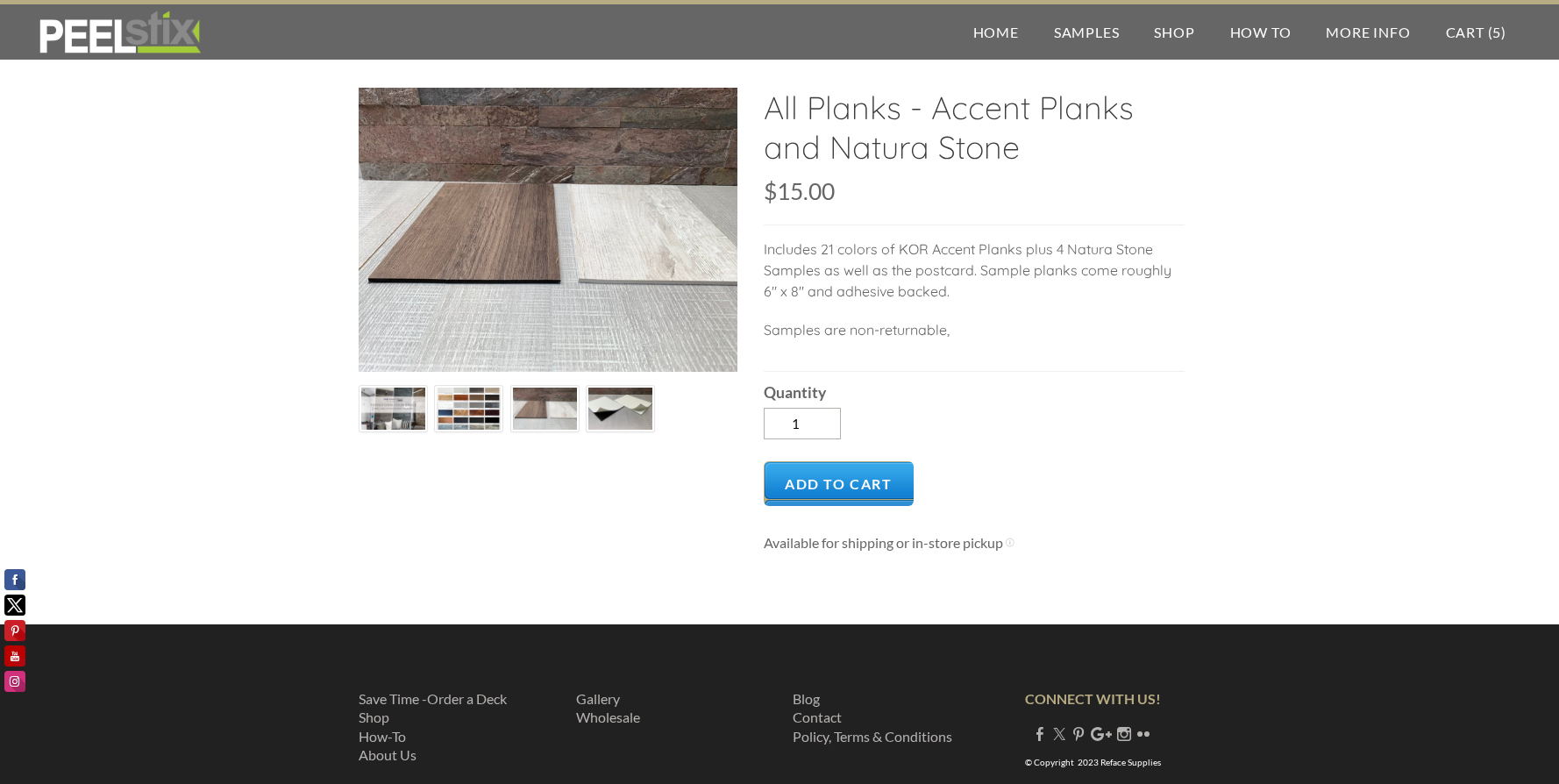
click at [604, 398] on img at bounding box center [621, 408] width 64 height 48
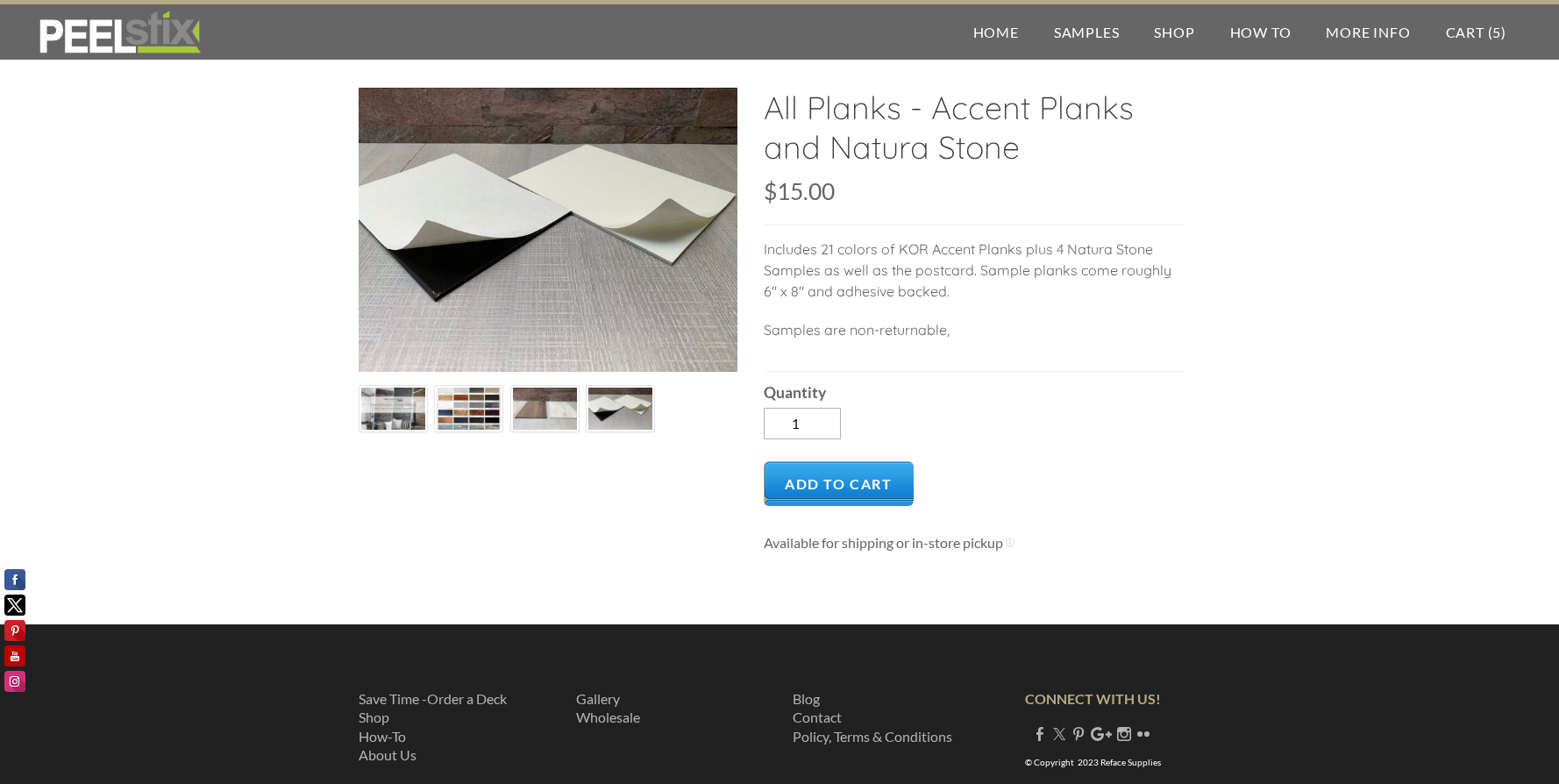
click at [1164, 399] on label "Quantity" at bounding box center [974, 392] width 421 height 15
click at [841, 407] on input "1" at bounding box center [803, 423] width 77 height 32
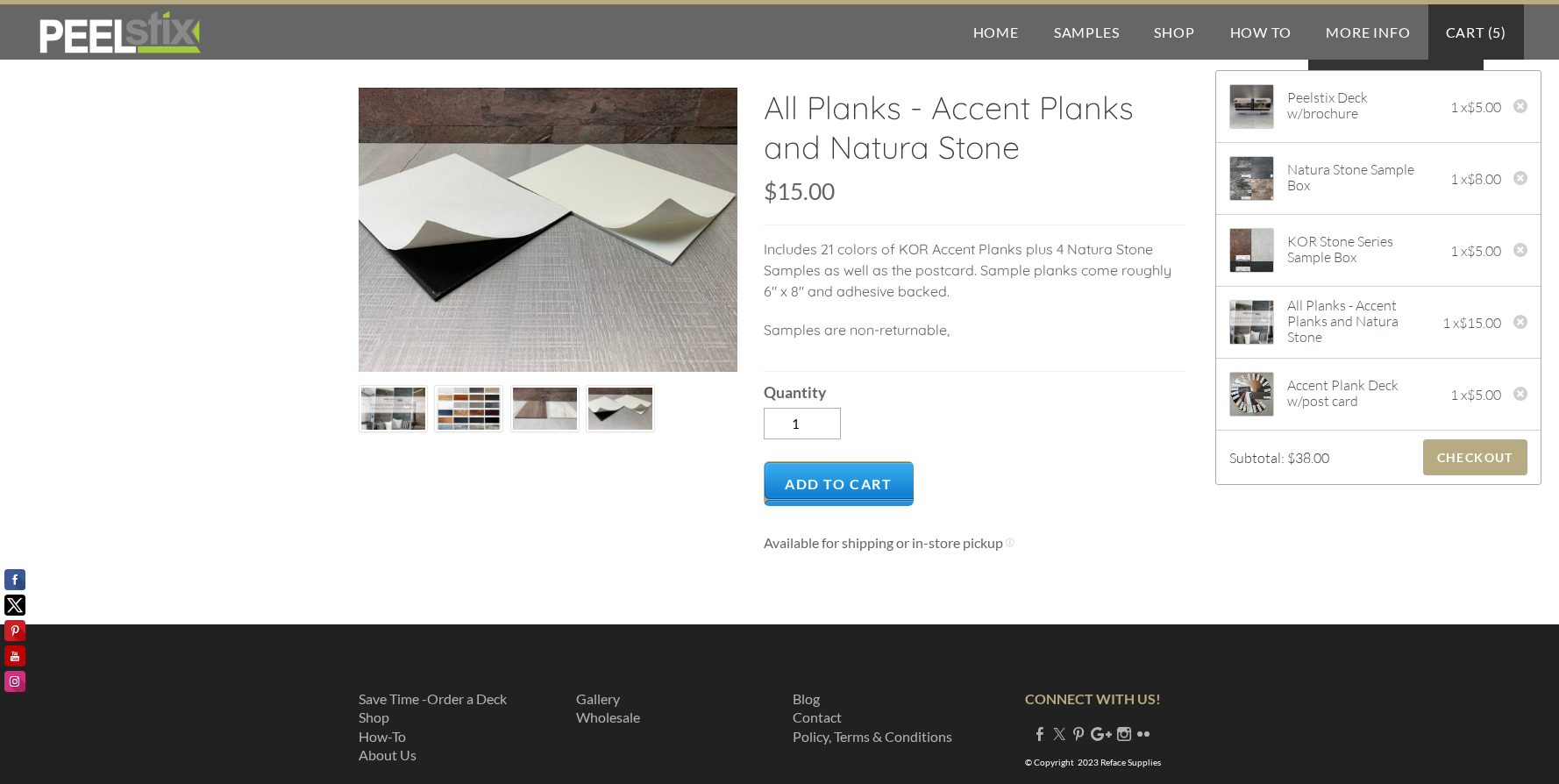
click at [1460, 30] on link "Cart ( 5 )" at bounding box center [1475, 32] width 95 height 55
click at [1514, 390] on div at bounding box center [1520, 396] width 14 height 19
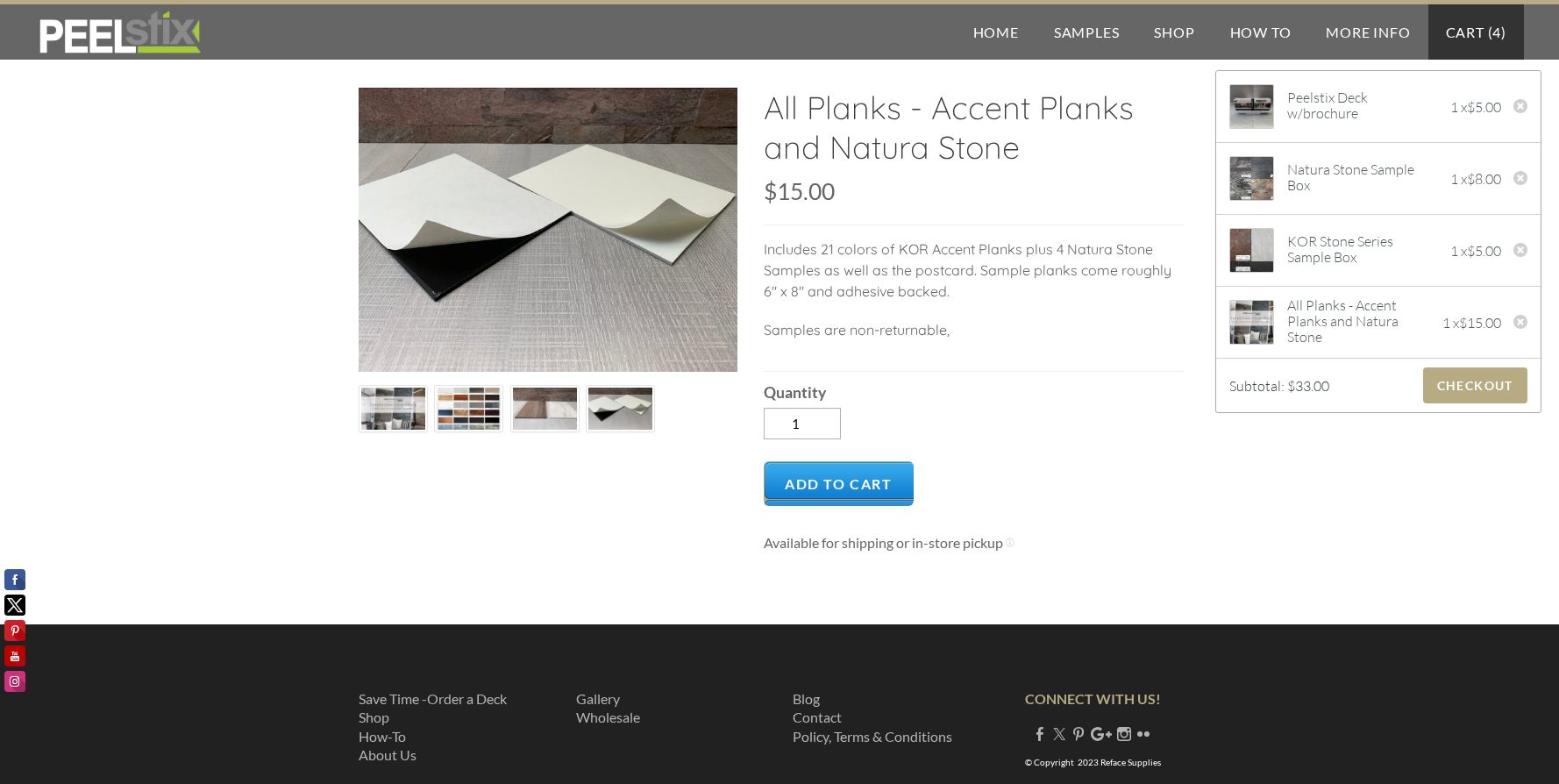
click at [1192, 386] on div "All Planks - Accent Planks and Natura Stone SKU: null $15.00 $15.00 Unavailable…" at bounding box center [780, 331] width 842 height 488
click at [1464, 26] on link "Cart ( 4 )" at bounding box center [1475, 32] width 95 height 55
click at [1463, 383] on span "Checkout" at bounding box center [1475, 384] width 104 height 36
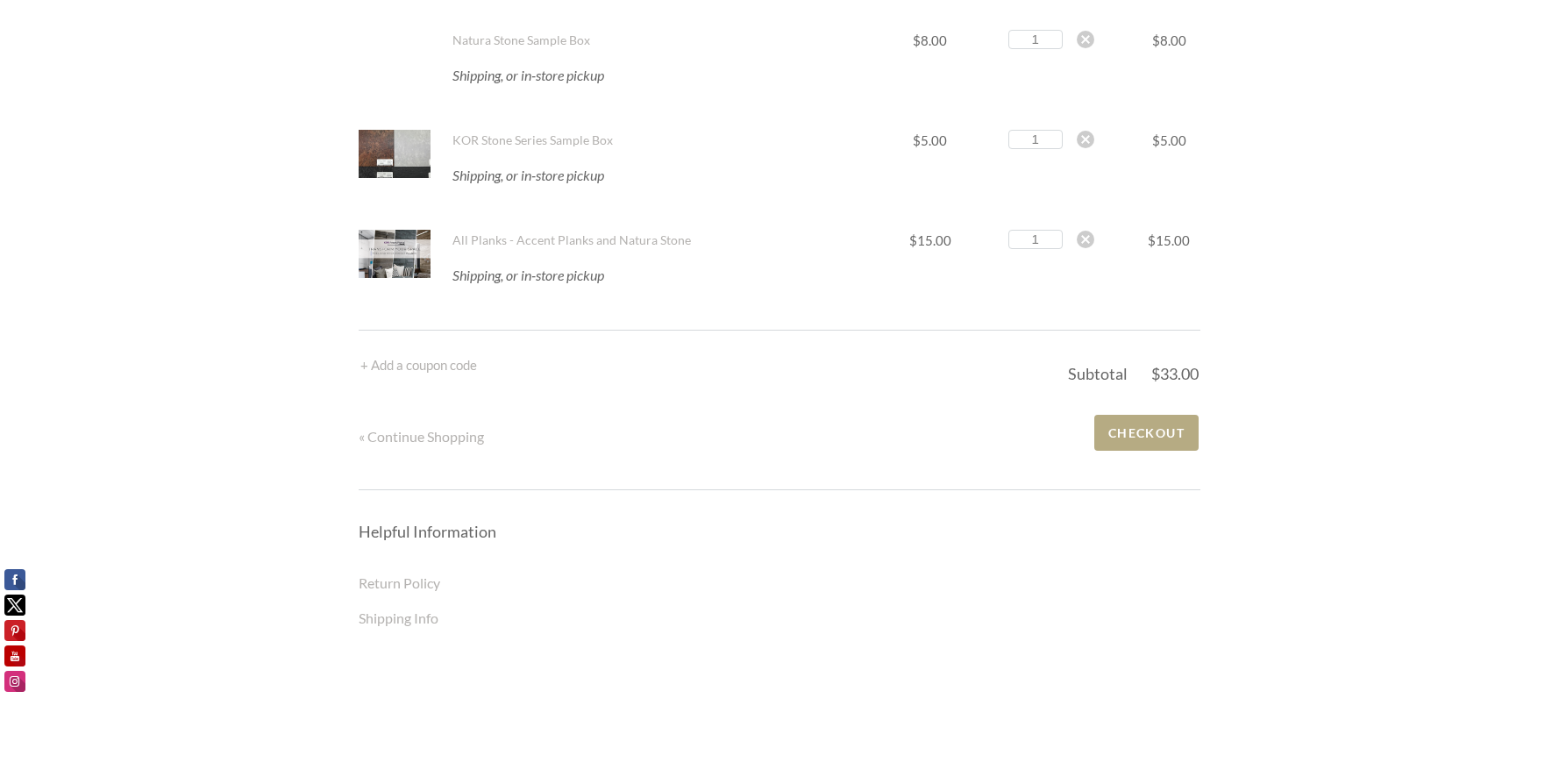
scroll to position [209, 0]
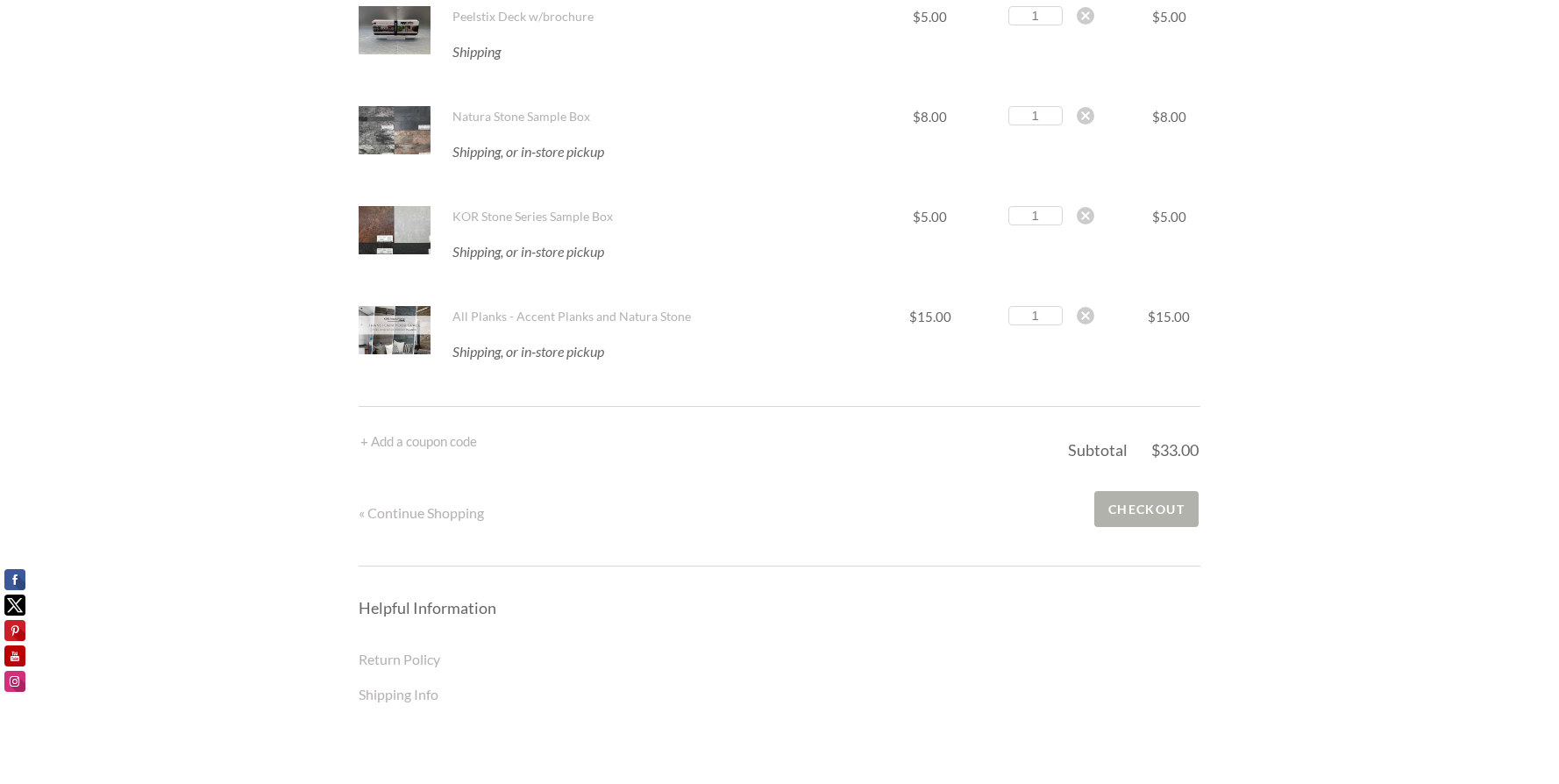
click at [1135, 510] on span "Checkout" at bounding box center [1147, 509] width 104 height 36
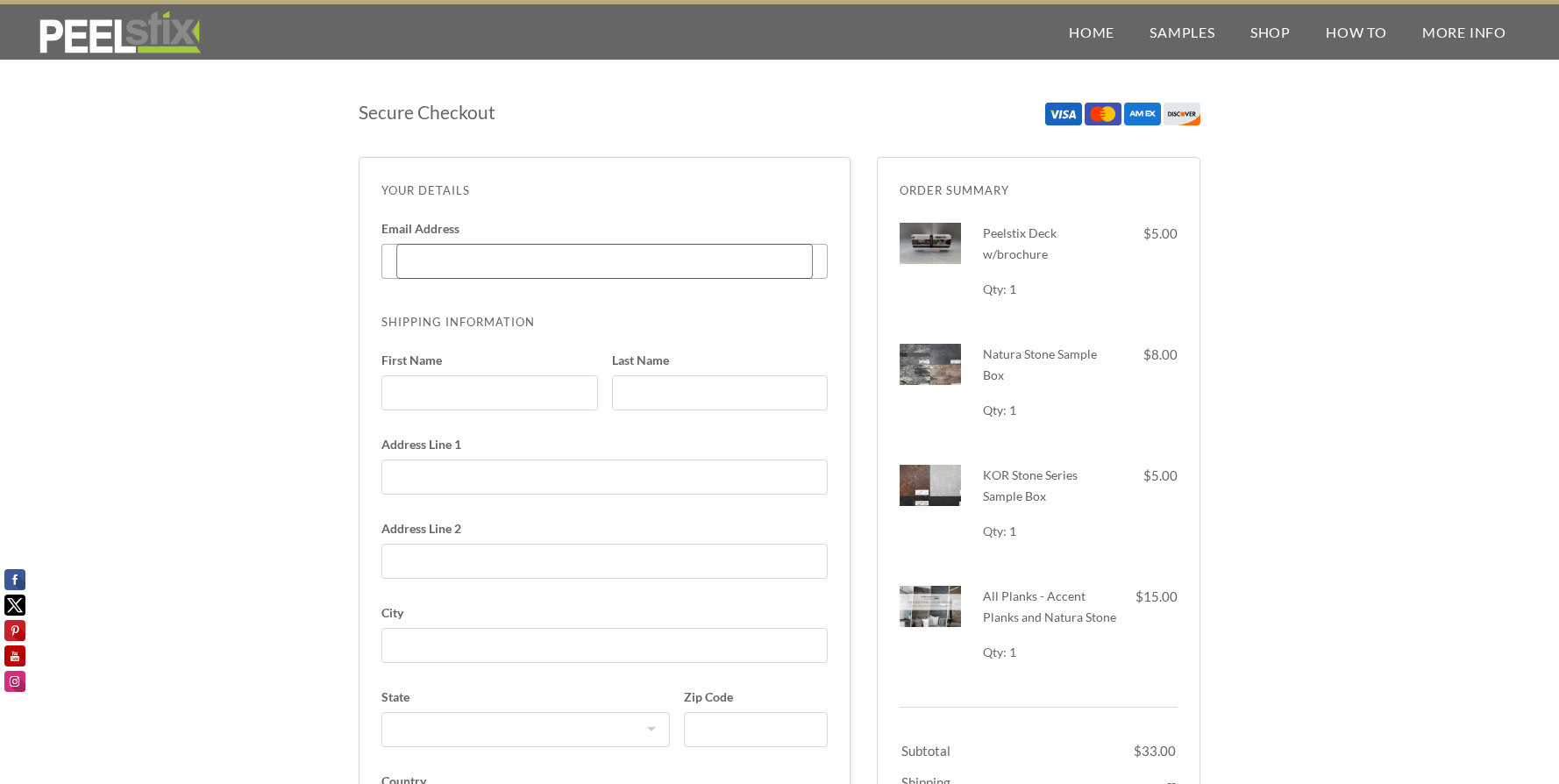
click at [415, 256] on input "Email Address Enter code" at bounding box center [604, 261] width 416 height 35
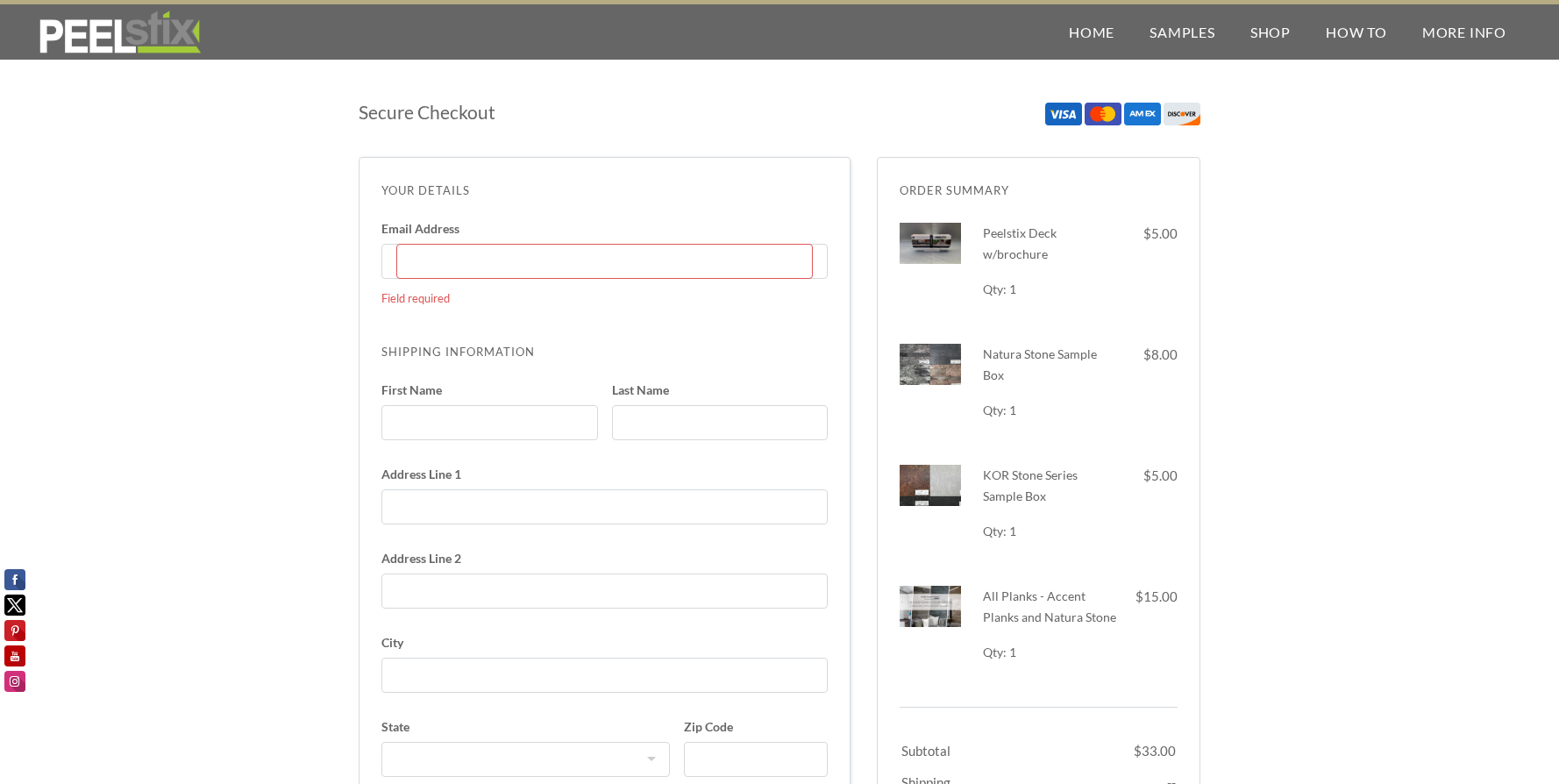
type input "[EMAIL_ADDRESS][DOMAIN_NAME]"
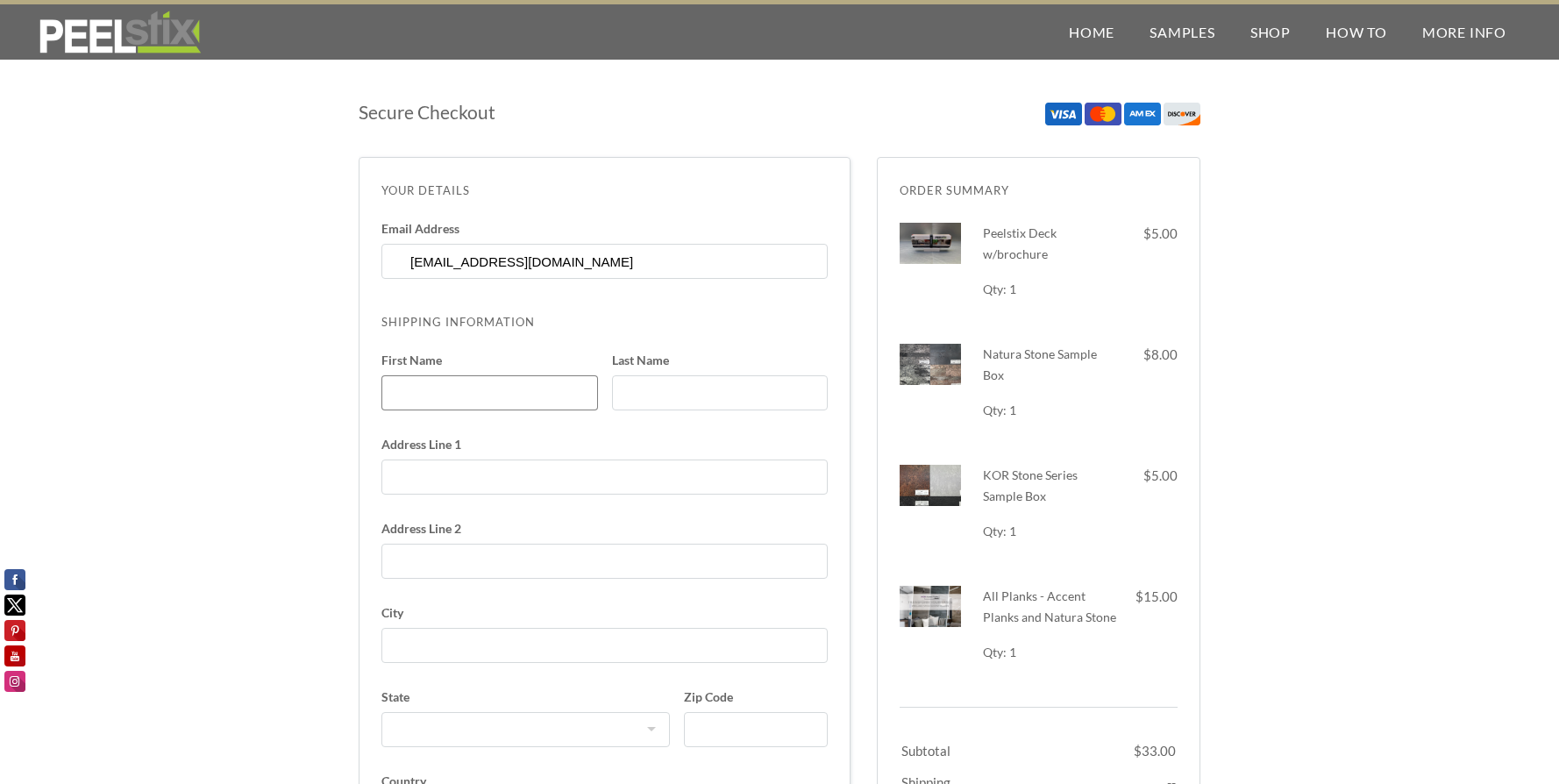
click at [407, 389] on input "First Name" at bounding box center [489, 392] width 217 height 35
type input "[PERSON_NAME]"
type input "Urban"
type input "[STREET_ADDRESS]"
type input "[PERSON_NAME]"
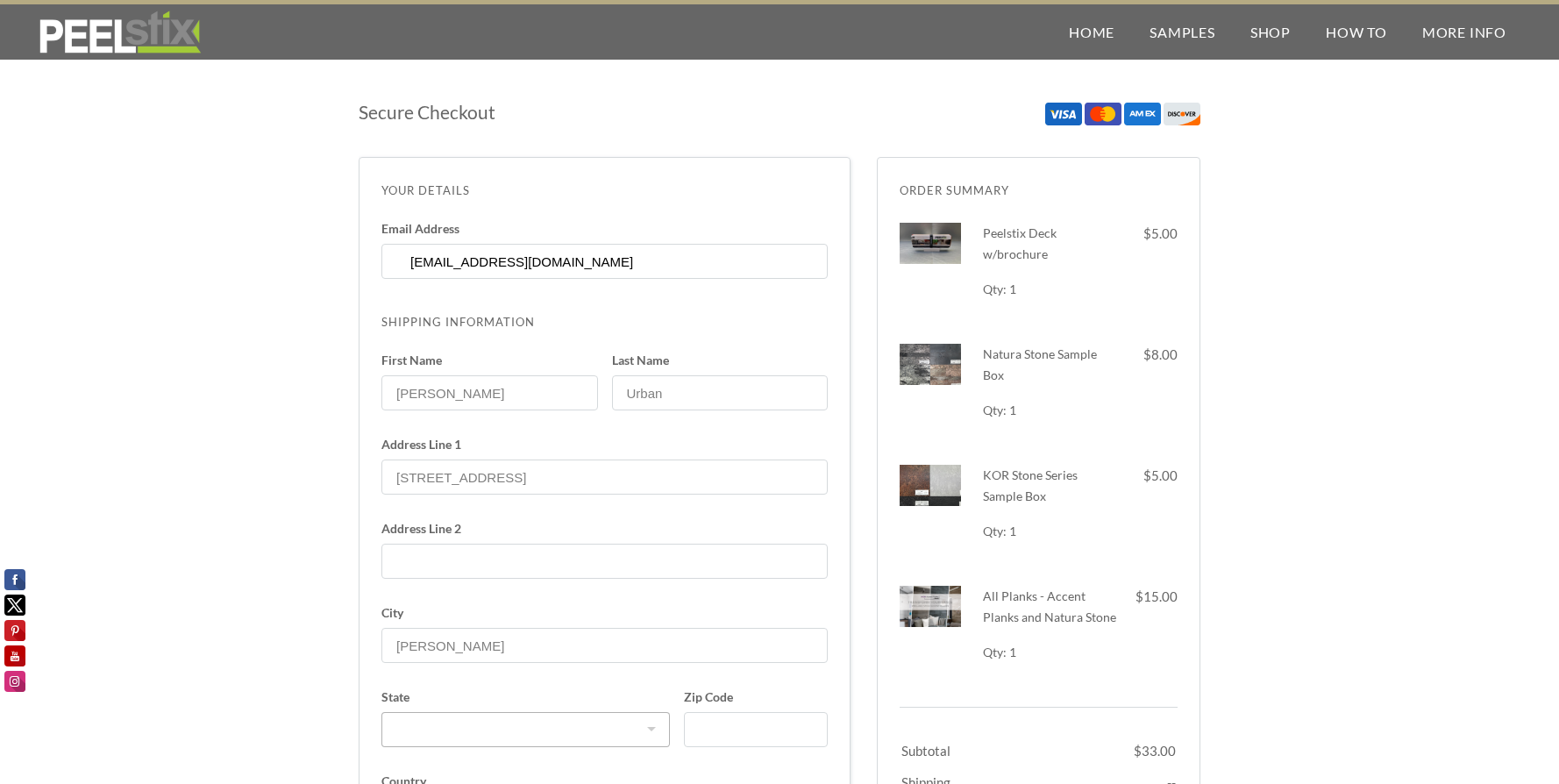
select select "AZ"
type input "85296"
type input "6022926670"
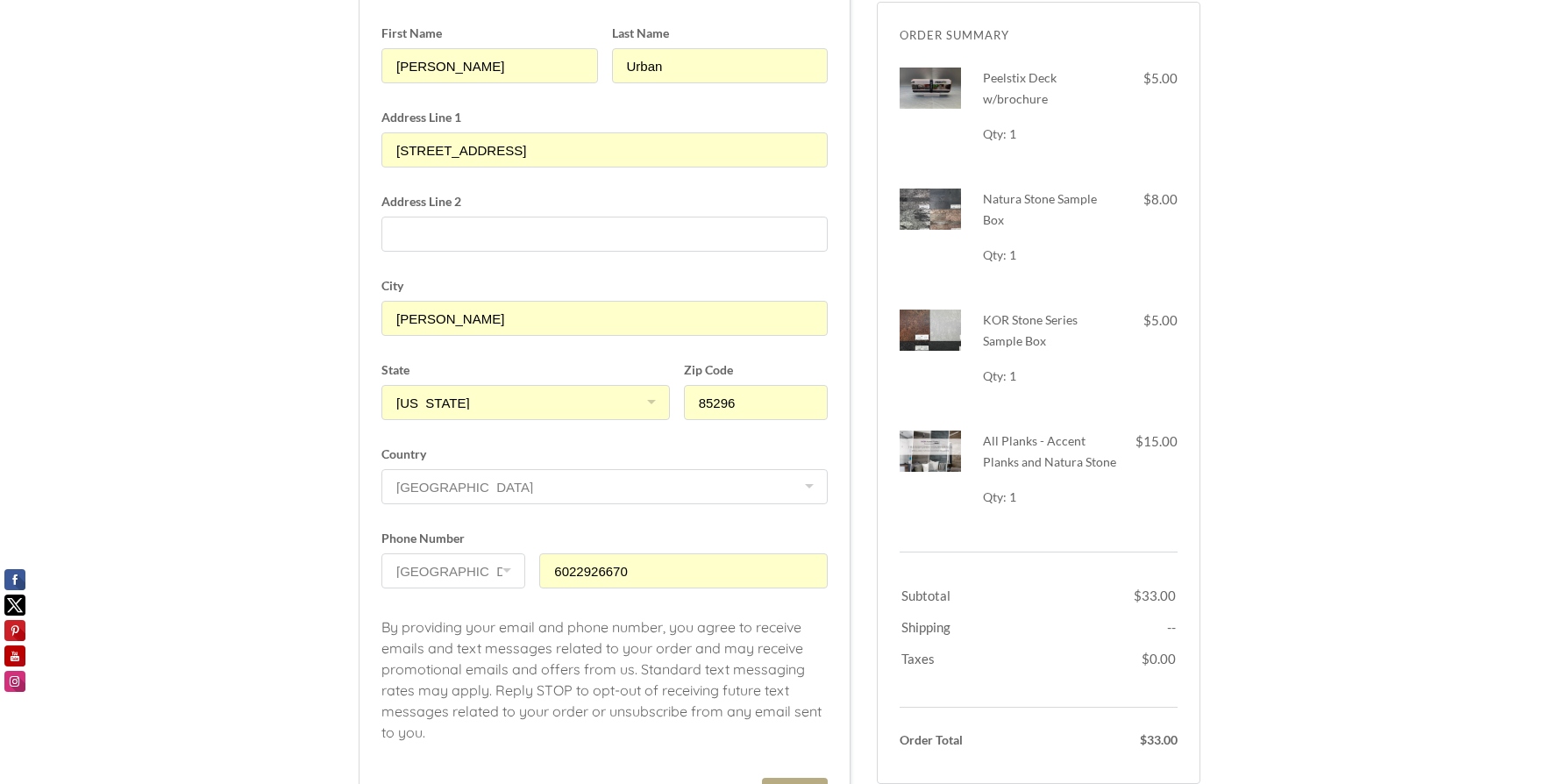
scroll to position [438, 0]
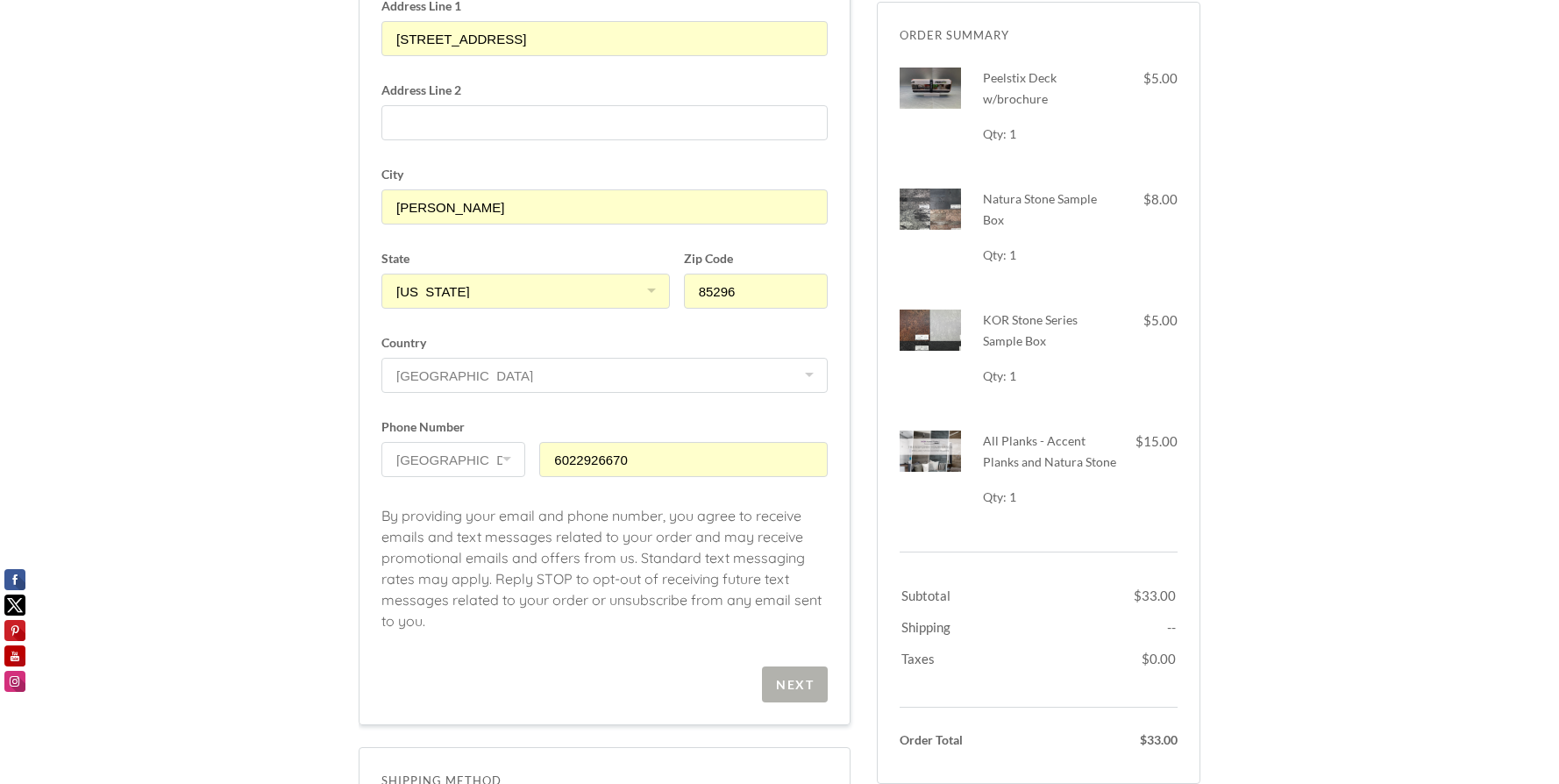
click at [791, 687] on div "Next" at bounding box center [794, 684] width 38 height 14
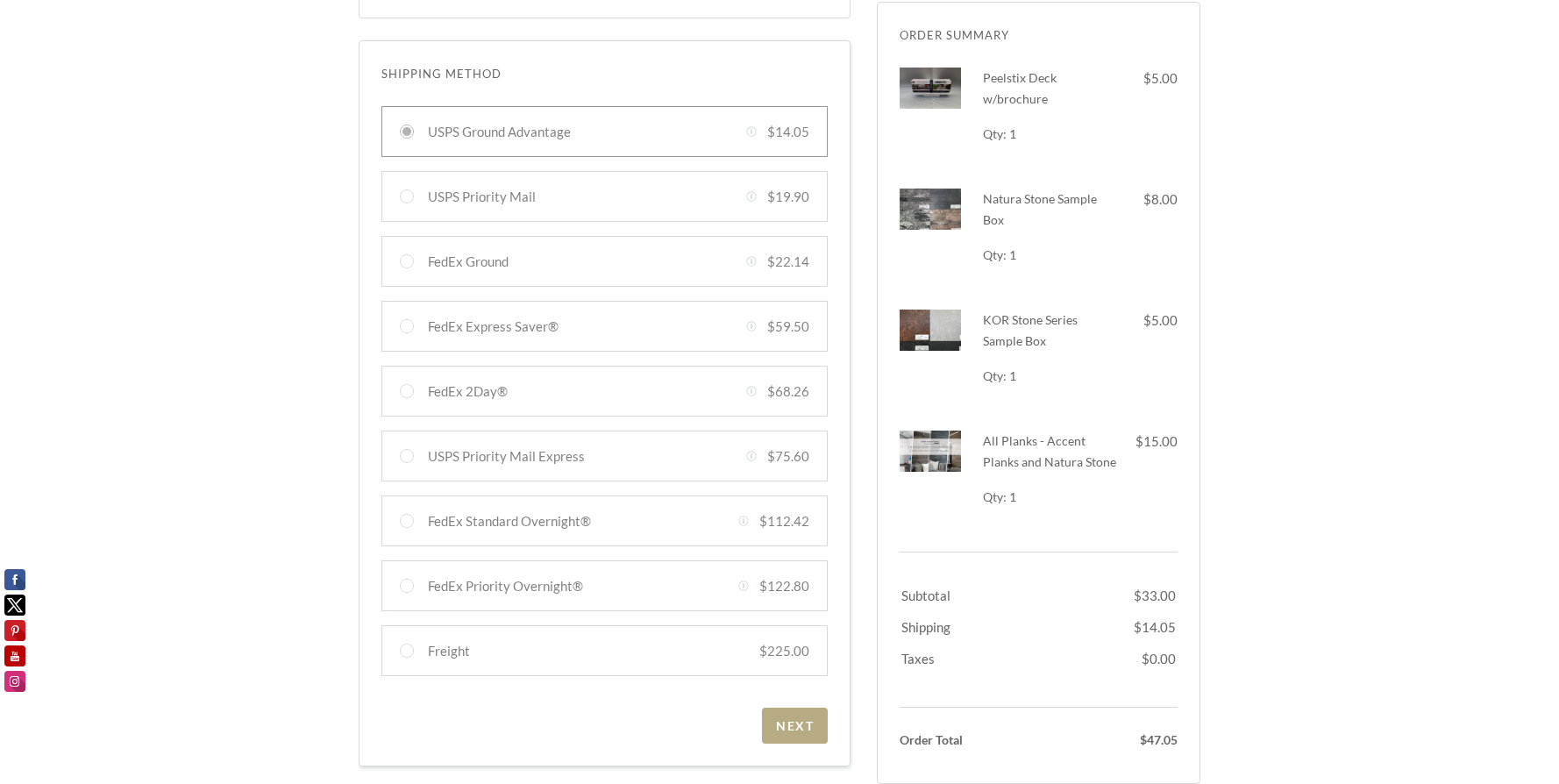
scroll to position [614, 0]
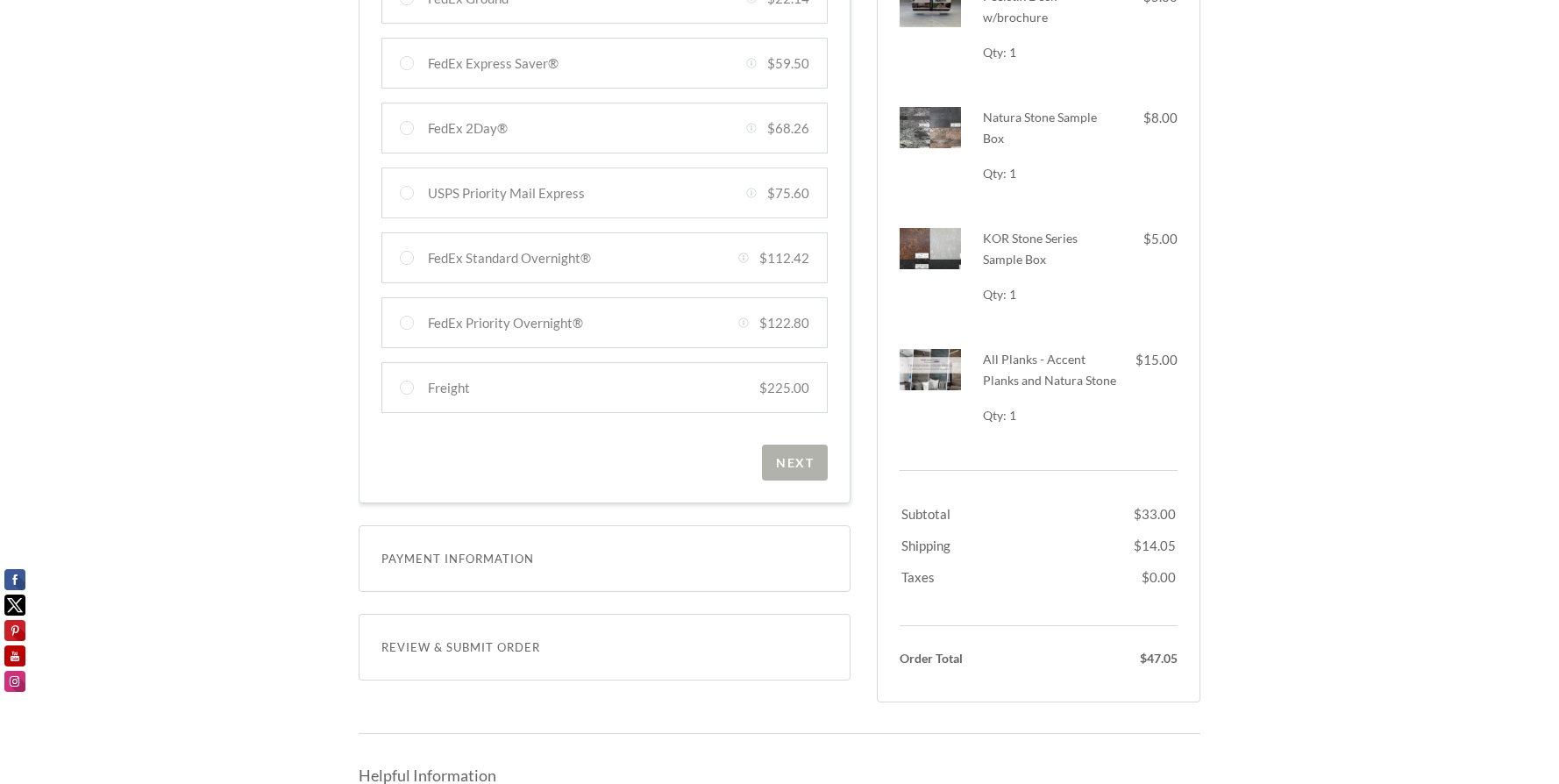
click at [795, 469] on div "Next" at bounding box center [794, 461] width 38 height 14
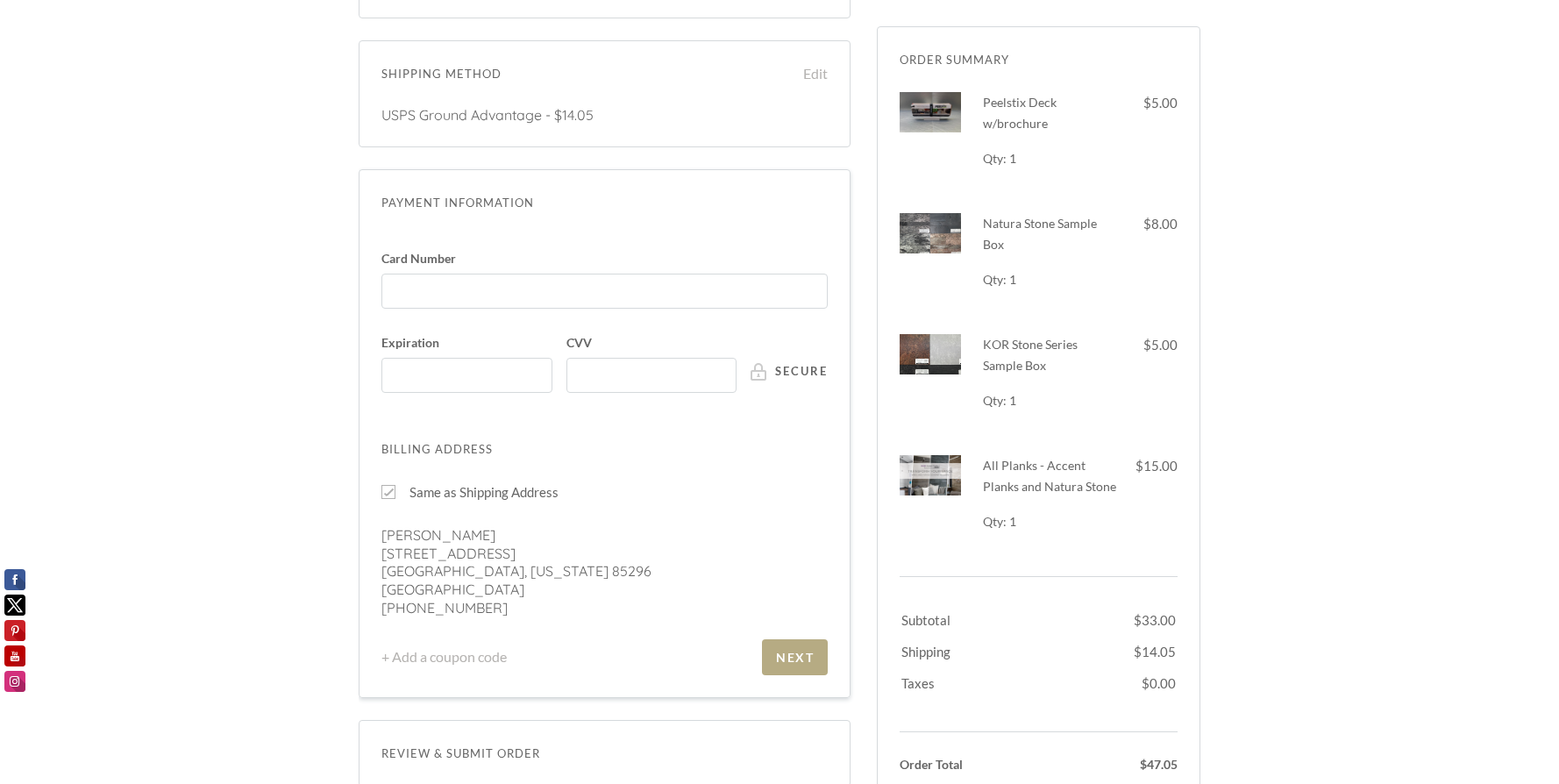
scroll to position [701, 0]
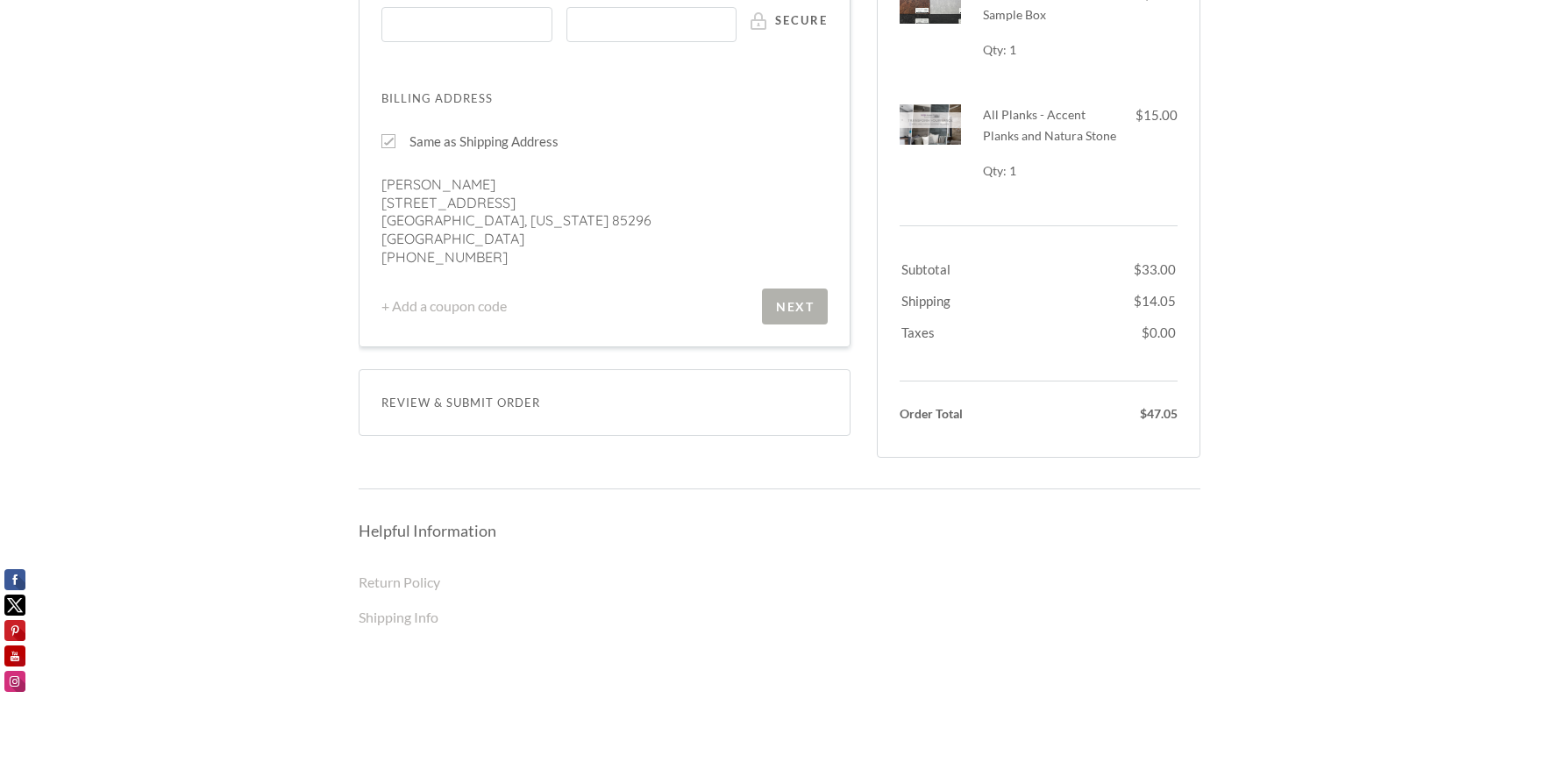
click at [801, 312] on div "Next" at bounding box center [794, 305] width 38 height 14
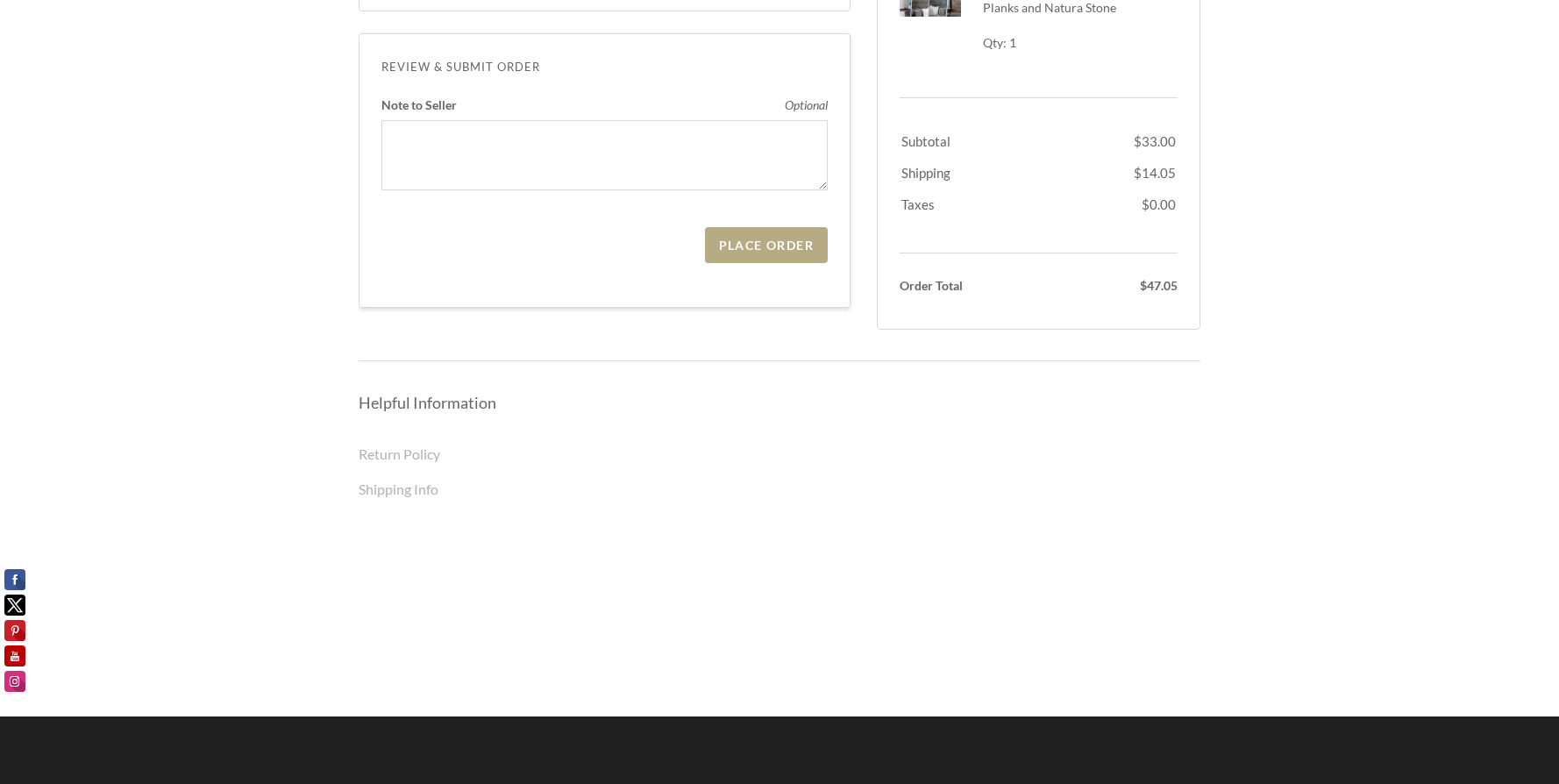
scroll to position [478, 0]
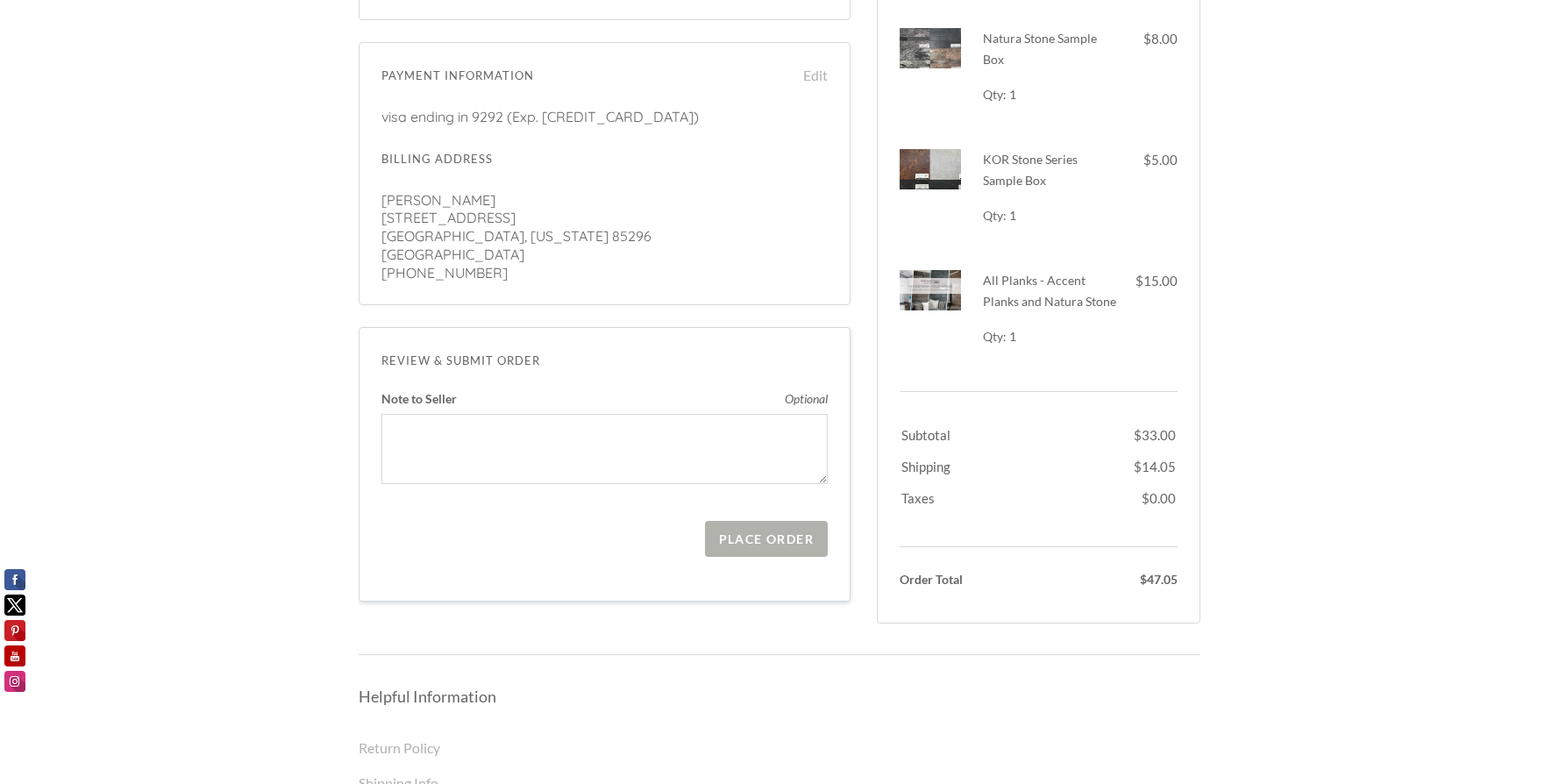
click at [780, 540] on div "Place Order" at bounding box center [766, 537] width 94 height 14
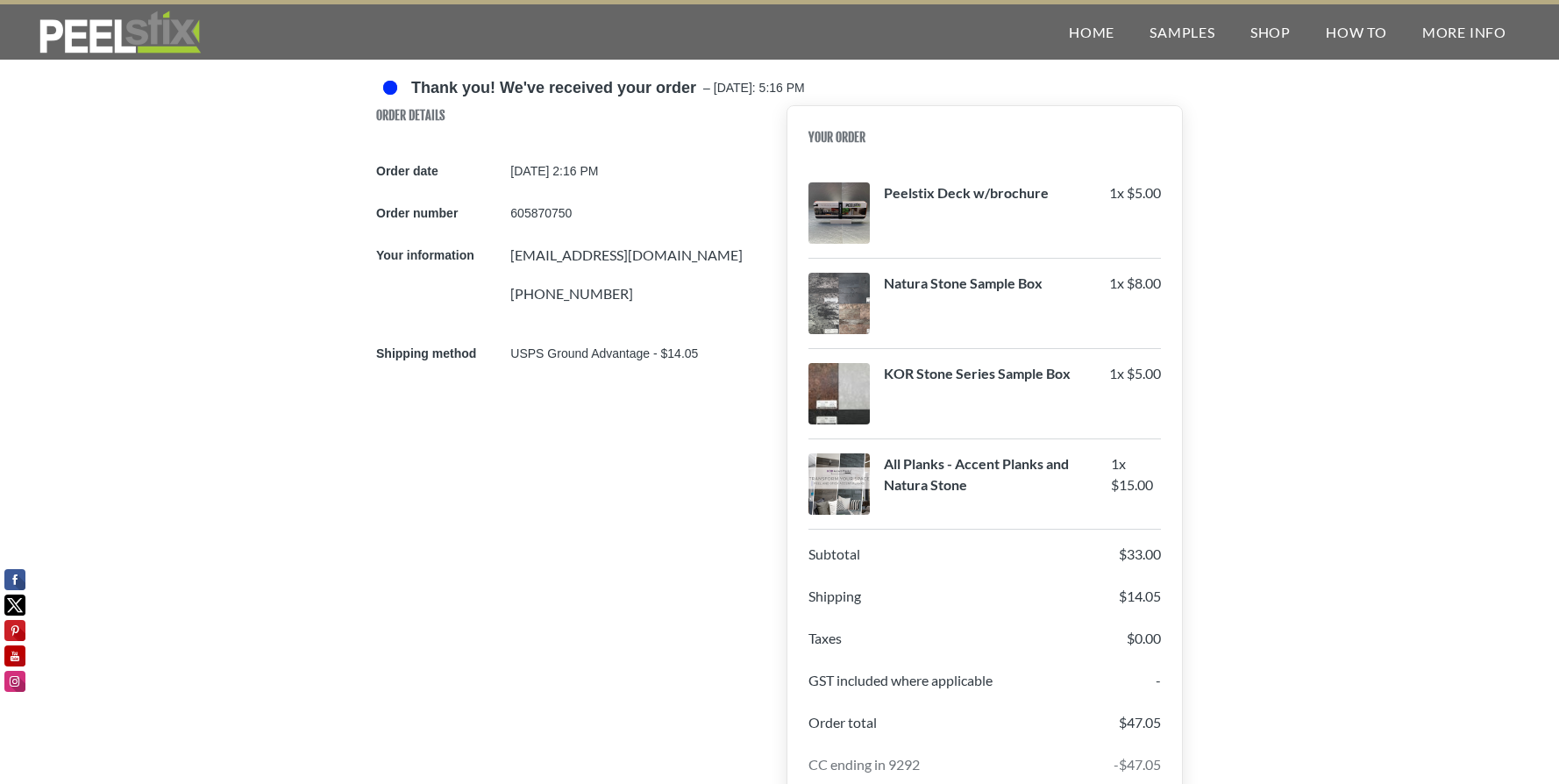
click at [148, 26] on img at bounding box center [119, 33] width 170 height 44
